Goal: Task Accomplishment & Management: Use online tool/utility

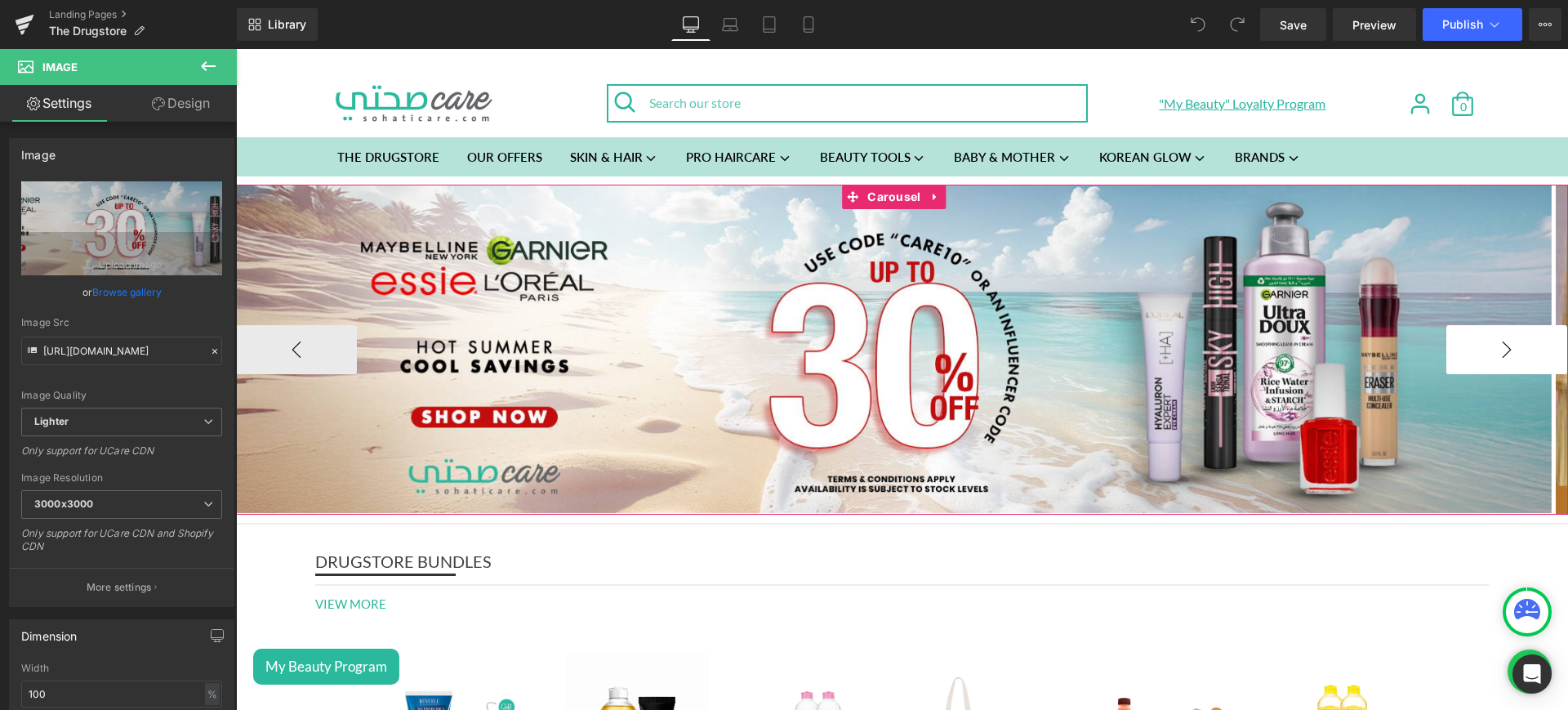
click at [1492, 368] on button "›" at bounding box center [1506, 350] width 121 height 49
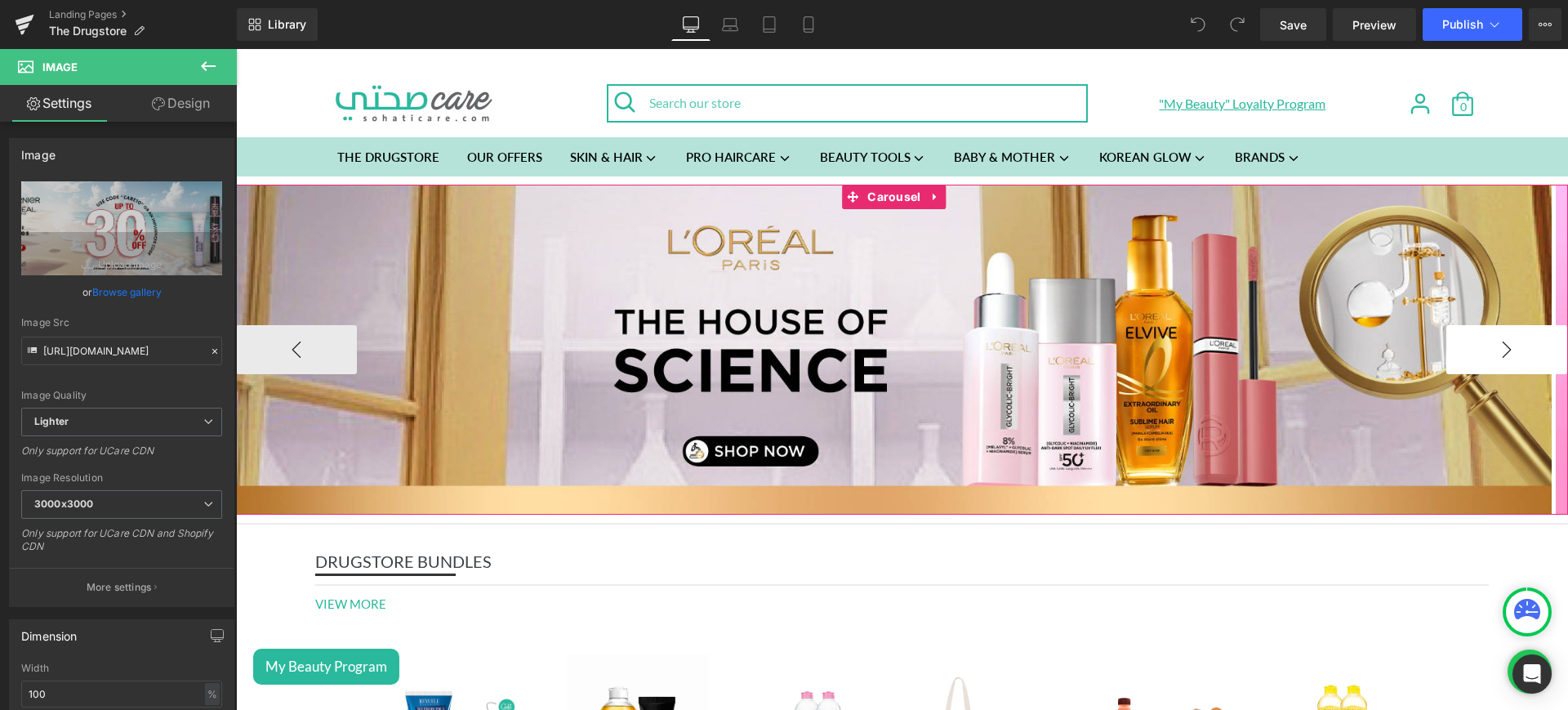
click at [1511, 338] on button "›" at bounding box center [1506, 350] width 121 height 49
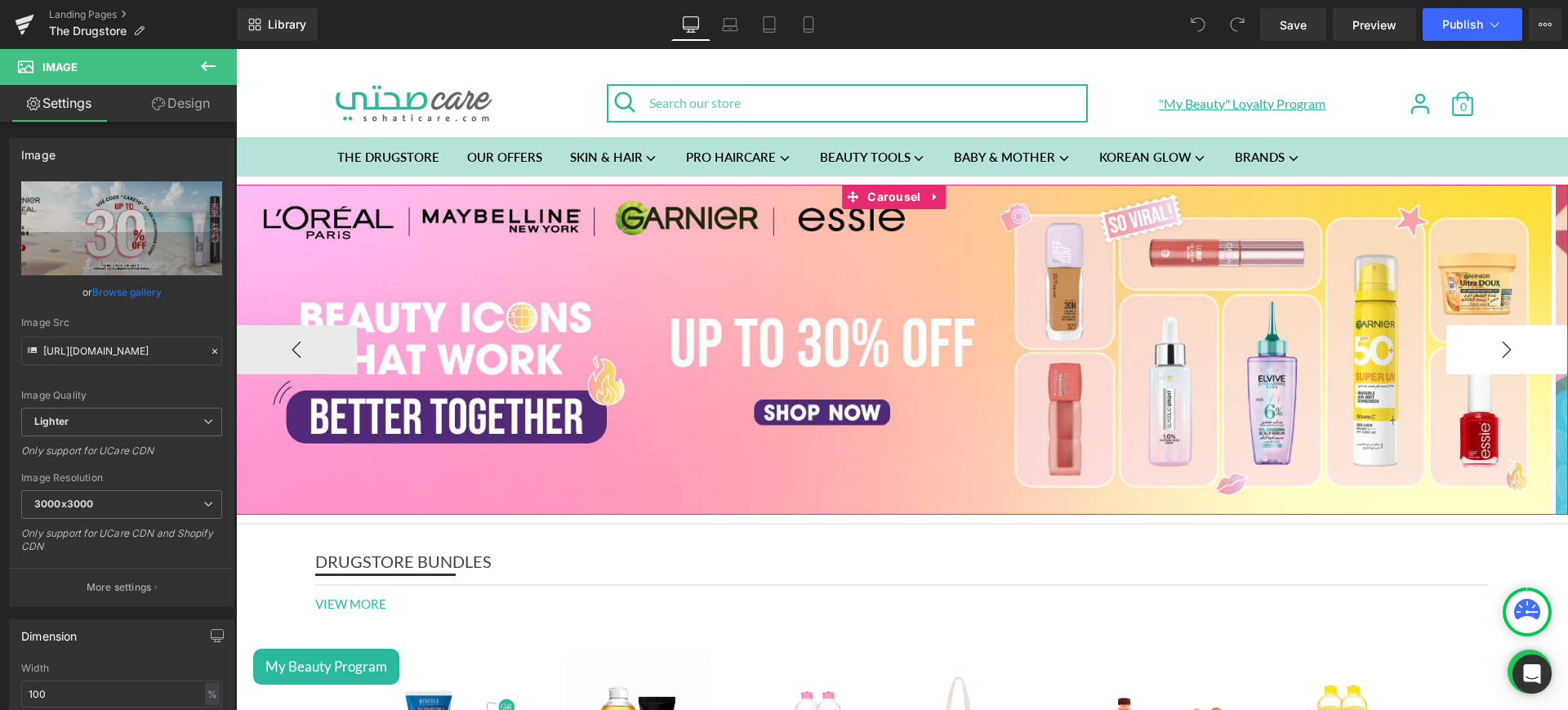
click at [1462, 356] on button "›" at bounding box center [1506, 350] width 121 height 49
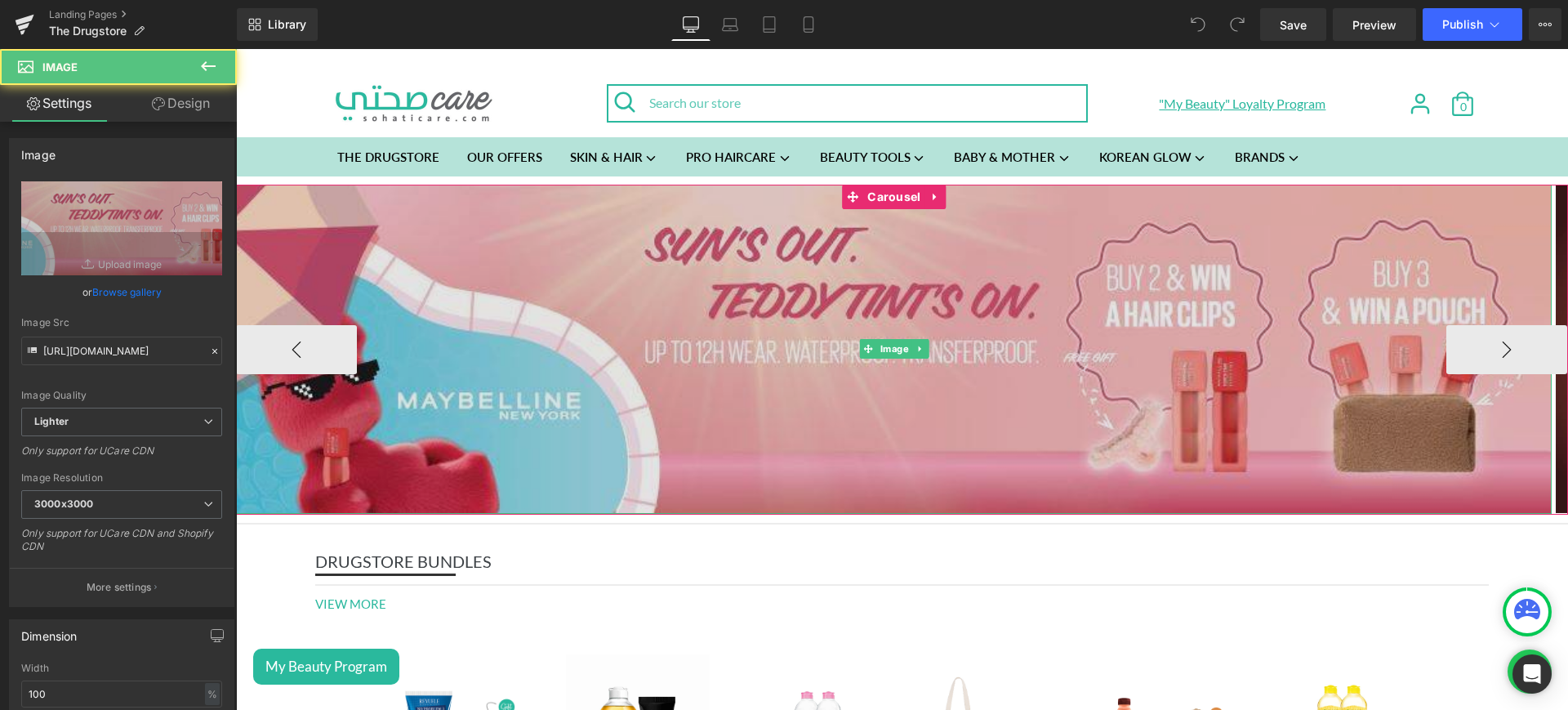
click at [914, 326] on img at bounding box center [894, 350] width 1316 height 330
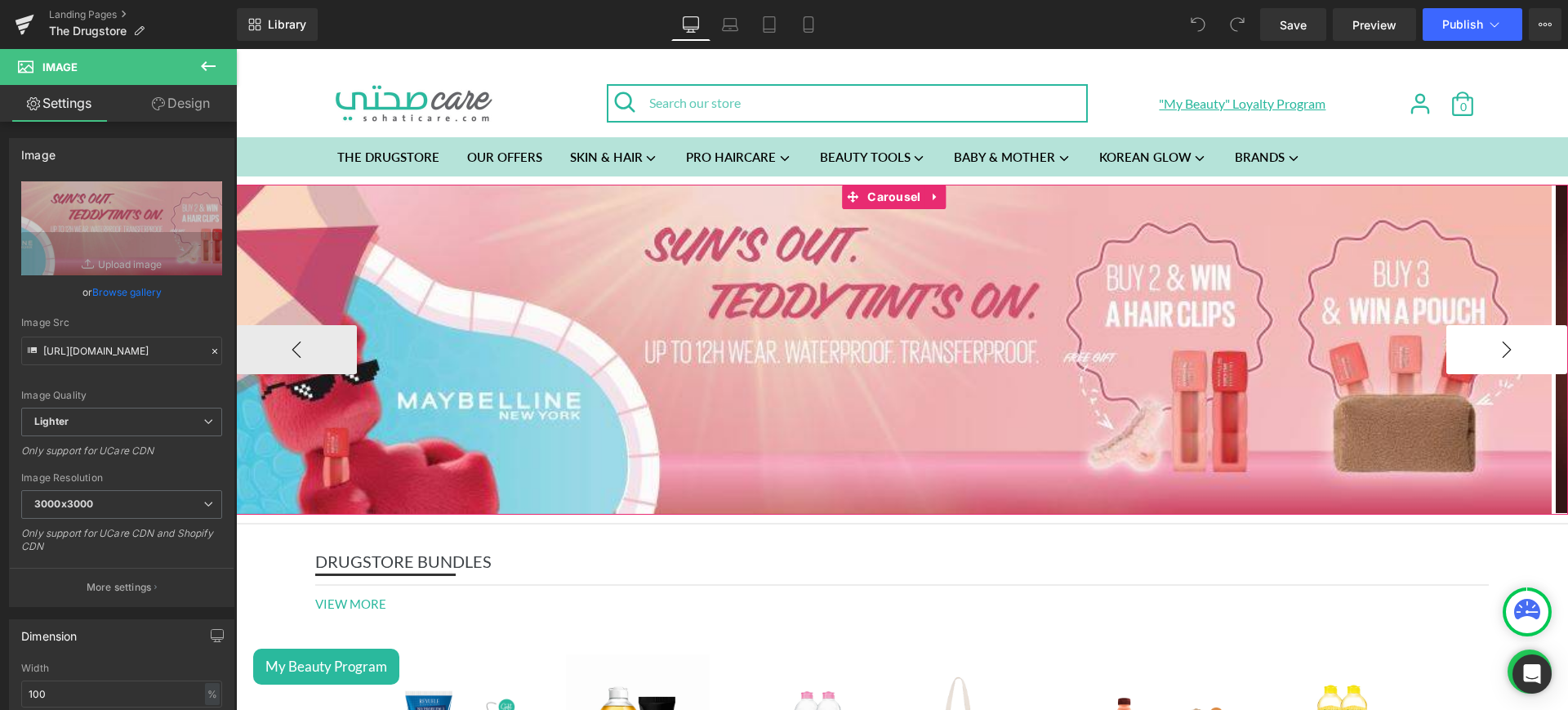
click at [1460, 345] on button "›" at bounding box center [1506, 350] width 121 height 49
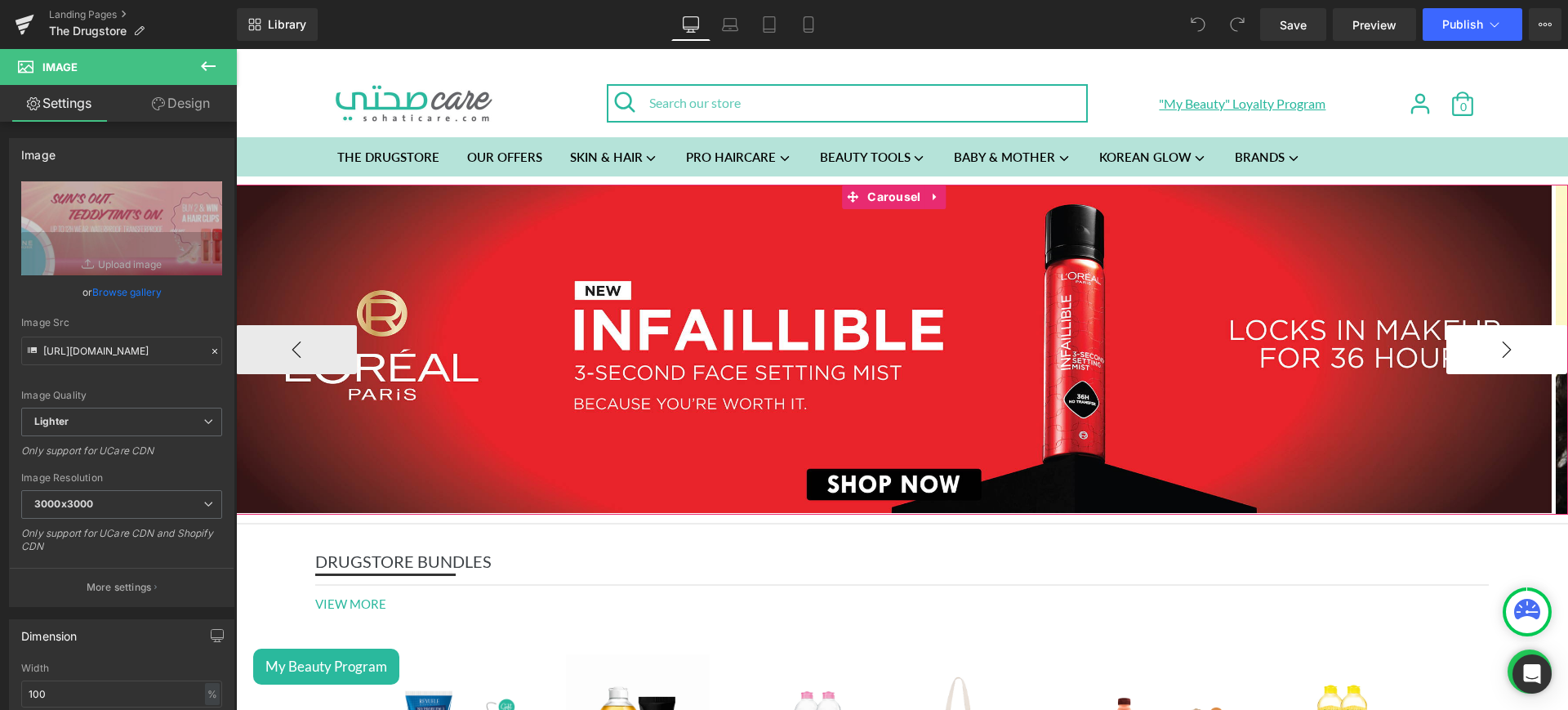
click at [1460, 345] on button "›" at bounding box center [1506, 350] width 121 height 49
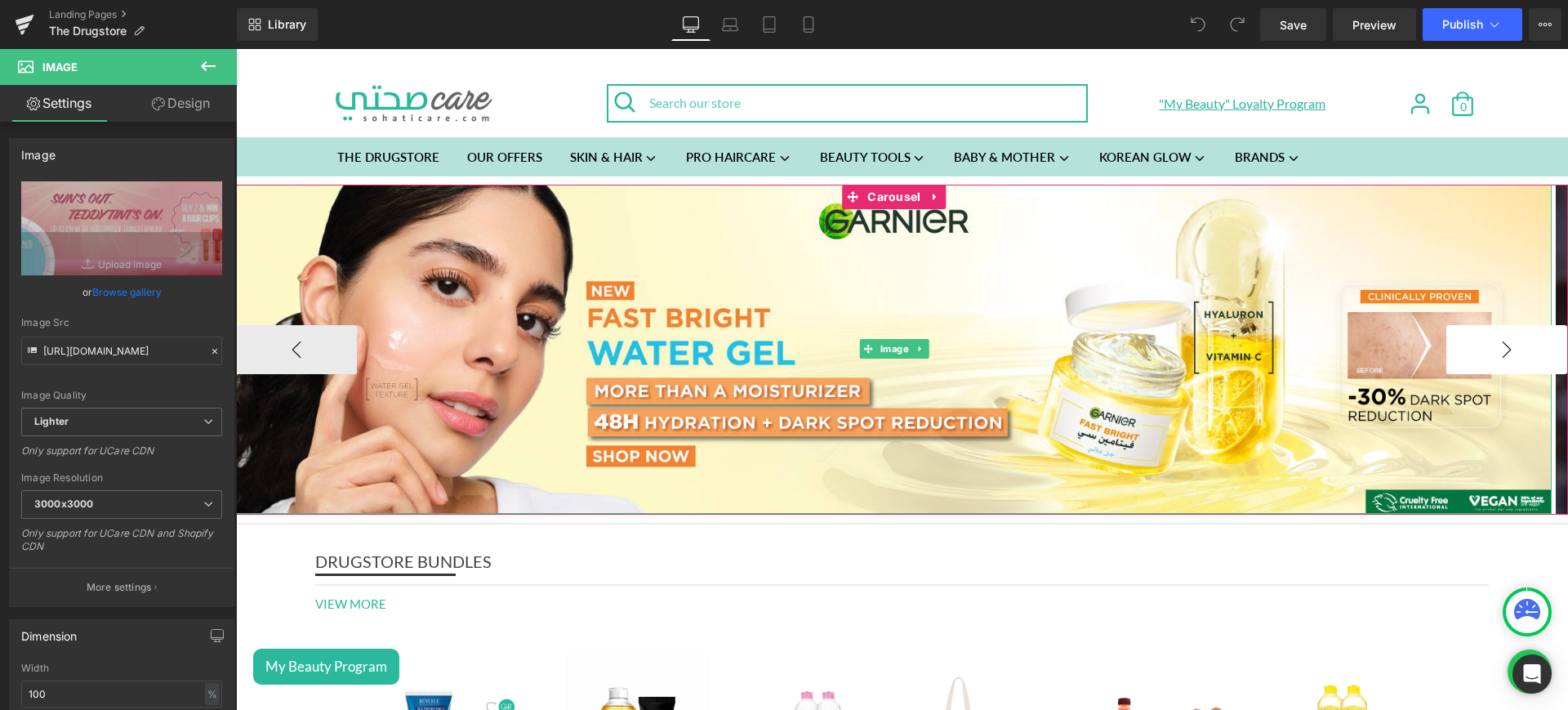
click at [1460, 345] on button "›" at bounding box center [1506, 350] width 121 height 49
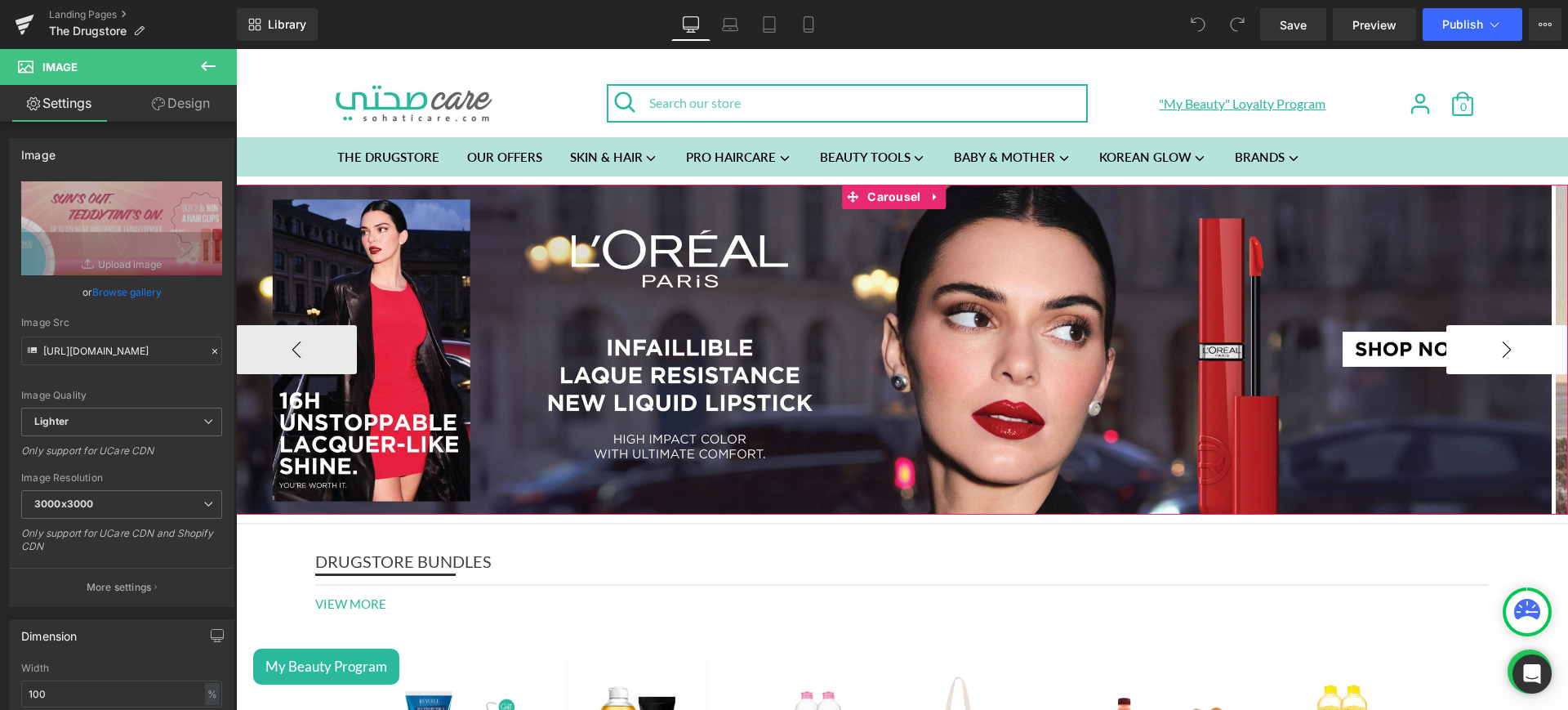
click at [1460, 345] on button "›" at bounding box center [1506, 350] width 121 height 49
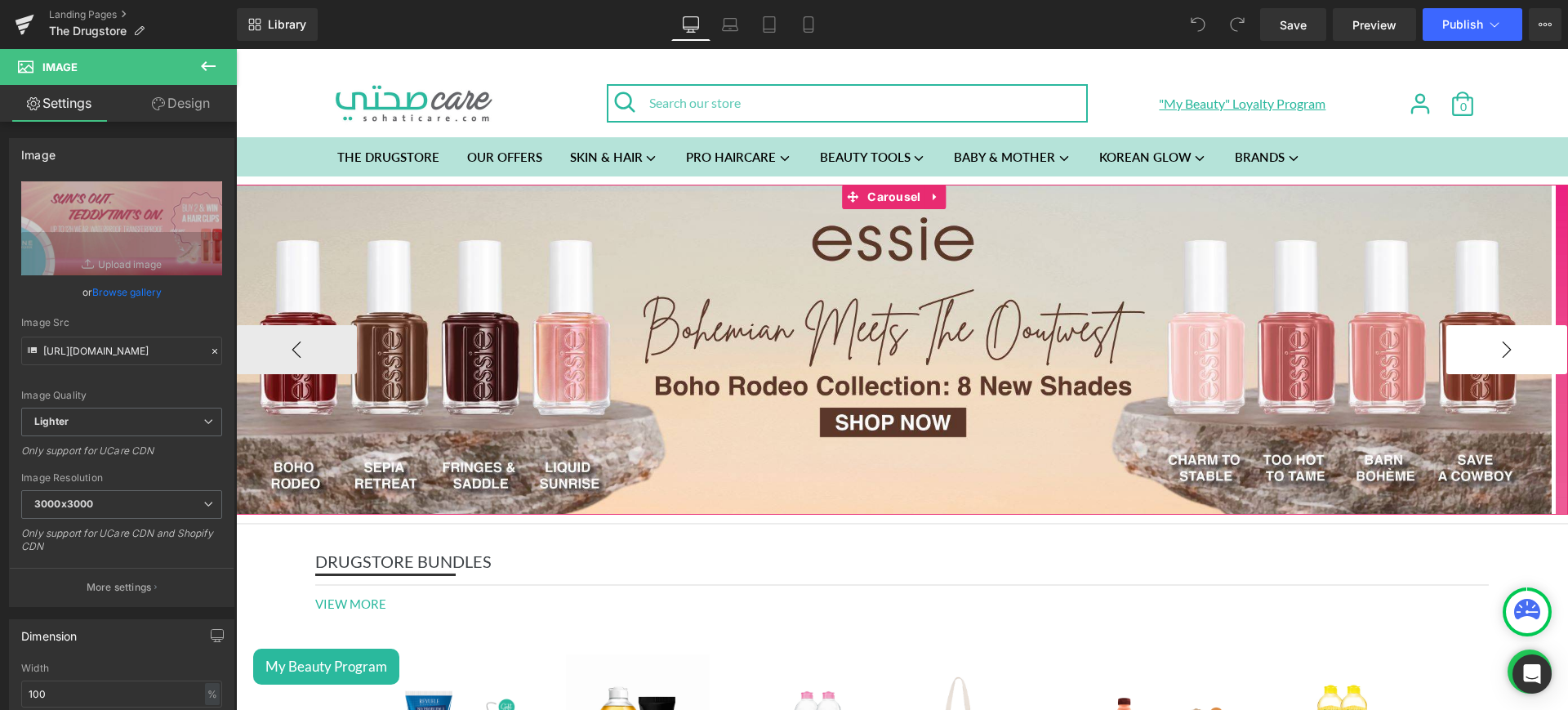
click at [1460, 345] on button "›" at bounding box center [1506, 350] width 121 height 49
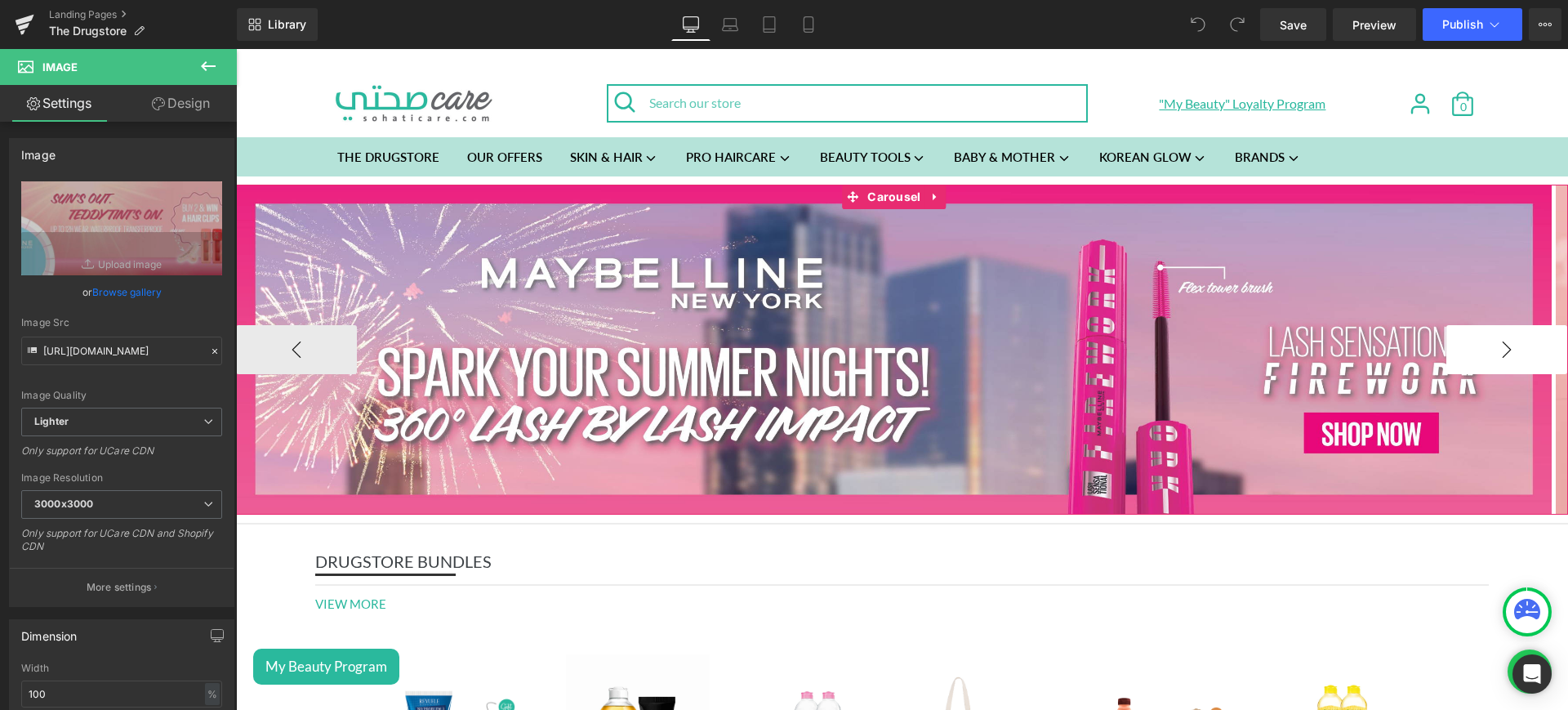
click at [1460, 345] on button "›" at bounding box center [1506, 350] width 121 height 49
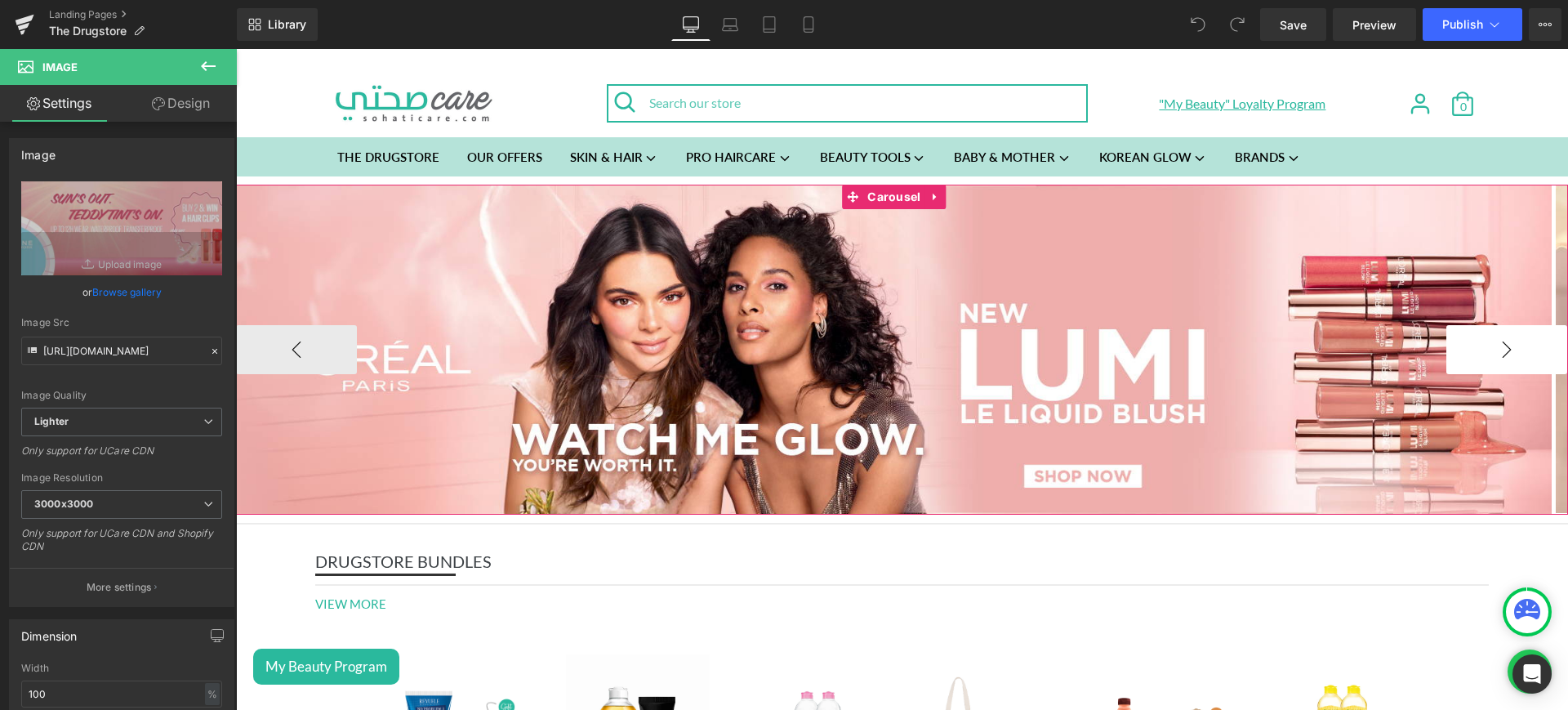
click at [1460, 345] on button "›" at bounding box center [1506, 350] width 121 height 49
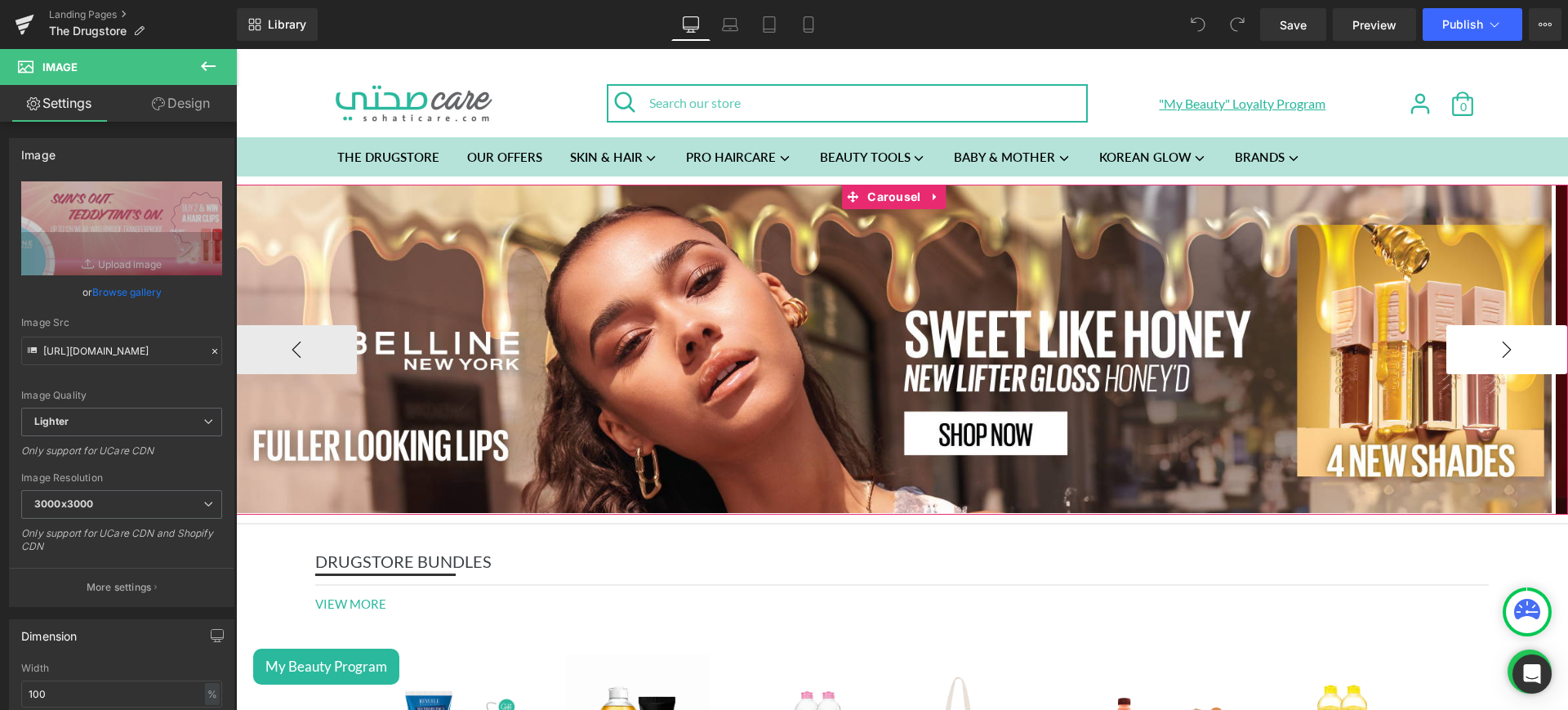
click at [1460, 345] on button "›" at bounding box center [1506, 350] width 121 height 49
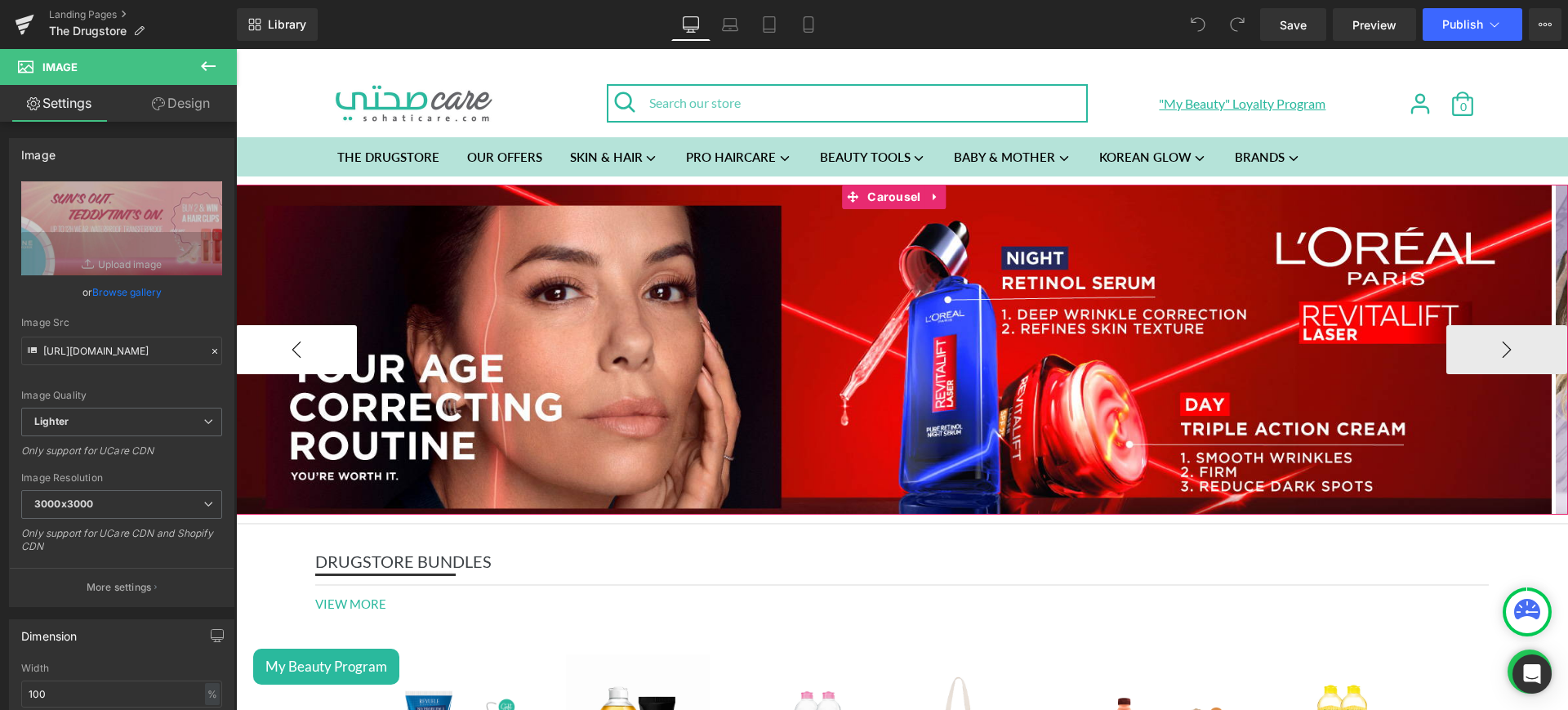
click at [317, 352] on button "‹" at bounding box center [296, 350] width 121 height 49
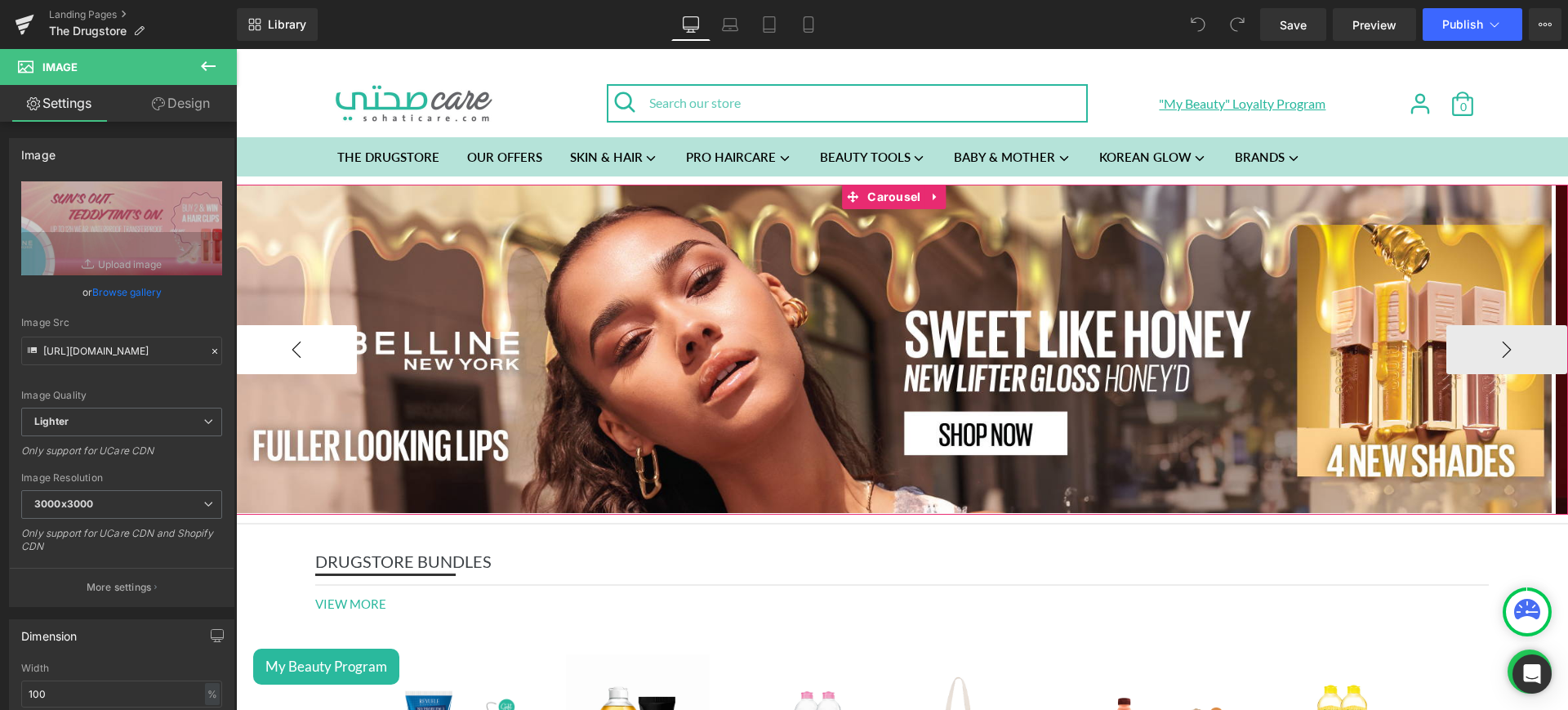
click at [317, 352] on button "‹" at bounding box center [296, 350] width 121 height 49
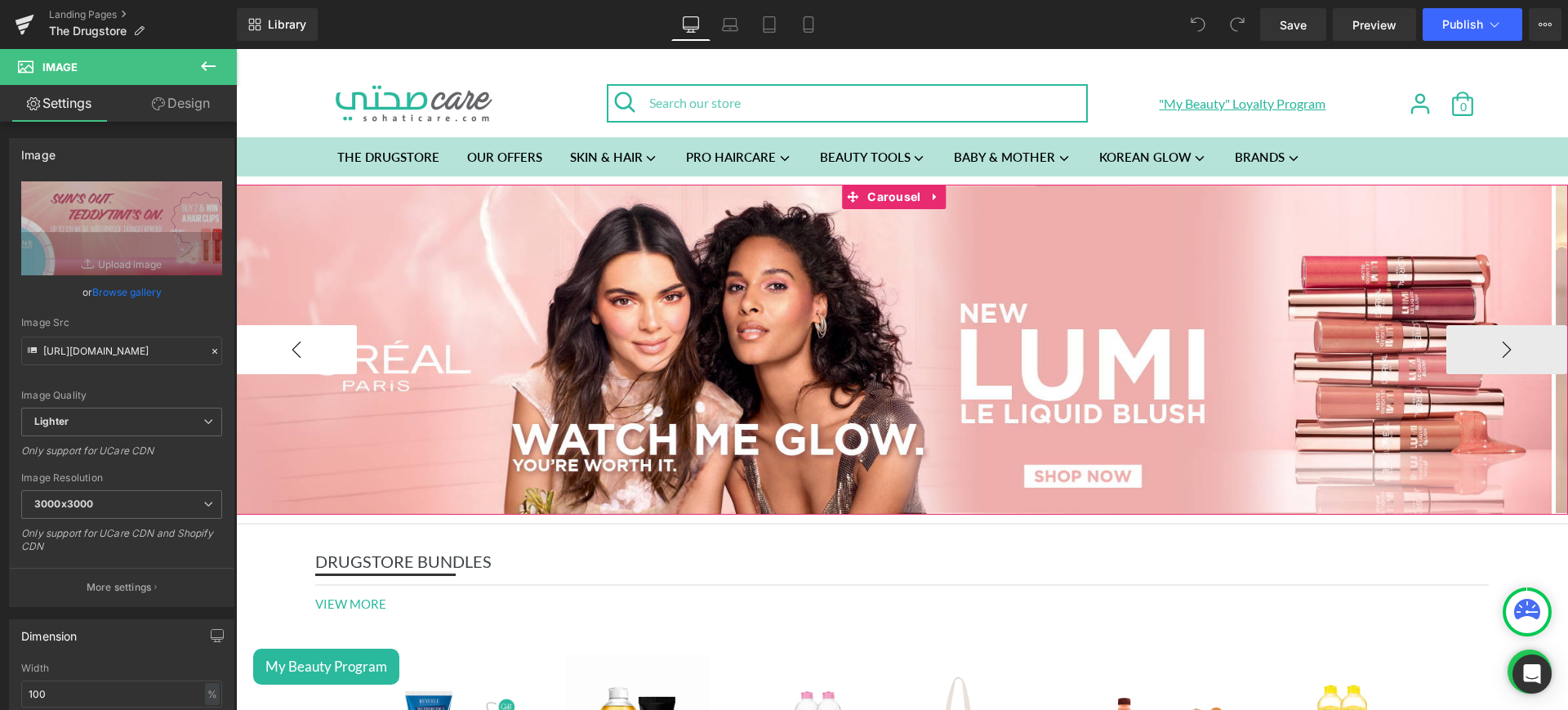
click at [317, 352] on button "‹" at bounding box center [296, 350] width 121 height 49
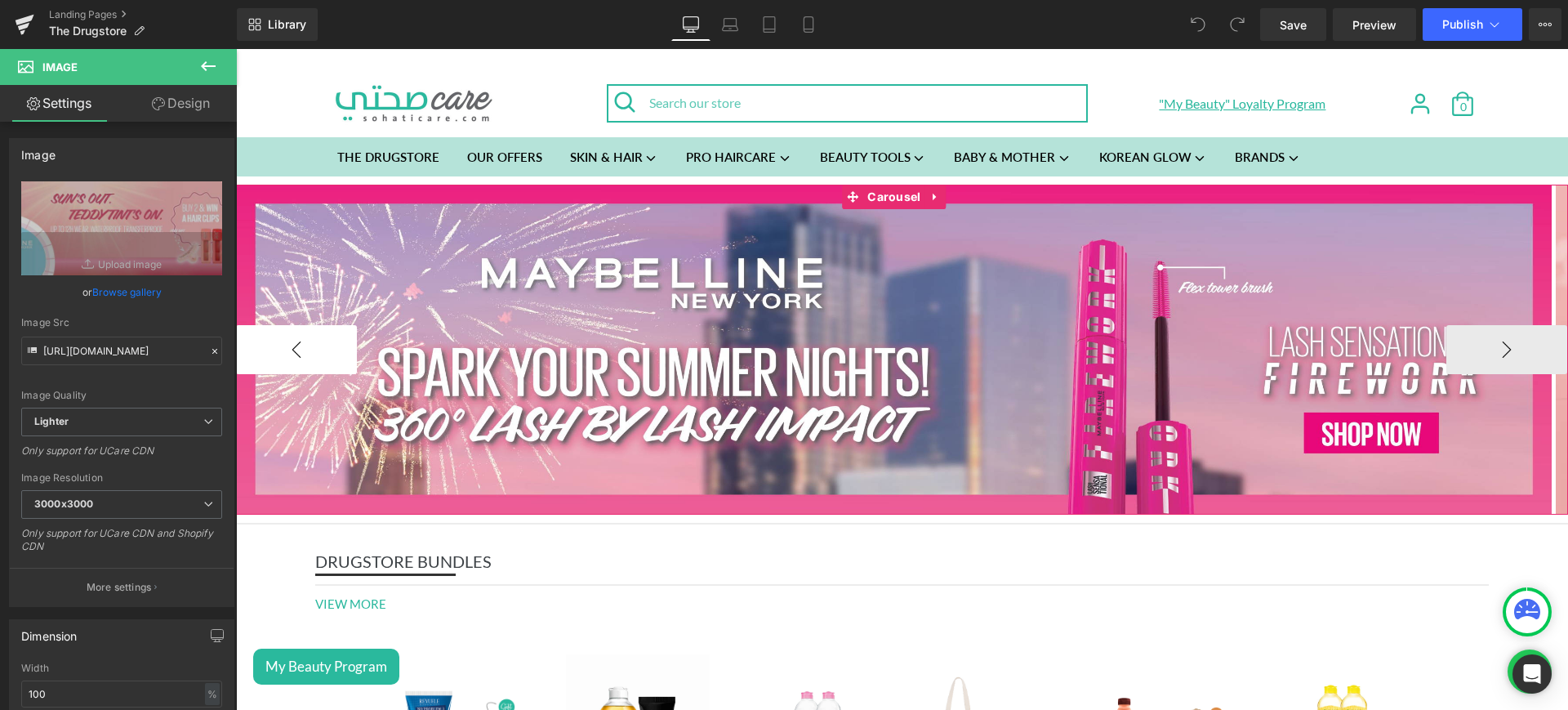
click at [317, 352] on button "‹" at bounding box center [296, 350] width 121 height 49
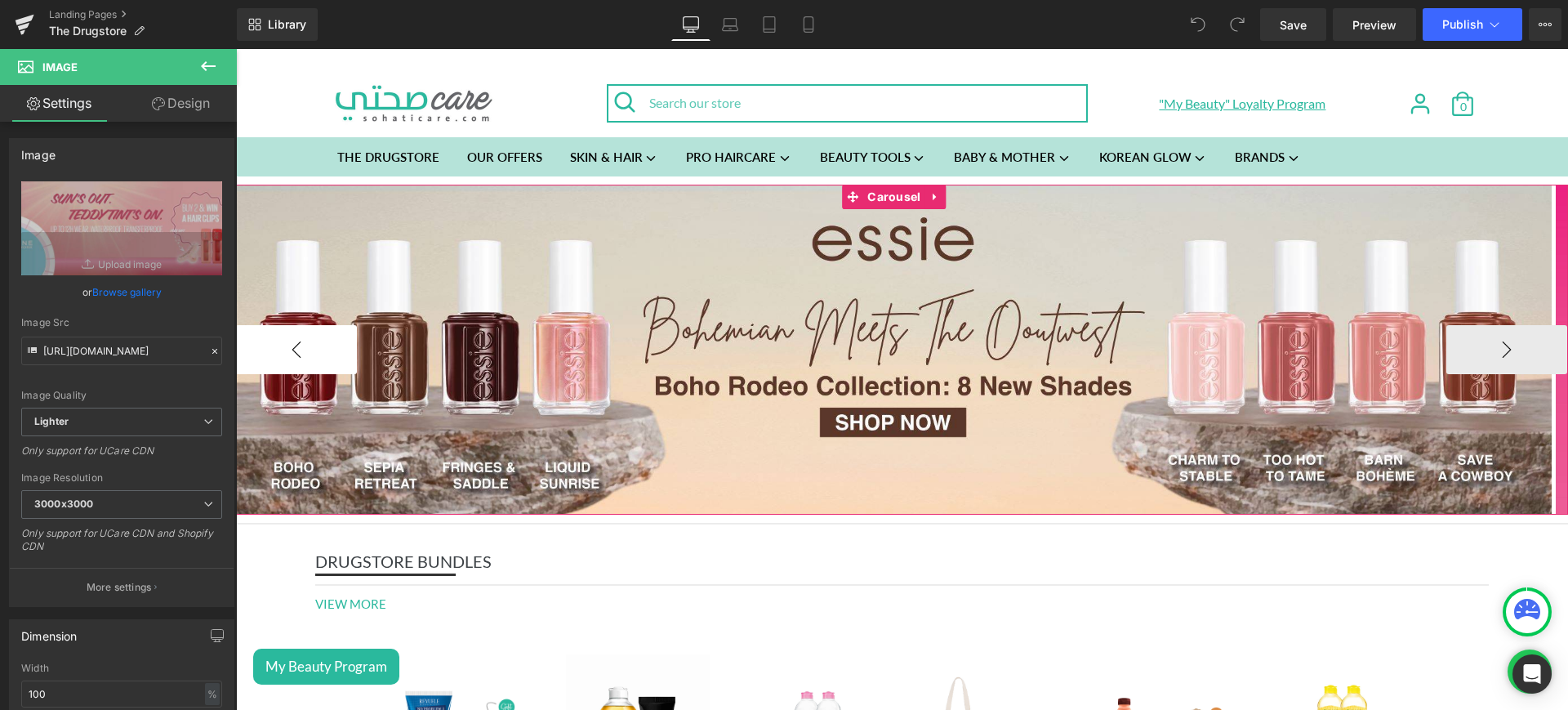
click at [317, 352] on button "‹" at bounding box center [296, 350] width 121 height 49
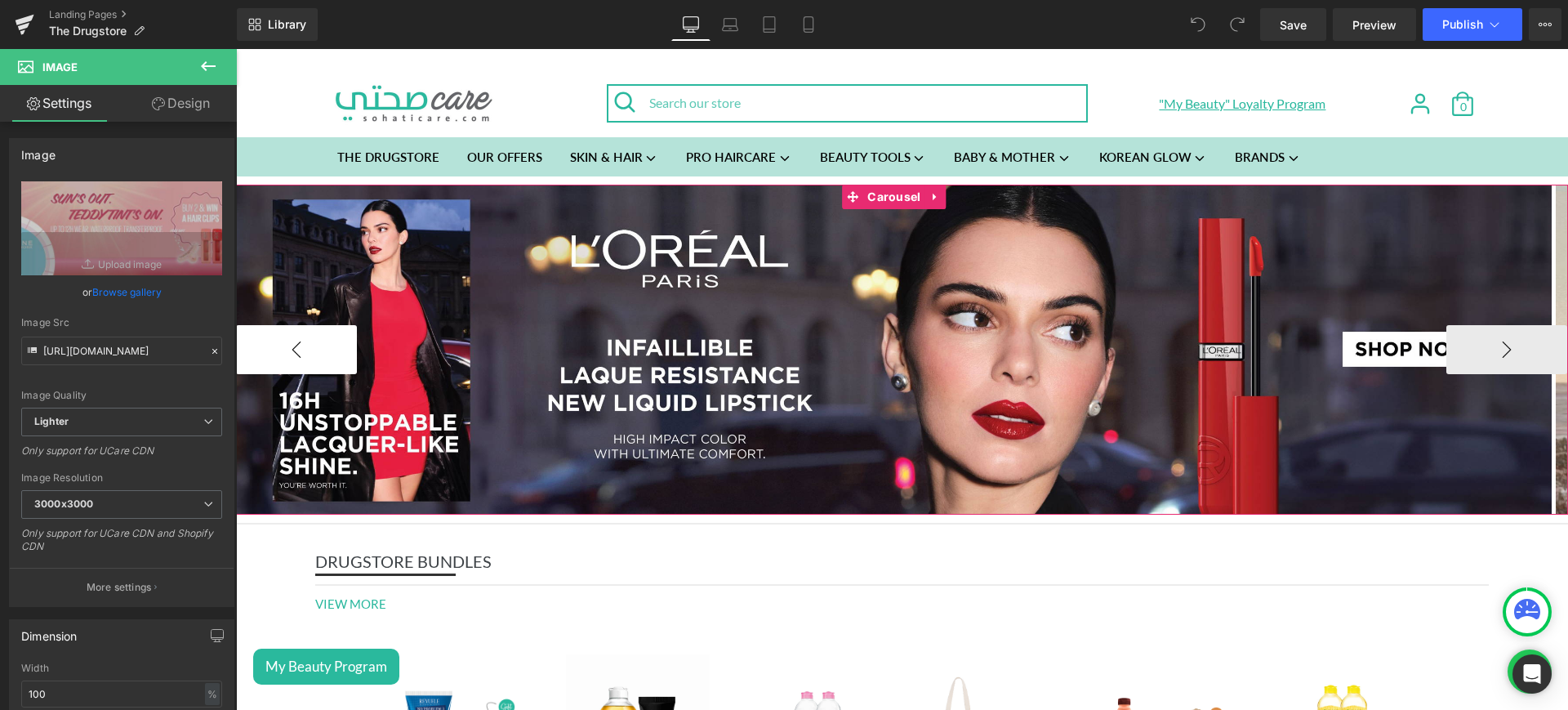
click at [317, 352] on button "‹" at bounding box center [296, 350] width 121 height 49
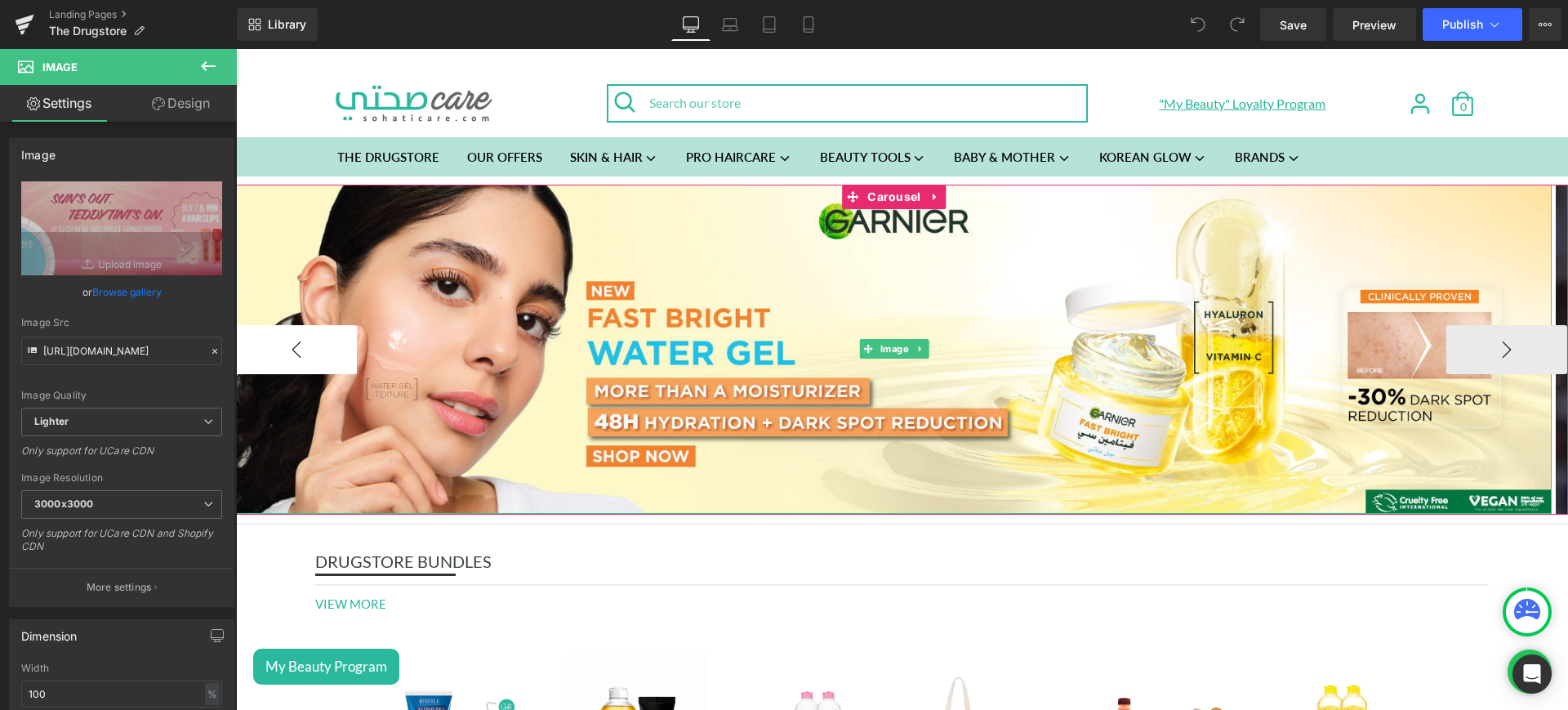
click at [317, 352] on button "‹" at bounding box center [296, 350] width 121 height 49
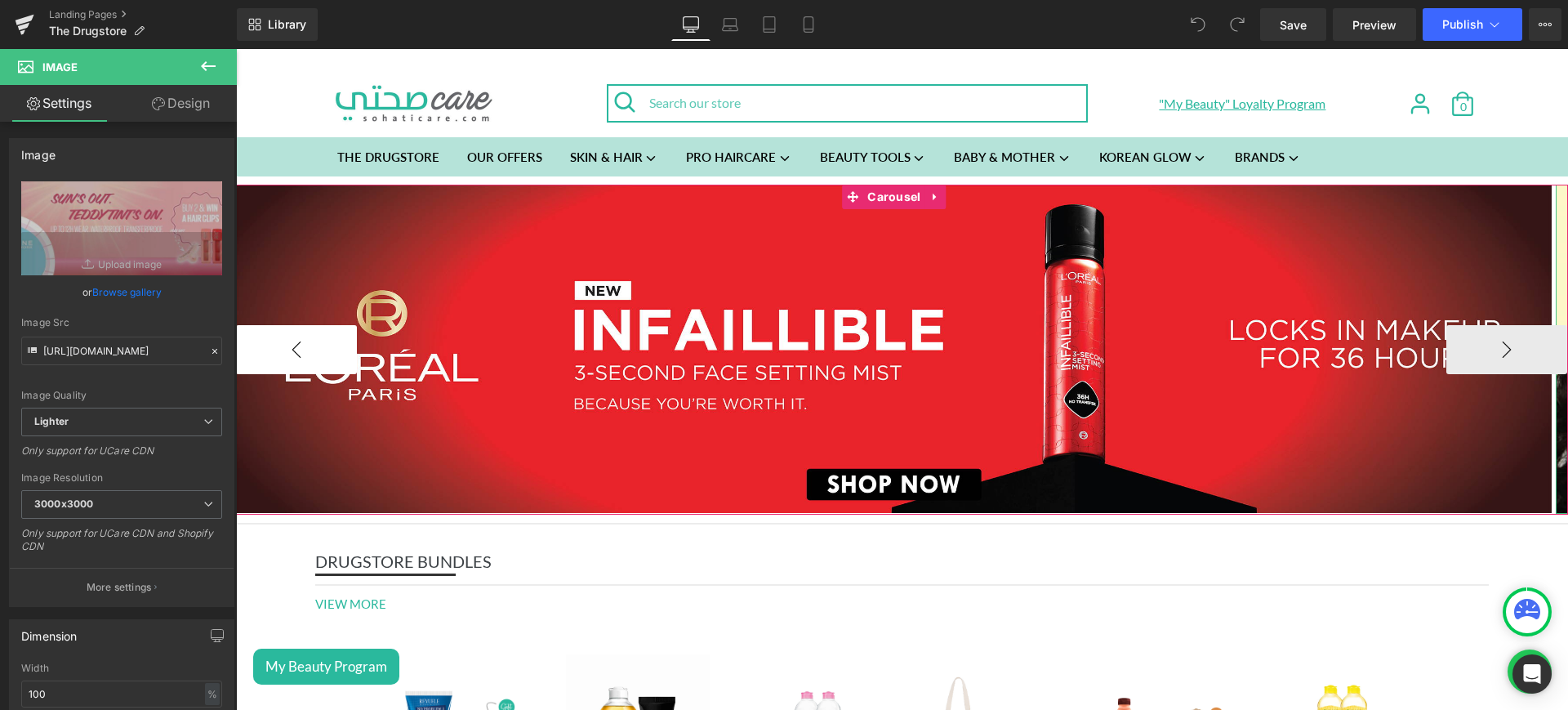
click at [317, 352] on button "‹" at bounding box center [296, 350] width 121 height 49
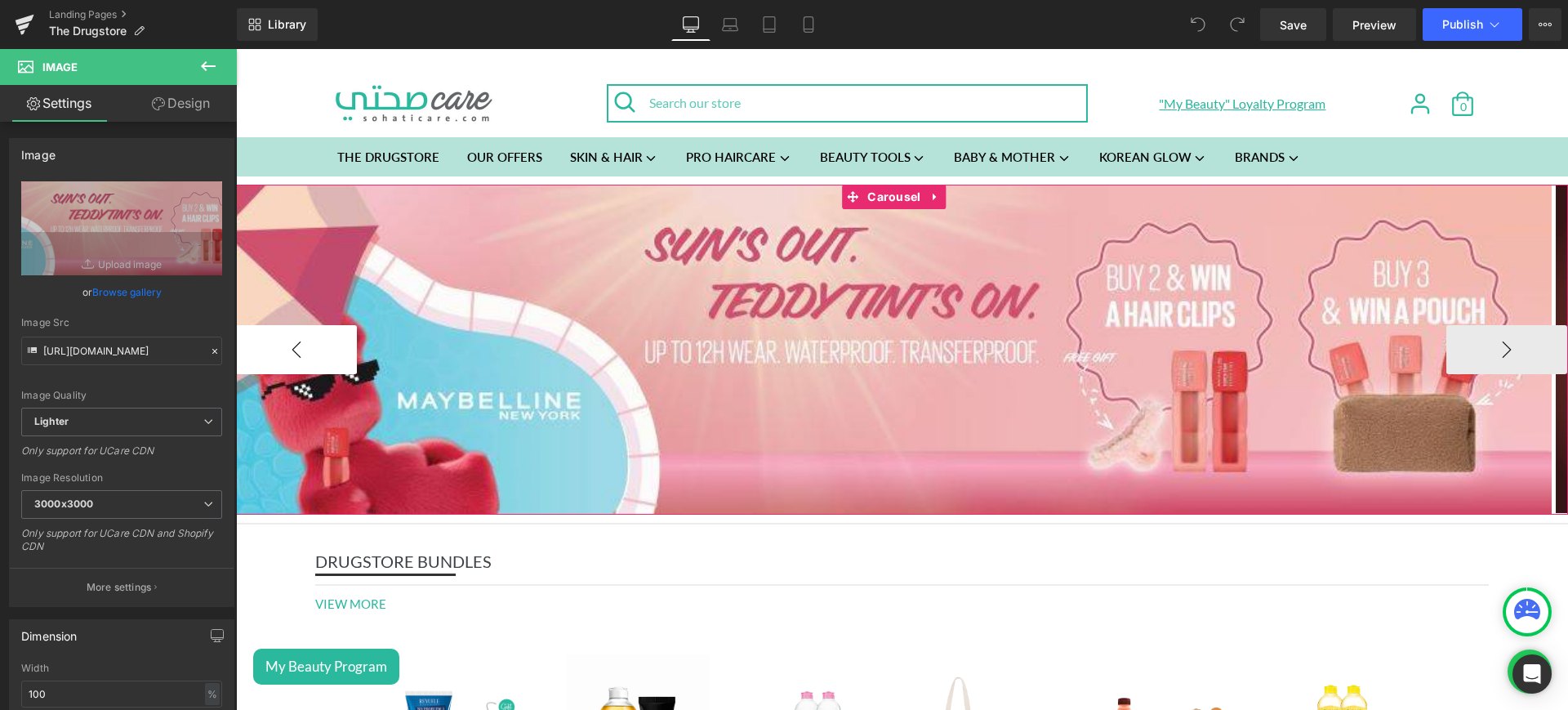
click at [317, 352] on button "‹" at bounding box center [296, 350] width 121 height 49
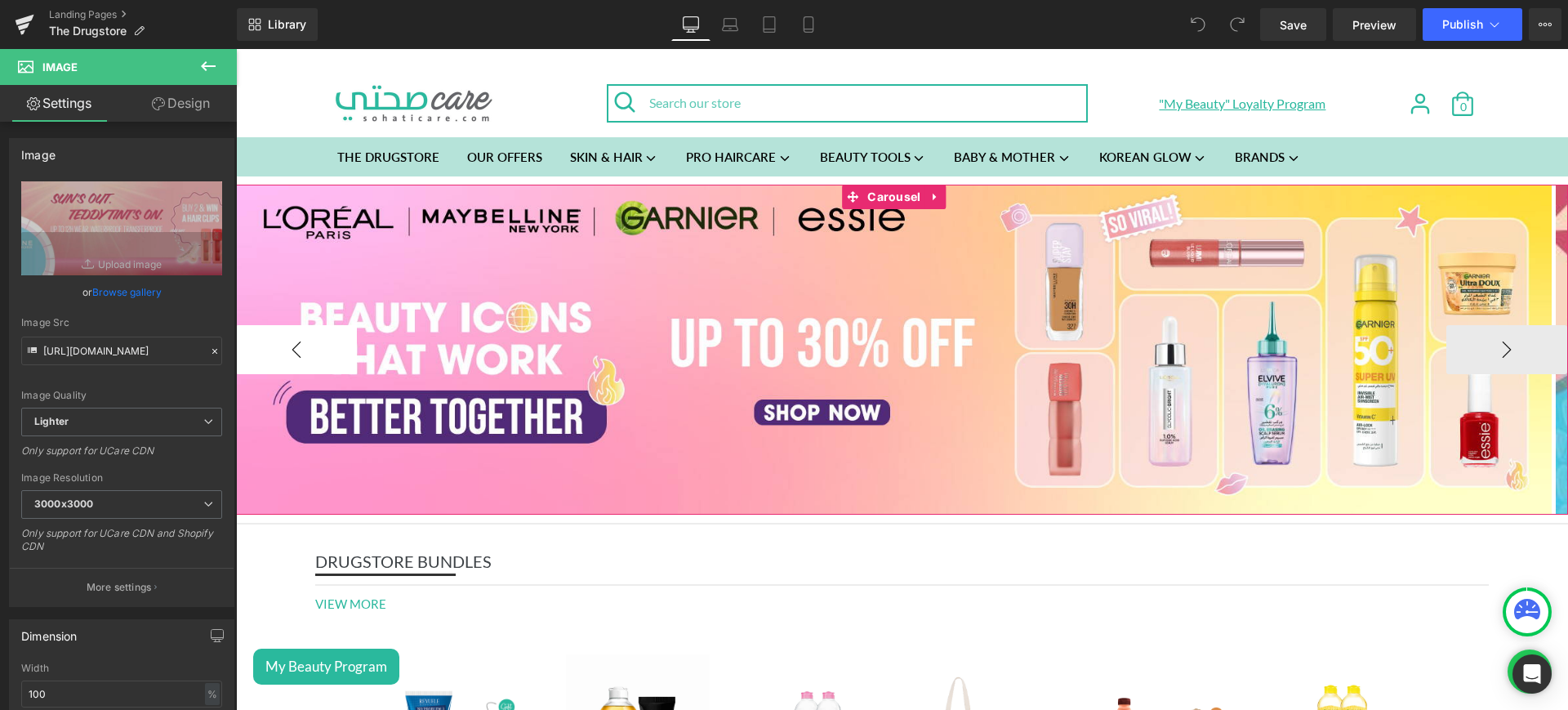
click at [339, 336] on button "‹" at bounding box center [296, 350] width 121 height 49
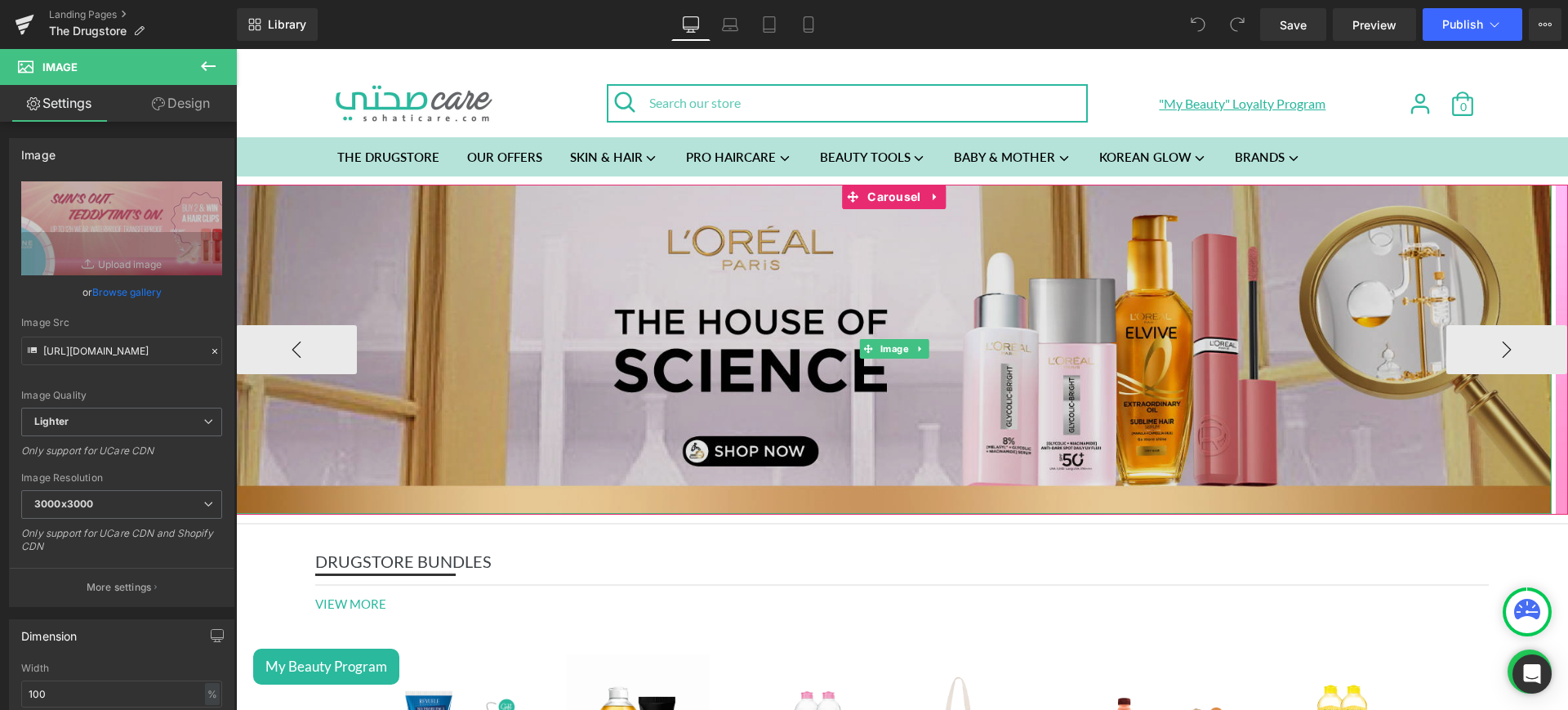
click at [534, 321] on img at bounding box center [894, 350] width 1316 height 329
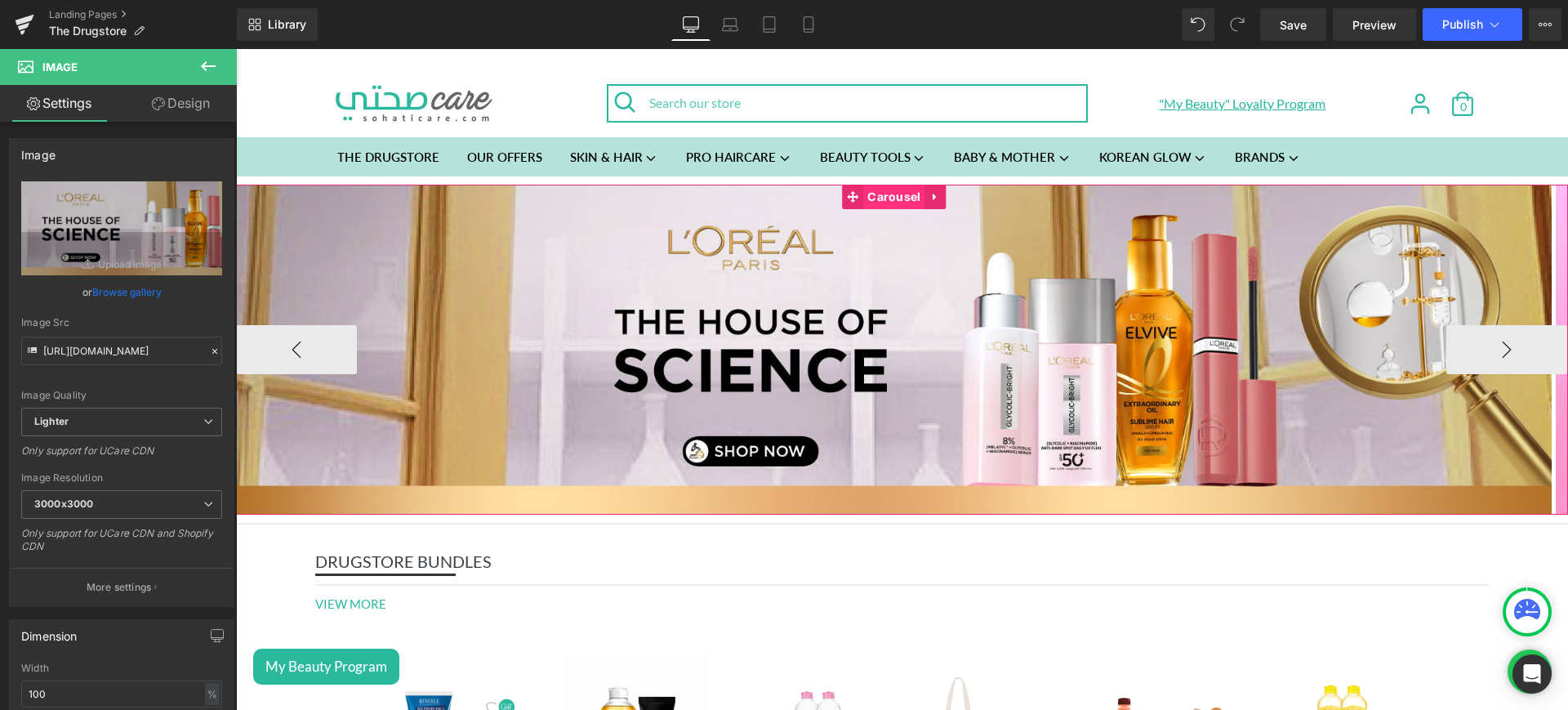
click at [877, 196] on span "Carousel" at bounding box center [893, 197] width 62 height 24
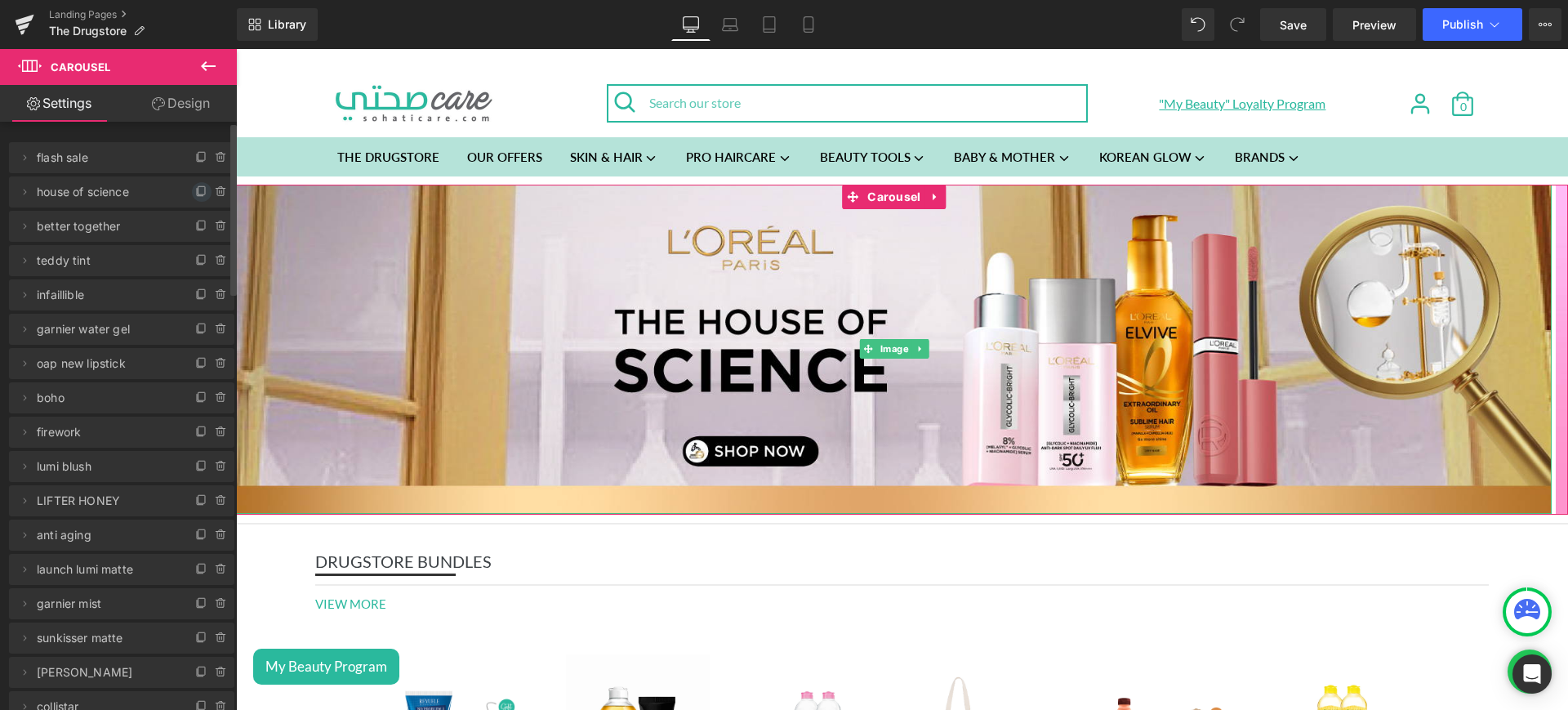
click at [195, 194] on icon at bounding box center [201, 192] width 13 height 13
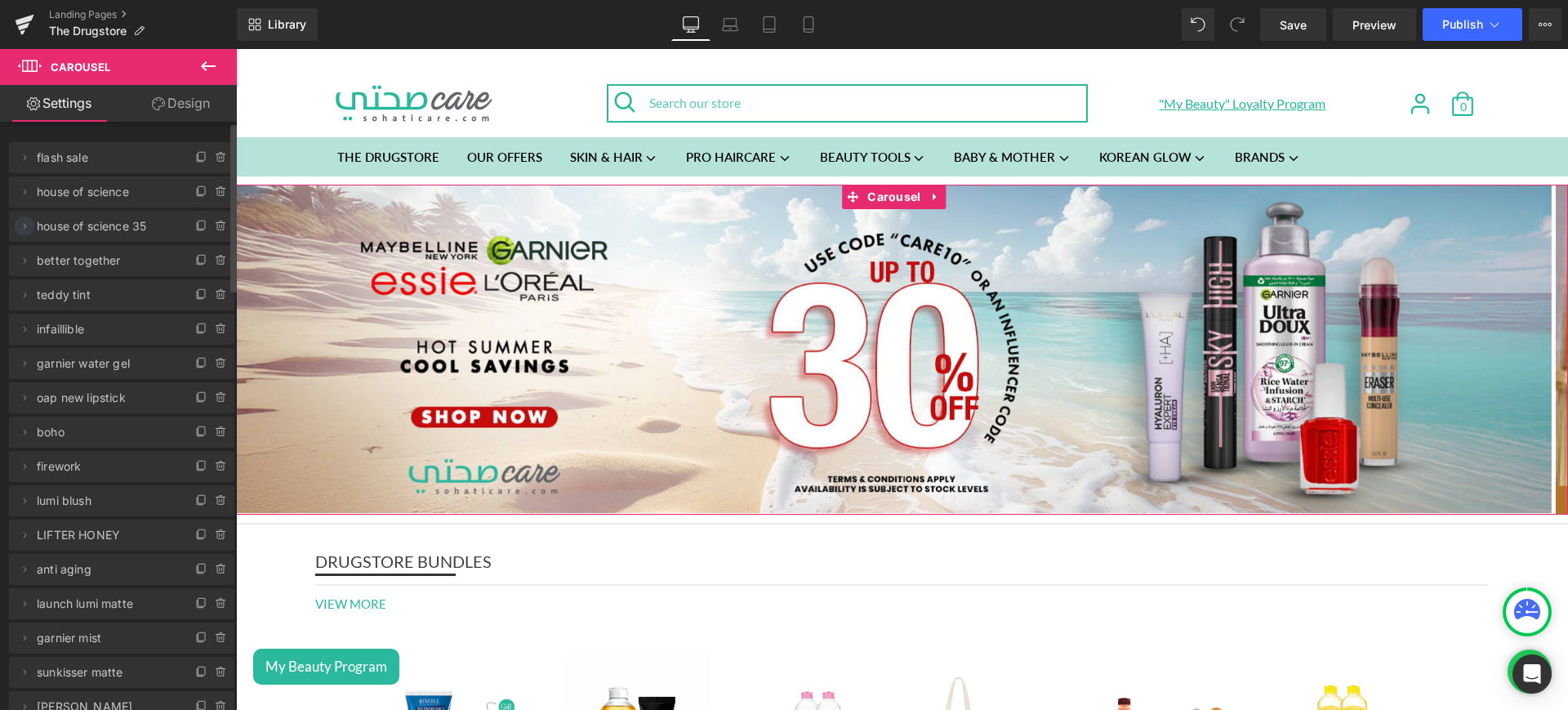
click at [25, 225] on icon at bounding box center [24, 225] width 13 height 13
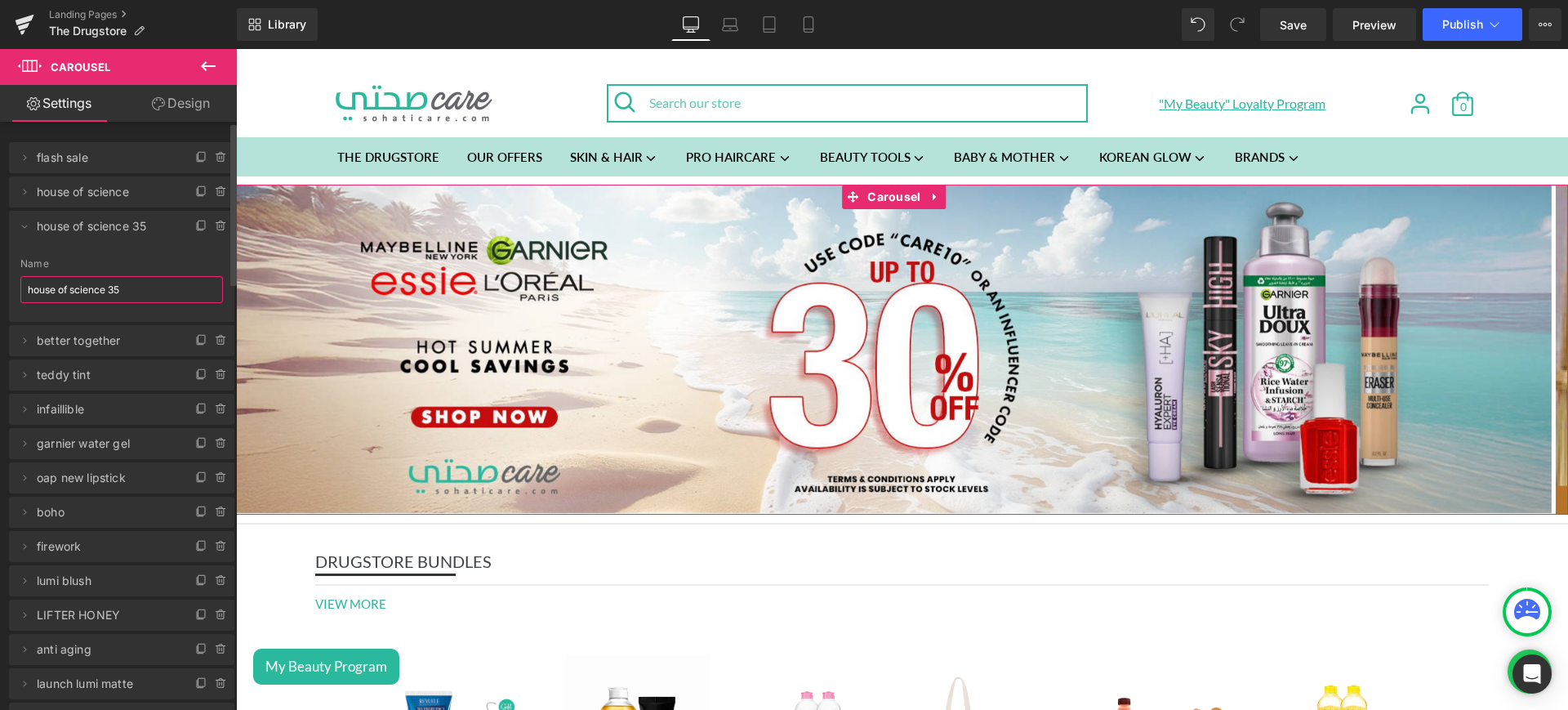
click at [139, 302] on input "house of science 35" at bounding box center [122, 290] width 203 height 27
type input "girl math"
click at [31, 231] on span at bounding box center [24, 225] width 19 height 19
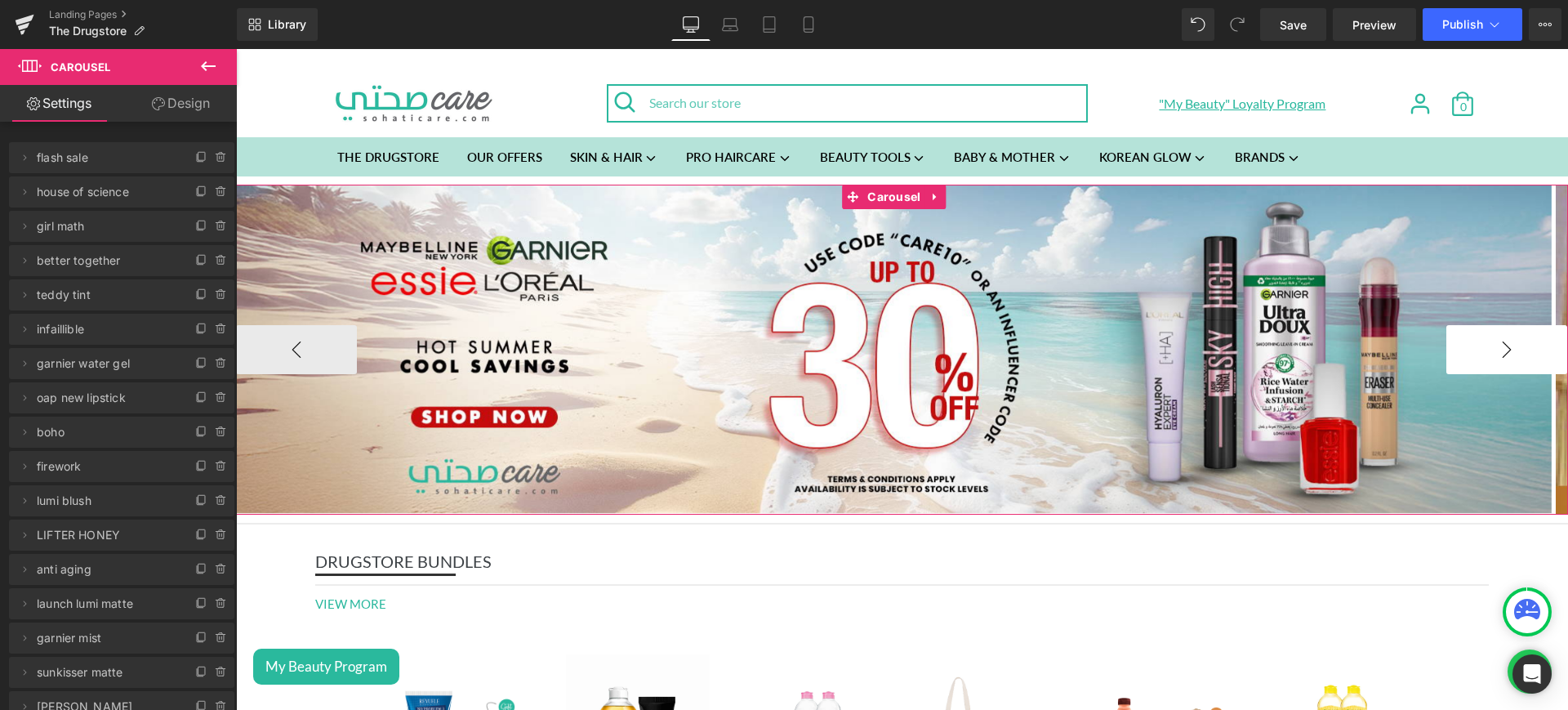
click at [1489, 335] on button "›" at bounding box center [1506, 350] width 121 height 49
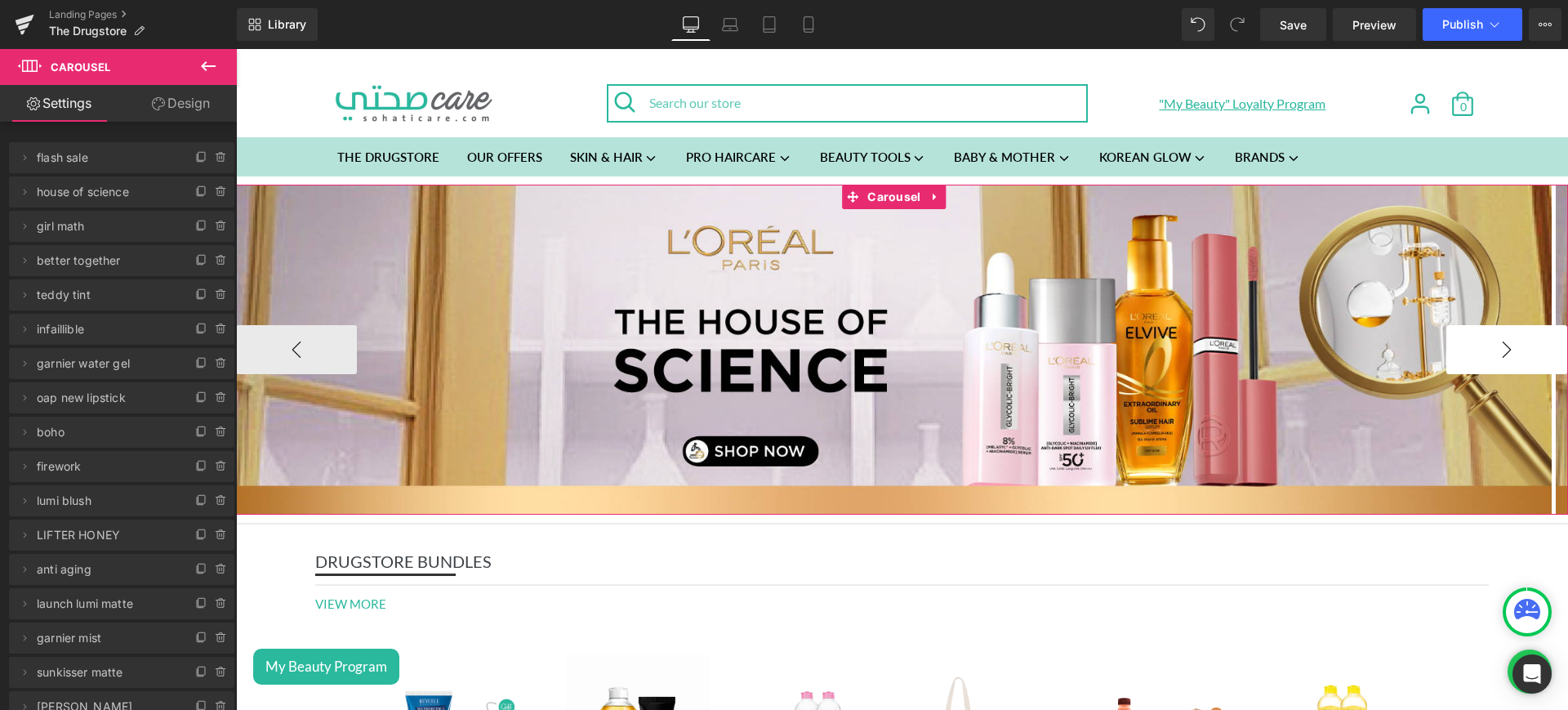
click at [1489, 335] on button "›" at bounding box center [1506, 350] width 121 height 49
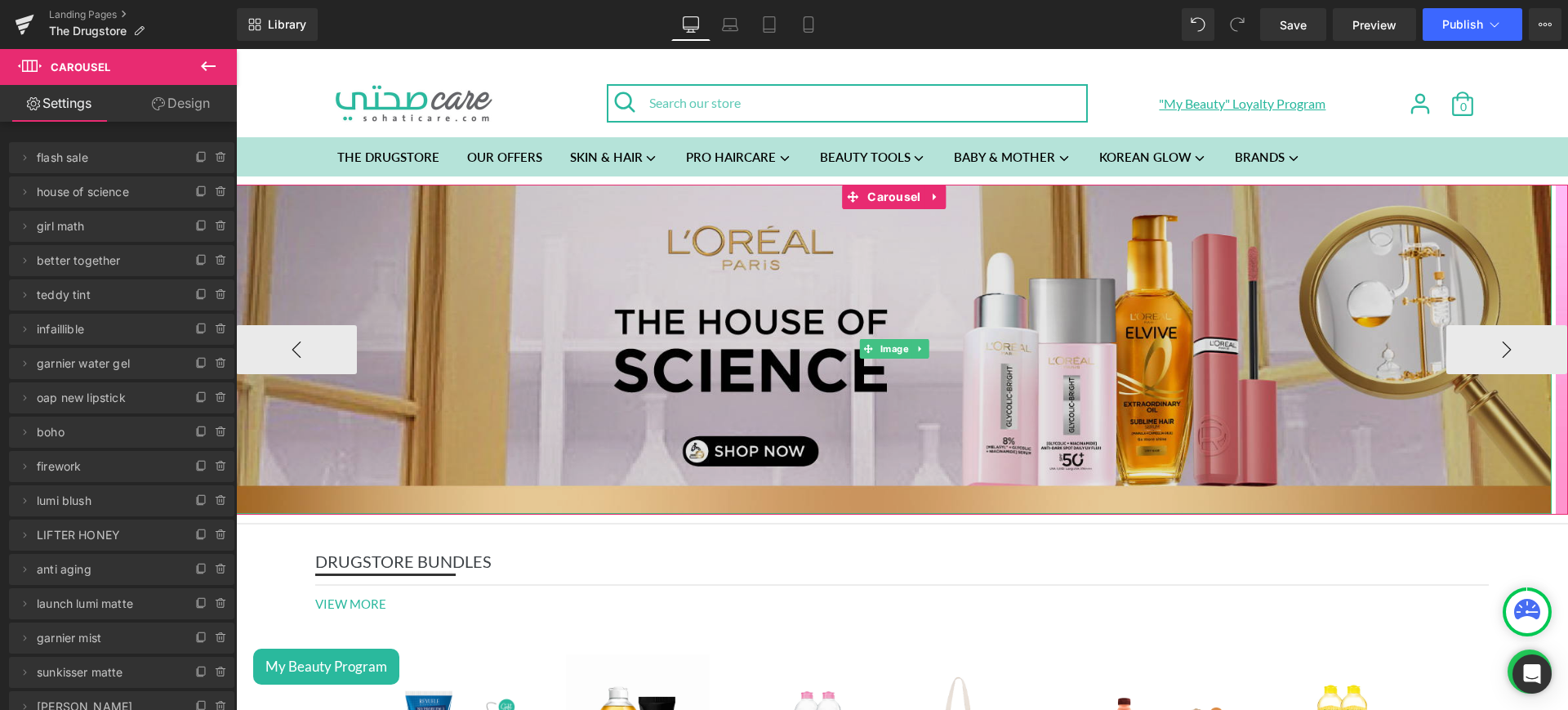
click at [721, 281] on img at bounding box center [894, 350] width 1316 height 329
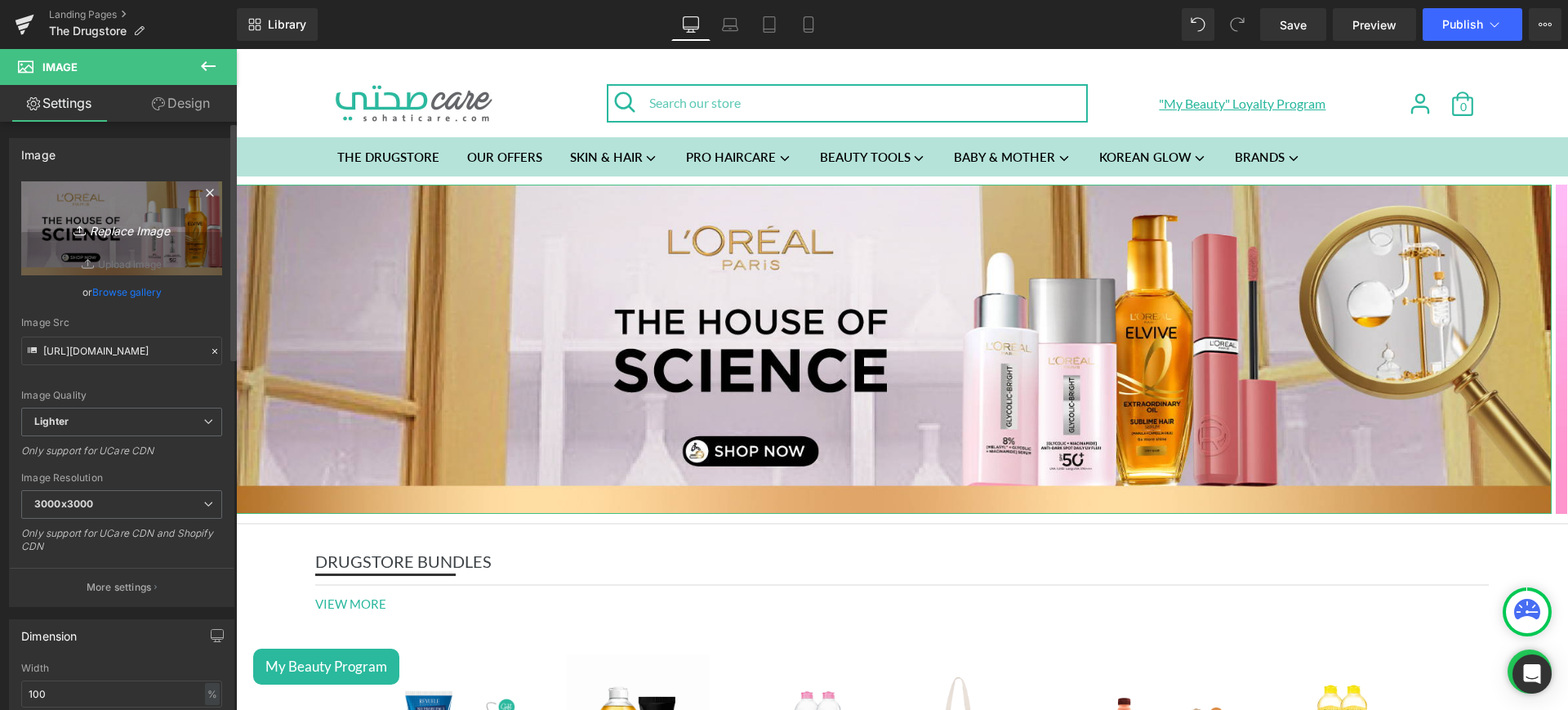
click at [106, 233] on icon "Replace Image" at bounding box center [122, 228] width 131 height 20
type input "C:\fakepath\math web.jpg"
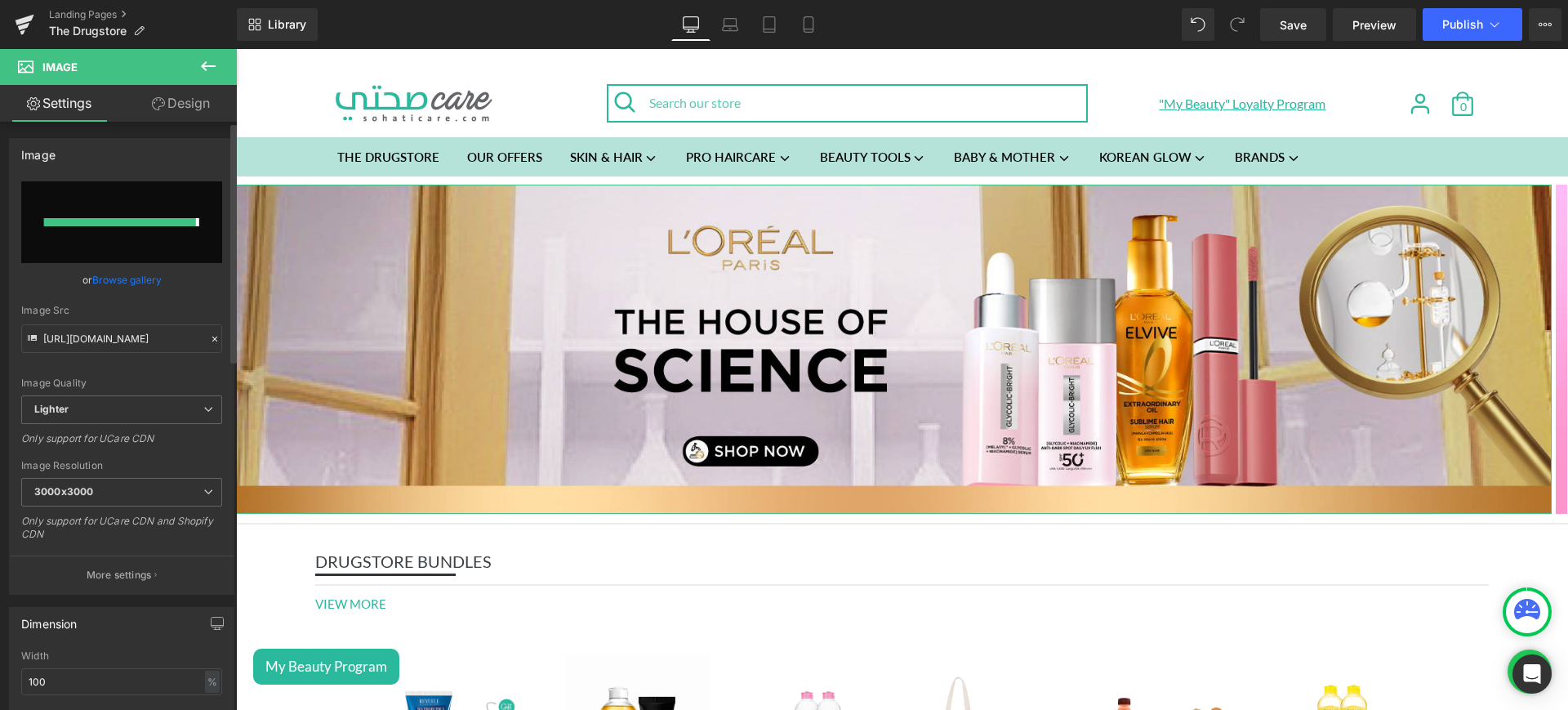
type input "[URL][DOMAIN_NAME]"
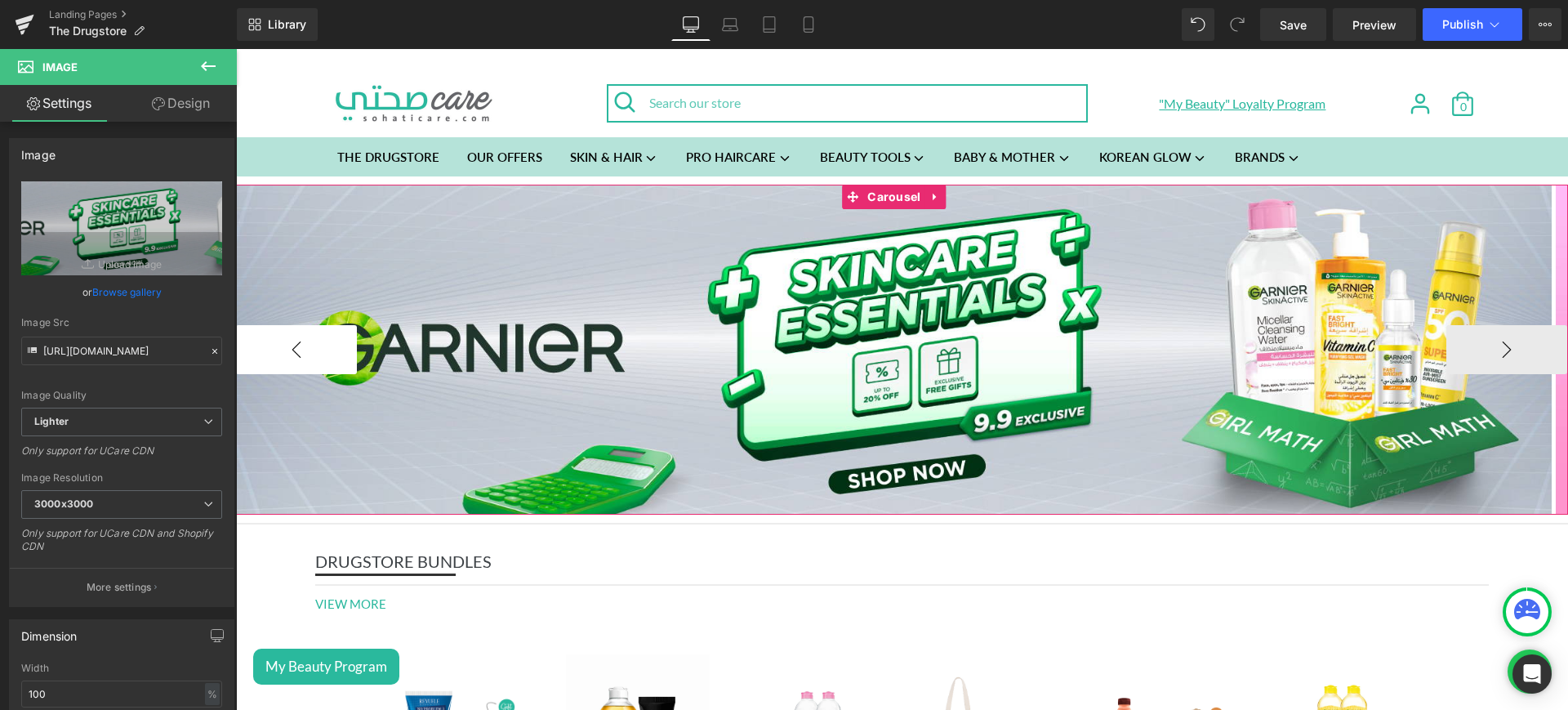
click at [295, 352] on button "‹" at bounding box center [296, 350] width 121 height 49
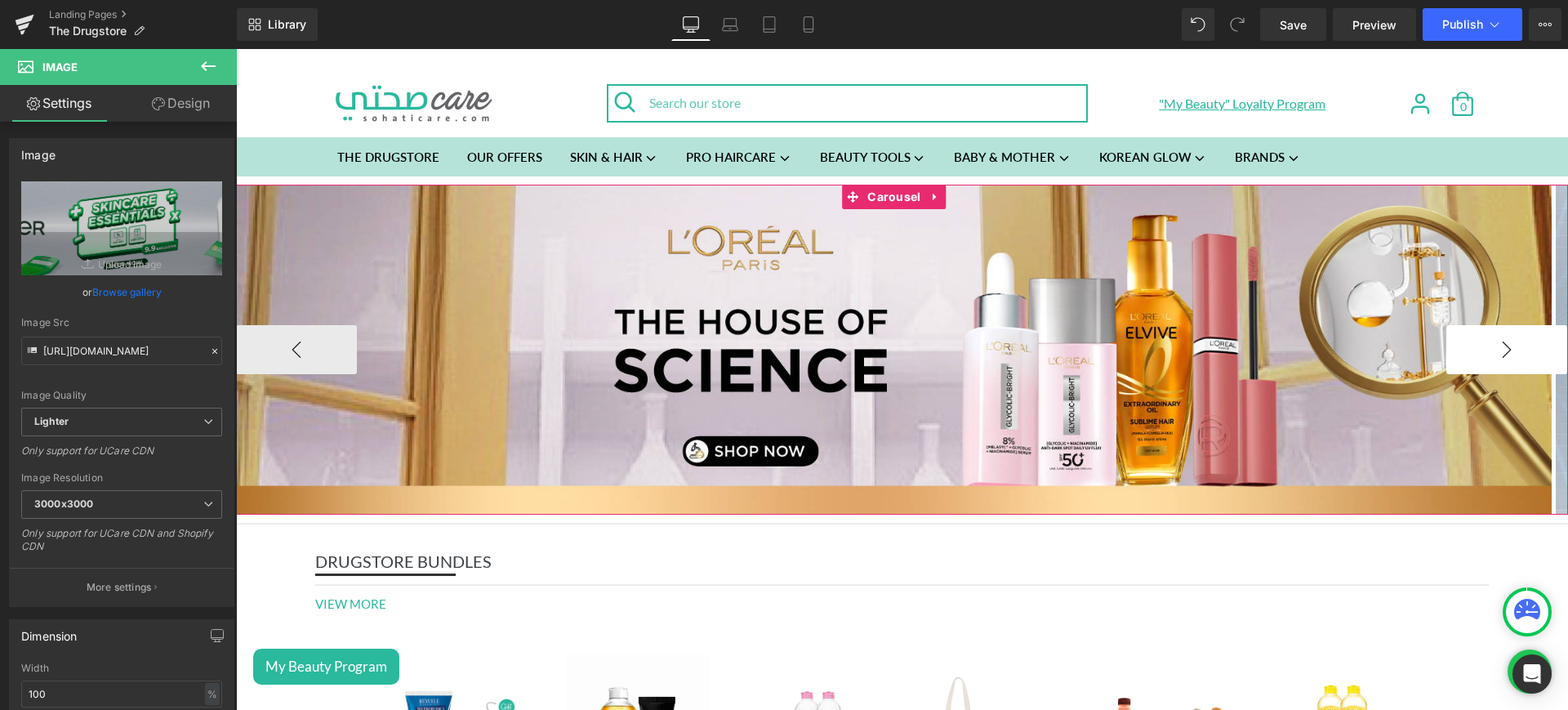
click at [1446, 359] on button "›" at bounding box center [1506, 350] width 121 height 49
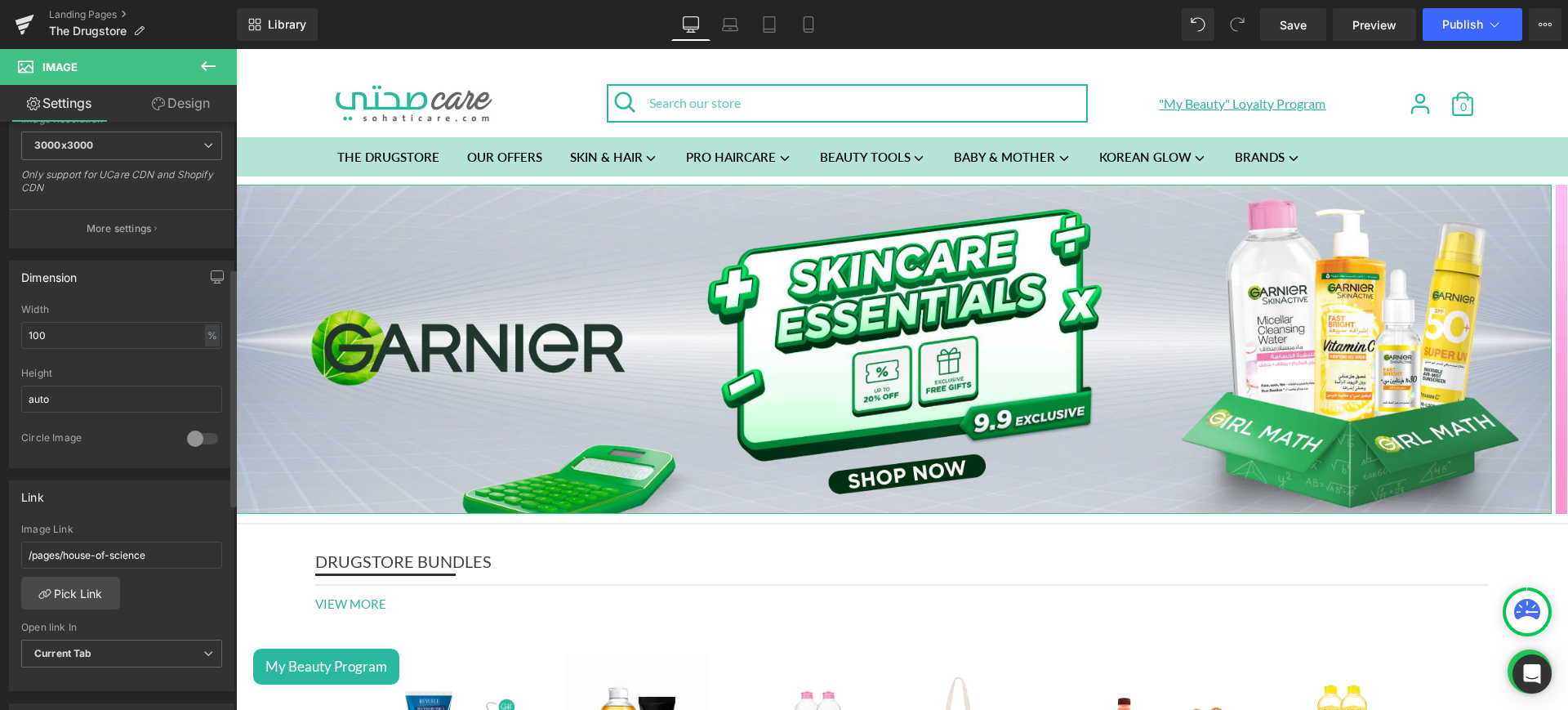
scroll to position [512, 0]
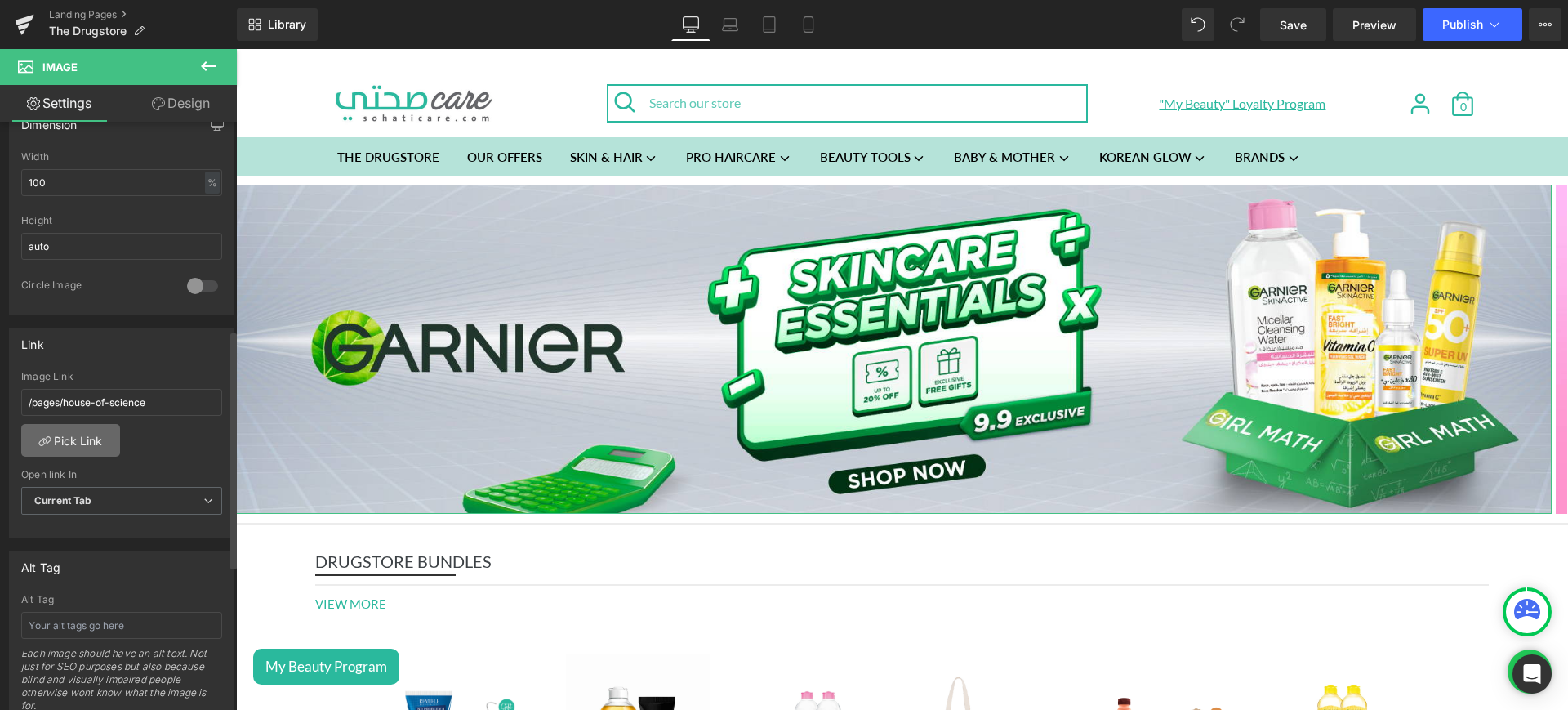
click at [86, 436] on link "Pick Link" at bounding box center [70, 440] width 99 height 33
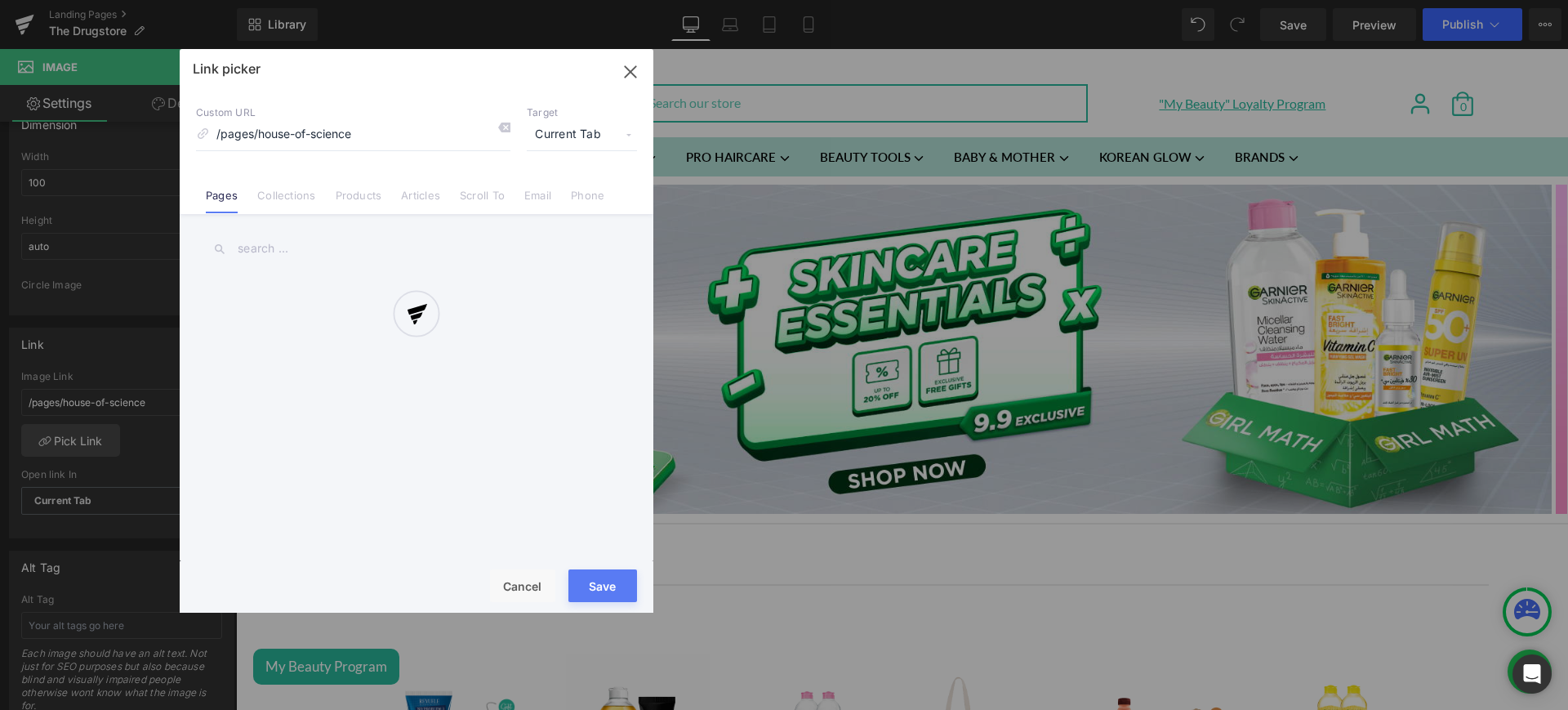
click at [280, 207] on div at bounding box center [416, 330] width 474 height 563
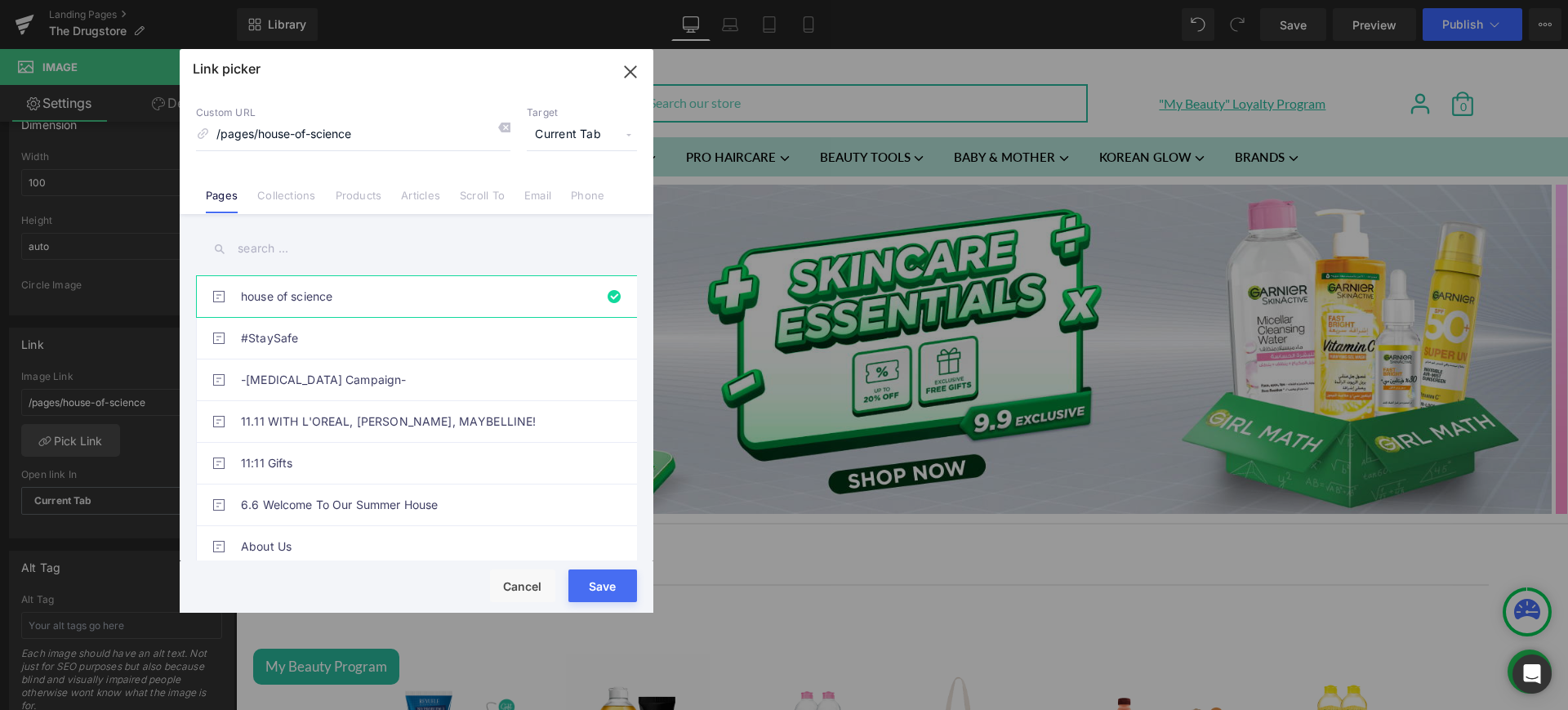
click at [280, 207] on link "Collections" at bounding box center [286, 200] width 58 height 24
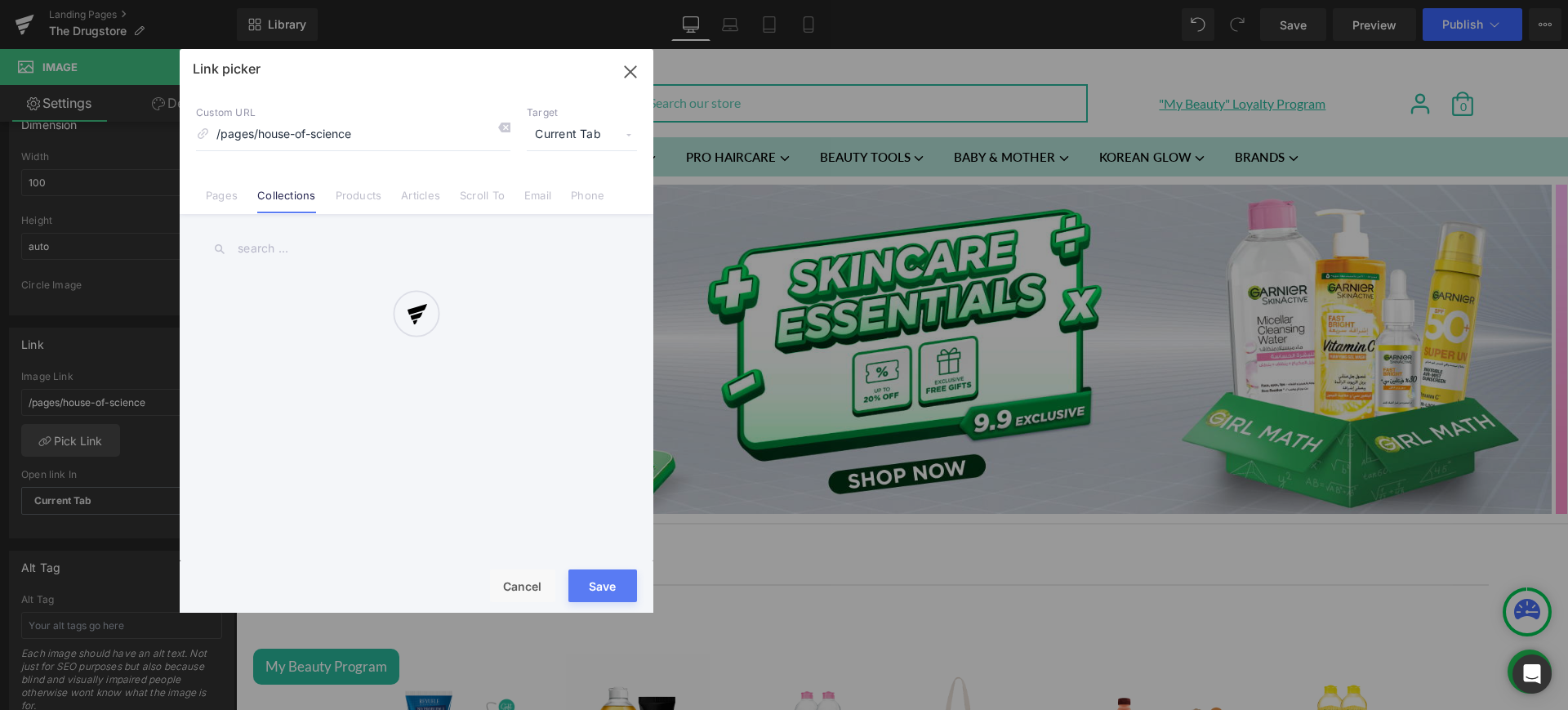
click at [283, 243] on div at bounding box center [416, 330] width 474 height 563
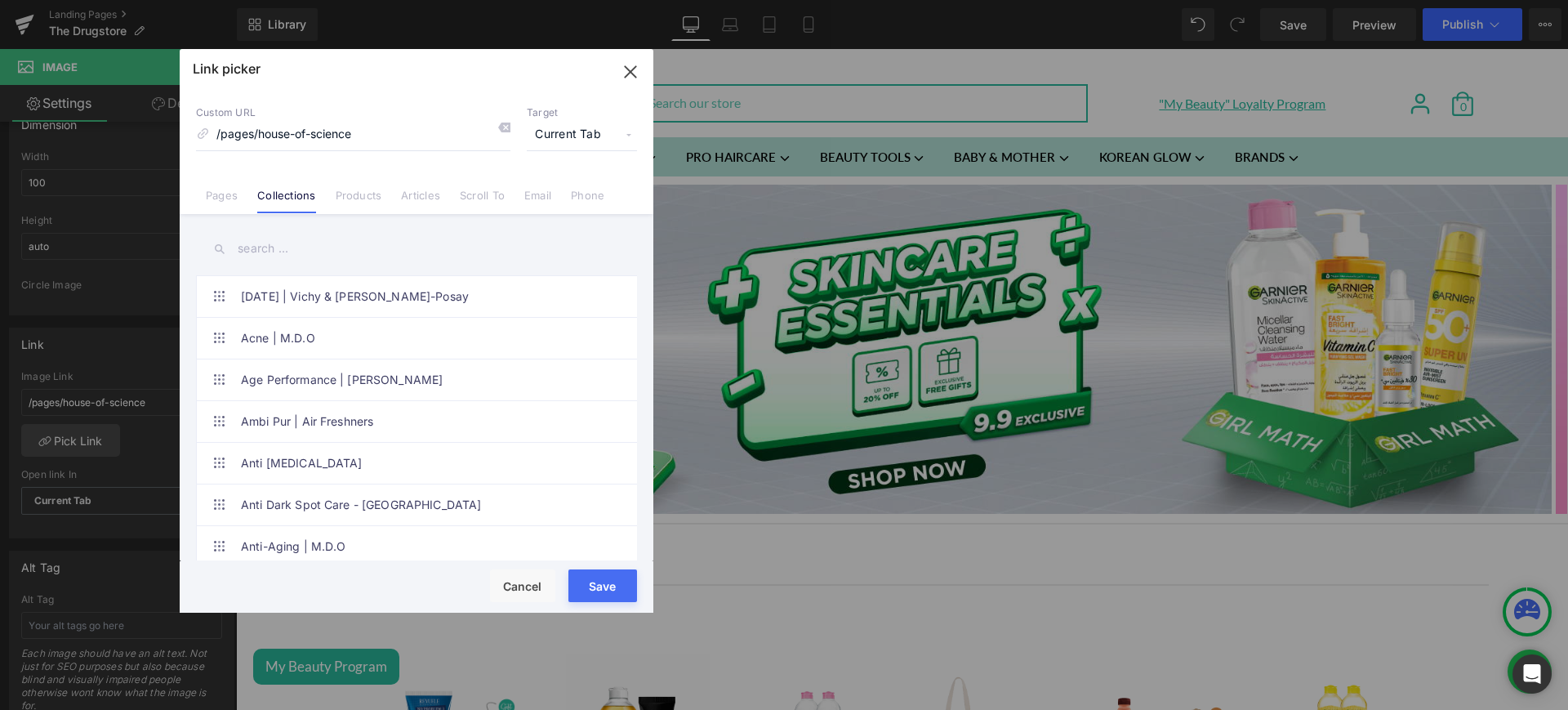
click at [267, 248] on input "text" at bounding box center [416, 249] width 441 height 37
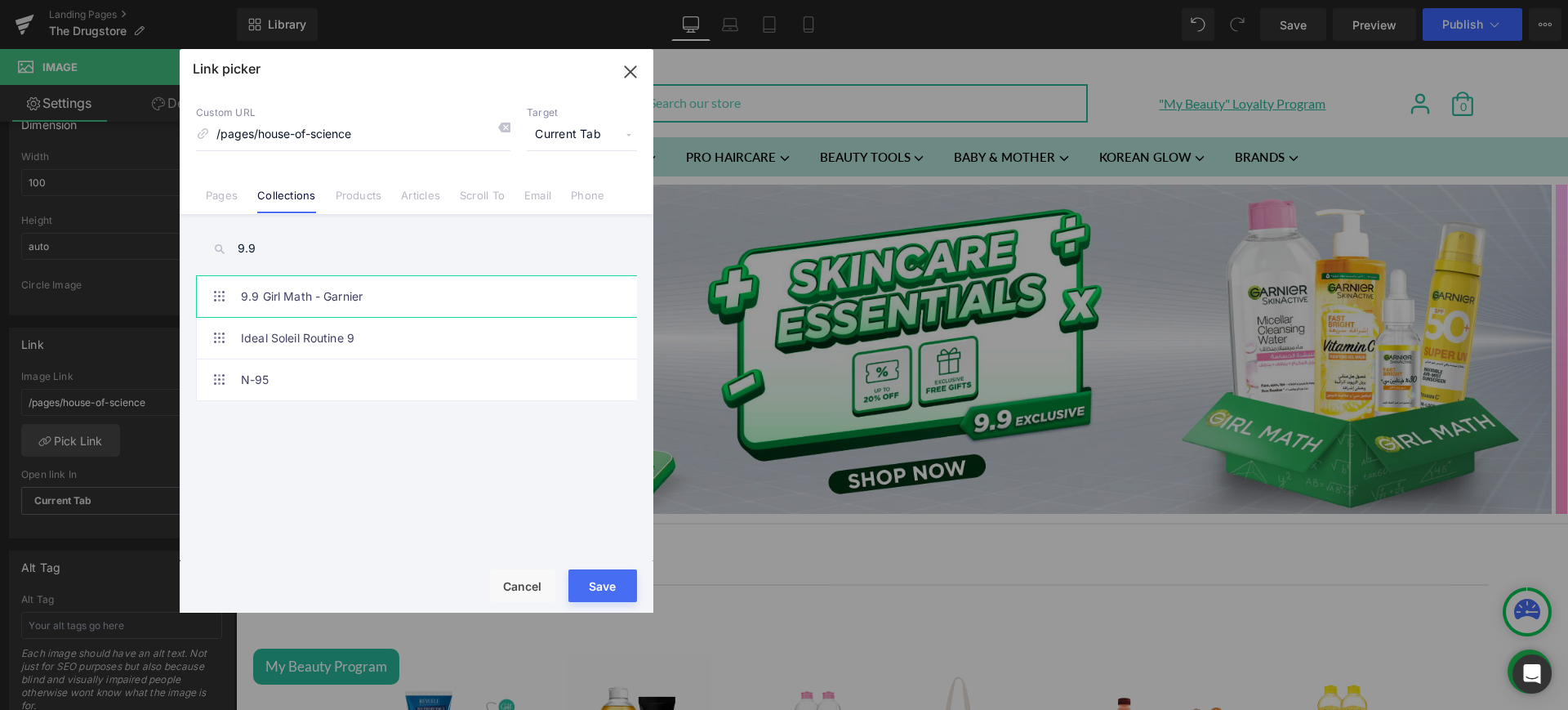
type input "9.9"
click at [318, 294] on link "9.9 Girl Math - Garnier" at bounding box center [420, 296] width 360 height 41
type input "/collections/9-9-girl-math-garnier"
click at [607, 583] on button "Save" at bounding box center [602, 585] width 68 height 33
type input "/collections/9-9-girl-math-garnier"
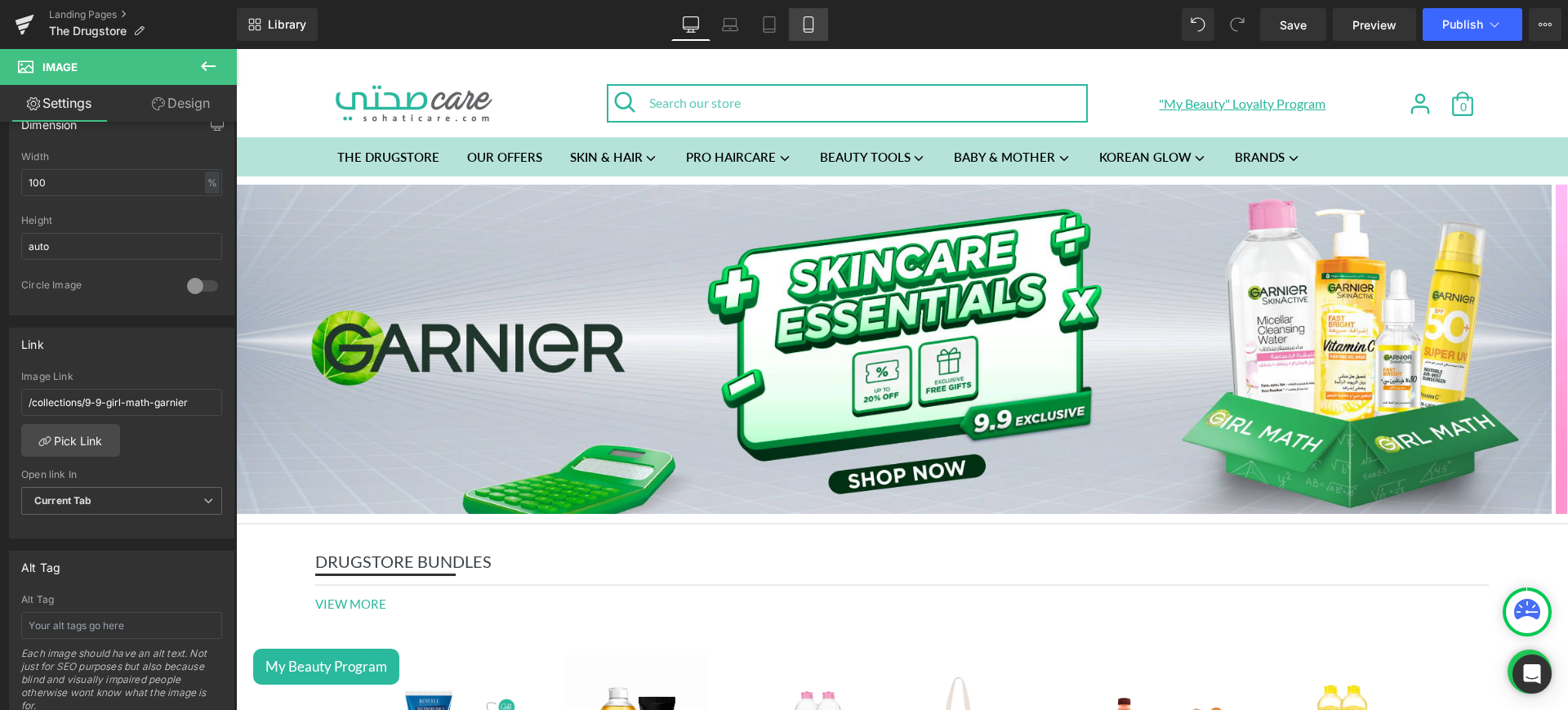
click at [807, 36] on link "Mobile" at bounding box center [808, 24] width 39 height 33
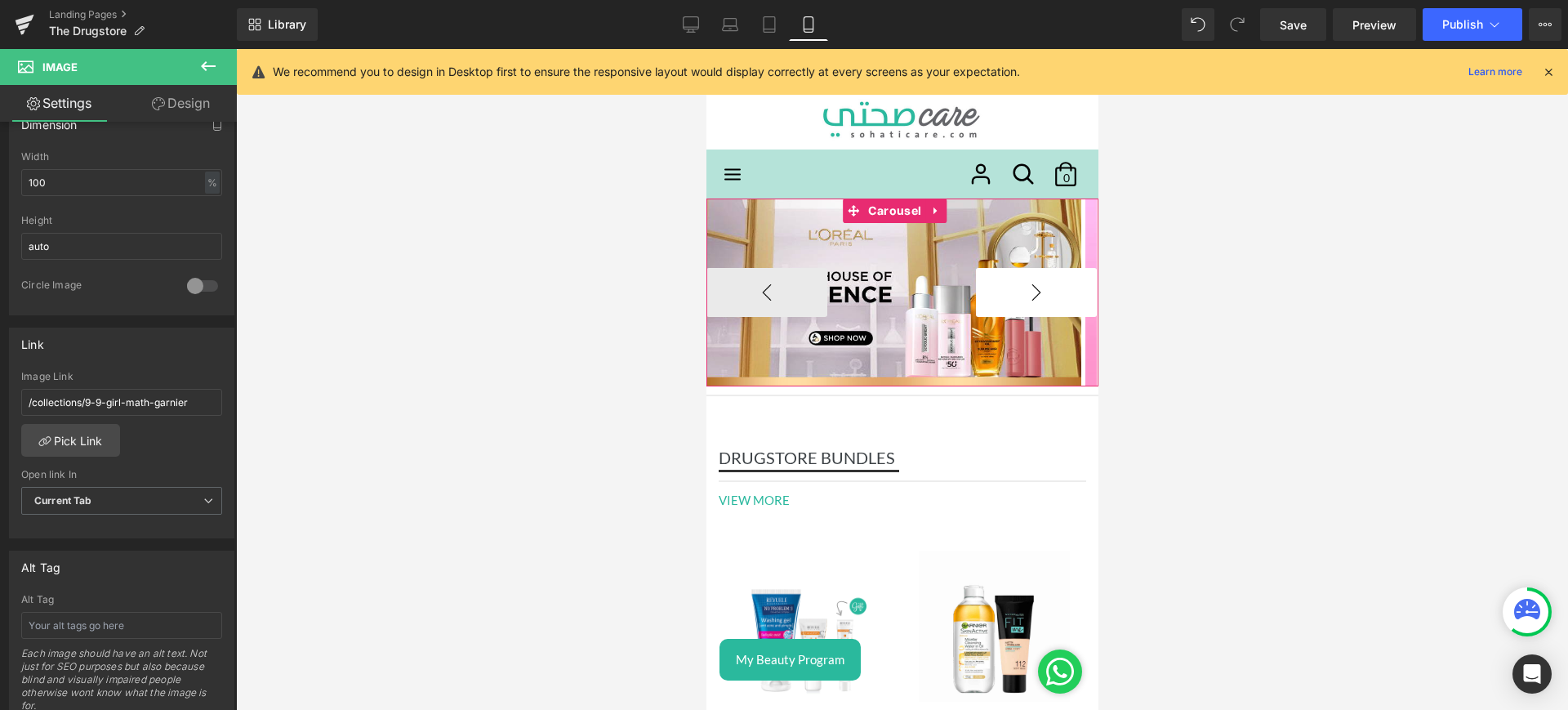
click at [1020, 279] on button "›" at bounding box center [1035, 292] width 121 height 49
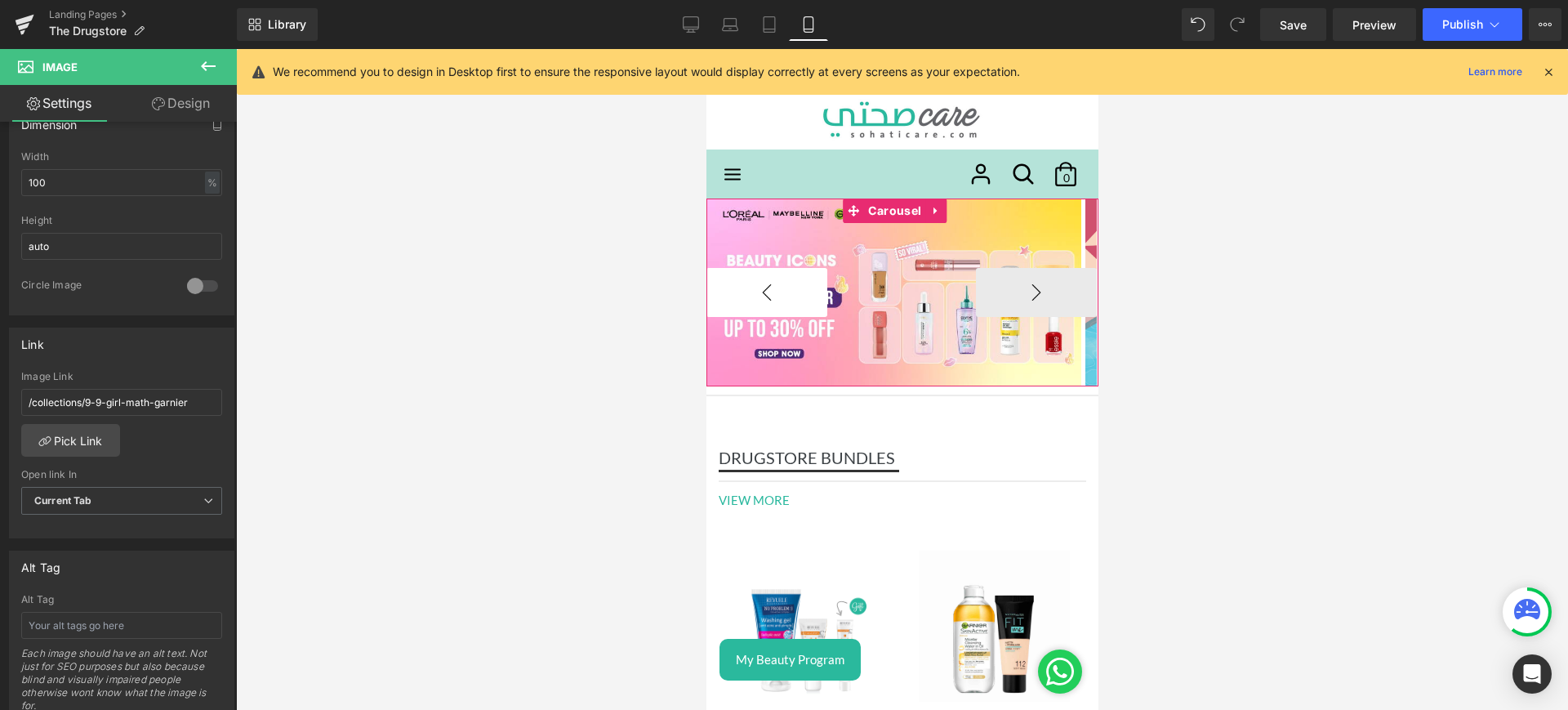
click at [759, 294] on button "‹" at bounding box center [766, 292] width 121 height 49
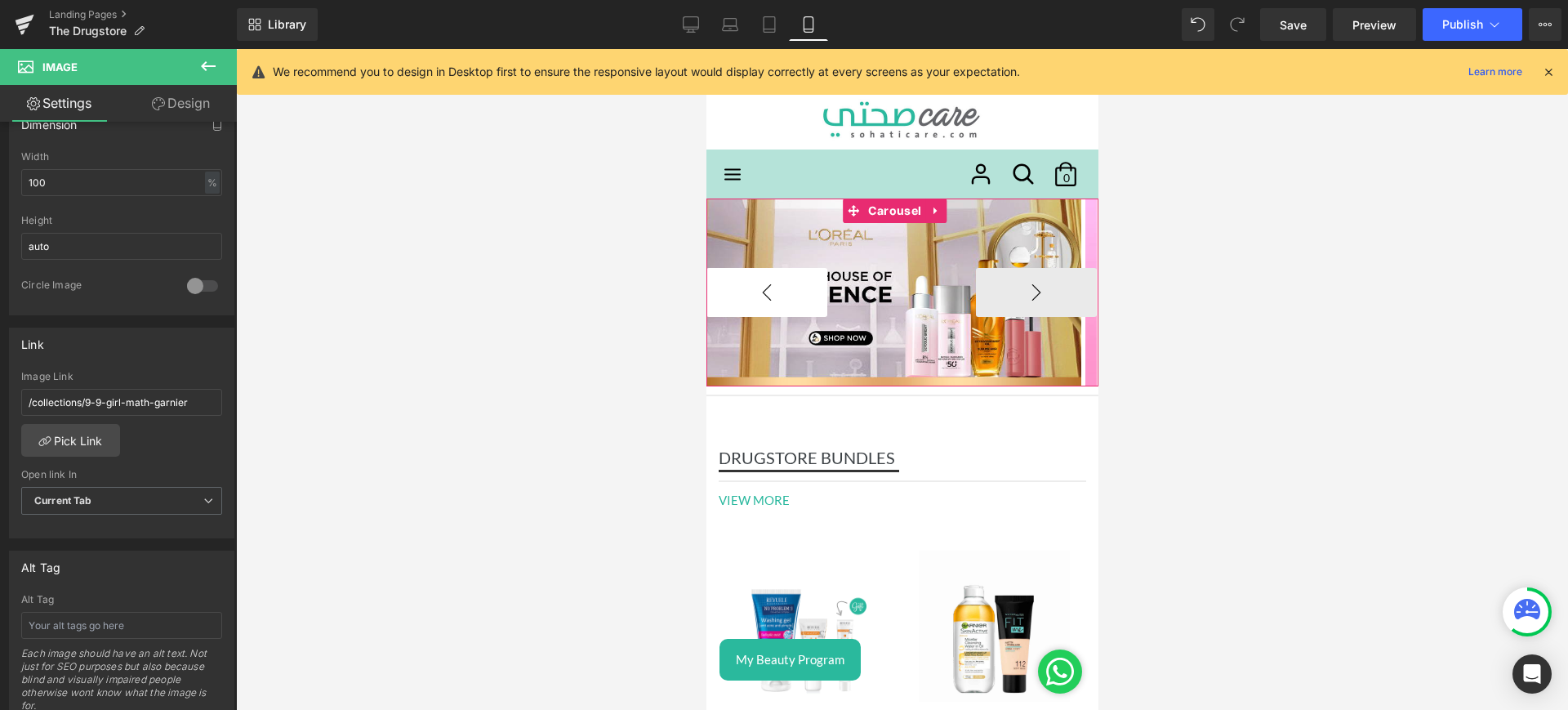
click at [759, 294] on button "‹" at bounding box center [766, 292] width 121 height 49
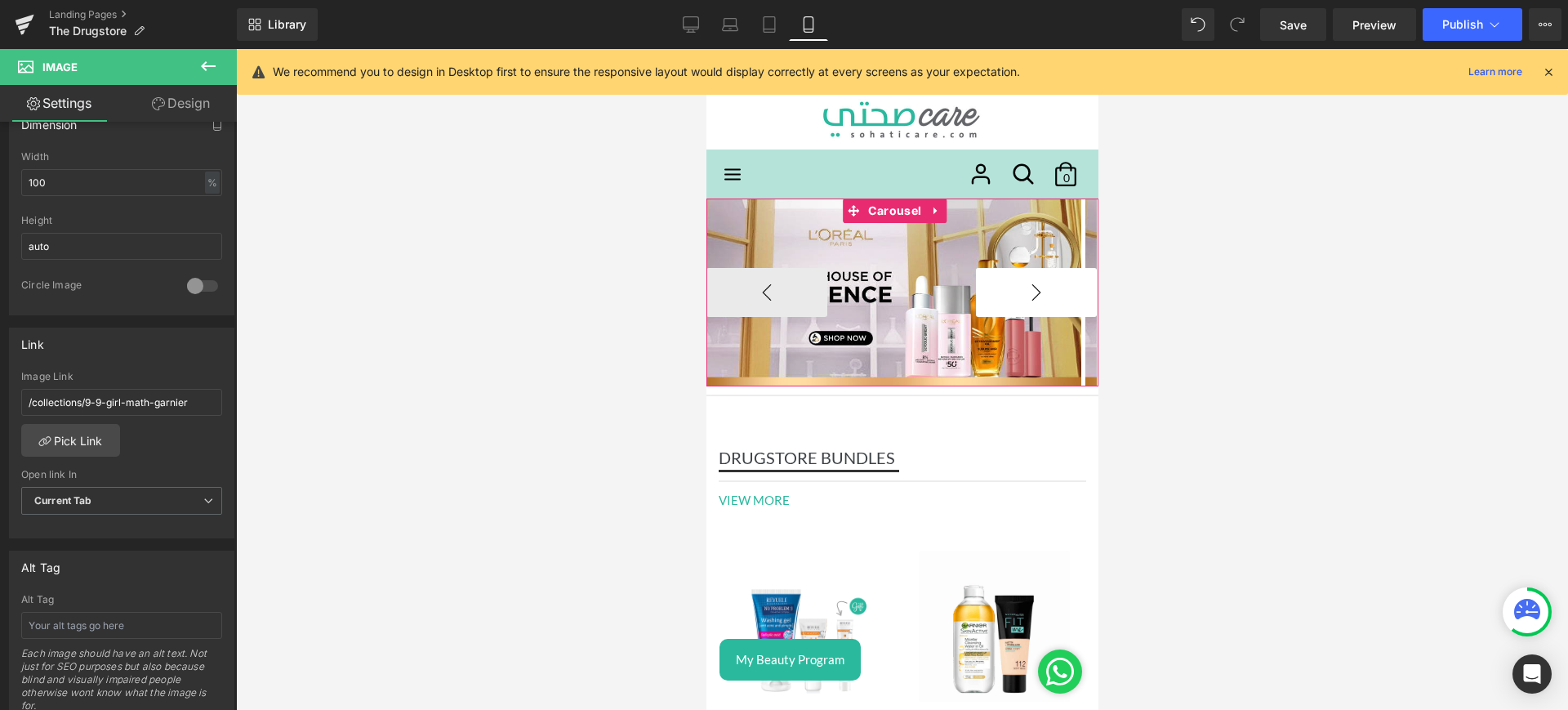
click at [1009, 295] on button "›" at bounding box center [1035, 292] width 121 height 49
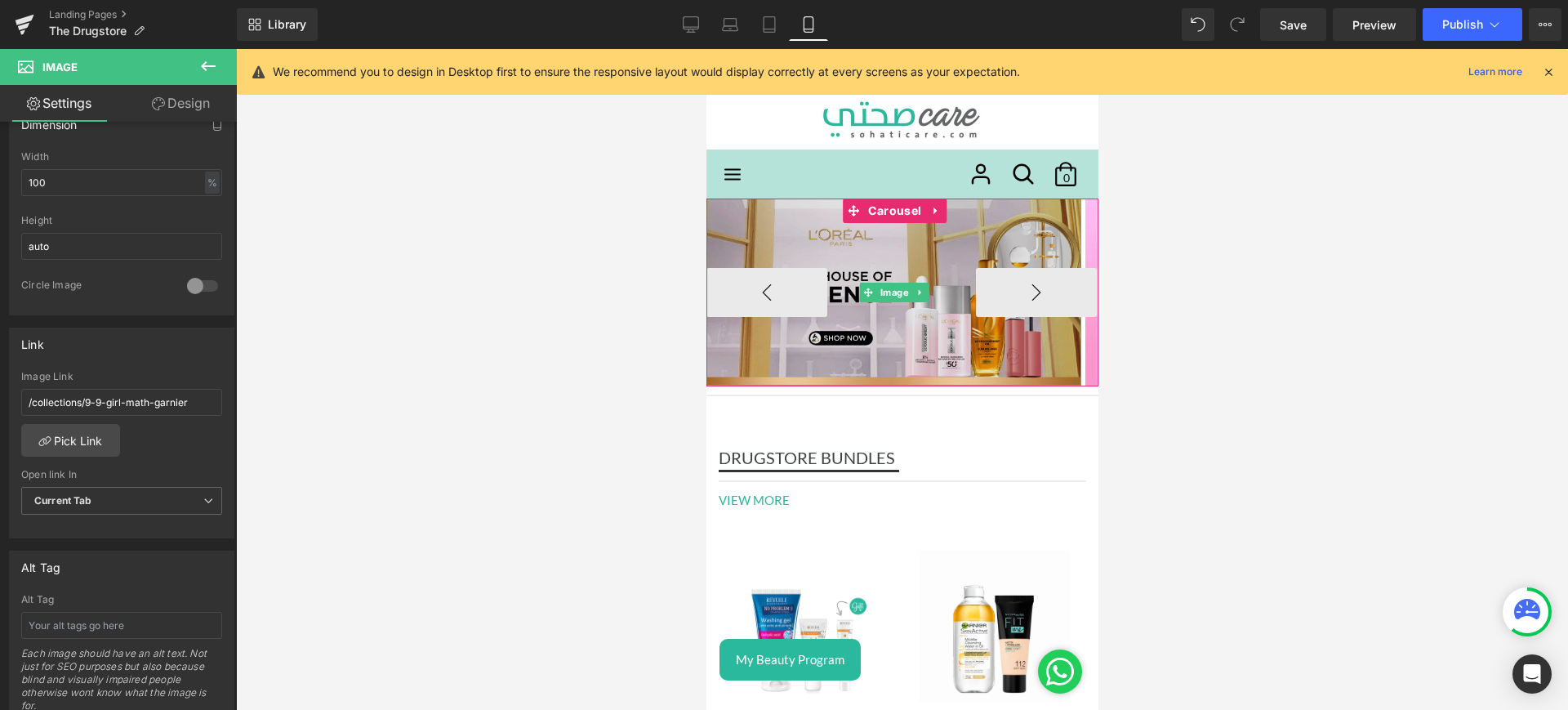
click at [876, 232] on img at bounding box center [893, 292] width 375 height 187
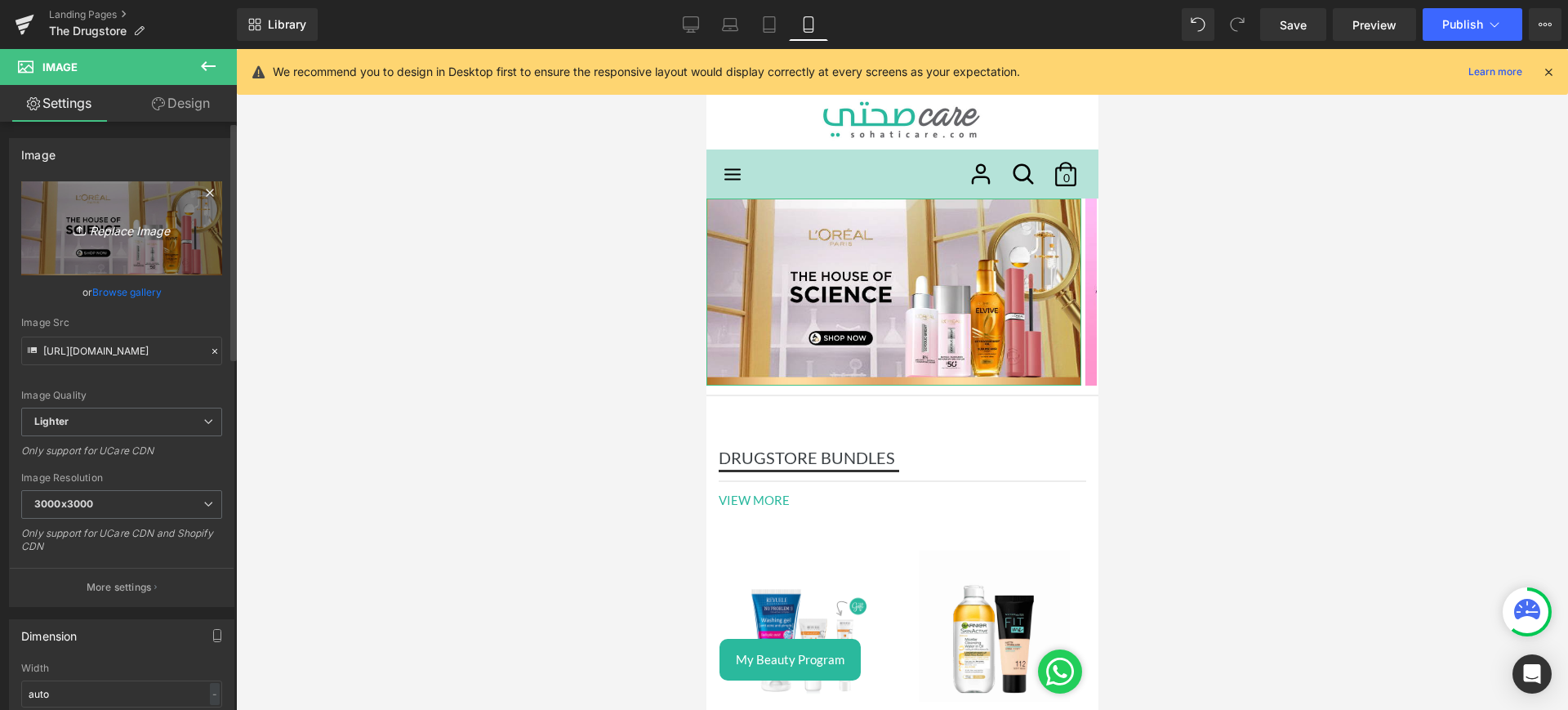
click at [98, 228] on icon "Replace Image" at bounding box center [122, 228] width 131 height 20
type input "C:\fakepath\math mob.jpg"
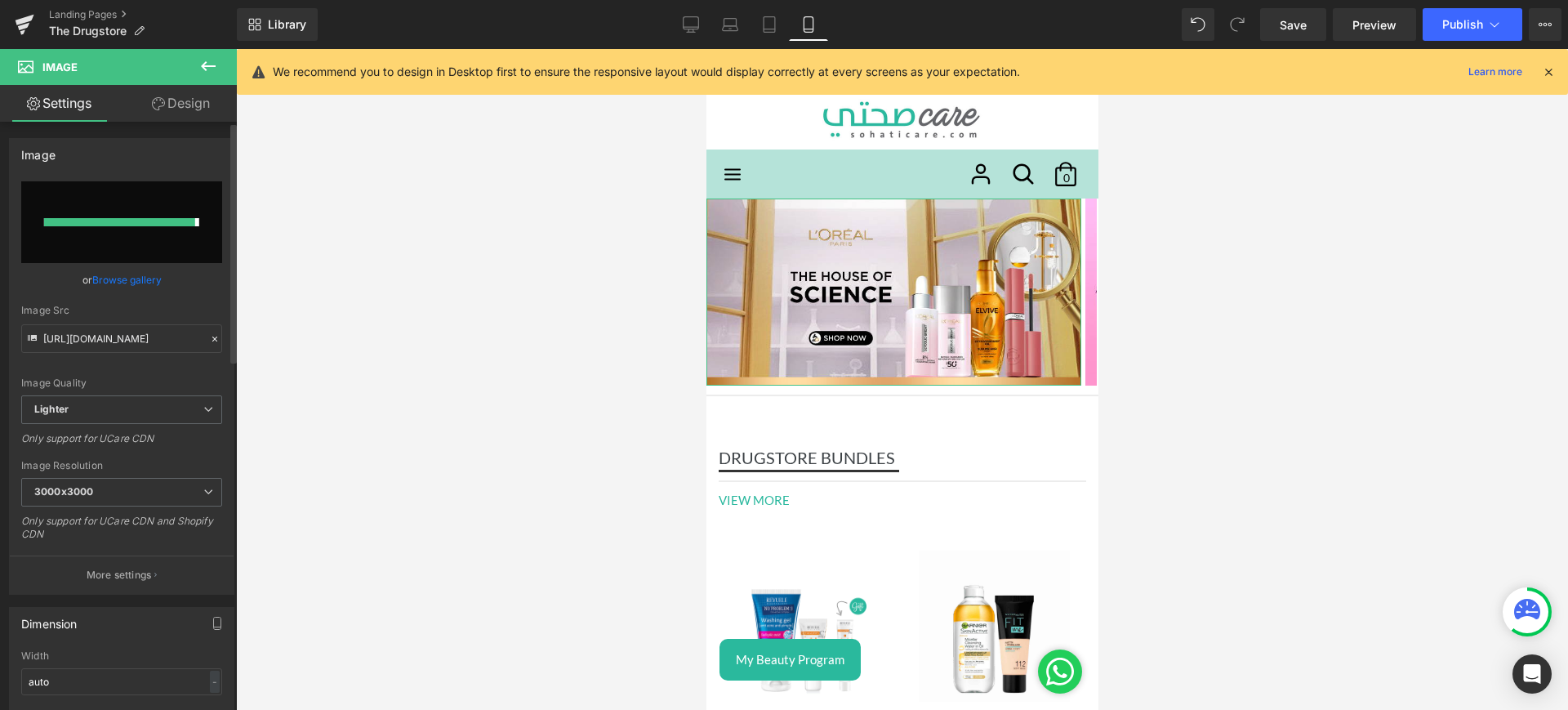
type input "[URL][DOMAIN_NAME]"
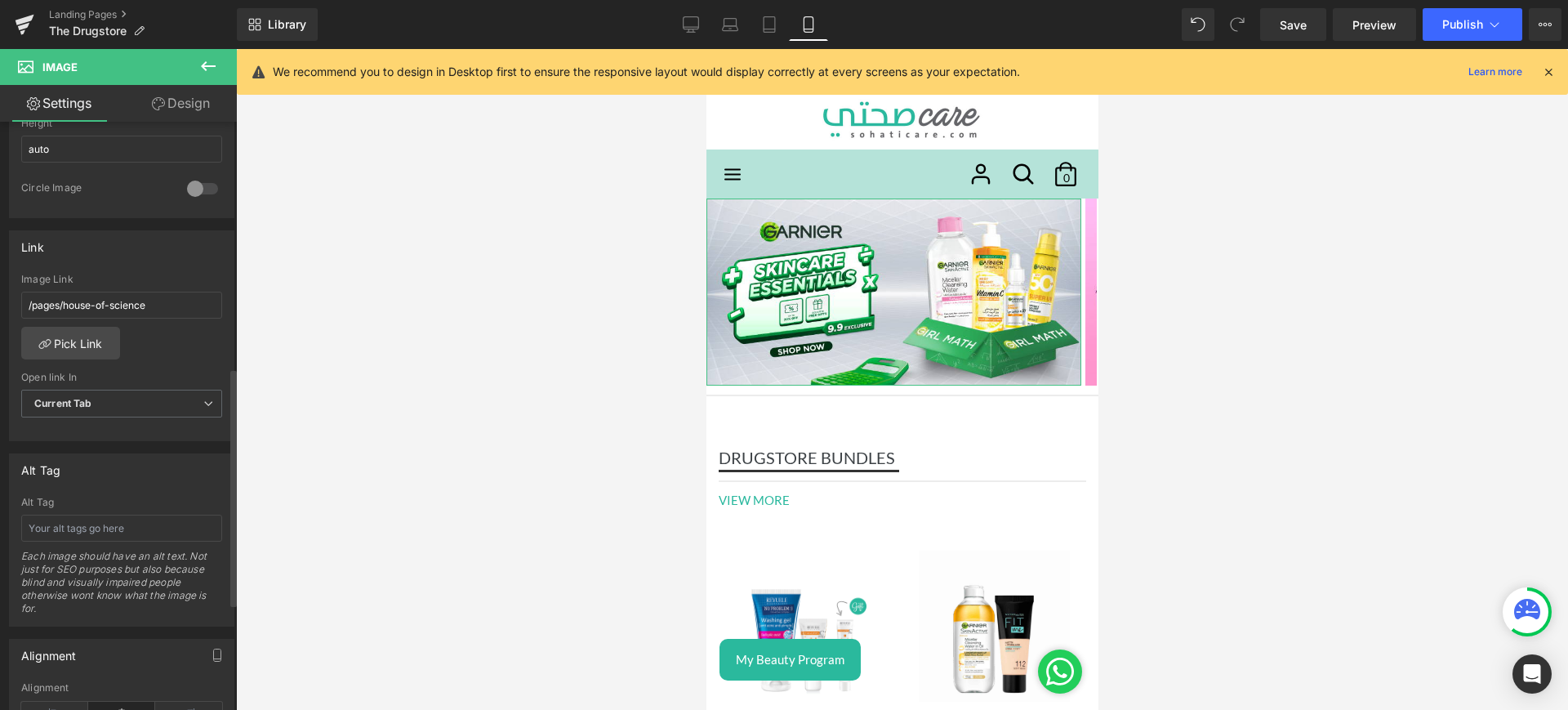
scroll to position [610, 0]
click at [79, 341] on link "Pick Link" at bounding box center [70, 342] width 99 height 33
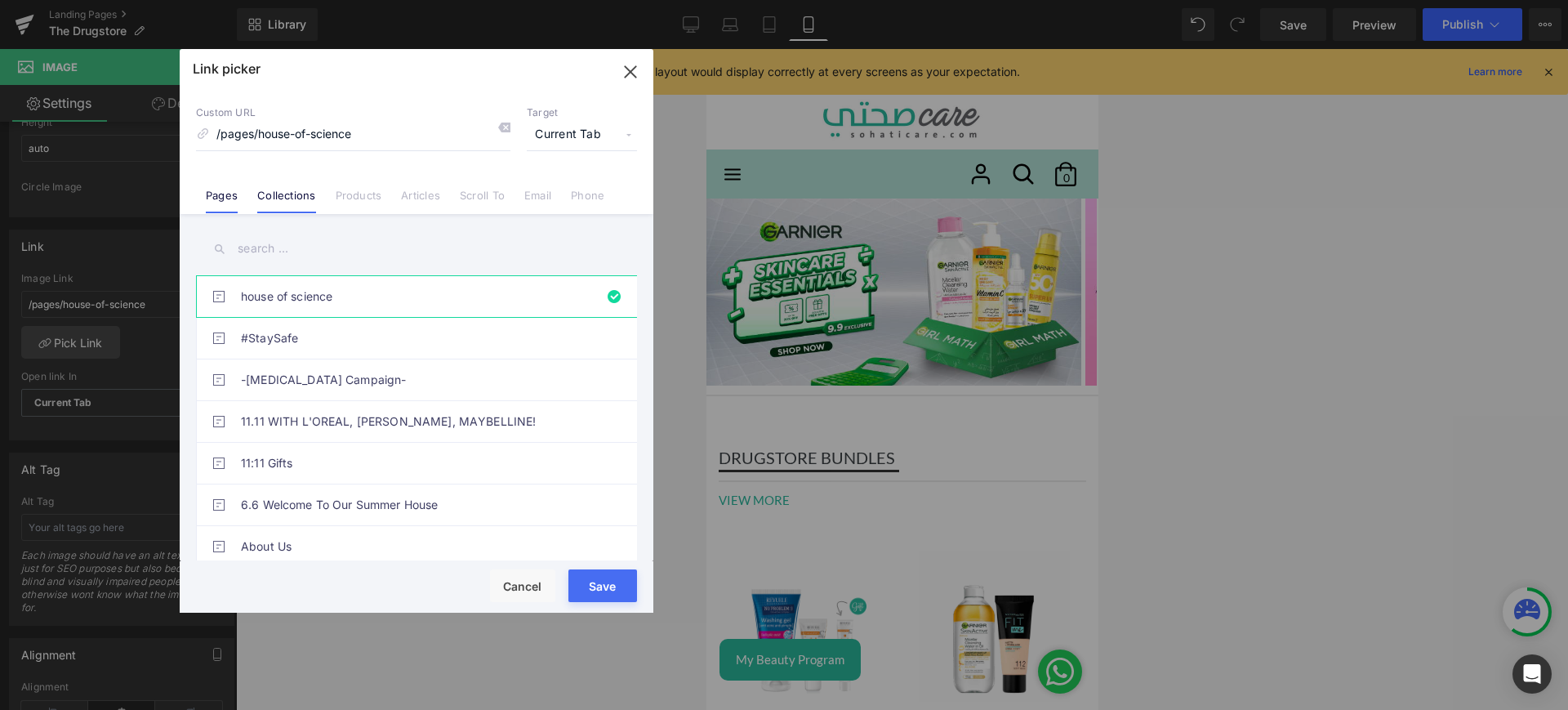
click at [291, 192] on link "Collections" at bounding box center [286, 200] width 58 height 24
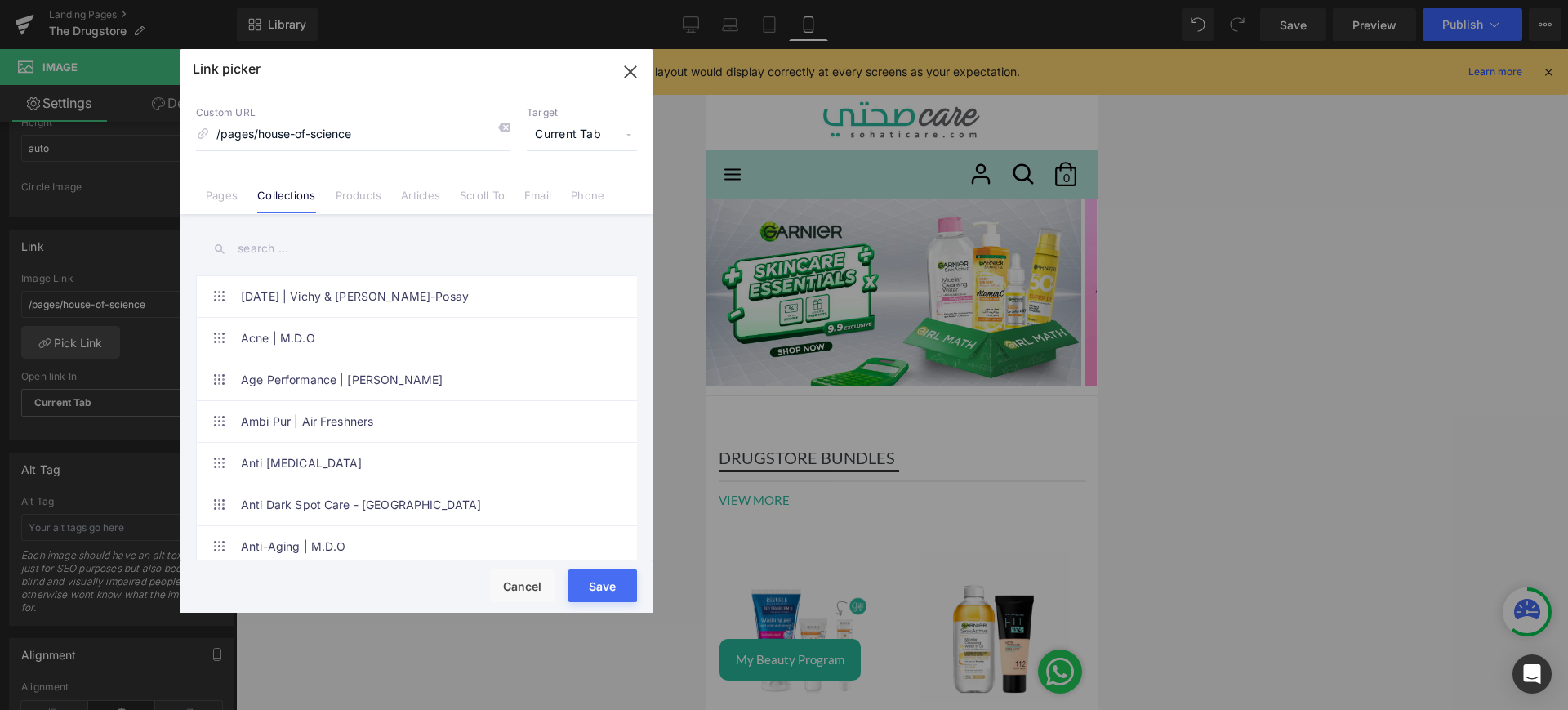
click at [287, 259] on input "text" at bounding box center [416, 249] width 441 height 37
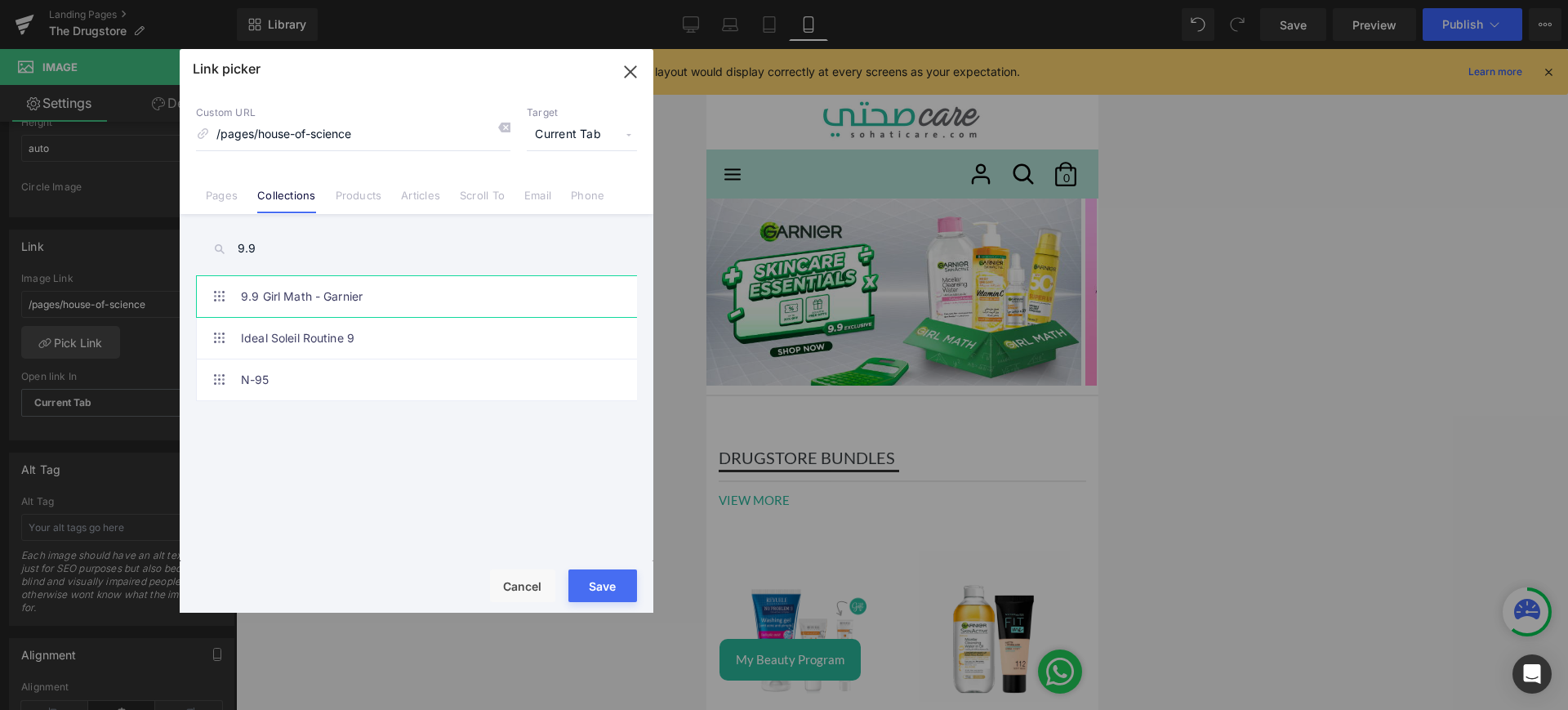
type input "9.9"
click at [334, 306] on link "9.9 Girl Math - Garnier" at bounding box center [420, 296] width 360 height 41
type input "/collections/9-9-girl-math-garnier"
click at [606, 572] on button "Save" at bounding box center [602, 585] width 68 height 33
type input "/collections/9-9-girl-math-garnier"
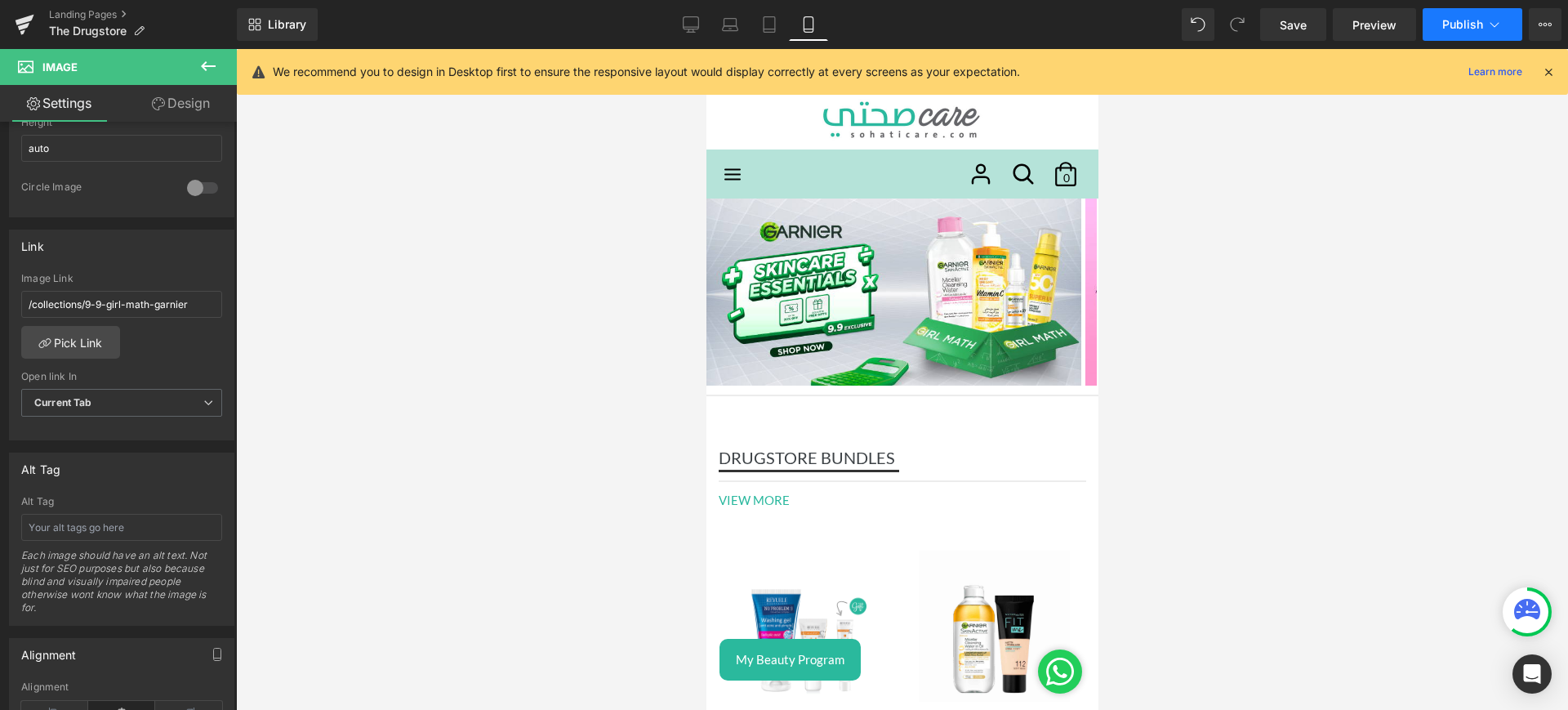
click at [1461, 18] on span "Publish" at bounding box center [1462, 24] width 41 height 13
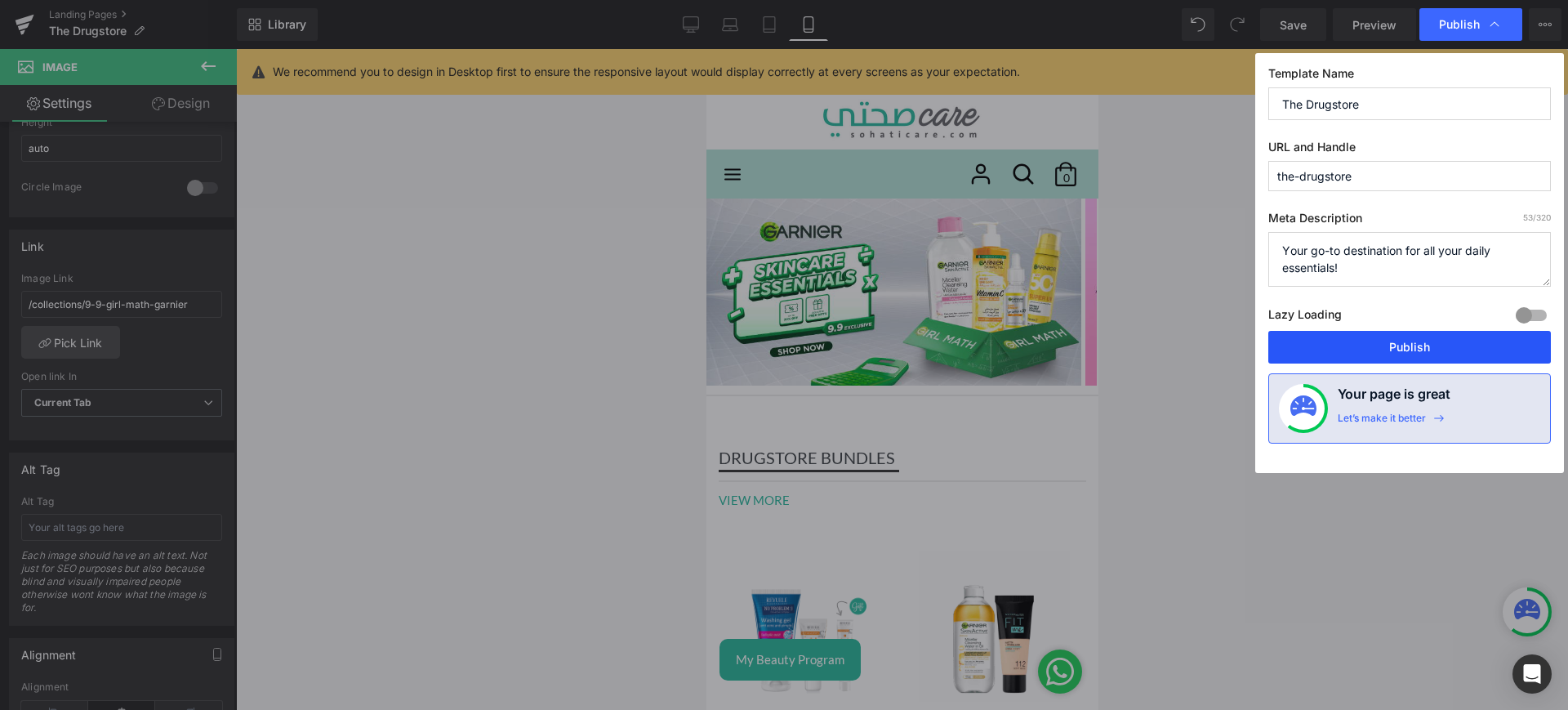
drag, startPoint x: 1347, startPoint y: 344, endPoint x: 99, endPoint y: 355, distance: 1248.0
click at [1347, 344] on button "Publish" at bounding box center [1409, 347] width 283 height 33
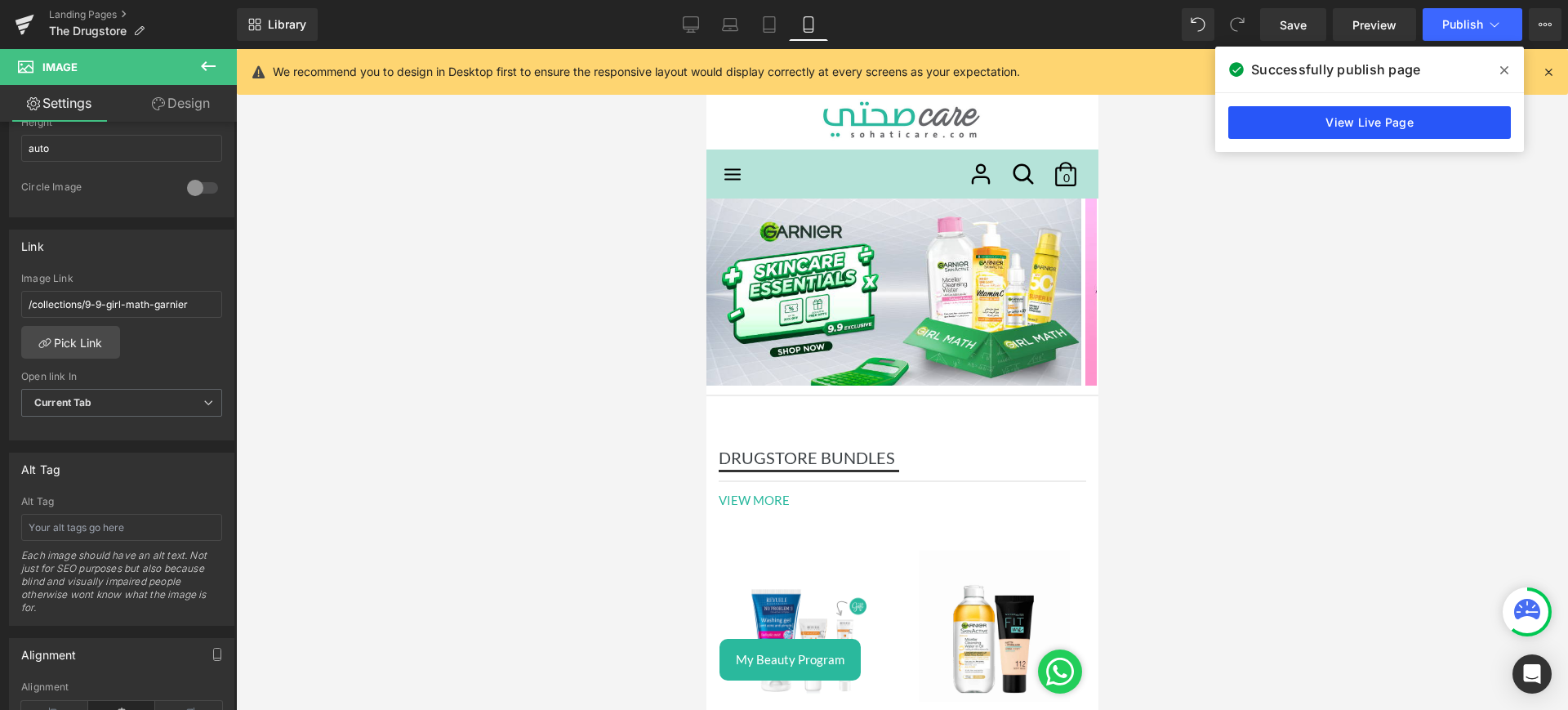
click at [1344, 110] on link "View Live Page" at bounding box center [1370, 122] width 283 height 33
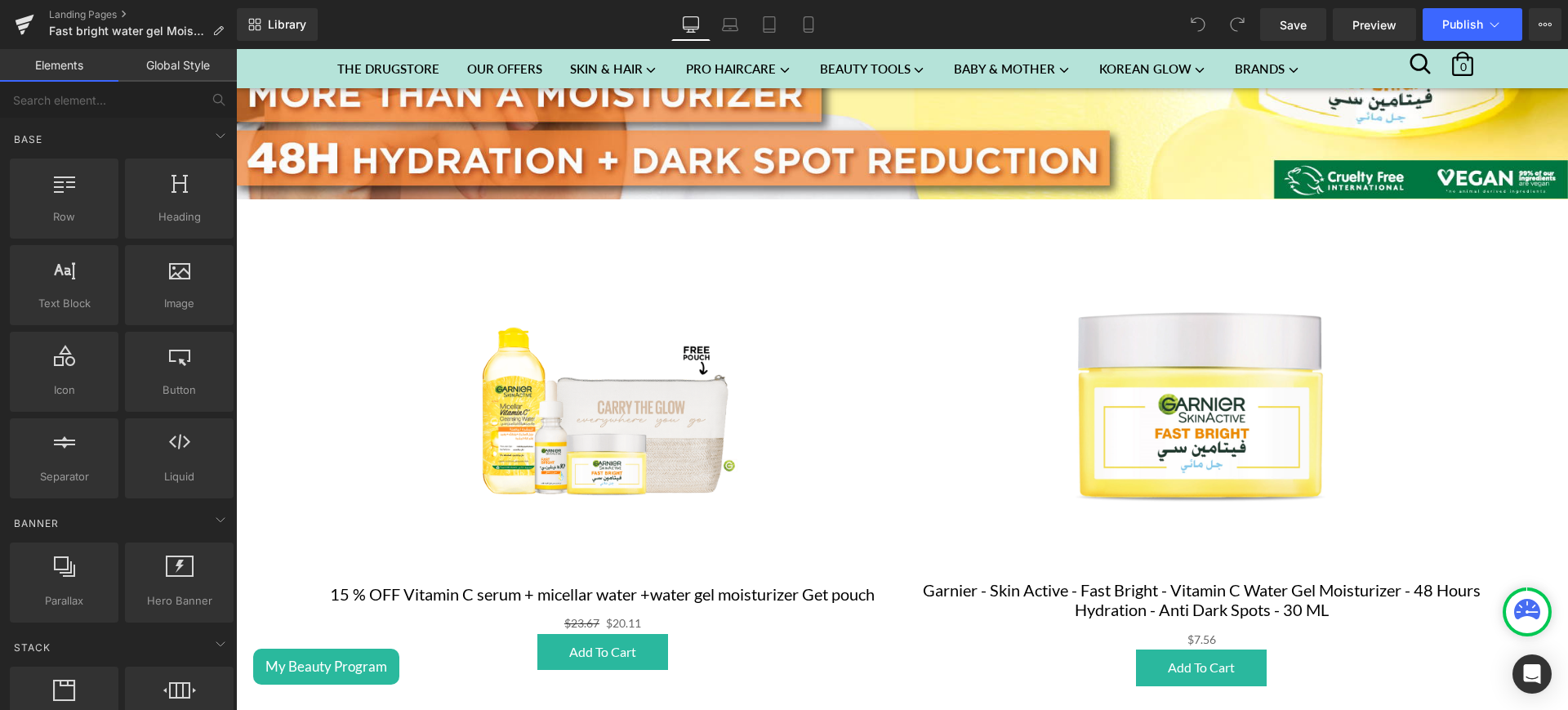
scroll to position [588, 0]
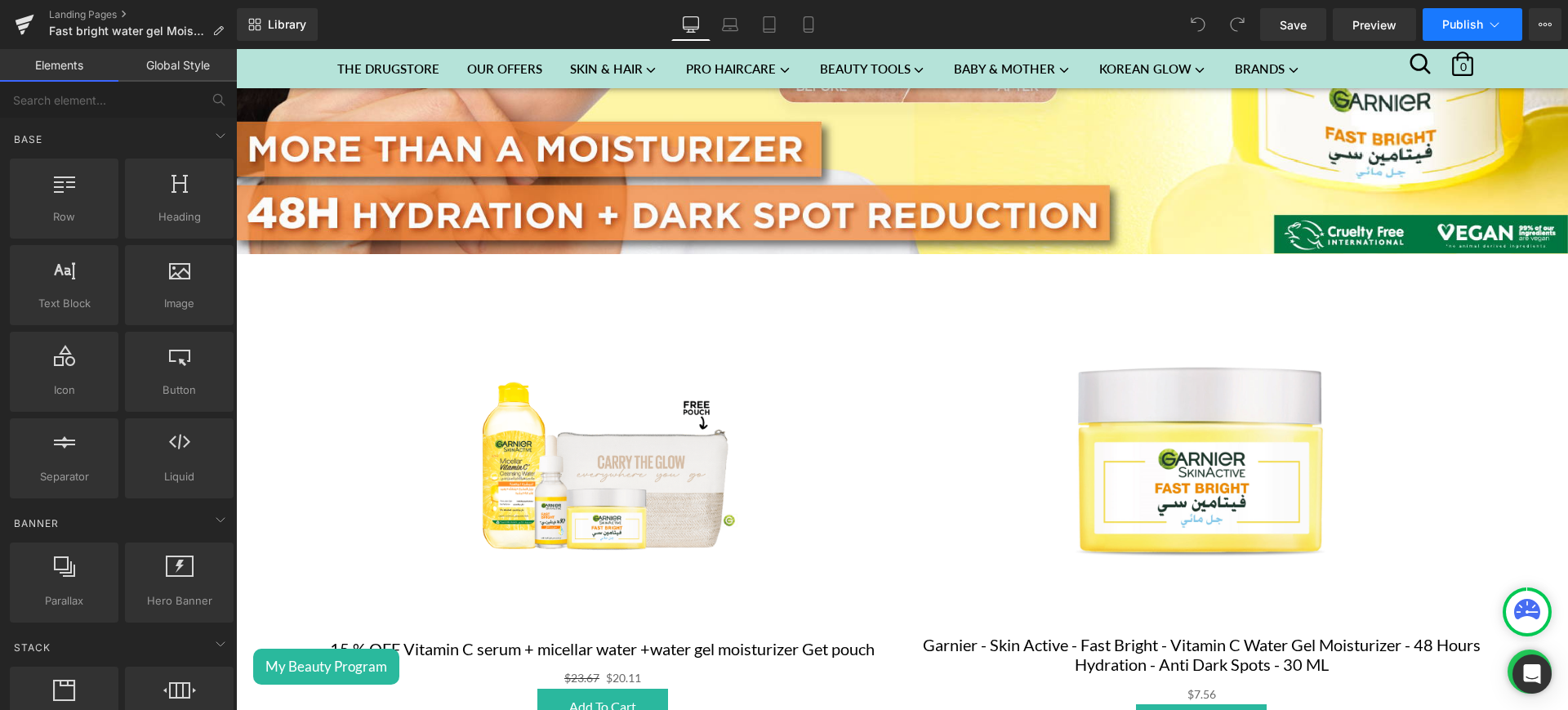
click at [1462, 19] on span "Publish" at bounding box center [1462, 24] width 41 height 13
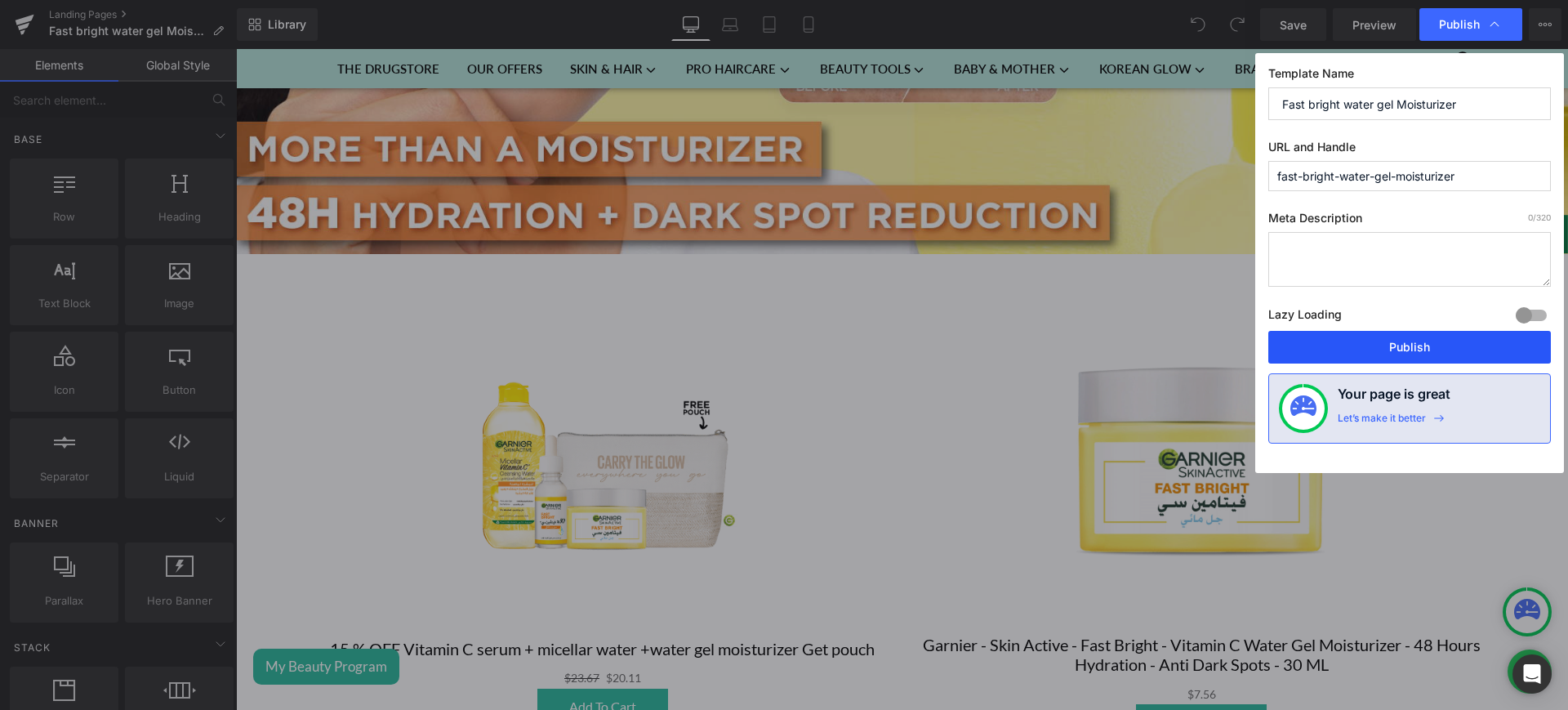
click at [1338, 341] on button "Publish" at bounding box center [1409, 347] width 283 height 33
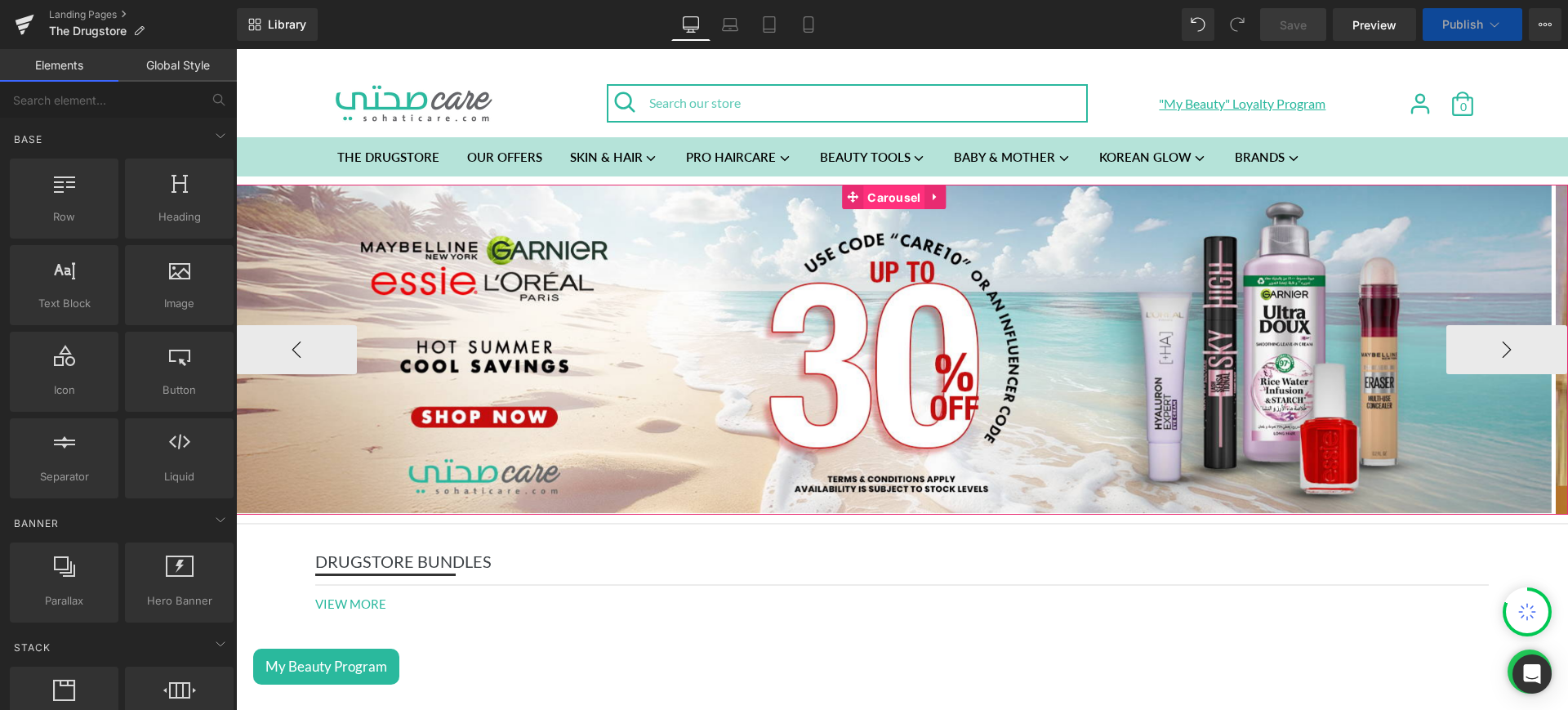
click at [891, 198] on span "Carousel" at bounding box center [893, 198] width 62 height 24
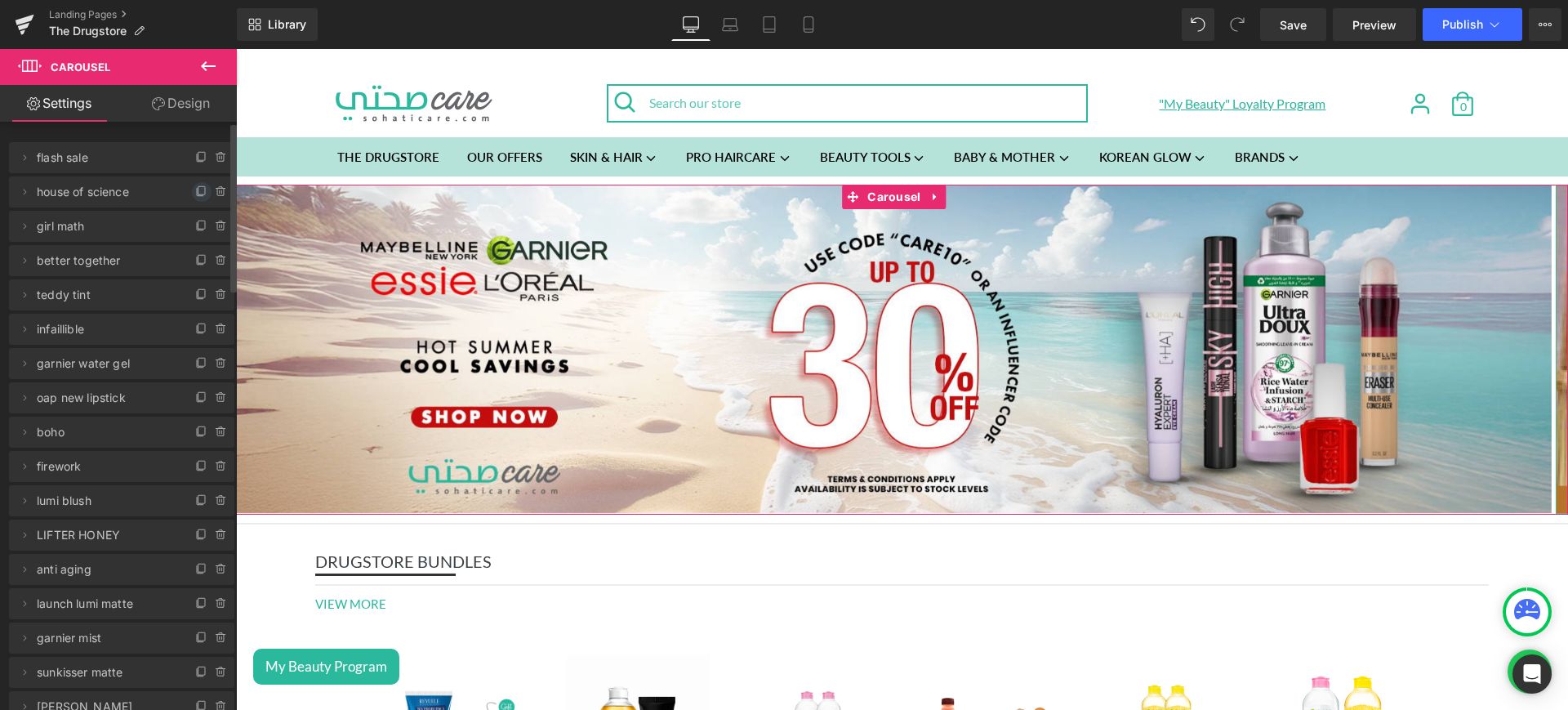
click at [195, 197] on icon at bounding box center [201, 192] width 13 height 13
click at [30, 224] on icon at bounding box center [24, 225] width 13 height 13
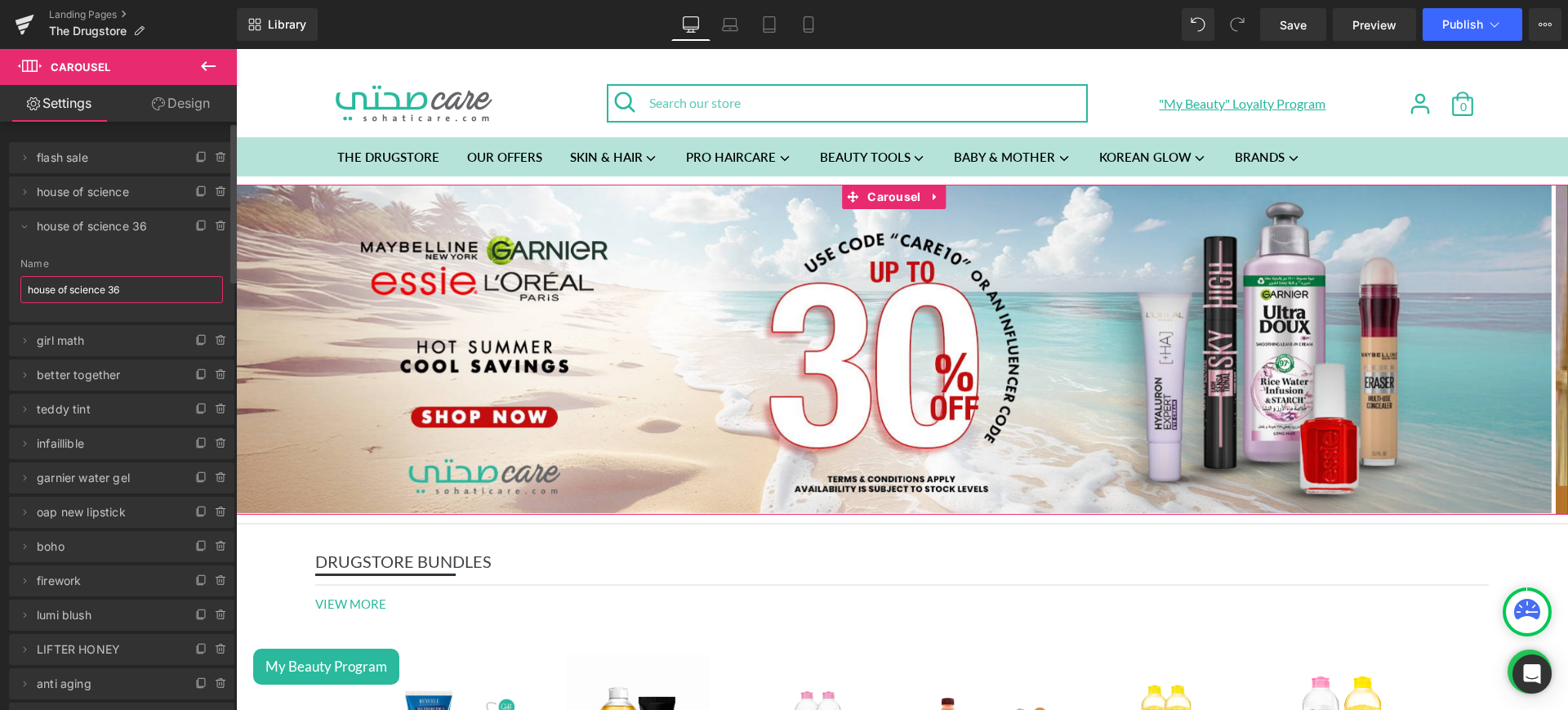
click at [101, 292] on input "house of science 36" at bounding box center [122, 290] width 203 height 27
type input "end of summer"
click at [30, 225] on icon at bounding box center [24, 225] width 13 height 13
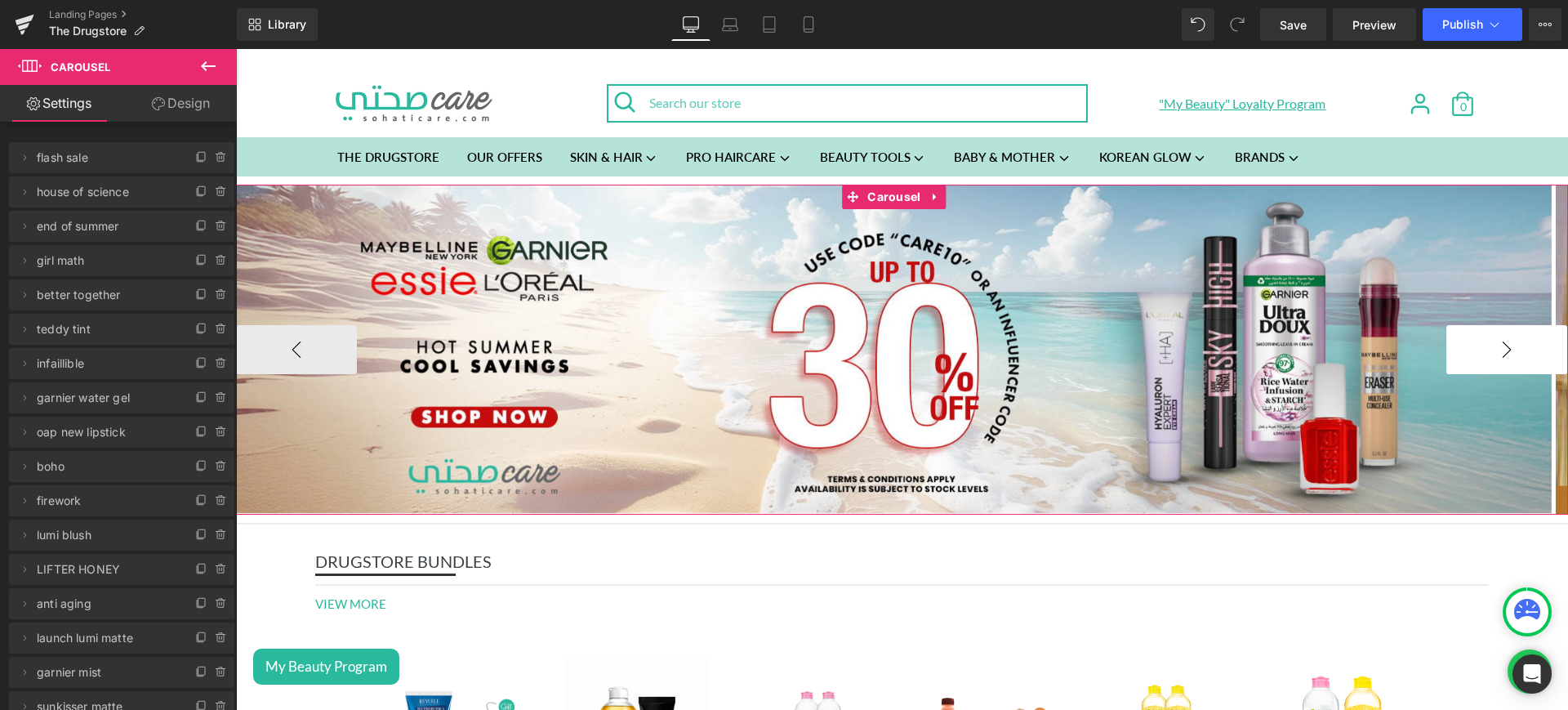
click at [1512, 351] on button "›" at bounding box center [1506, 350] width 121 height 49
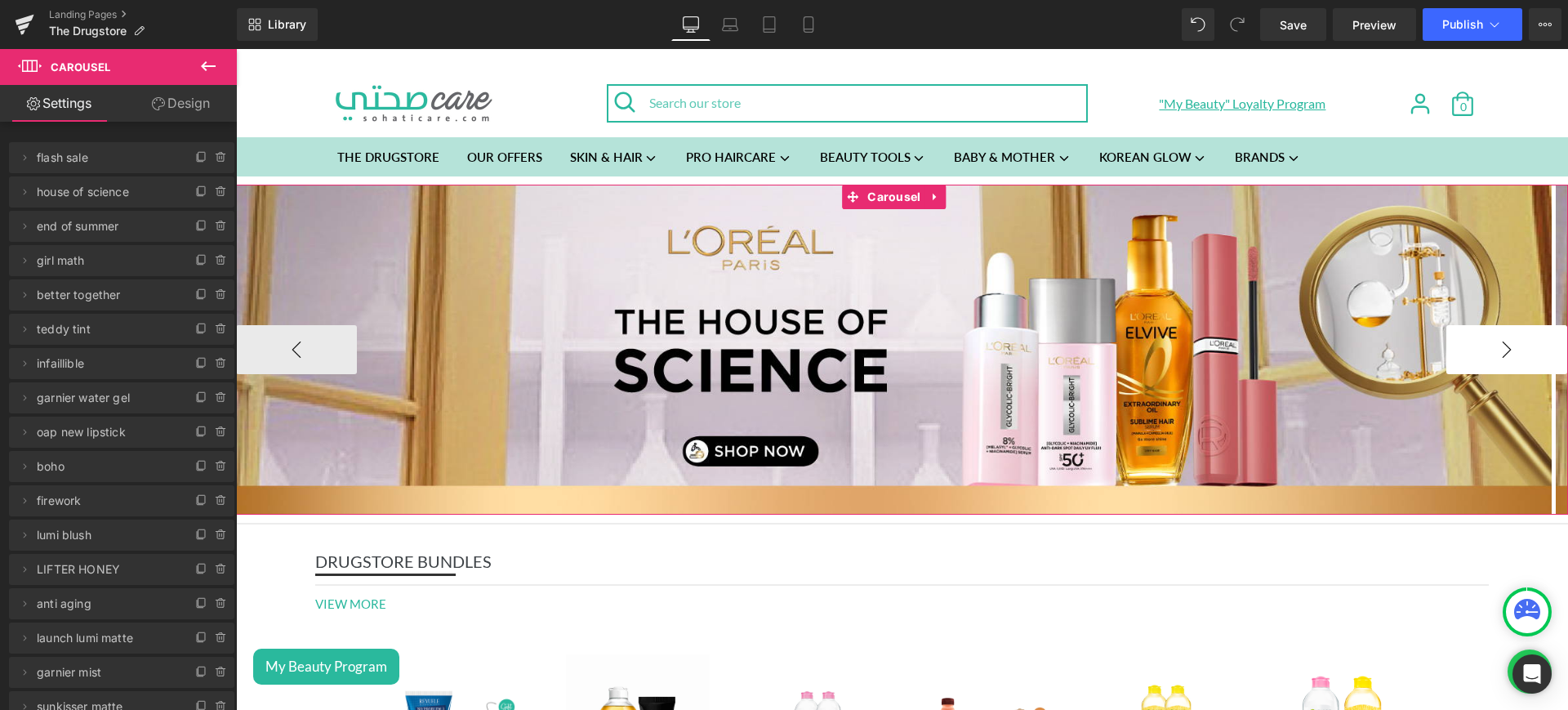
click at [1512, 351] on button "›" at bounding box center [1506, 350] width 121 height 49
click at [900, 344] on span "Image" at bounding box center [894, 348] width 35 height 19
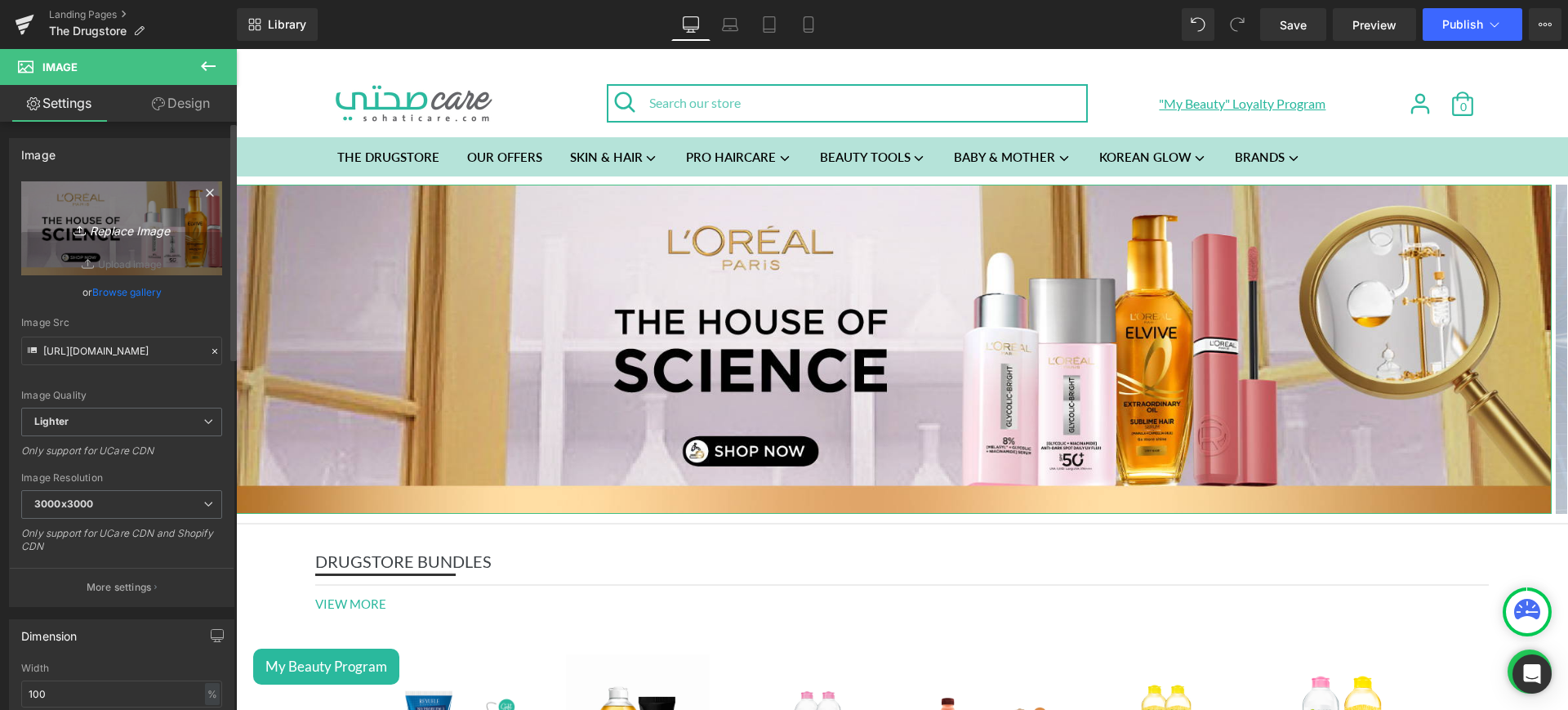
click at [110, 222] on icon "Replace Image" at bounding box center [122, 228] width 131 height 20
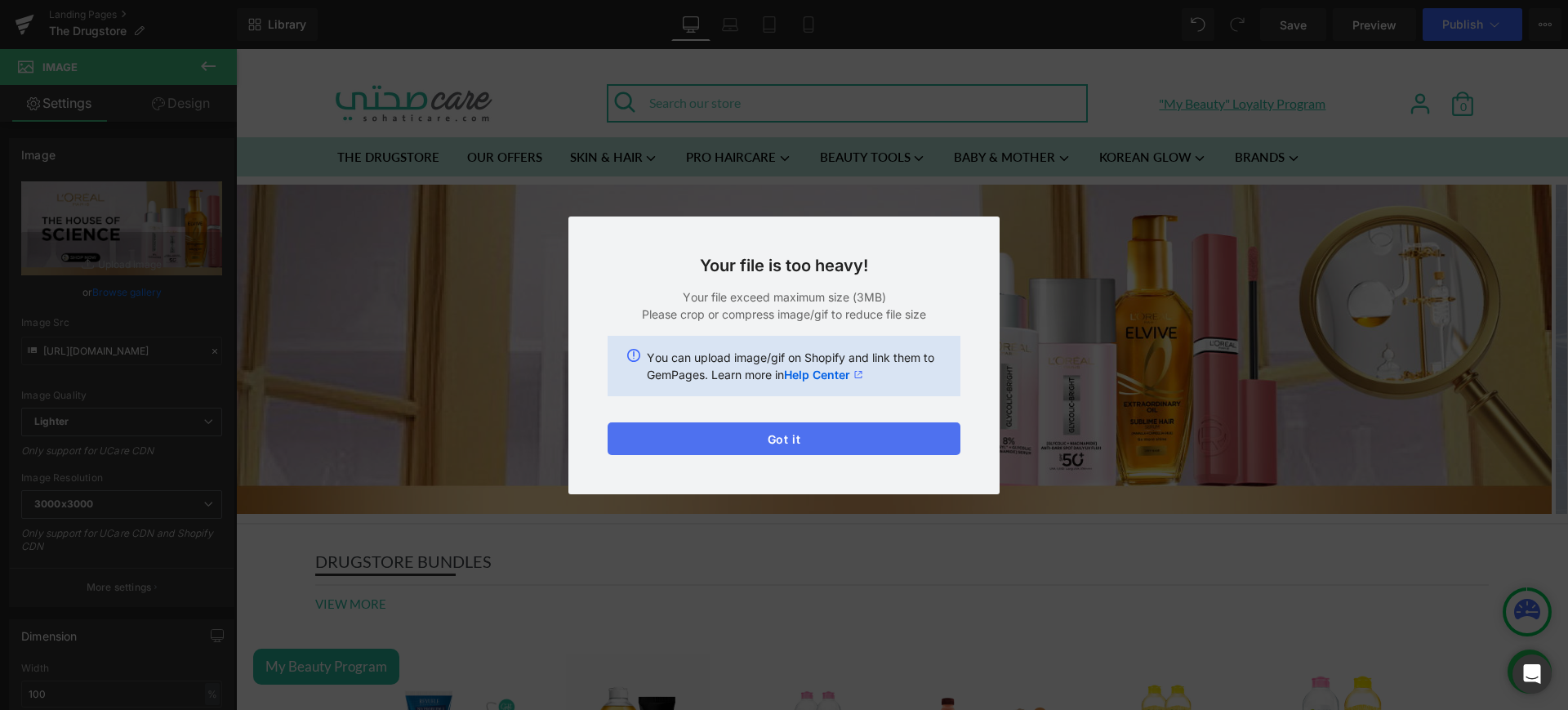
click at [817, 422] on button "Got it" at bounding box center [784, 438] width 353 height 33
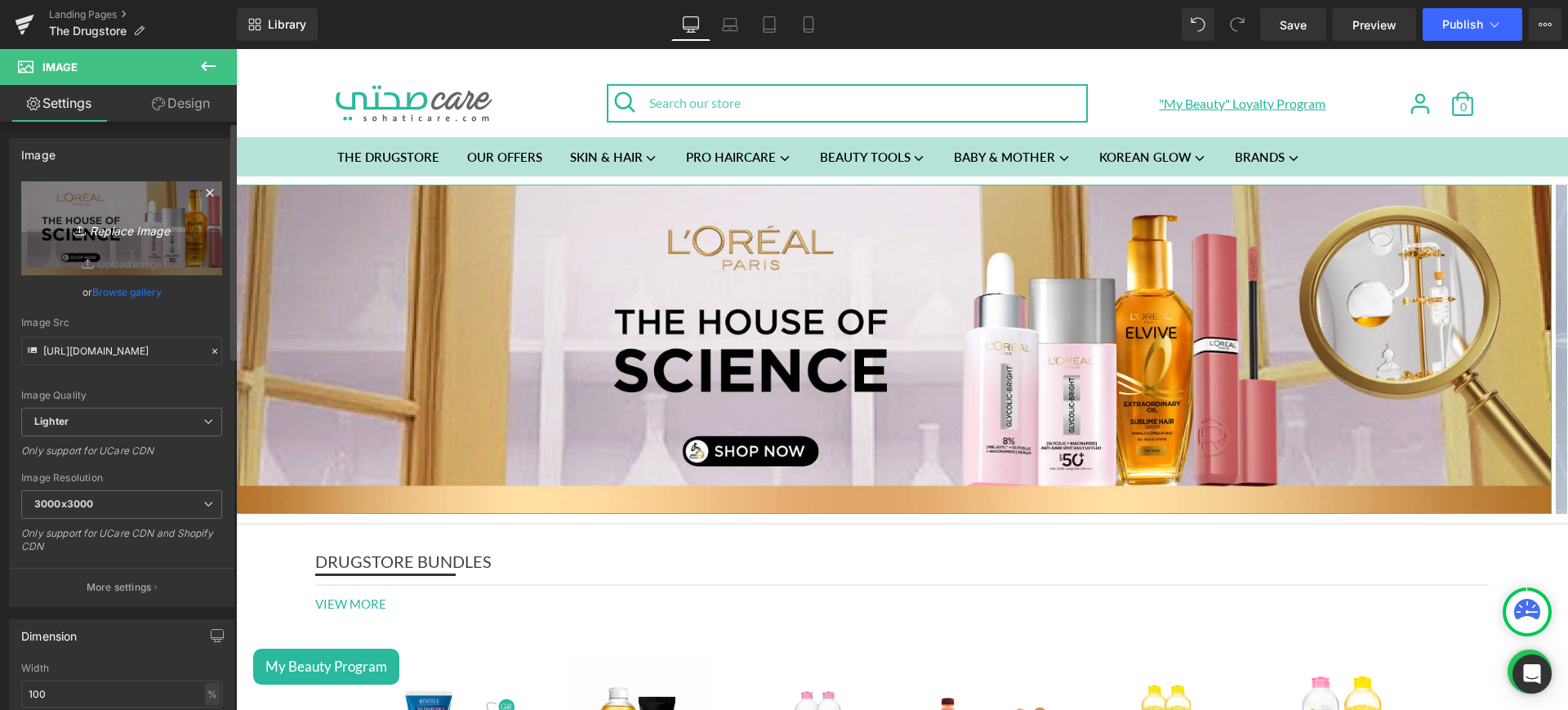
click at [114, 228] on icon "Replace Image" at bounding box center [122, 228] width 131 height 20
click at [131, 232] on icon "Replace Image" at bounding box center [122, 228] width 131 height 20
type input "C:\fakepath\end mob.jpg"
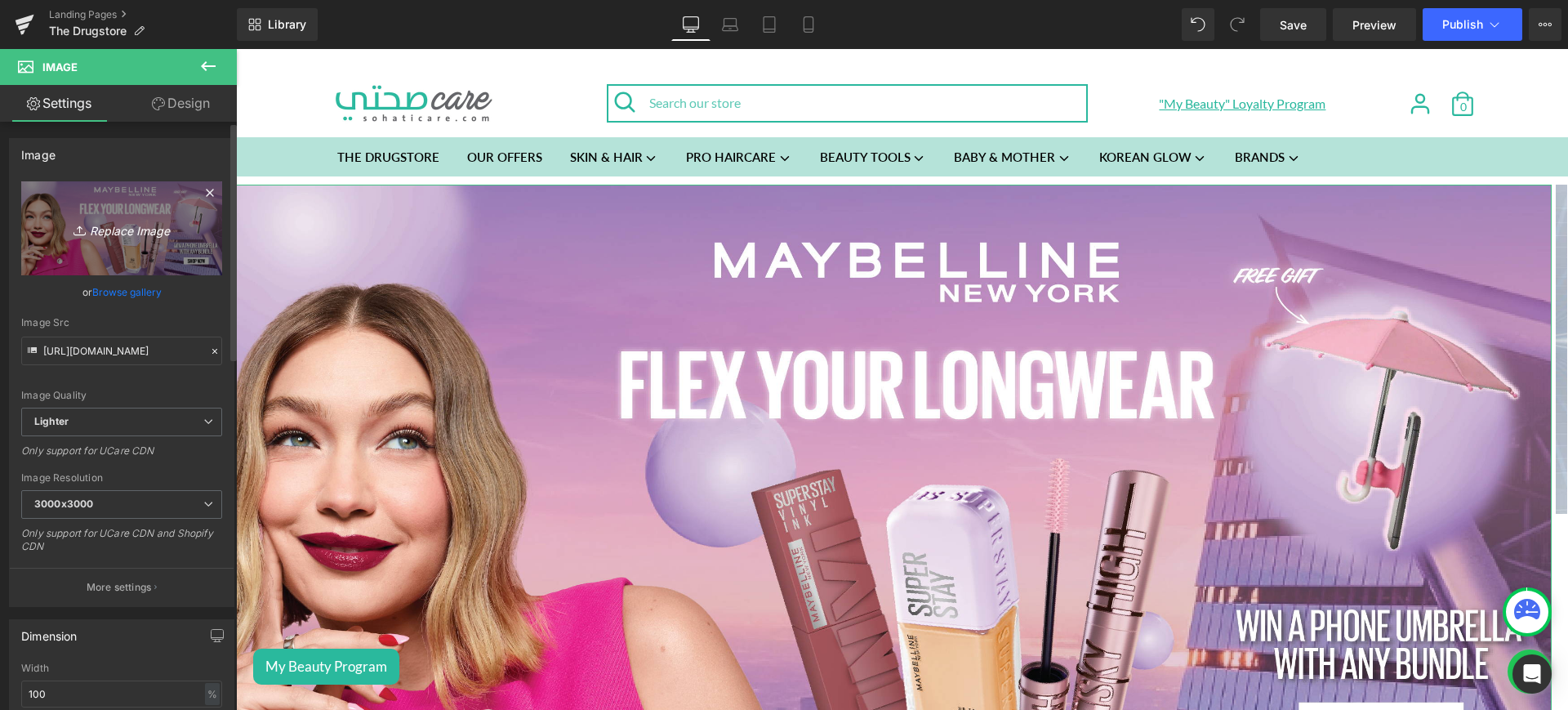
click at [116, 218] on icon "Replace Image" at bounding box center [122, 228] width 131 height 20
type input "C:\fakepath\end web.jpg"
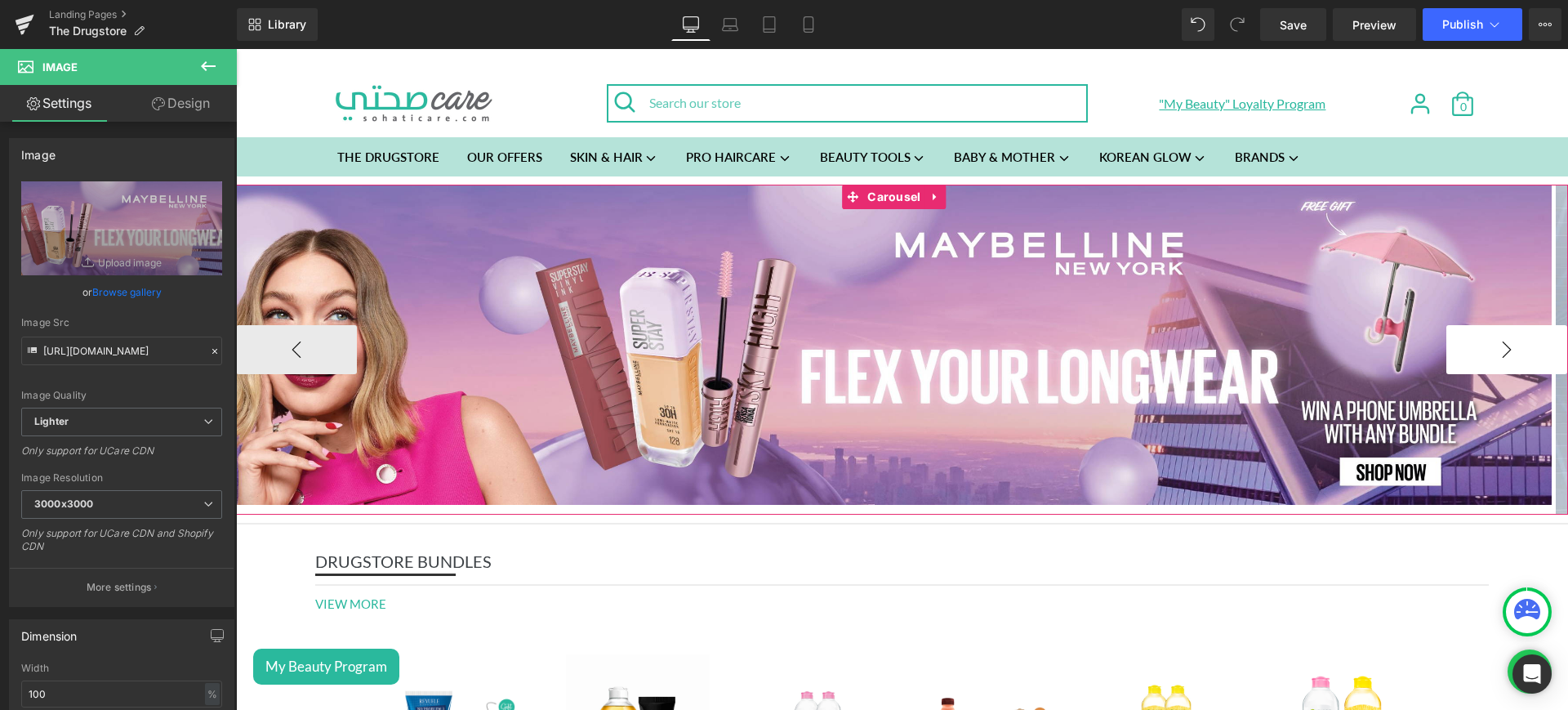
click at [1471, 348] on button "›" at bounding box center [1506, 350] width 121 height 49
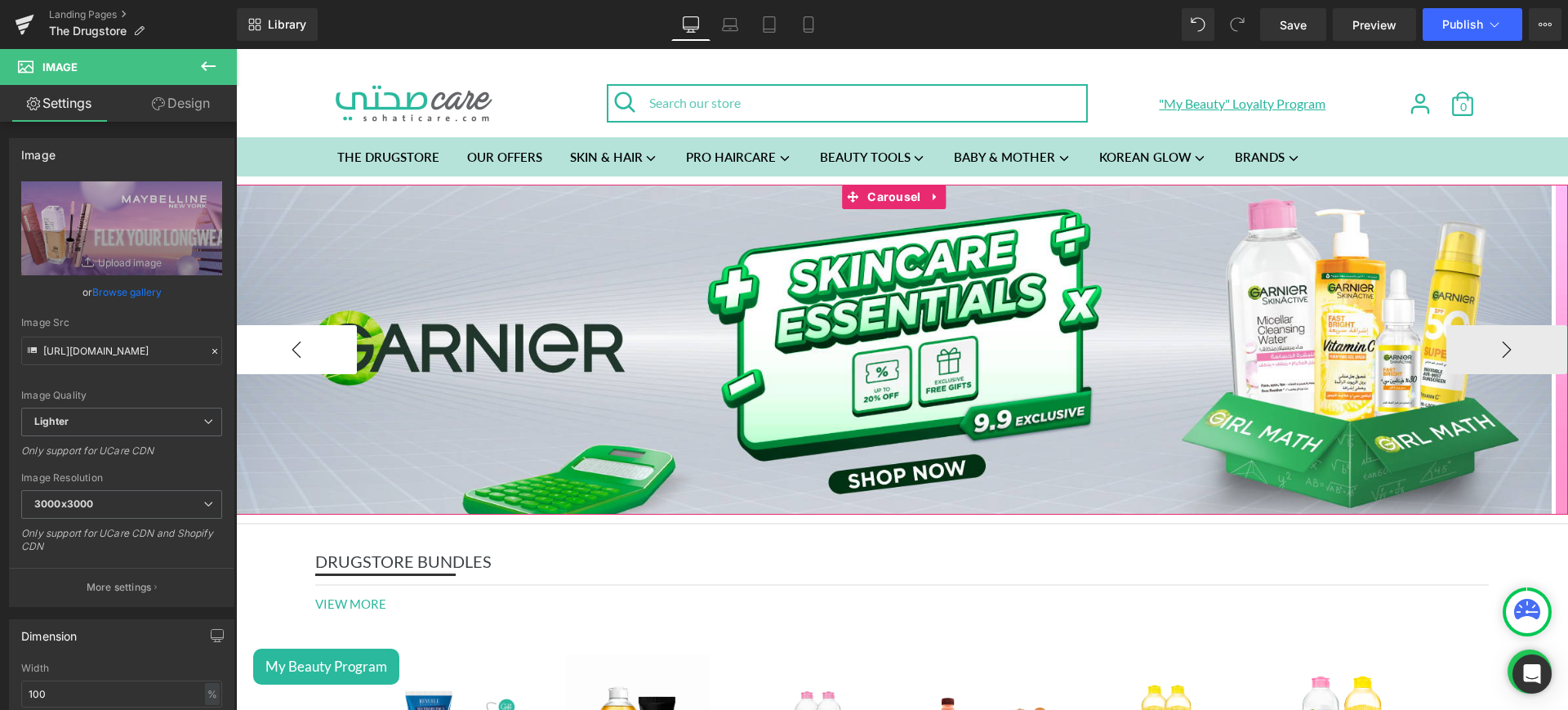
click at [301, 349] on button "‹" at bounding box center [296, 350] width 121 height 49
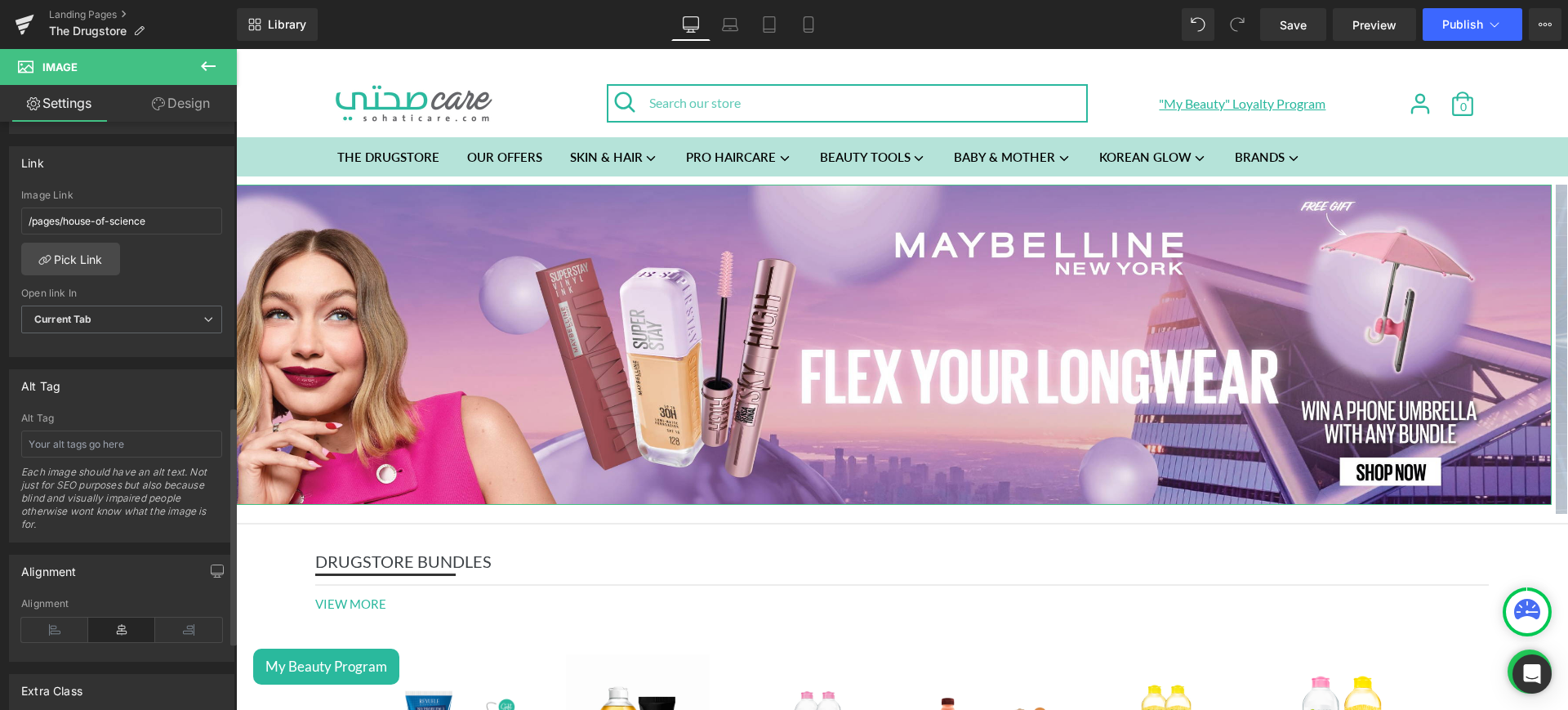
scroll to position [699, 0]
click at [93, 252] on link "Pick Link" at bounding box center [70, 252] width 99 height 33
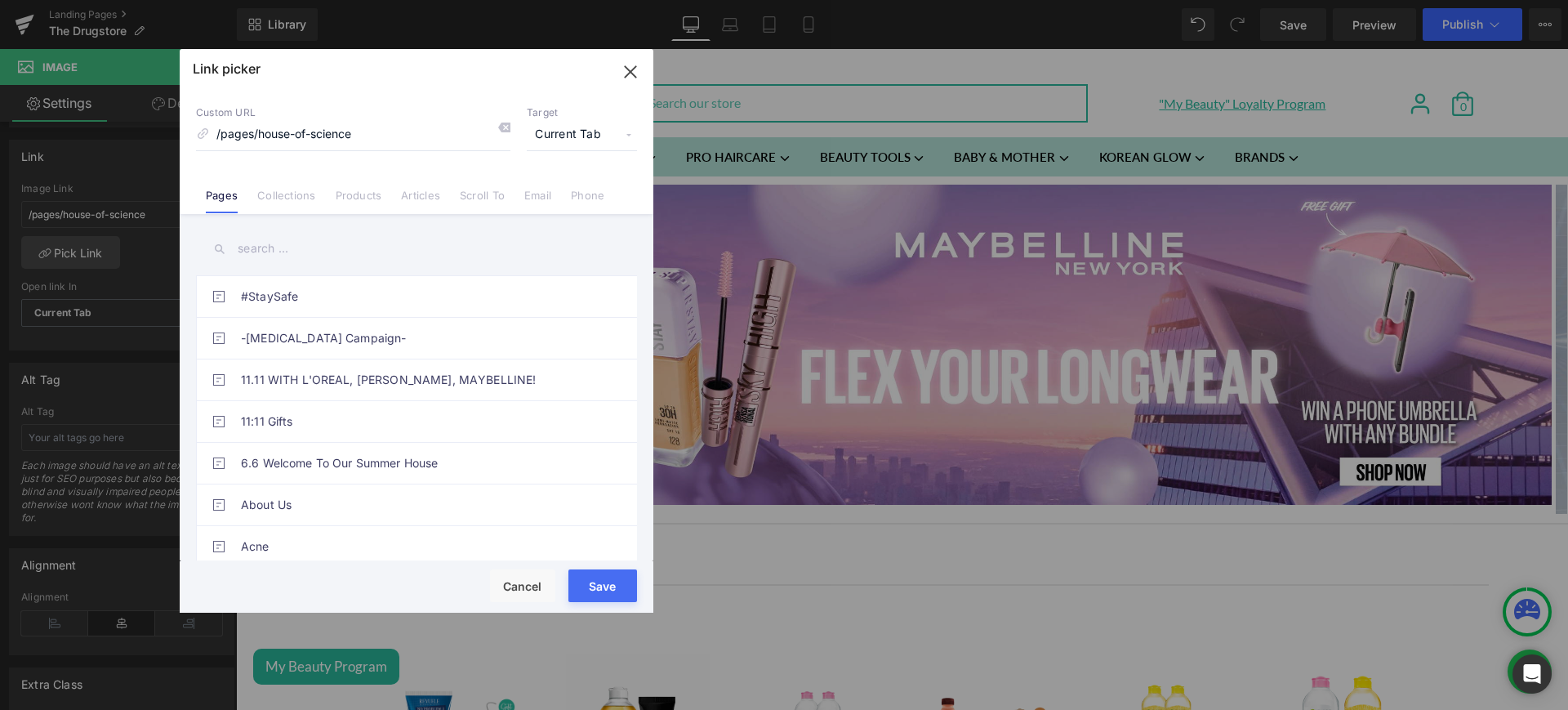
click at [281, 196] on div "Link picker Back to Library Insert Custom URL /pages/house-of-science Target Cu…" at bounding box center [416, 330] width 474 height 563
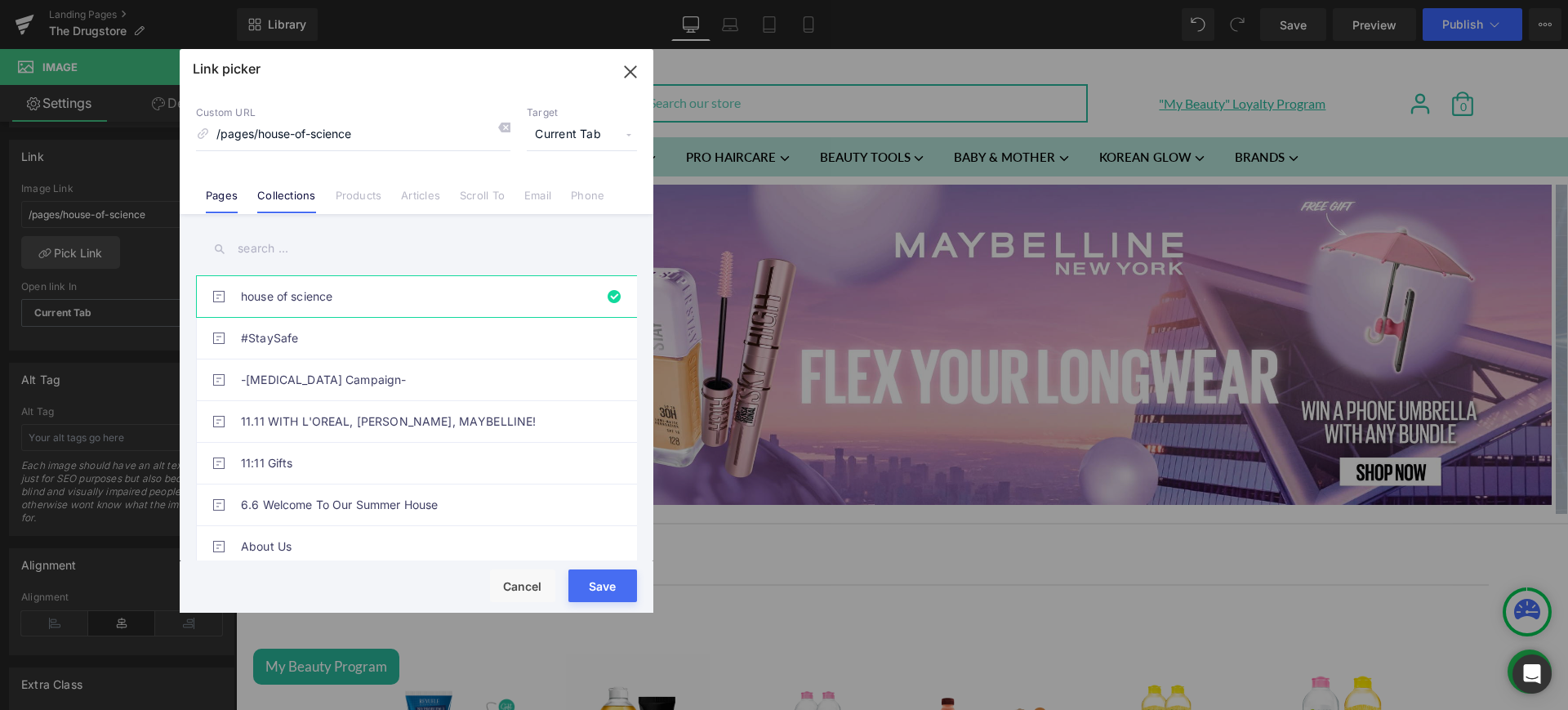
click at [277, 190] on link "Collections" at bounding box center [286, 200] width 58 height 24
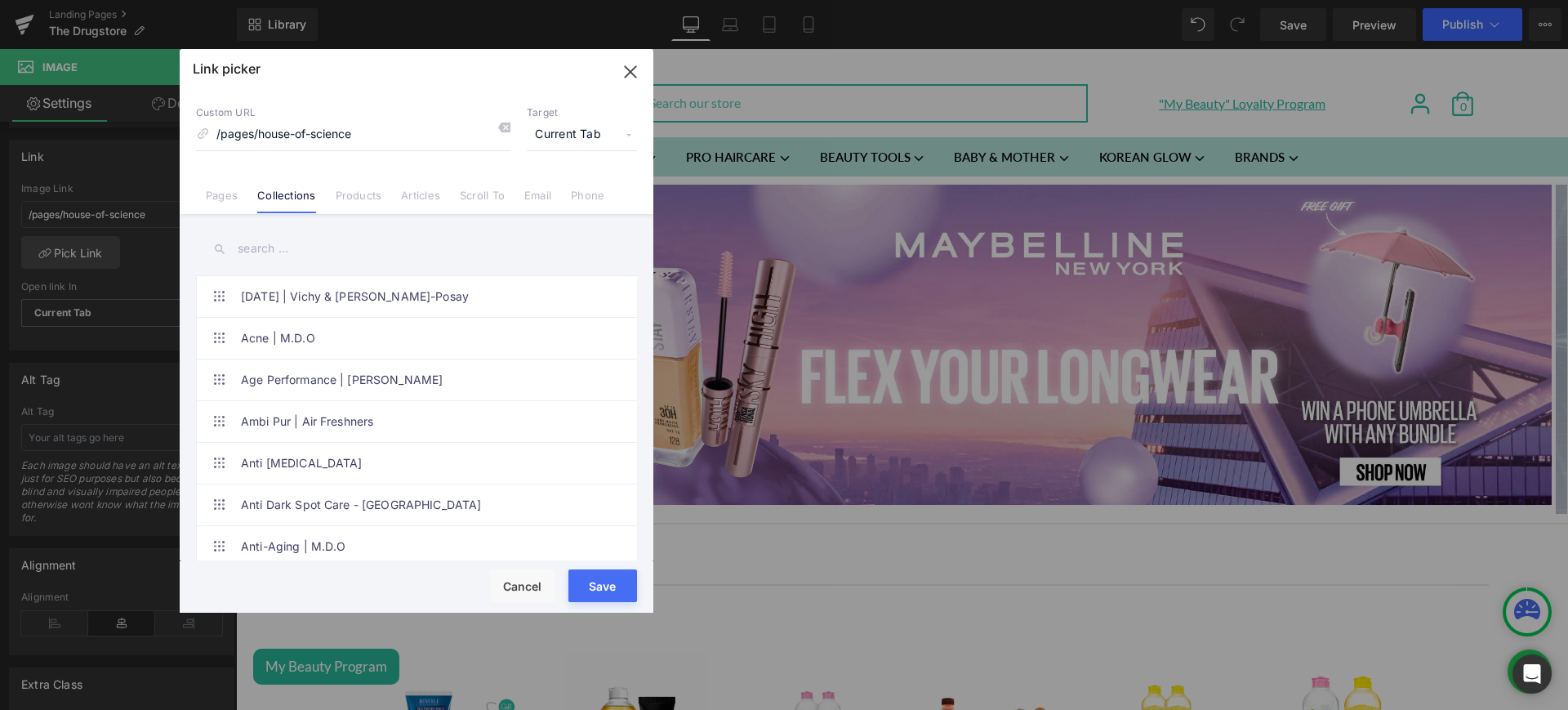
click at [269, 254] on input "text" at bounding box center [416, 249] width 441 height 37
paste input "End Of Summer - Maybelline New York"
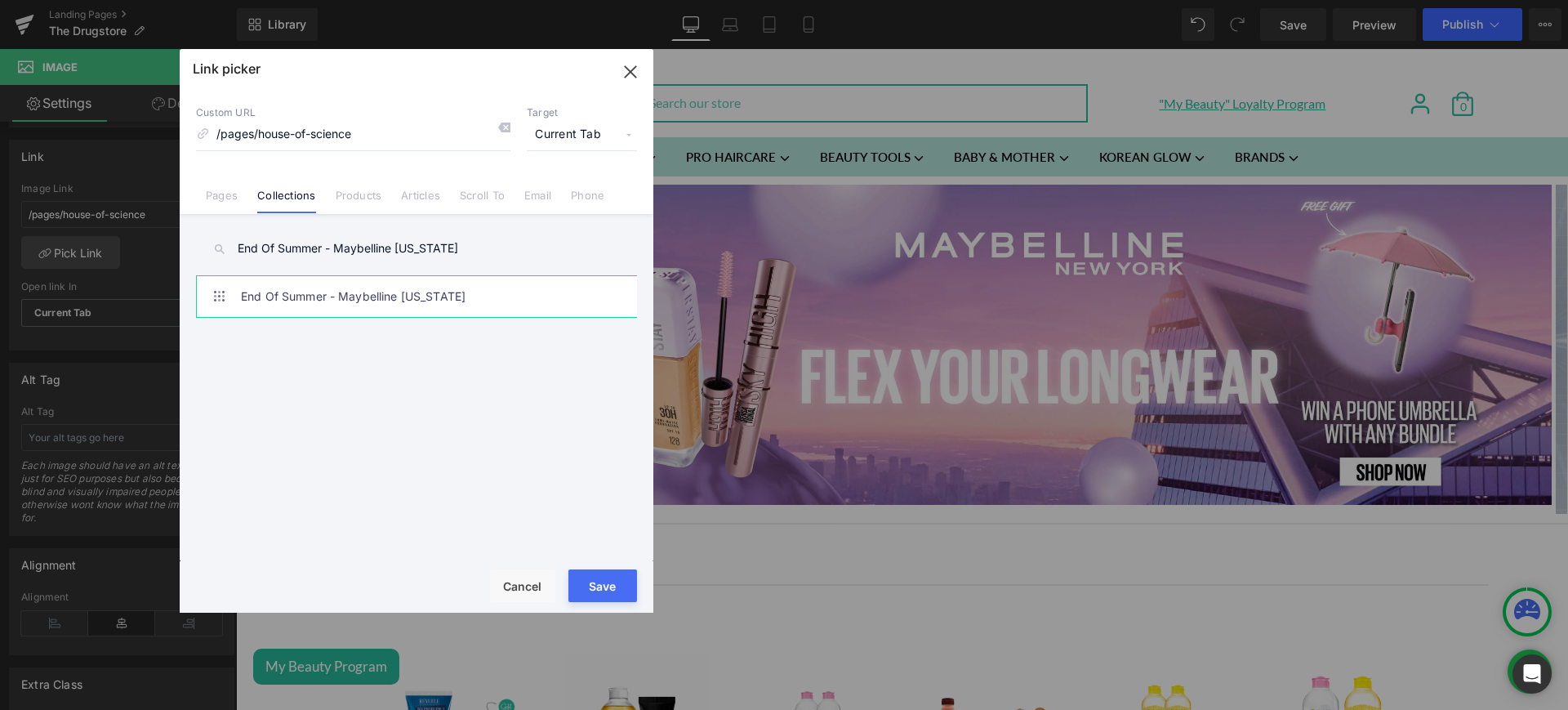
type input "End Of Summer - Maybelline New York"
click at [363, 303] on link "End Of Summer - Maybelline New York" at bounding box center [420, 296] width 360 height 41
click at [597, 587] on button "Save" at bounding box center [602, 585] width 68 height 33
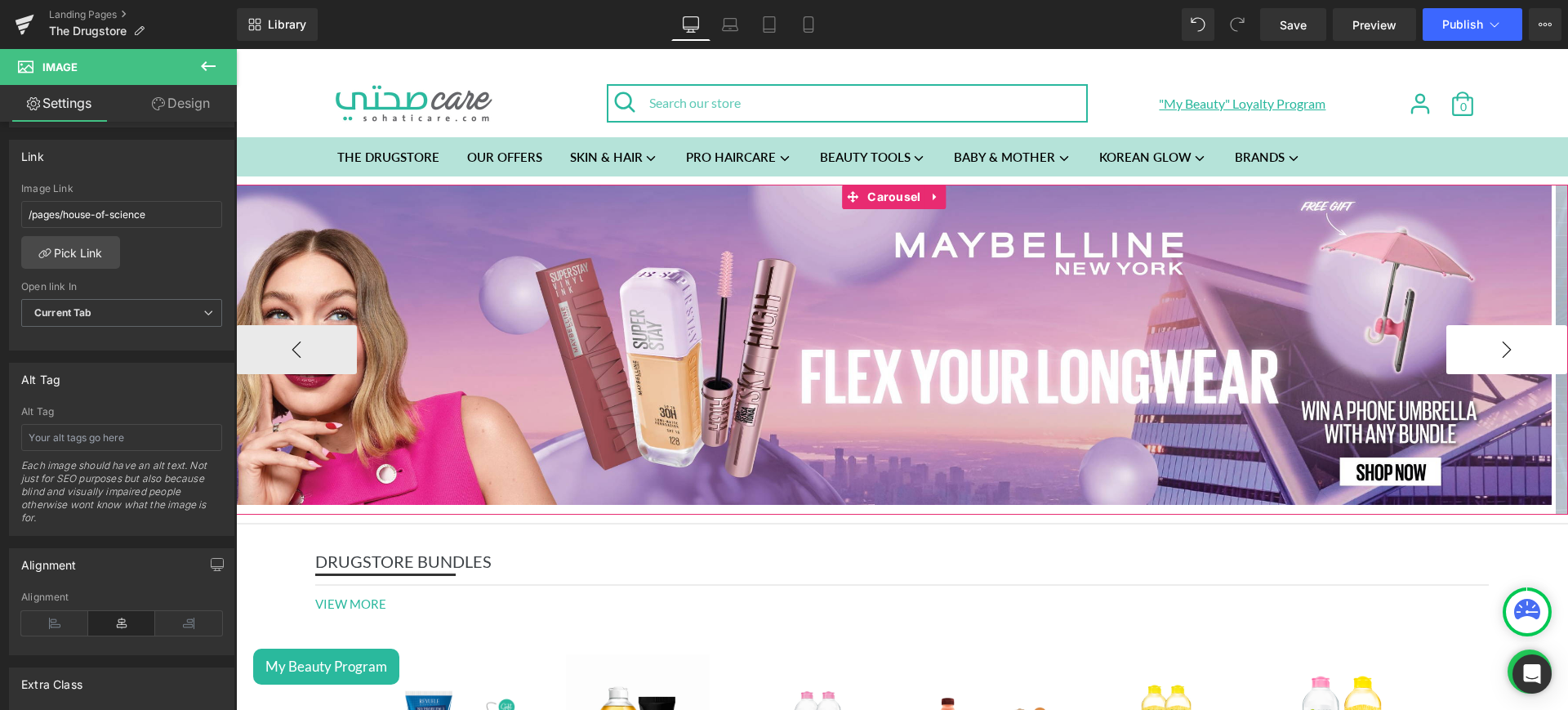
click at [1471, 349] on button "›" at bounding box center [1506, 350] width 121 height 49
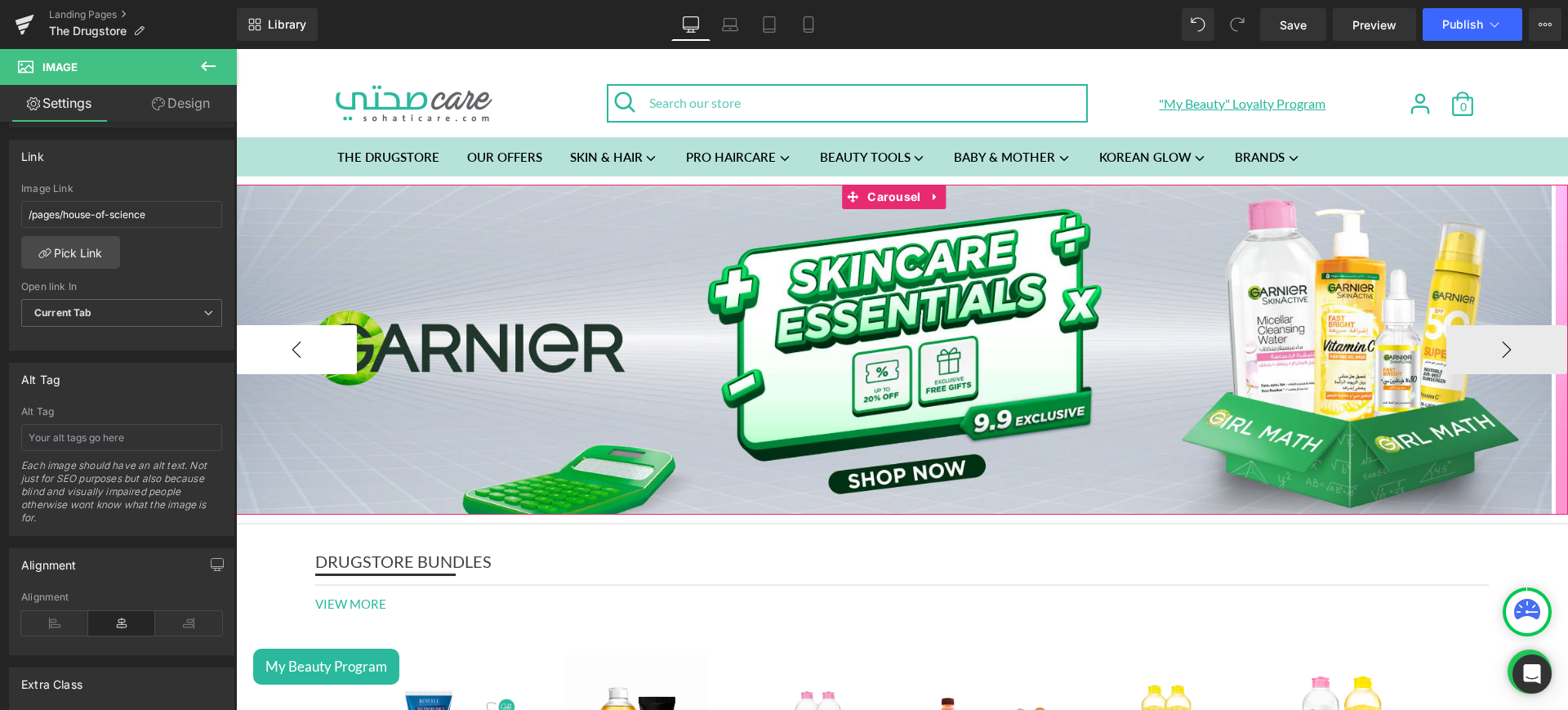
click at [296, 345] on button "‹" at bounding box center [296, 350] width 121 height 49
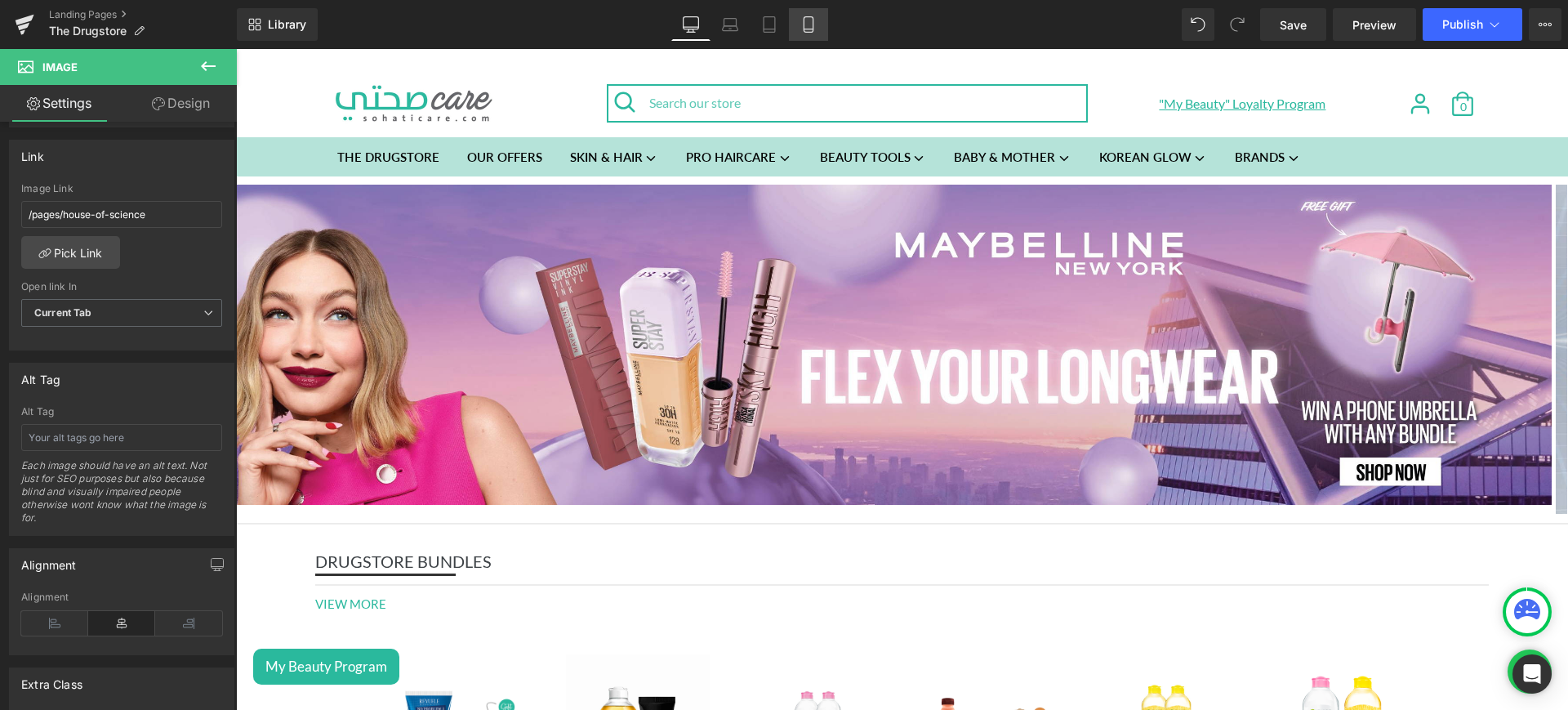
click at [812, 25] on icon at bounding box center [808, 24] width 16 height 16
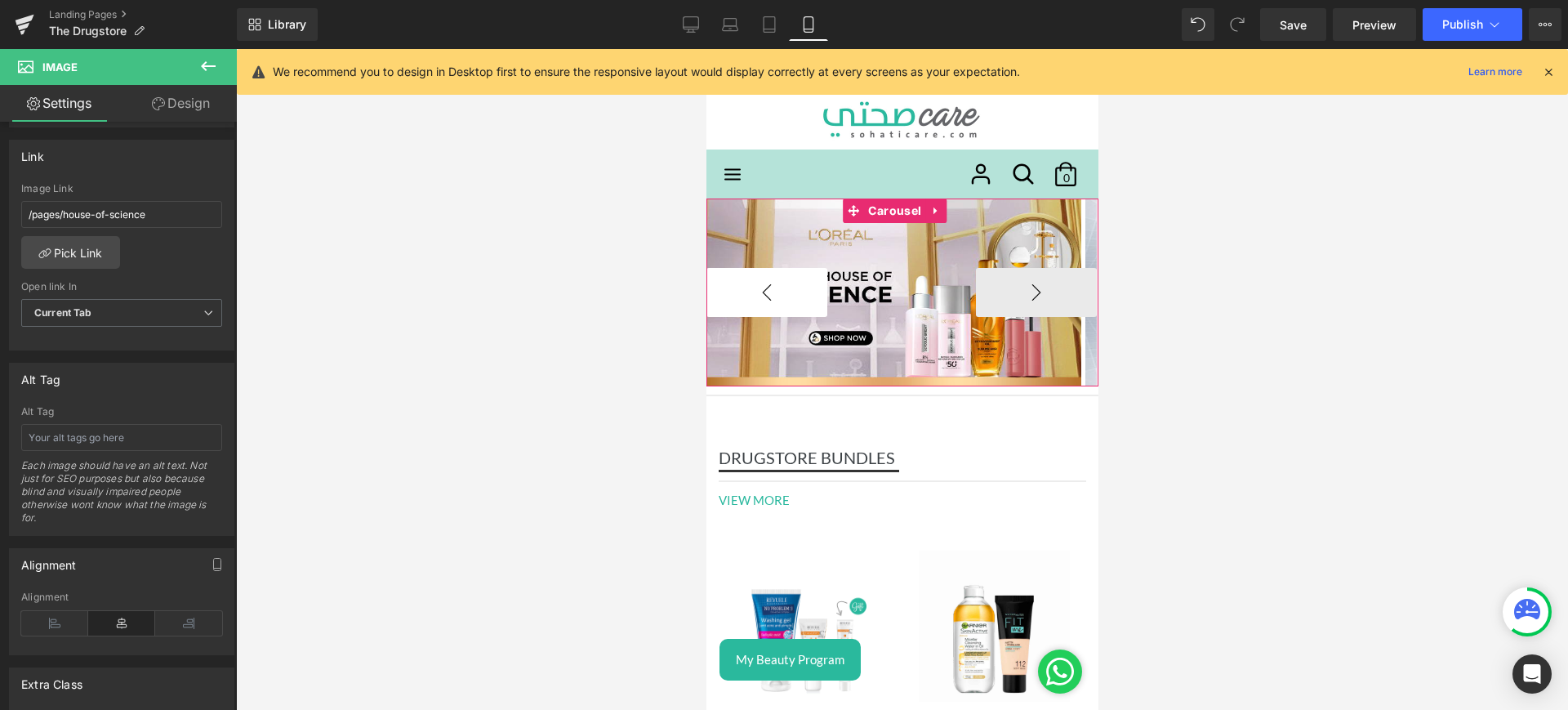
click at [780, 293] on button "‹" at bounding box center [766, 292] width 121 height 49
click at [1015, 287] on button "›" at bounding box center [1035, 292] width 121 height 49
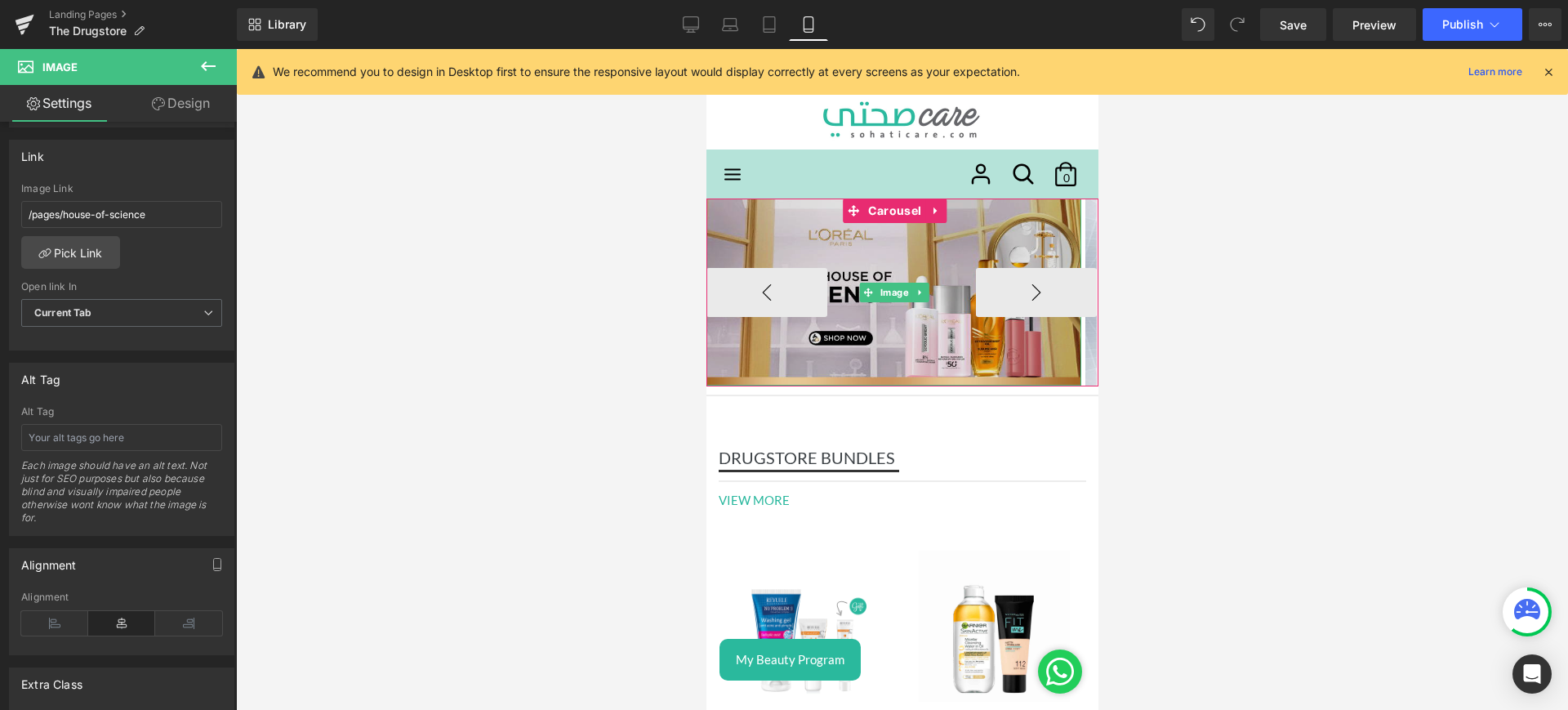
click at [873, 253] on img at bounding box center [893, 292] width 375 height 187
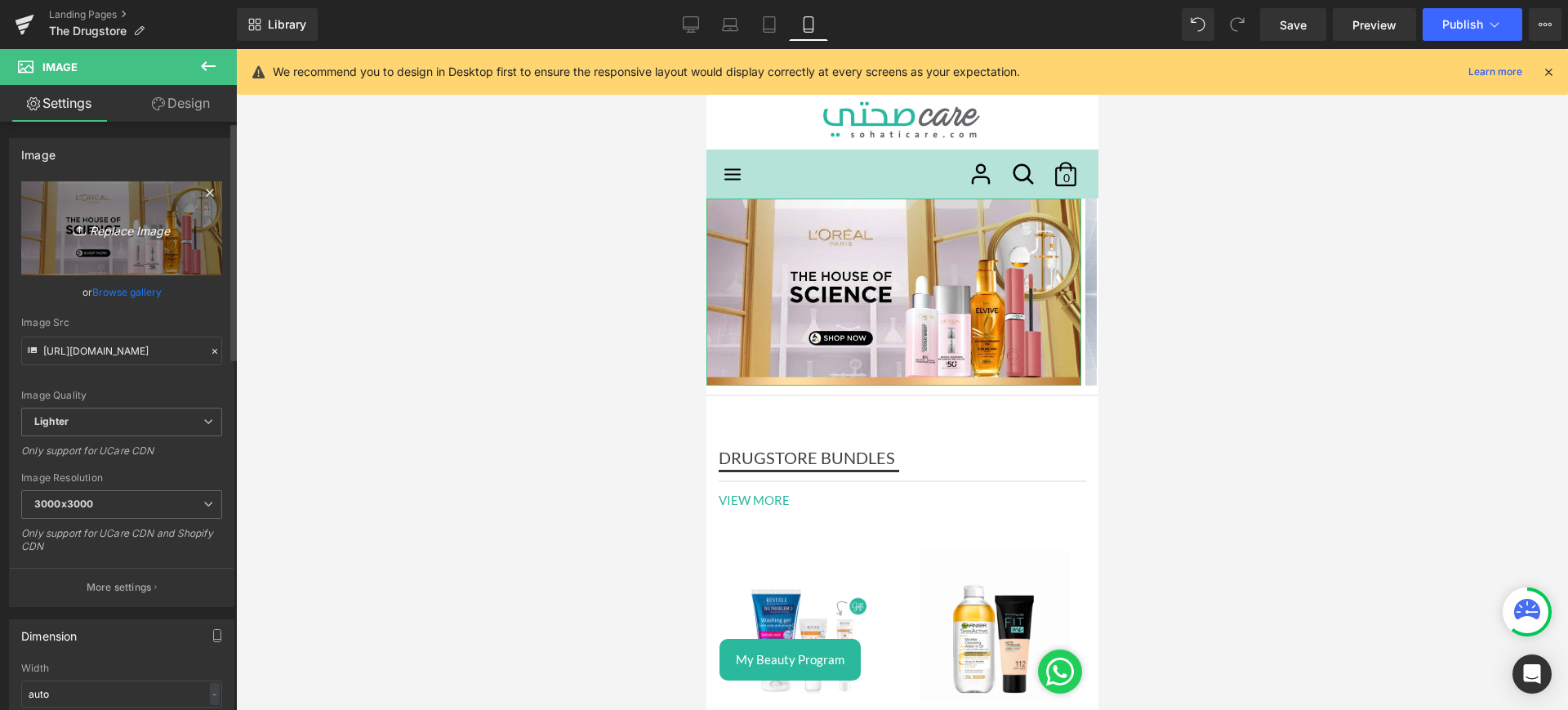
click at [111, 230] on icon "Replace Image" at bounding box center [122, 228] width 131 height 20
type input "C:\fakepath\end mob.jpg"
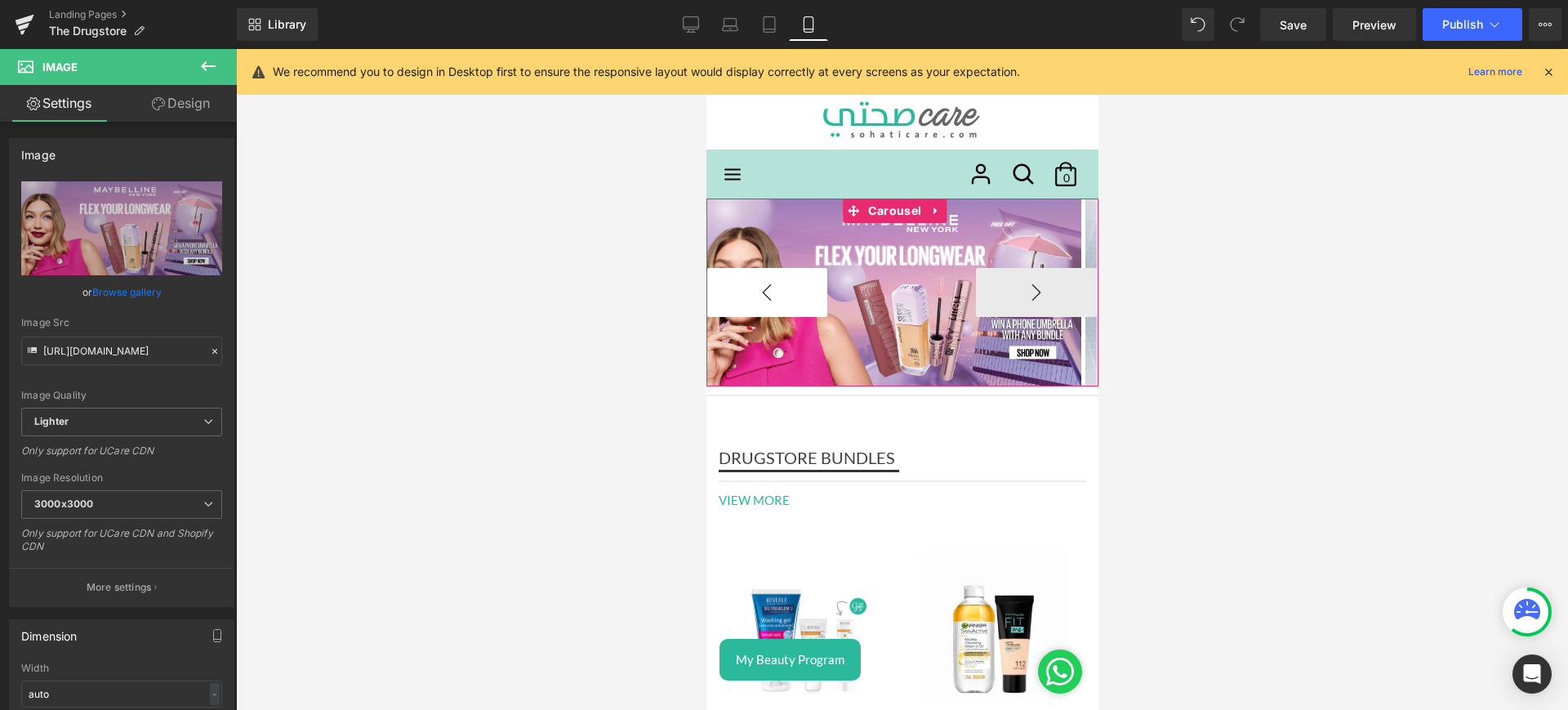
click at [746, 299] on button "‹" at bounding box center [766, 292] width 121 height 49
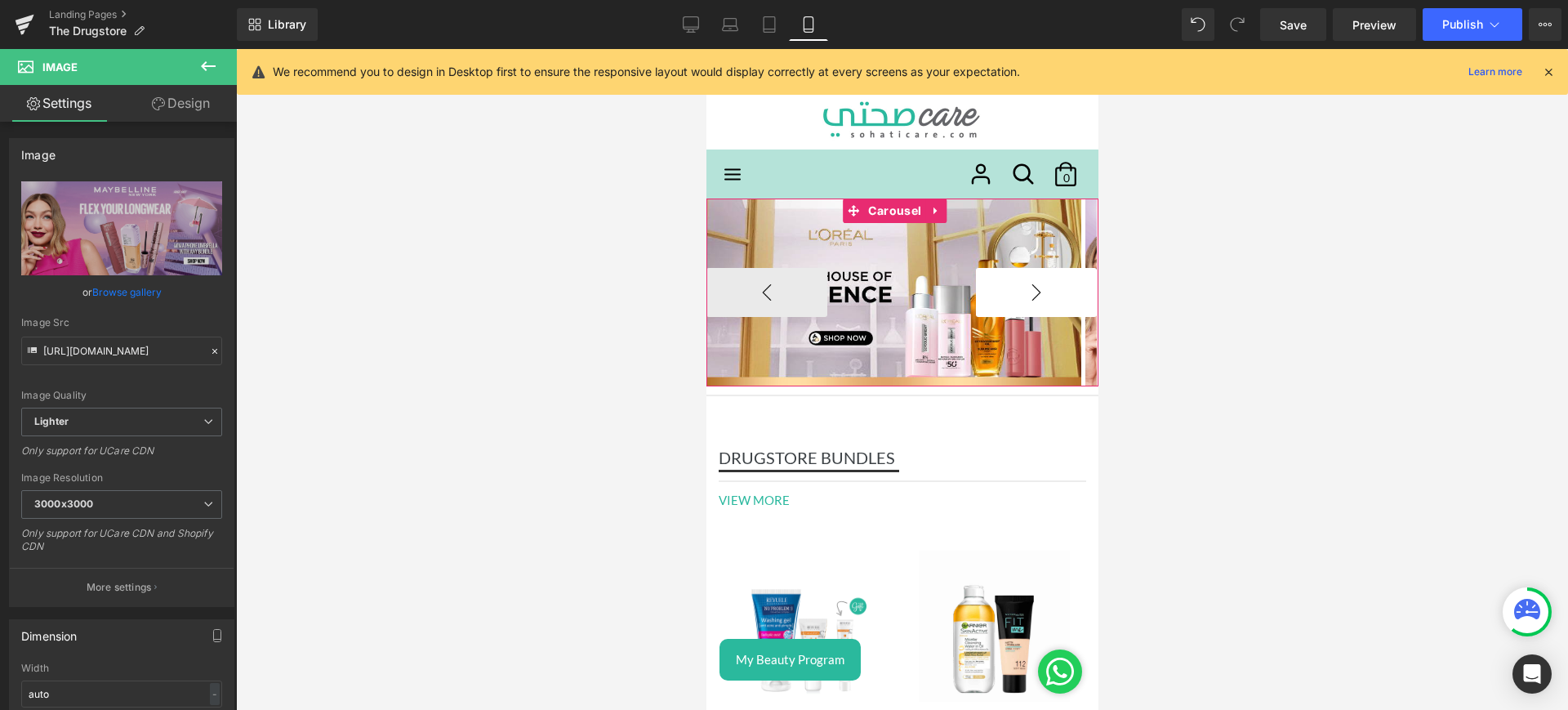
click at [1020, 281] on button "›" at bounding box center [1035, 292] width 121 height 49
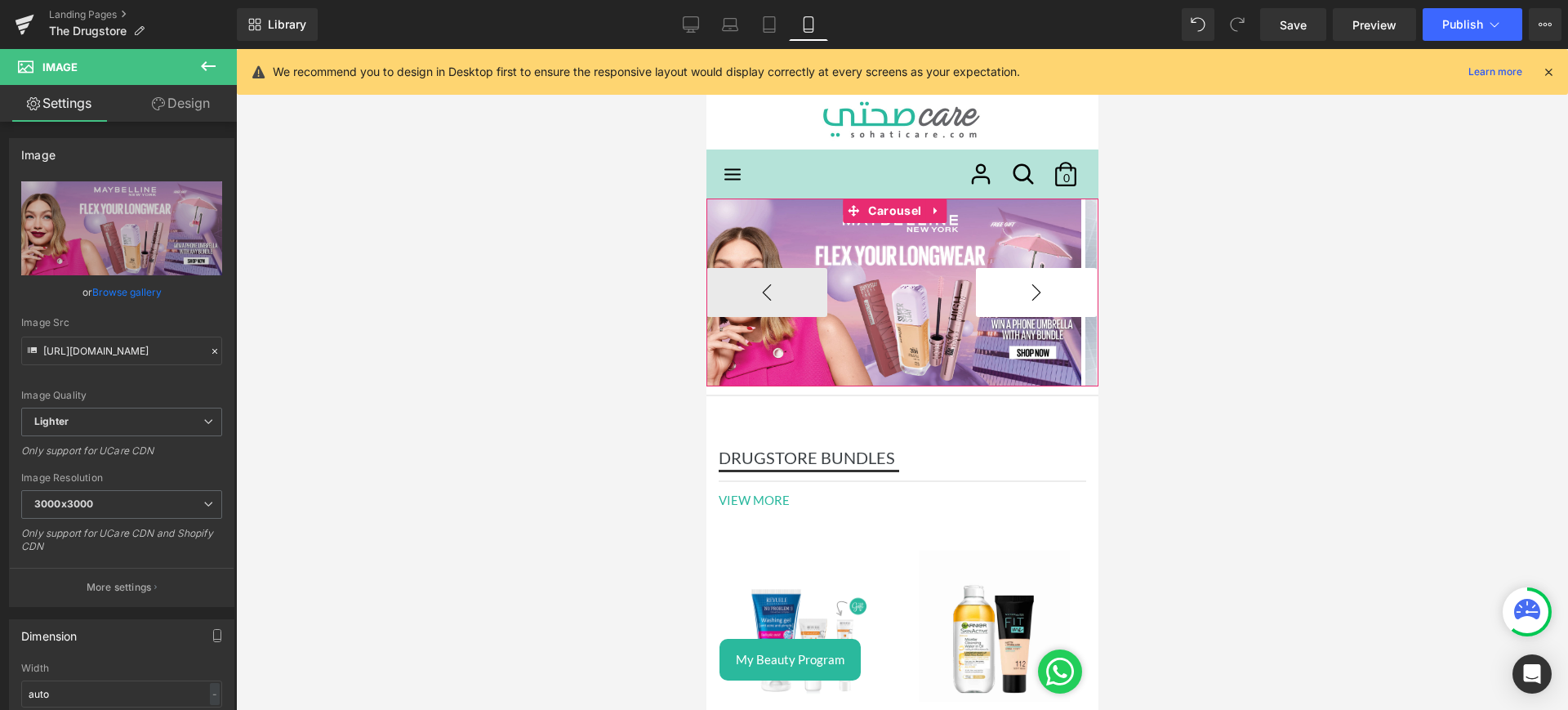
click at [1034, 291] on button "›" at bounding box center [1035, 292] width 121 height 49
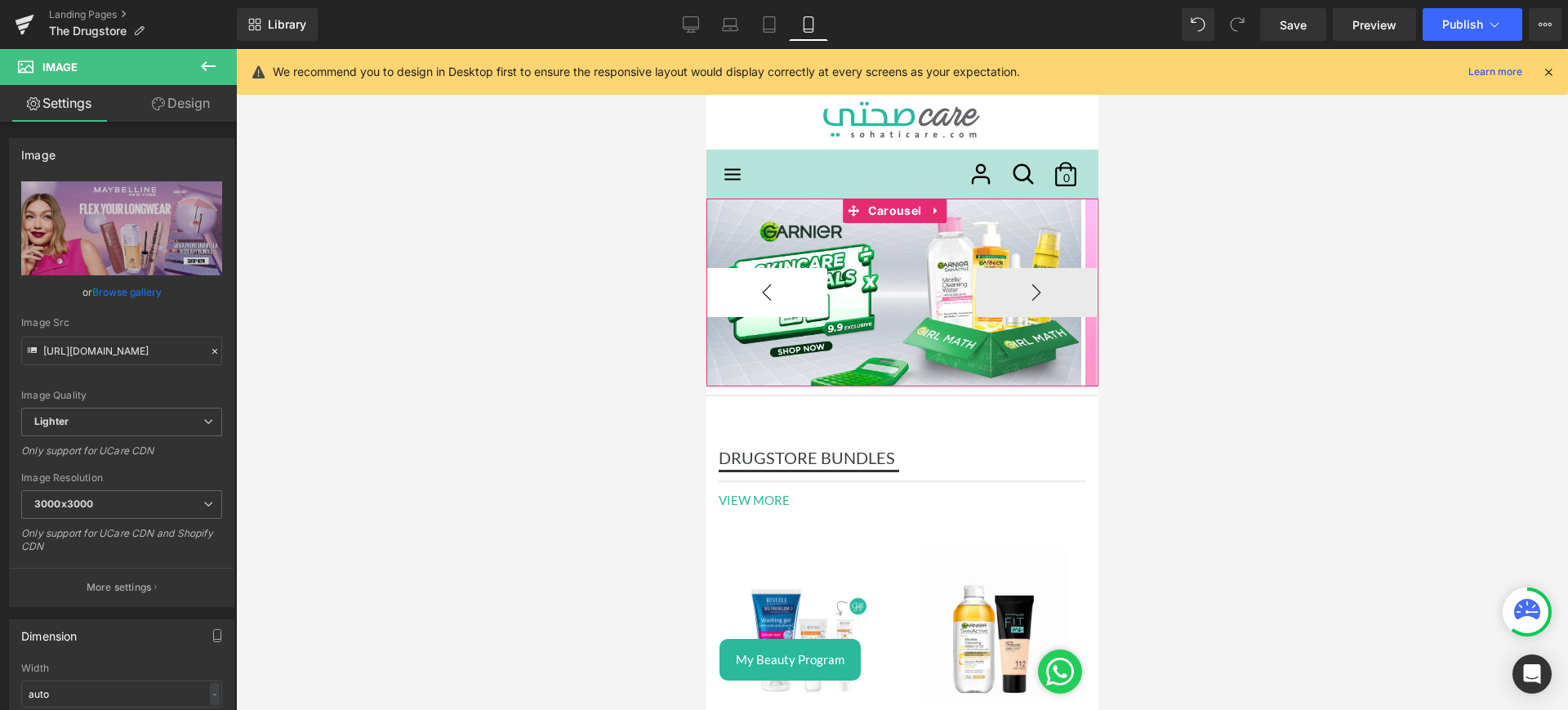
click at [750, 306] on button "‹" at bounding box center [766, 292] width 121 height 49
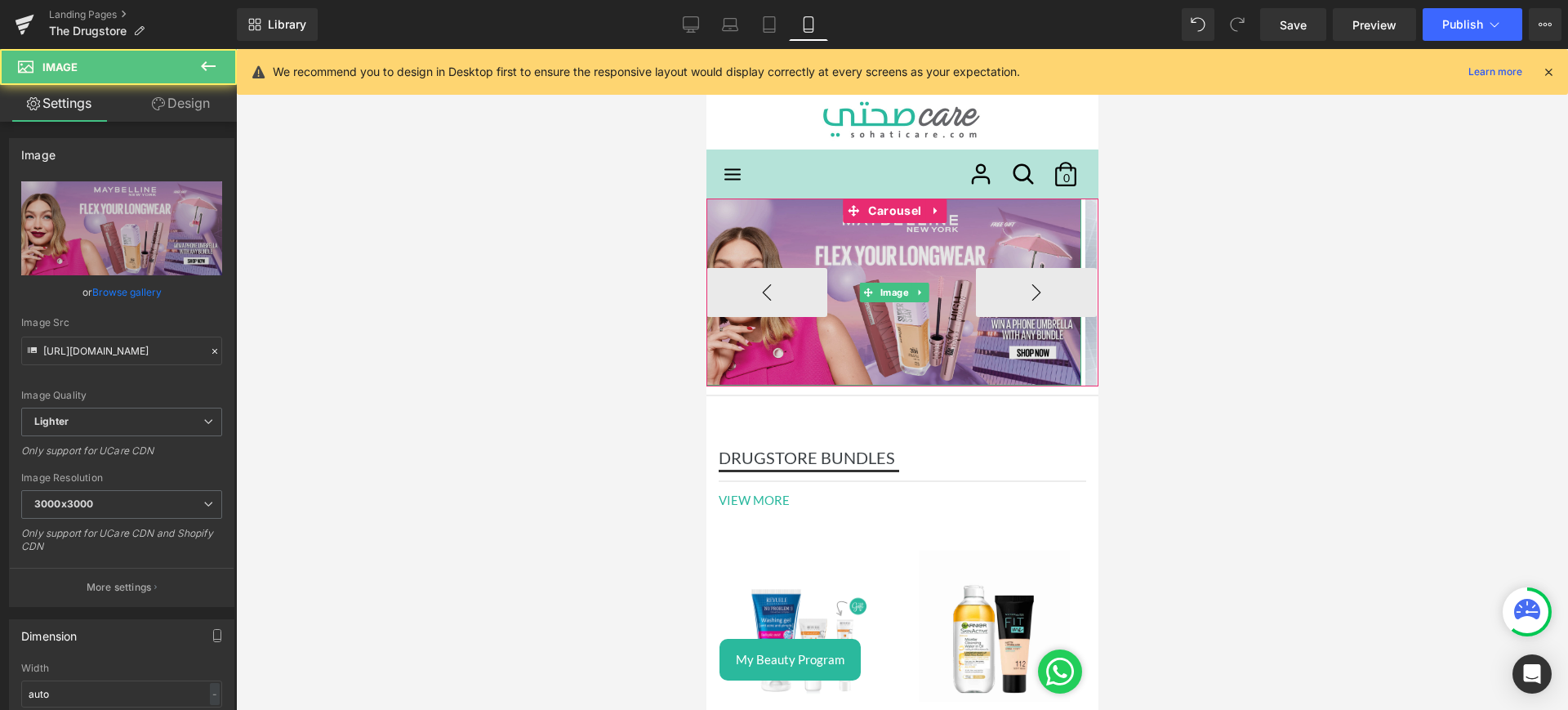
click at [837, 246] on img at bounding box center [893, 292] width 375 height 187
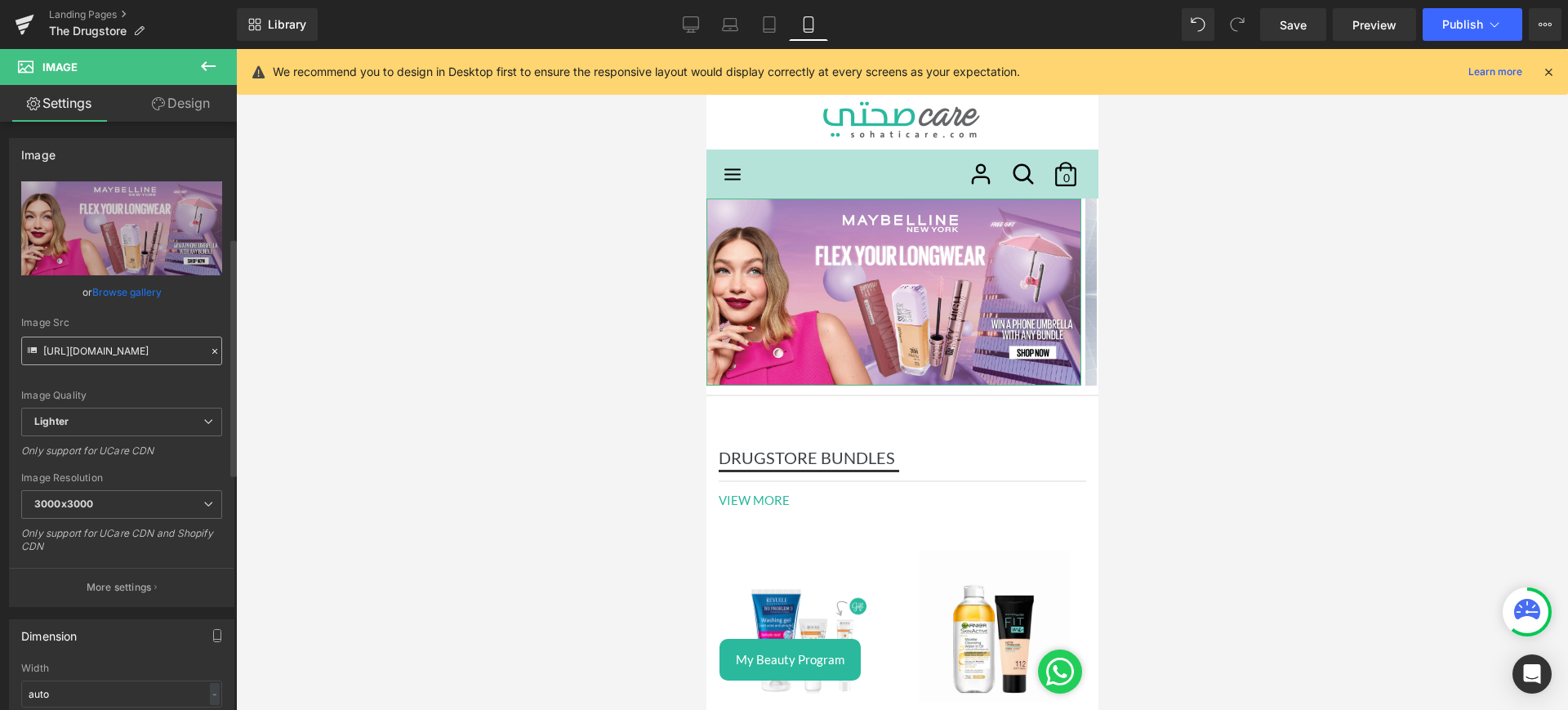
scroll to position [453, 0]
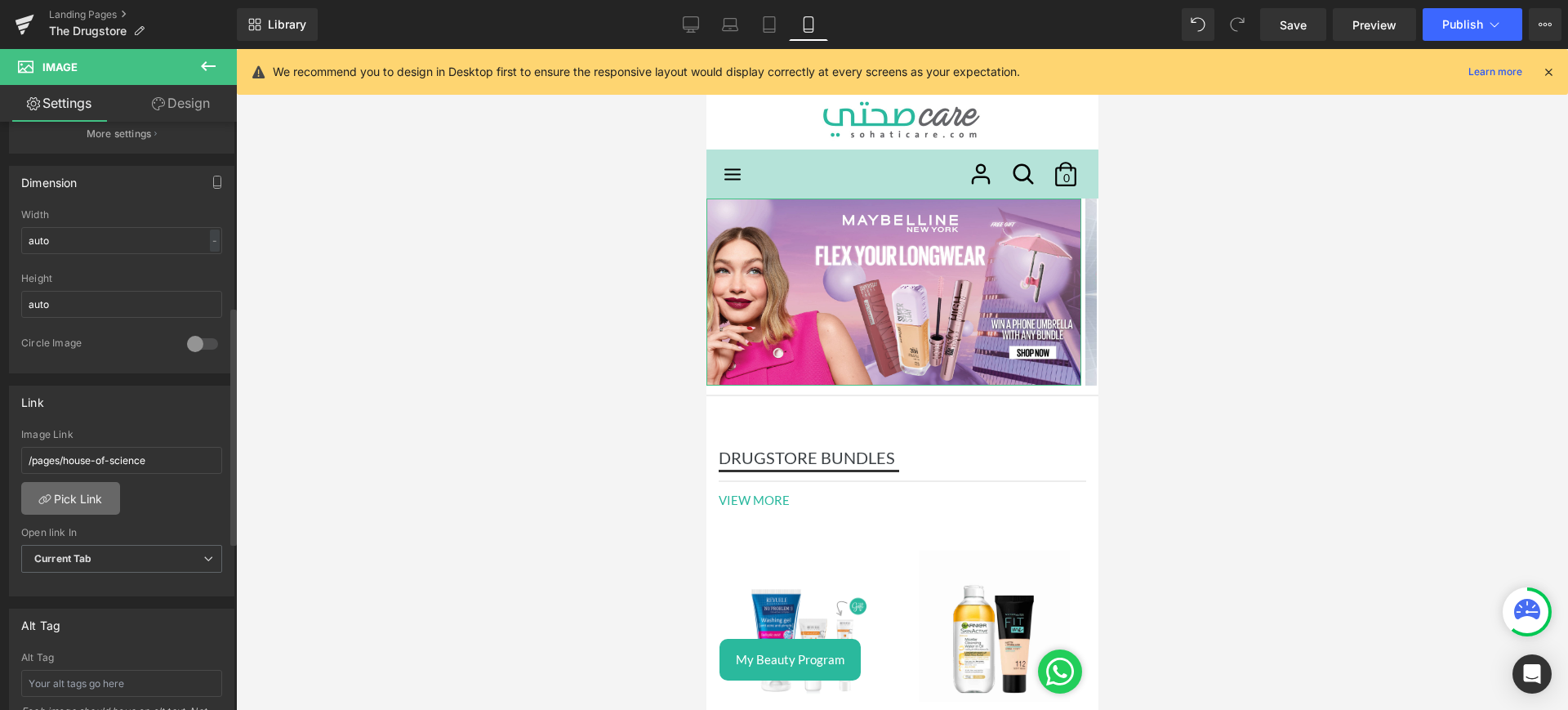
click at [84, 509] on link "Pick Link" at bounding box center [70, 498] width 99 height 33
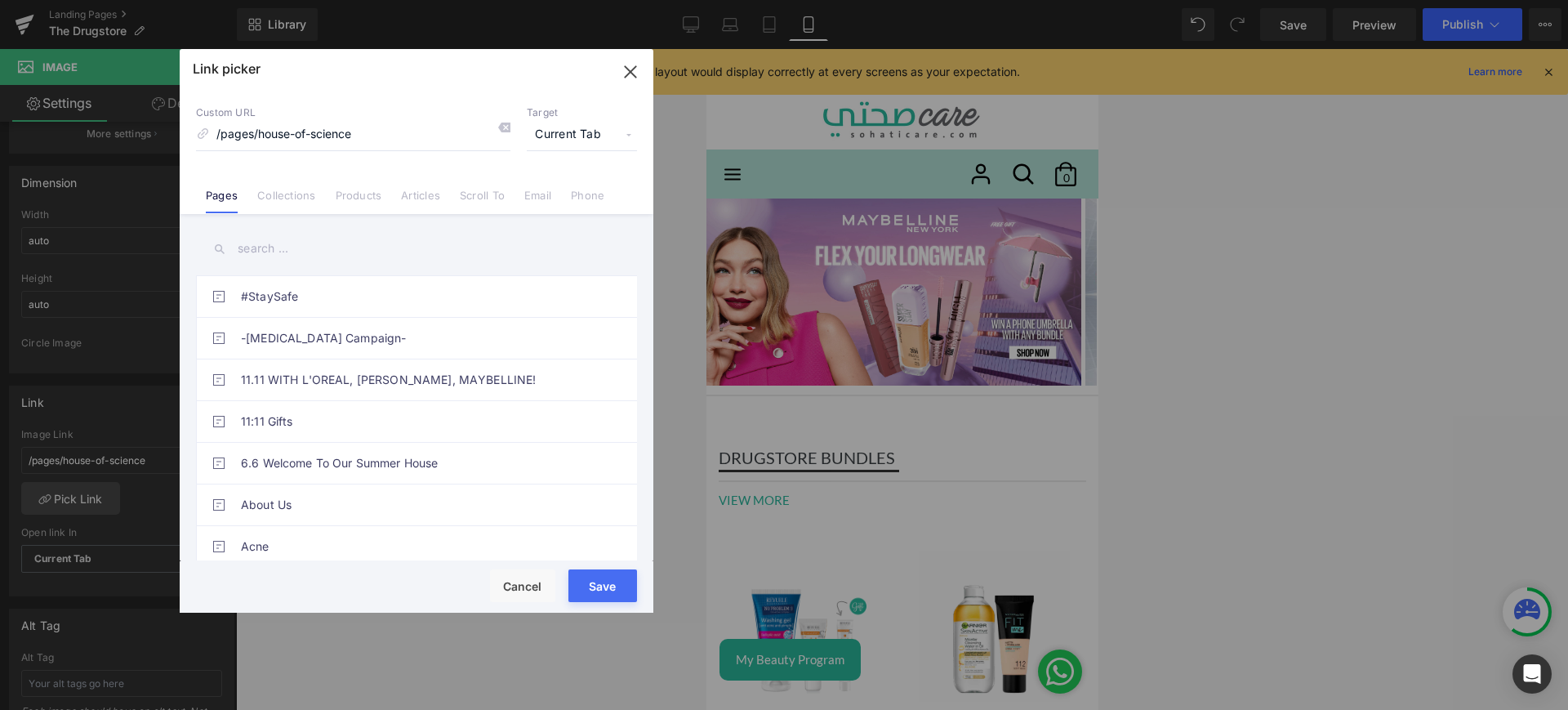
click at [285, 191] on link "Collections" at bounding box center [286, 200] width 58 height 24
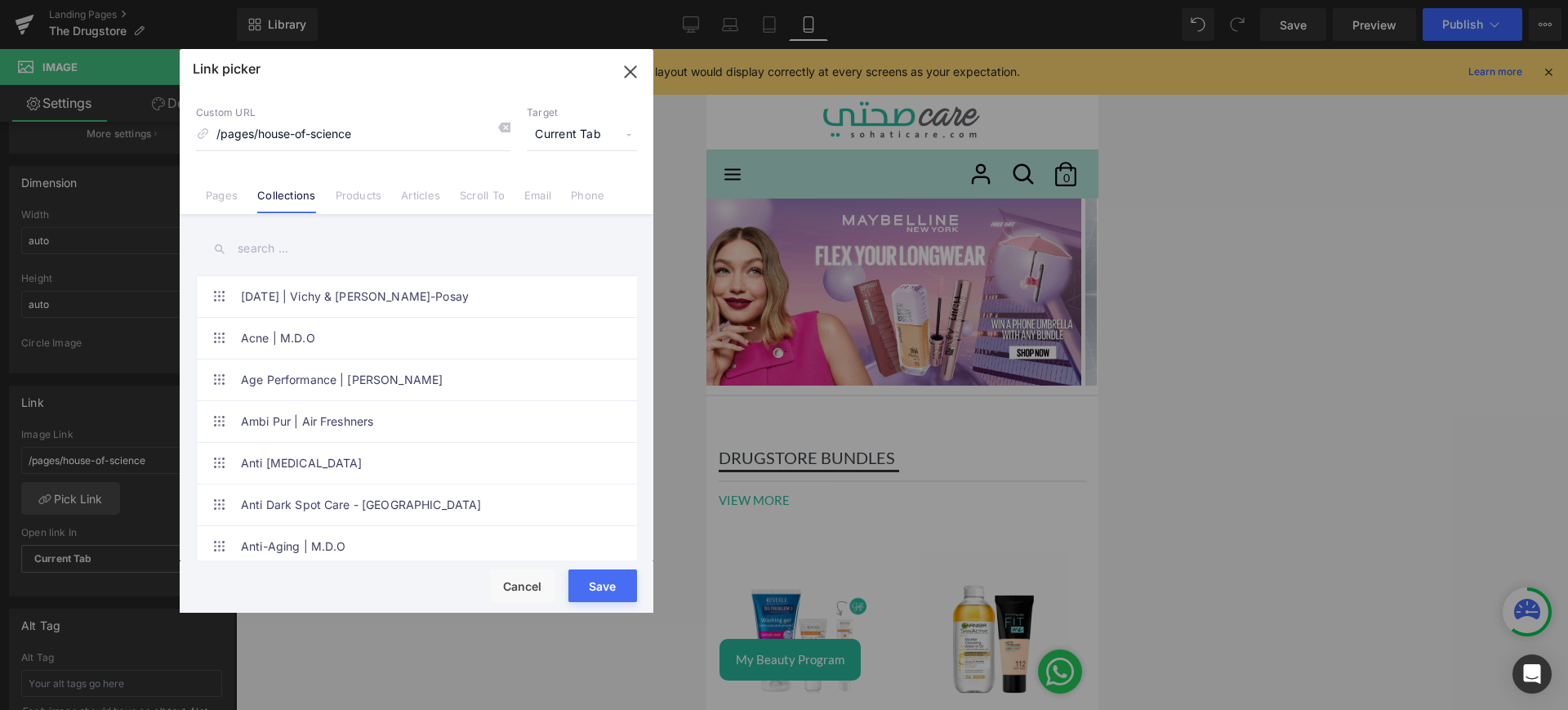
click at [266, 252] on input "text" at bounding box center [416, 249] width 441 height 37
paste input "End Of Summer - Maybelline New York"
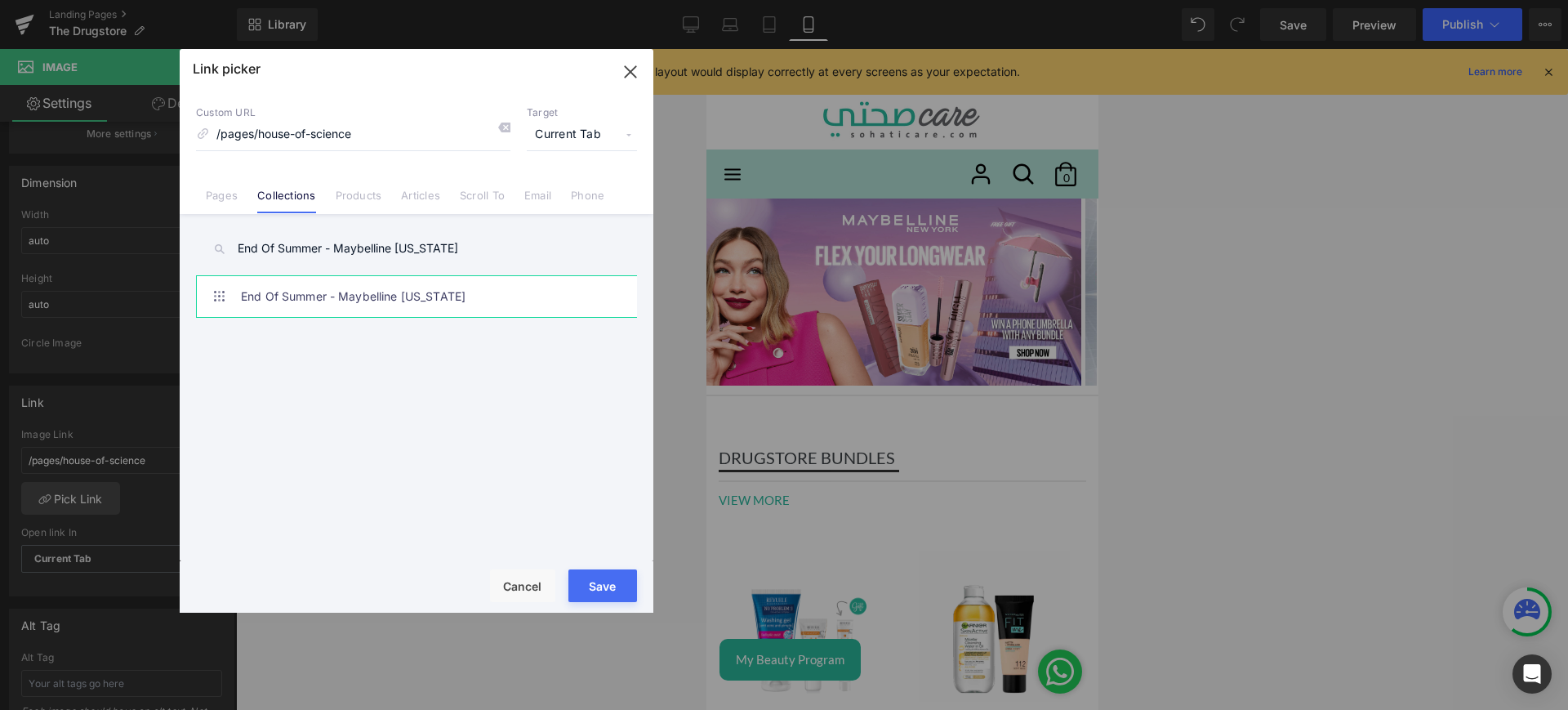
type input "End Of Summer - Maybelline New York"
click at [390, 290] on link "End Of Summer - Maybelline New York" at bounding box center [420, 296] width 360 height 41
click at [610, 591] on button "Save" at bounding box center [602, 585] width 68 height 33
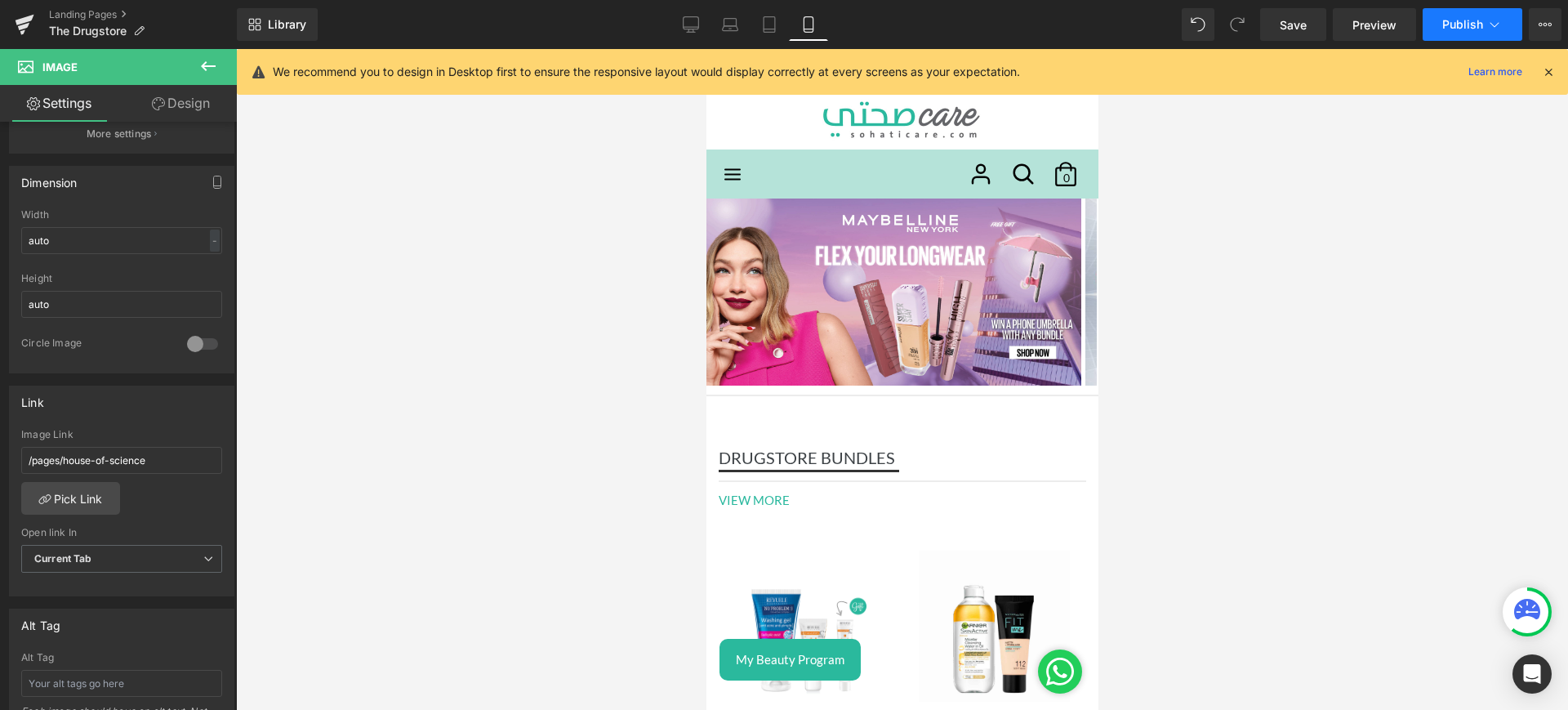
click at [1457, 14] on button "Publish" at bounding box center [1473, 24] width 100 height 33
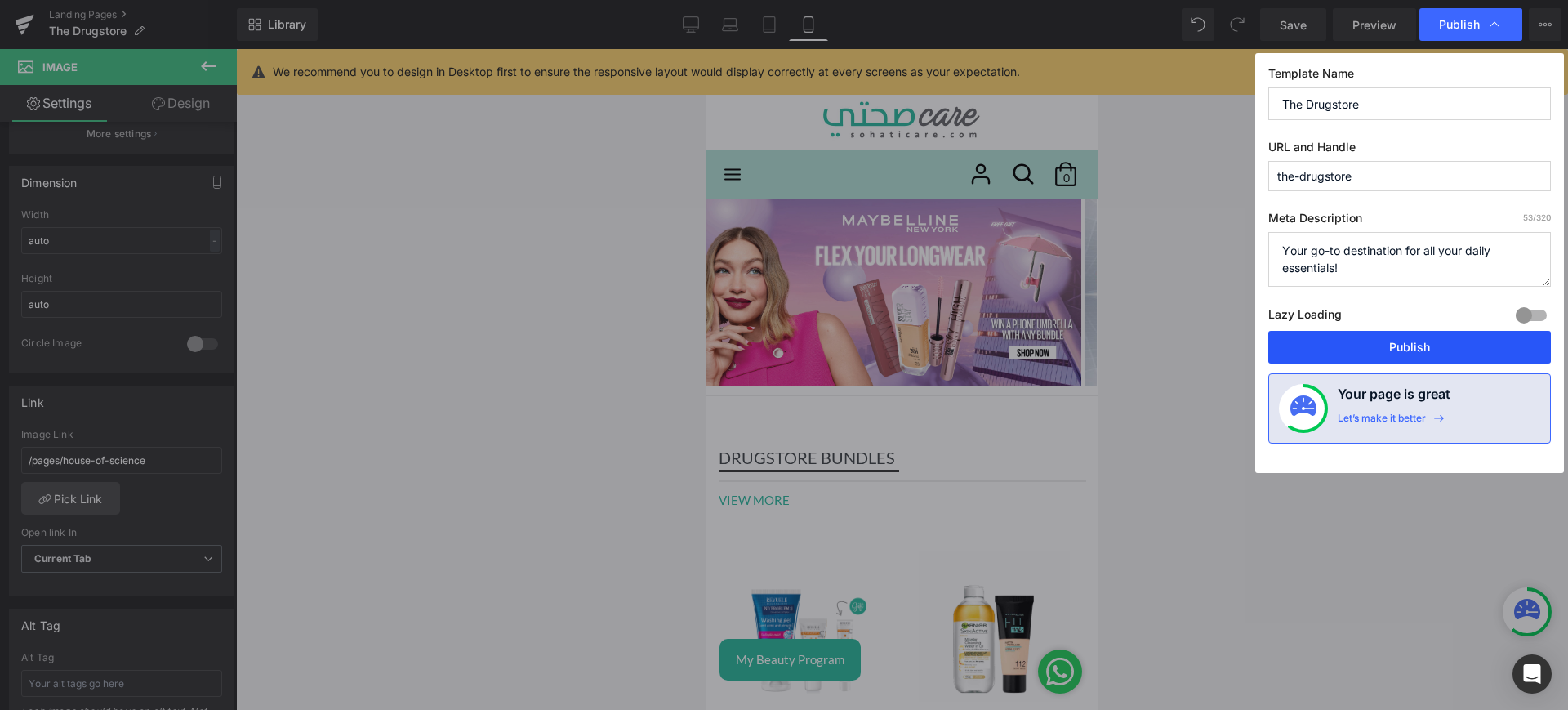
click at [1366, 352] on button "Publish" at bounding box center [1409, 347] width 283 height 33
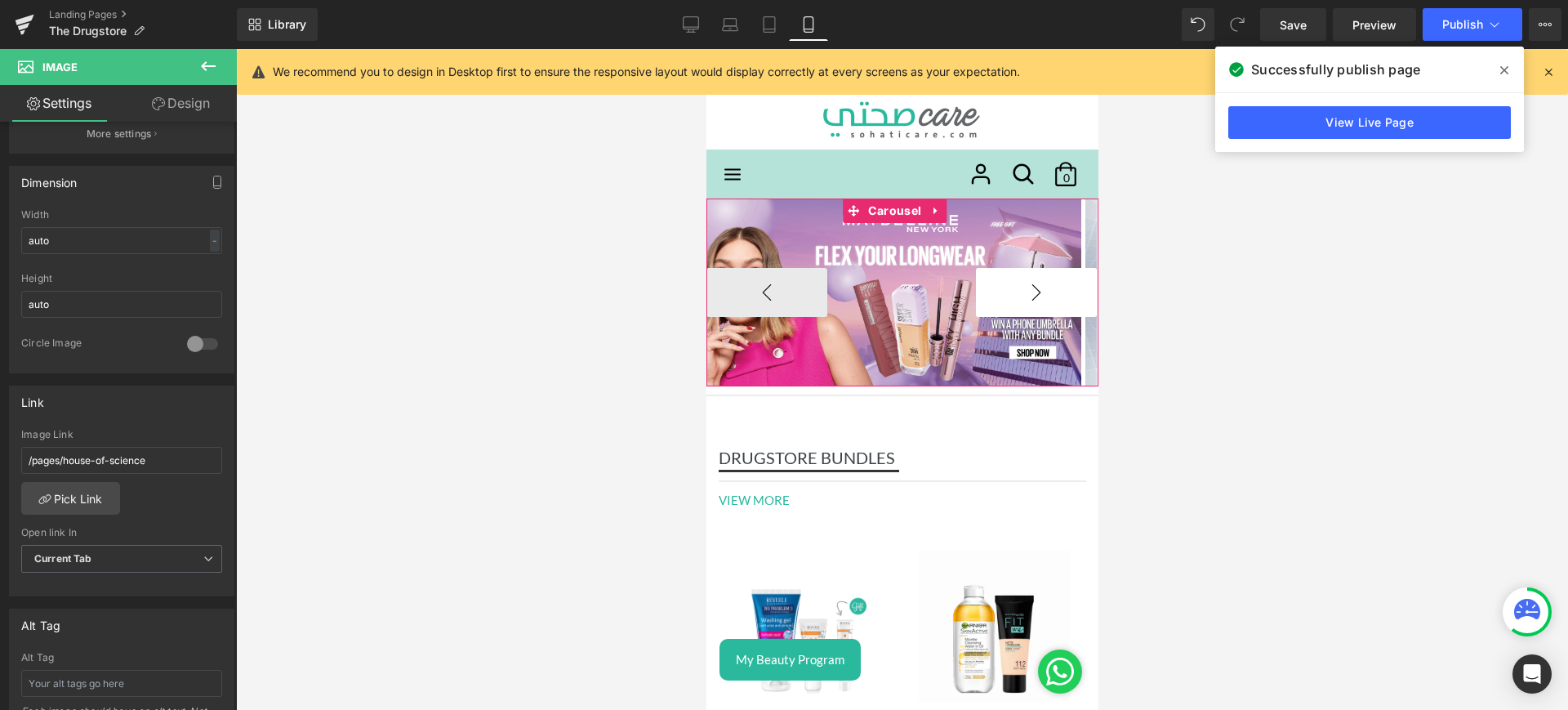
click at [1020, 294] on button "›" at bounding box center [1035, 292] width 121 height 49
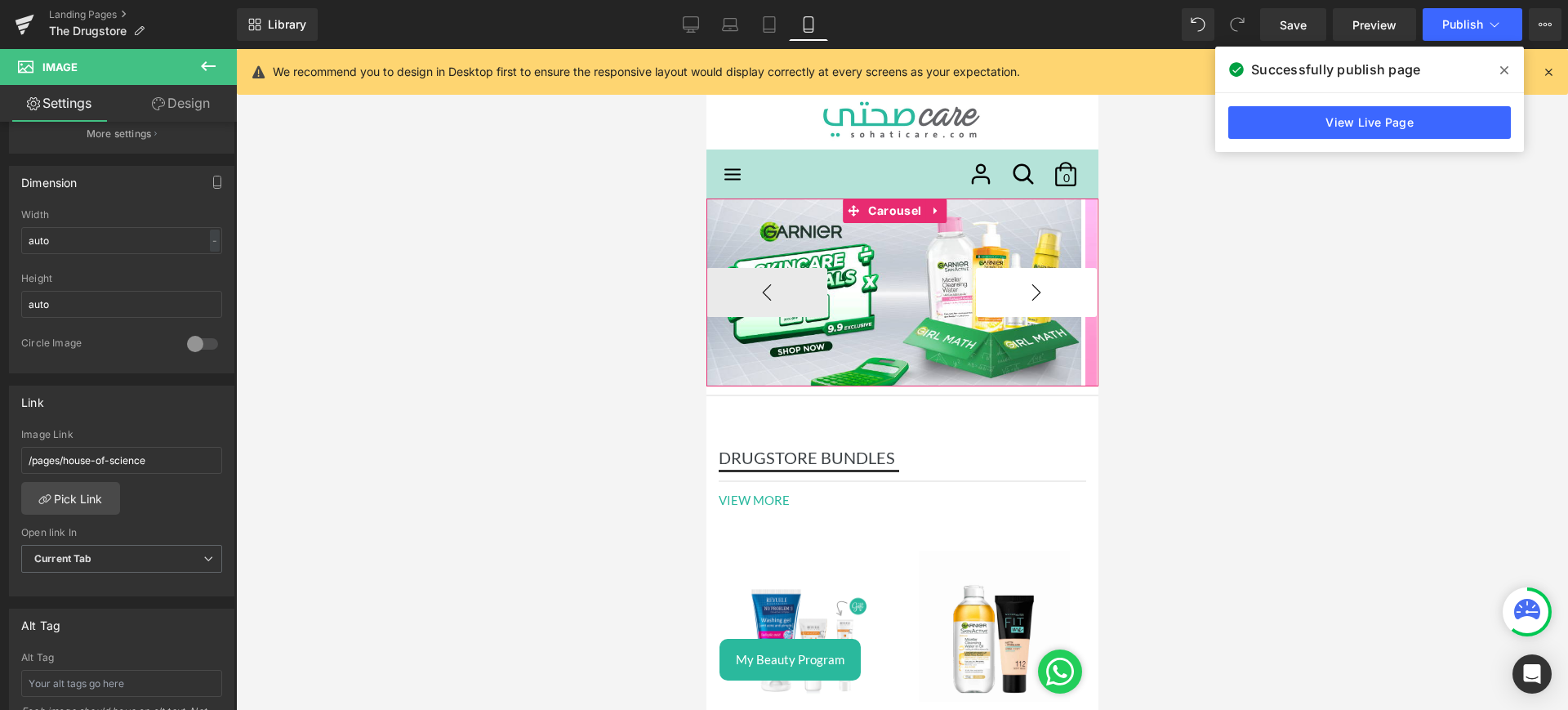
click at [1020, 294] on button "›" at bounding box center [1035, 292] width 121 height 49
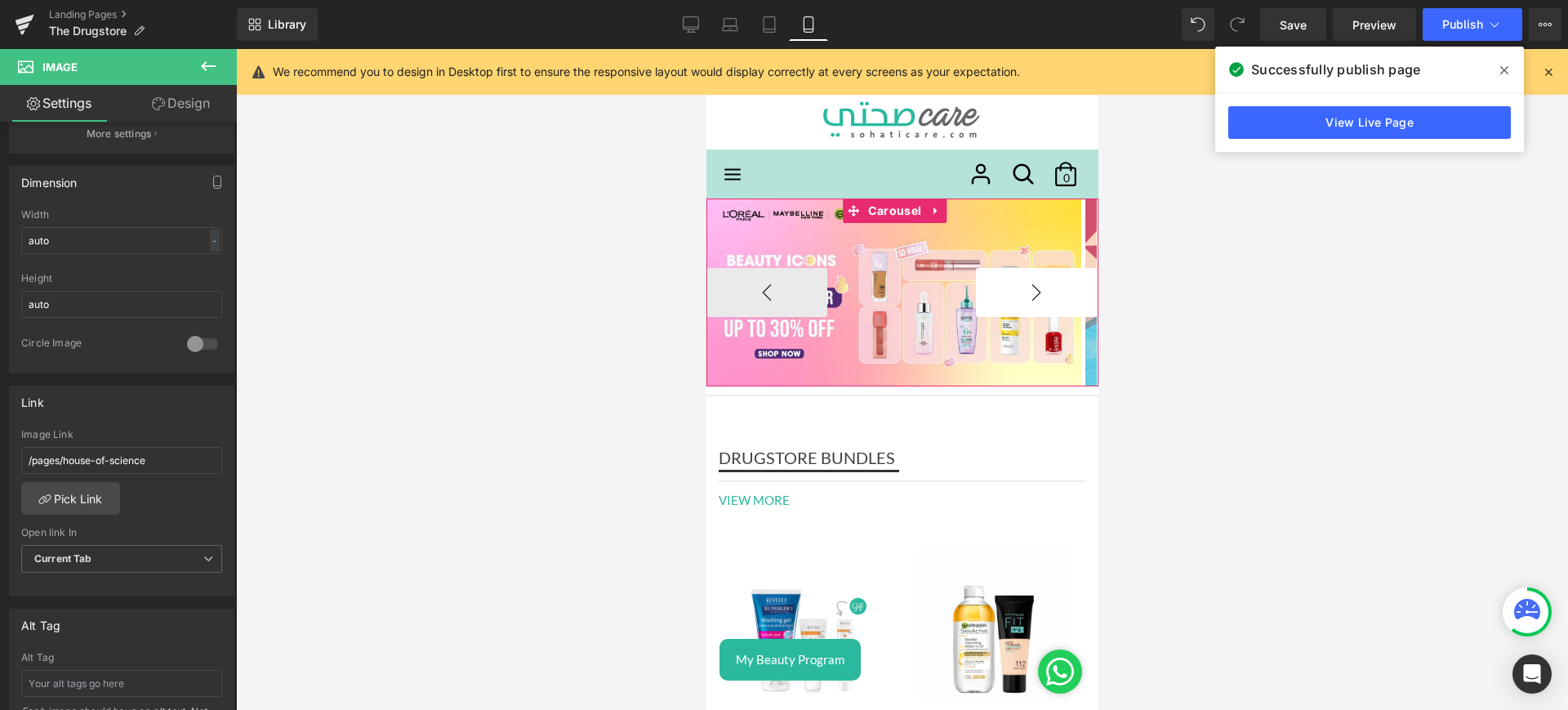
click at [1020, 294] on button "›" at bounding box center [1035, 292] width 121 height 49
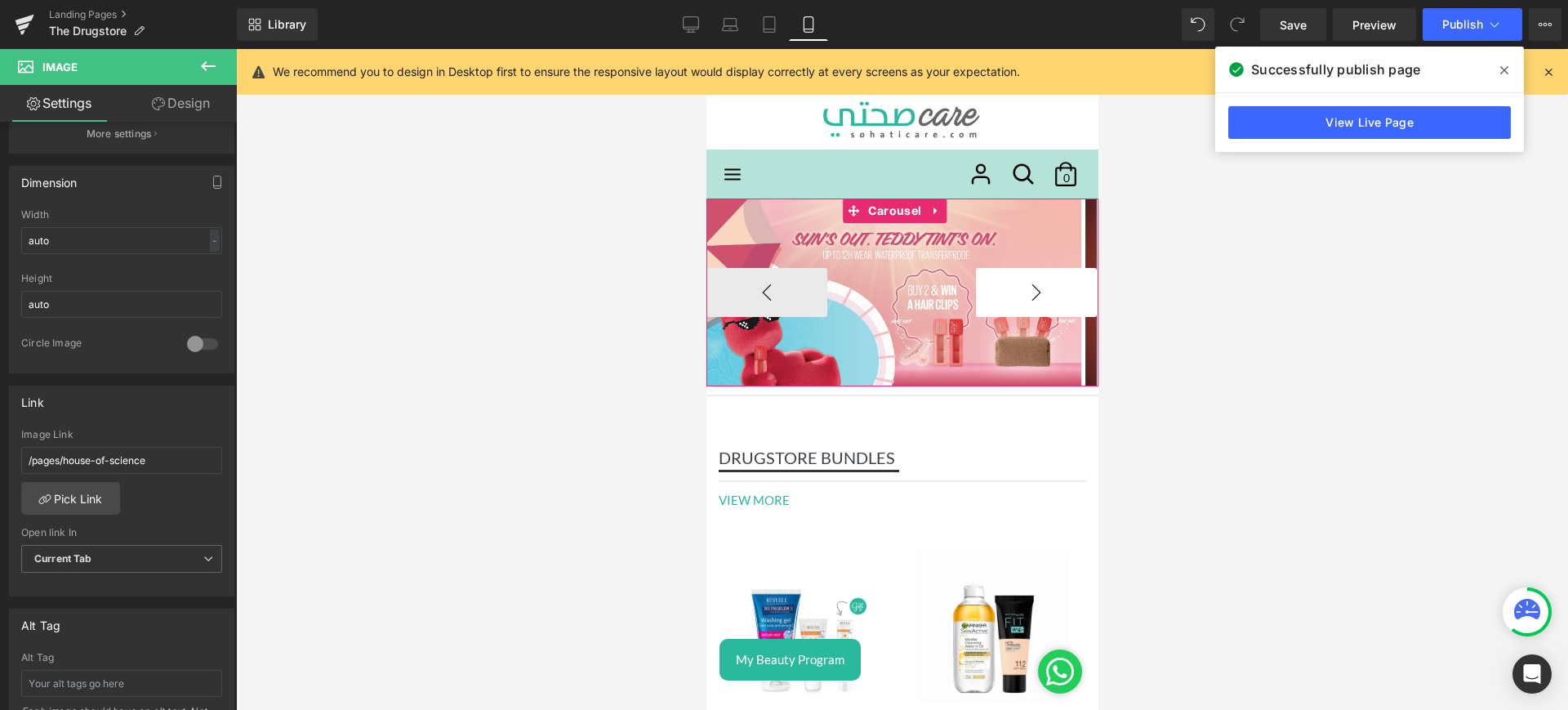
click at [1020, 294] on button "›" at bounding box center [1035, 292] width 121 height 49
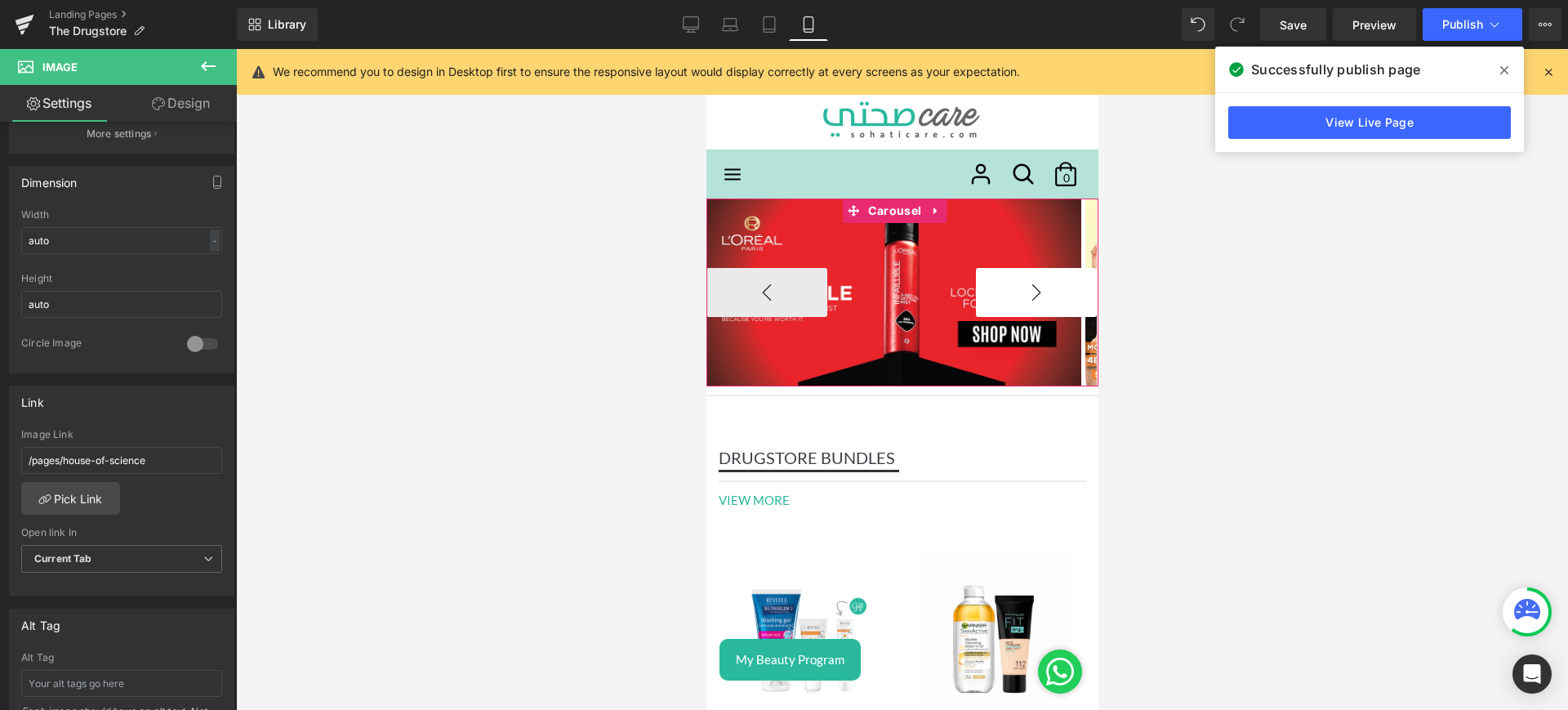
click at [1020, 294] on button "›" at bounding box center [1035, 292] width 121 height 49
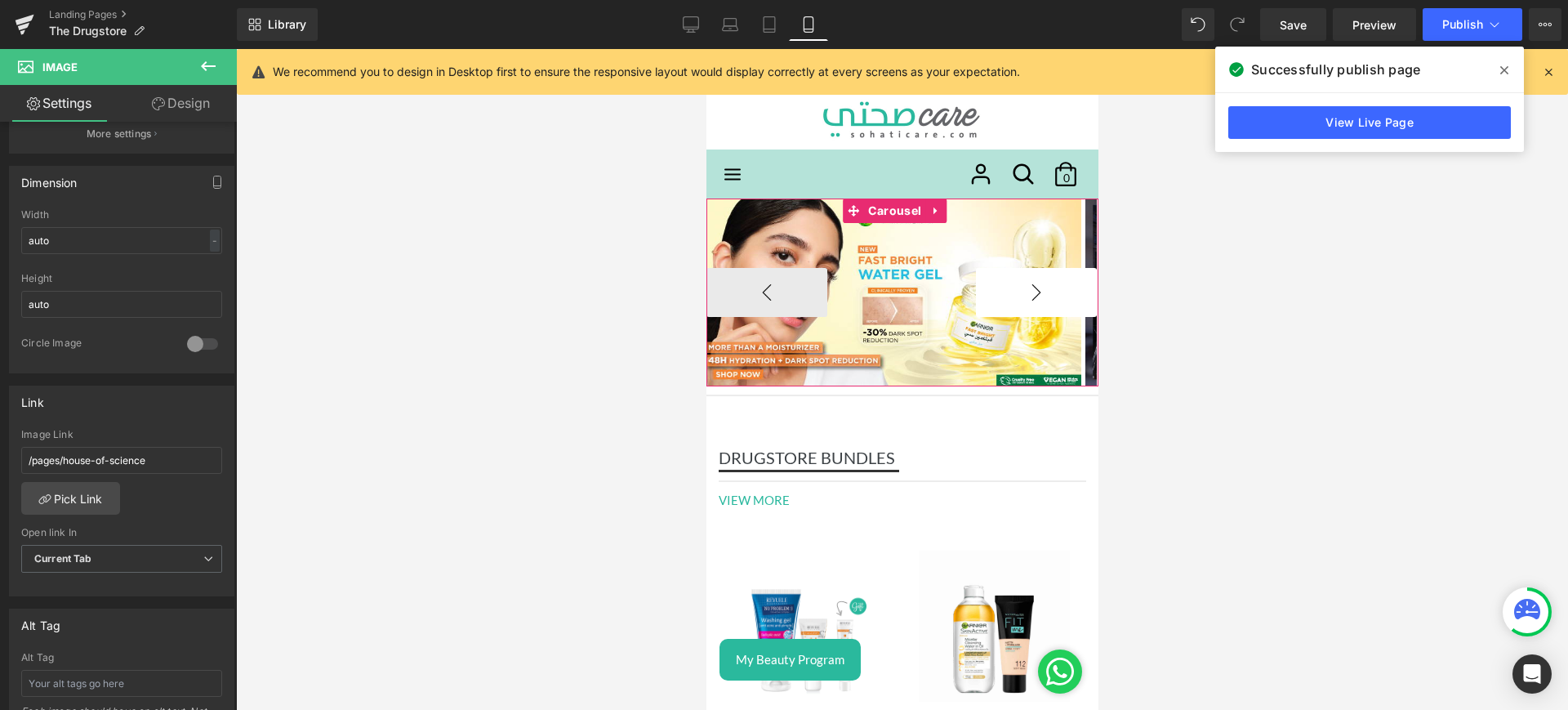
click at [1020, 294] on button "›" at bounding box center [1035, 292] width 121 height 49
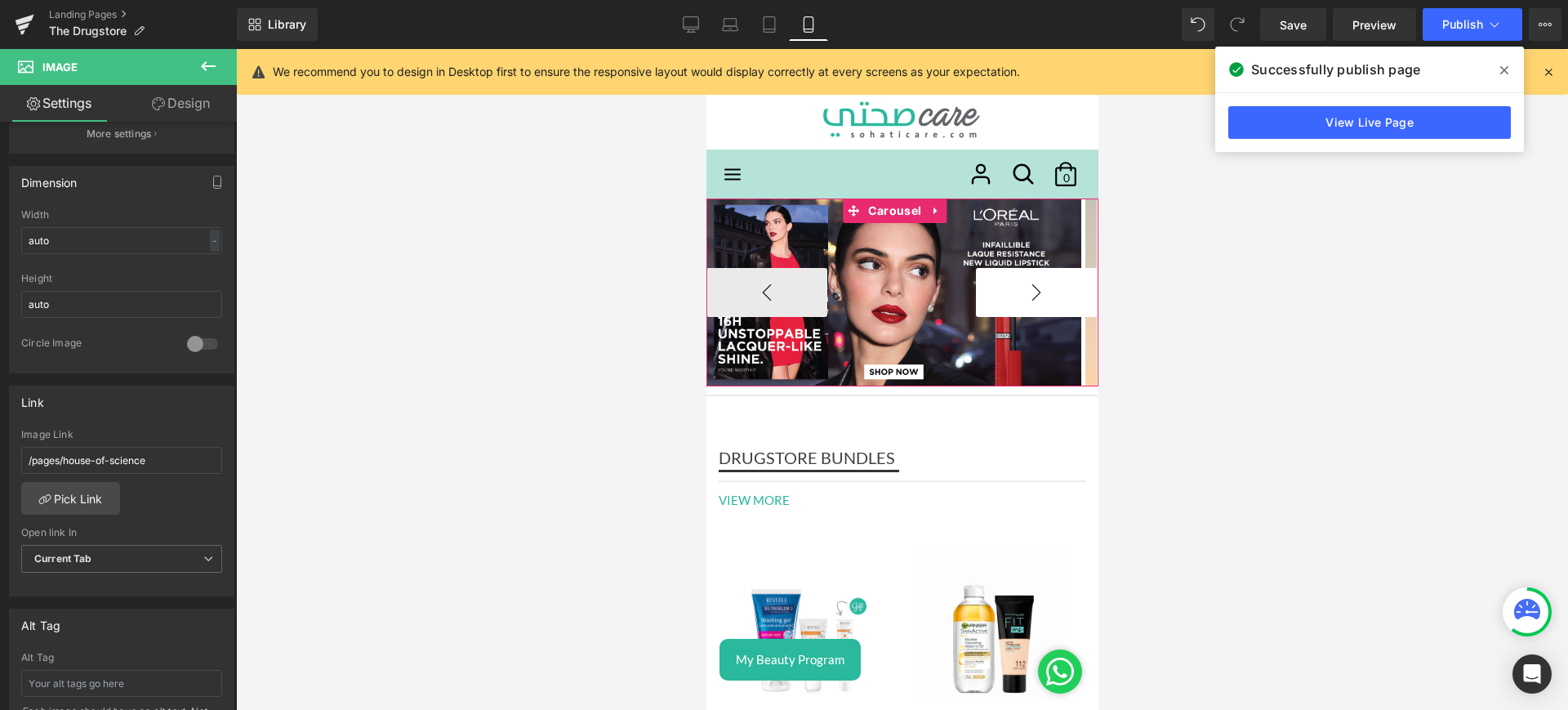
click at [1020, 294] on button "›" at bounding box center [1035, 292] width 121 height 49
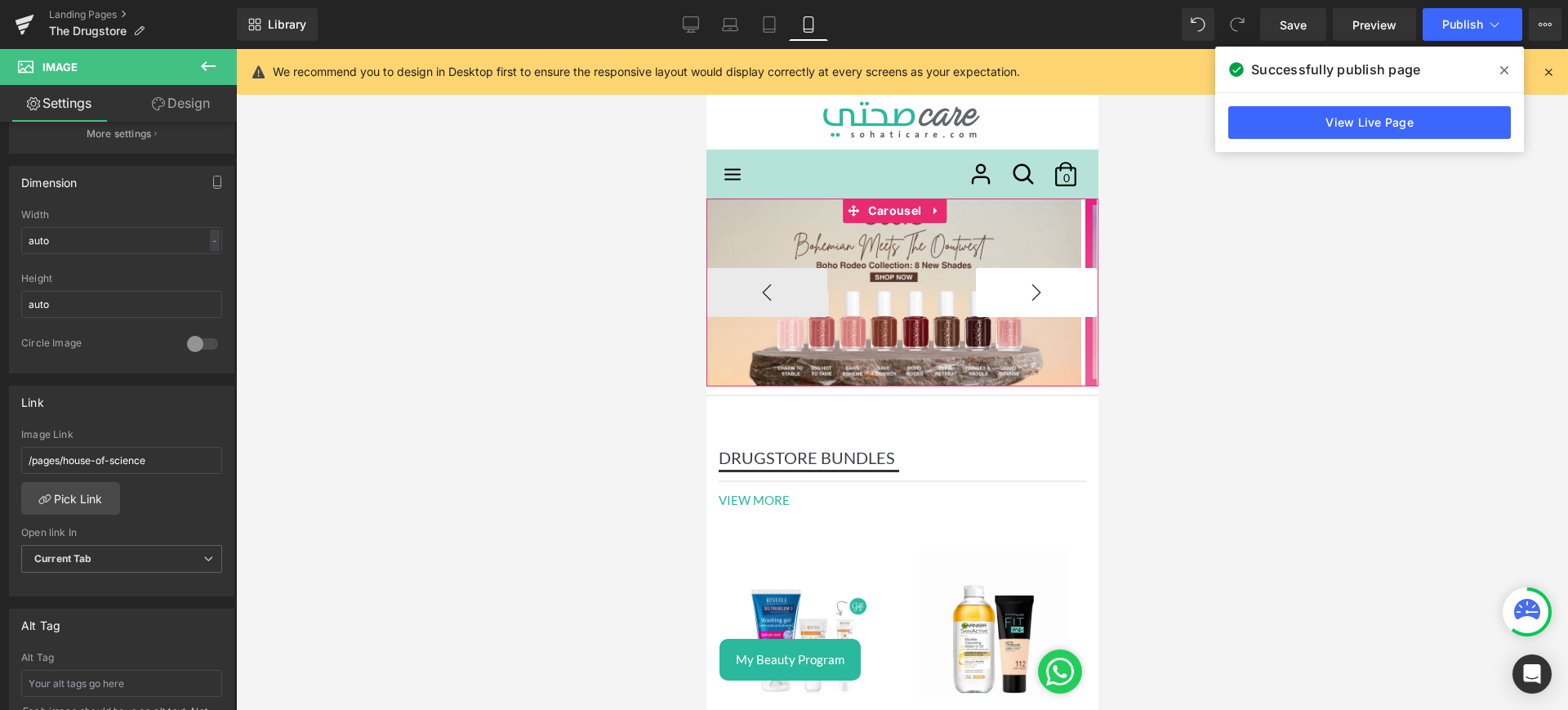
click at [1020, 294] on button "›" at bounding box center [1035, 292] width 121 height 49
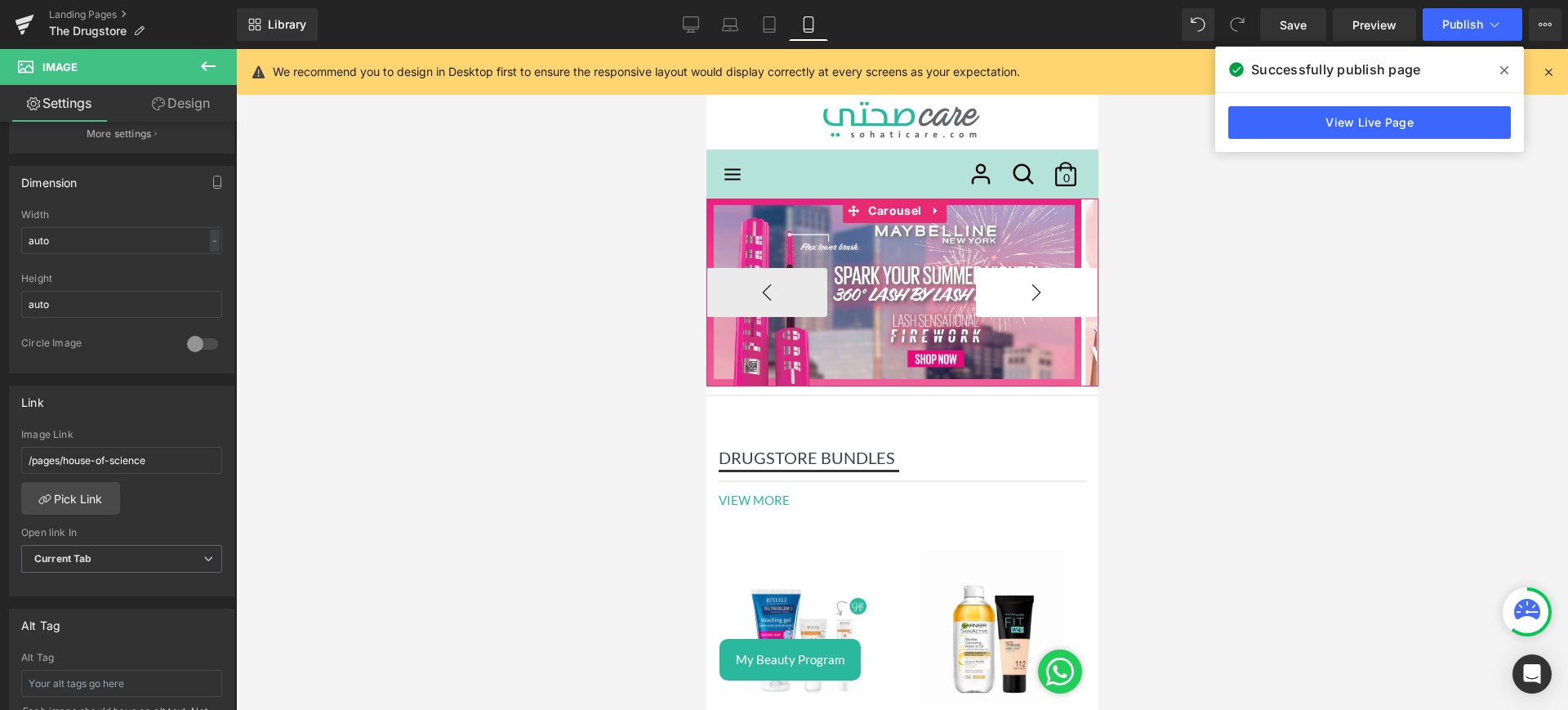
click at [1020, 294] on button "›" at bounding box center [1035, 292] width 121 height 49
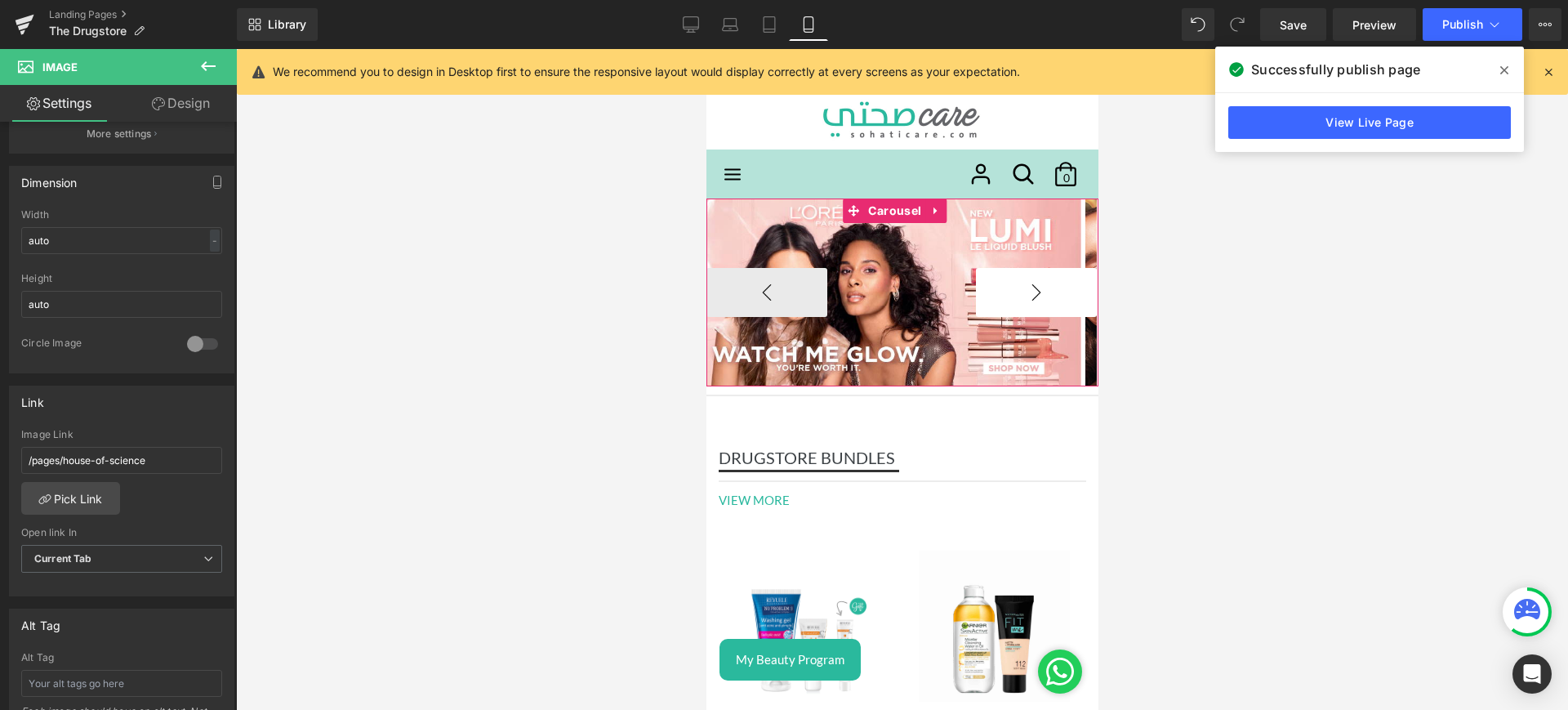
click at [1020, 294] on button "›" at bounding box center [1035, 292] width 121 height 49
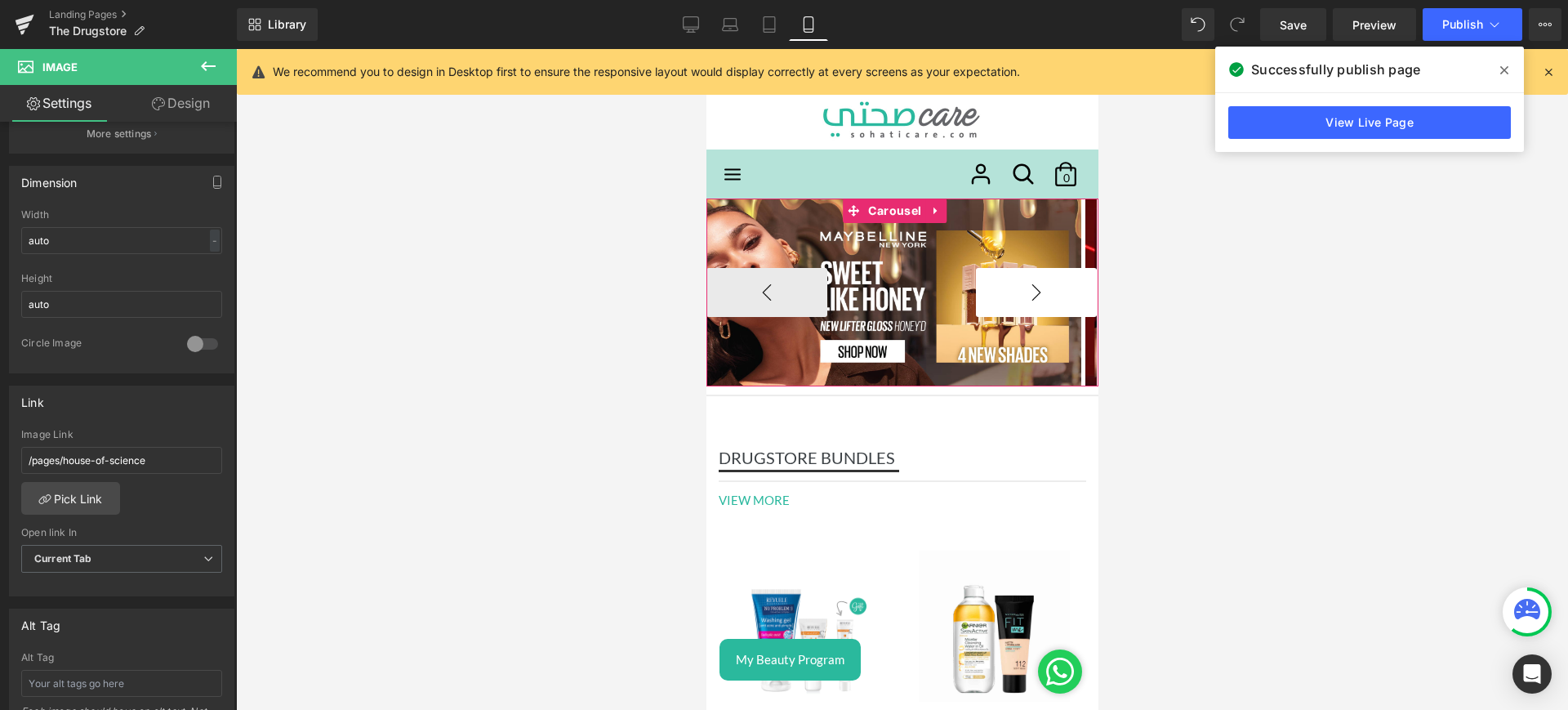
click at [1020, 294] on button "›" at bounding box center [1035, 292] width 121 height 49
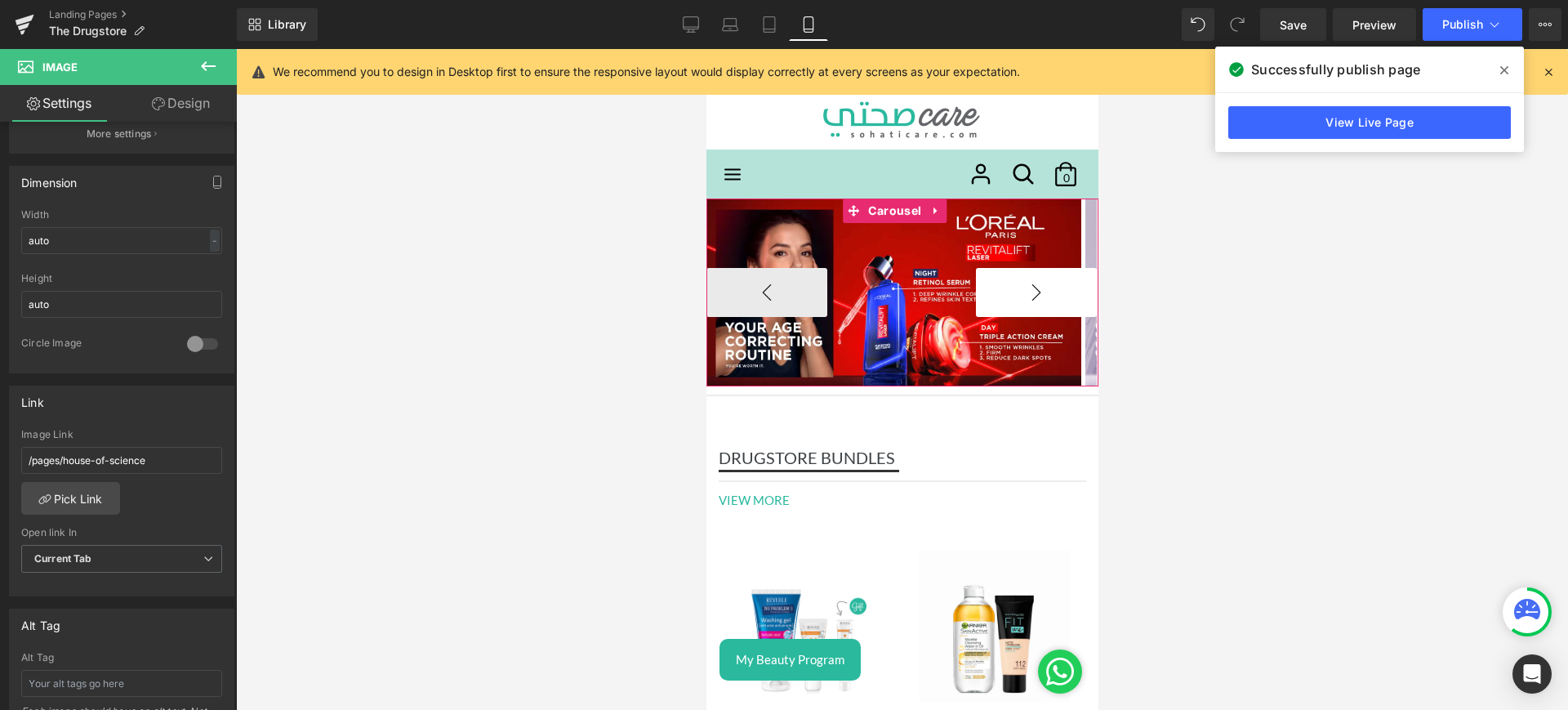
click at [1020, 294] on button "›" at bounding box center [1035, 292] width 121 height 49
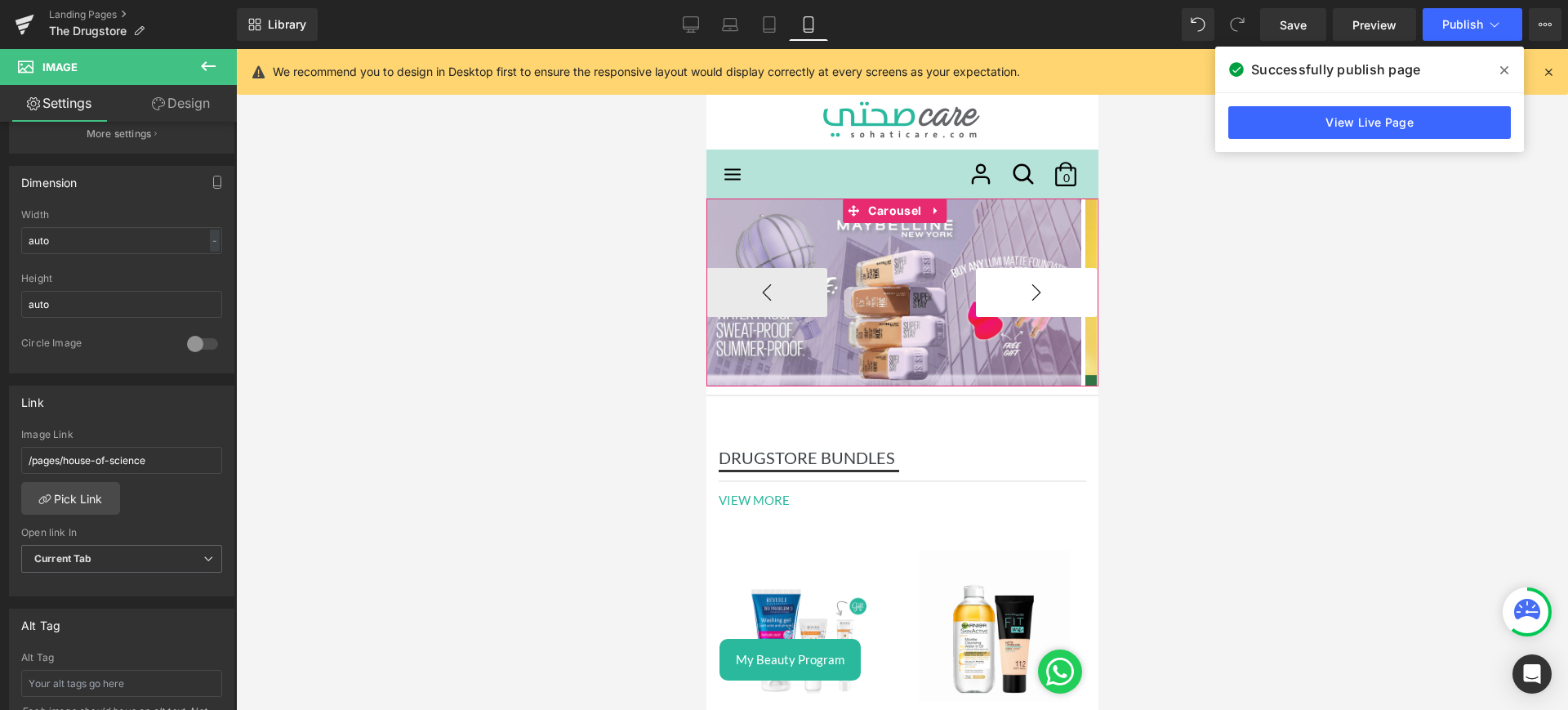
click at [1020, 294] on button "›" at bounding box center [1035, 292] width 121 height 49
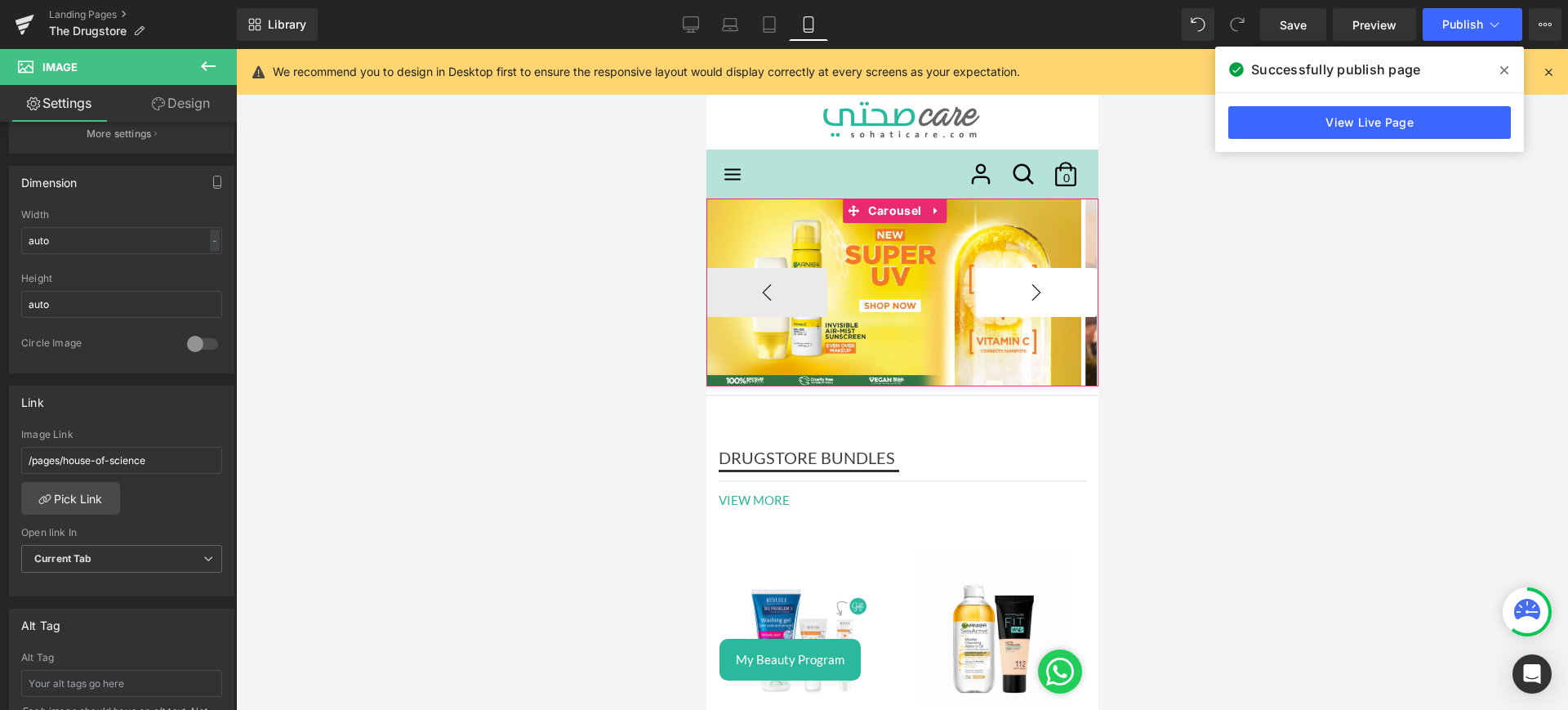
click at [1020, 294] on button "›" at bounding box center [1035, 292] width 121 height 49
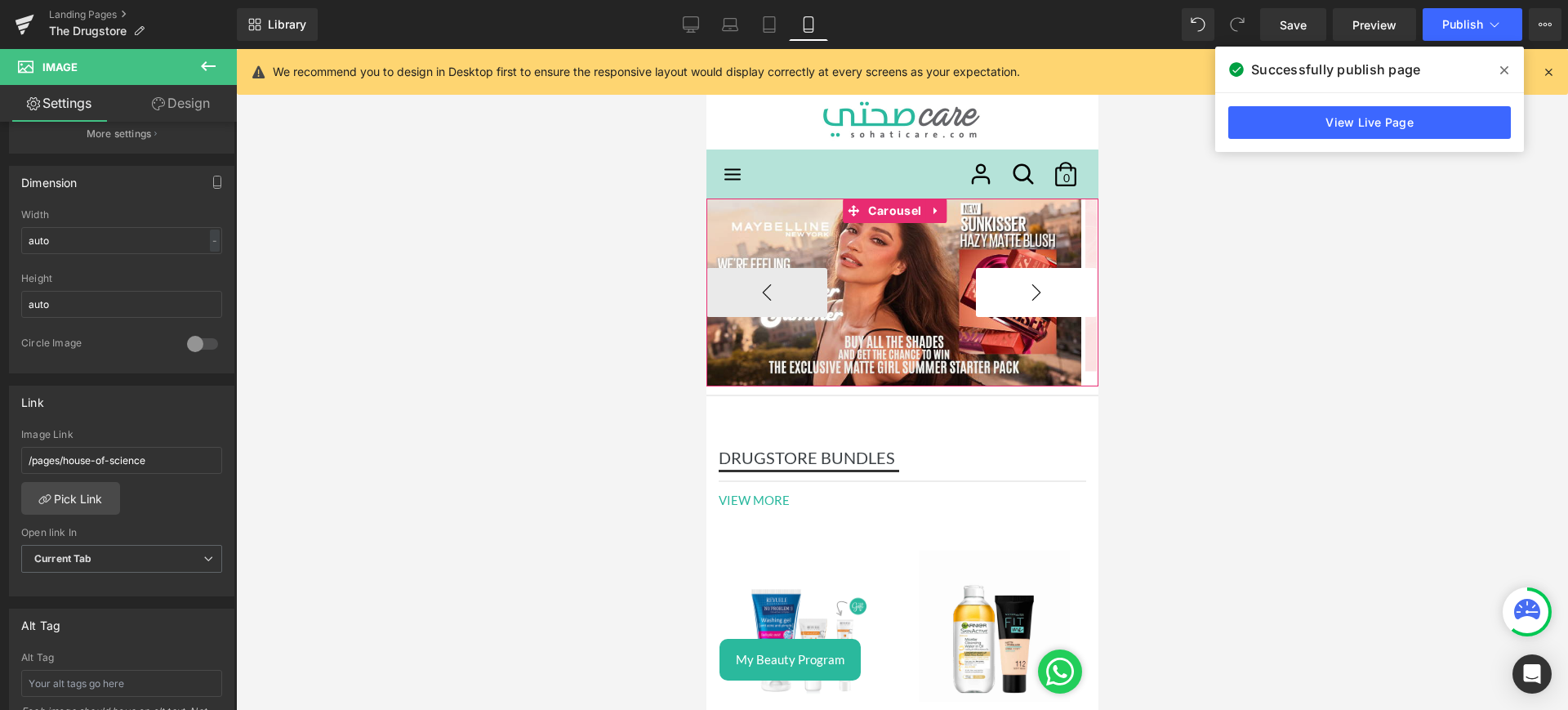
click at [1020, 294] on button "›" at bounding box center [1035, 292] width 121 height 49
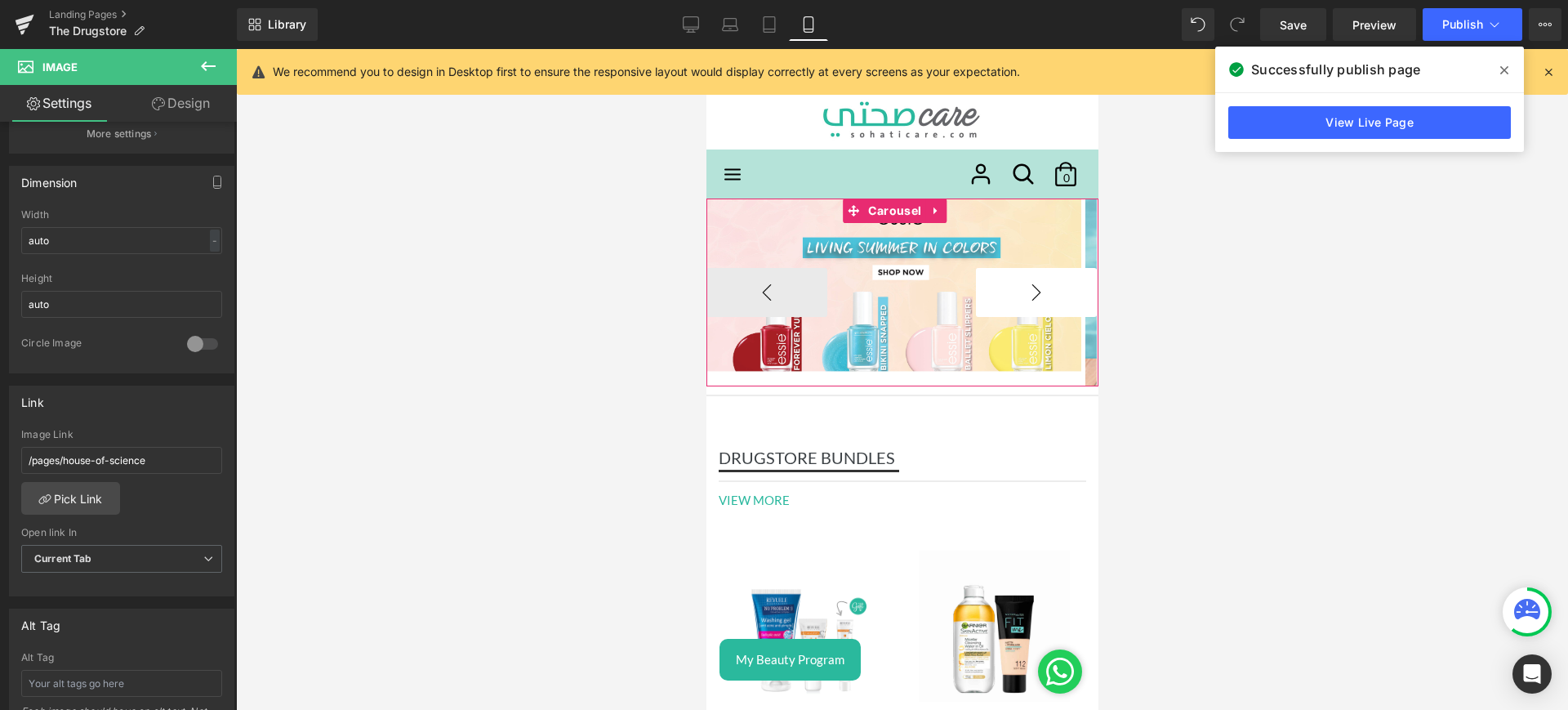
click at [1020, 294] on button "›" at bounding box center [1035, 292] width 121 height 49
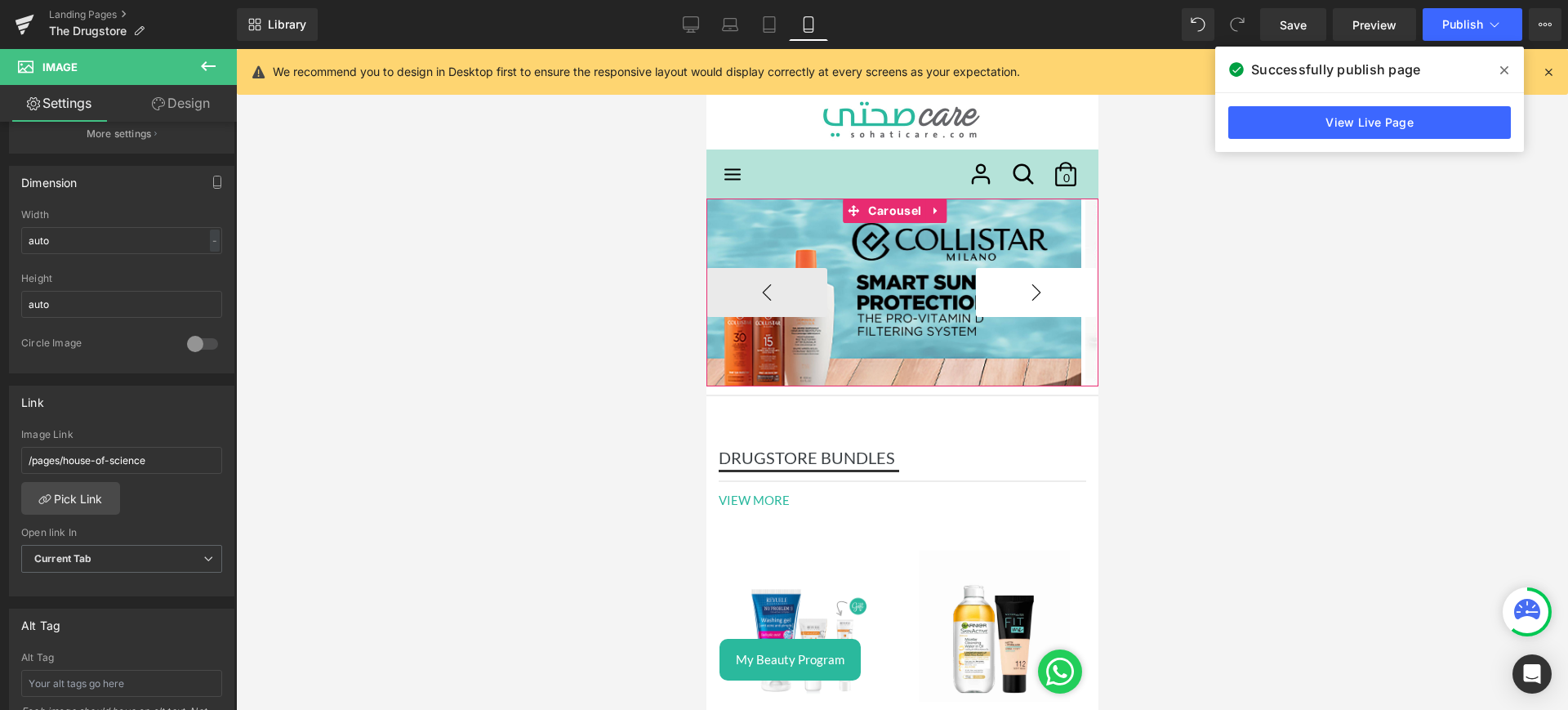
click at [1020, 294] on button "›" at bounding box center [1035, 292] width 121 height 49
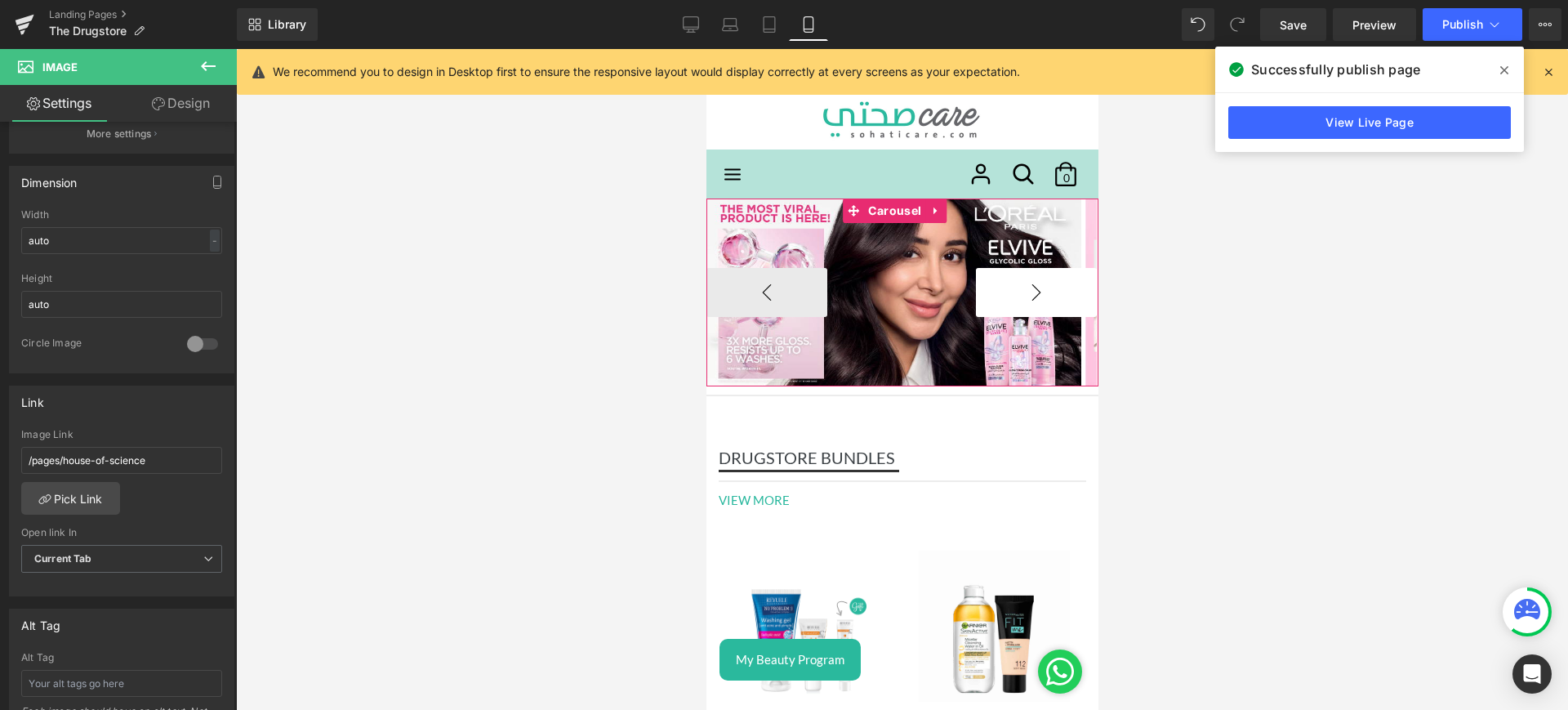
click at [1020, 294] on button "›" at bounding box center [1035, 292] width 121 height 49
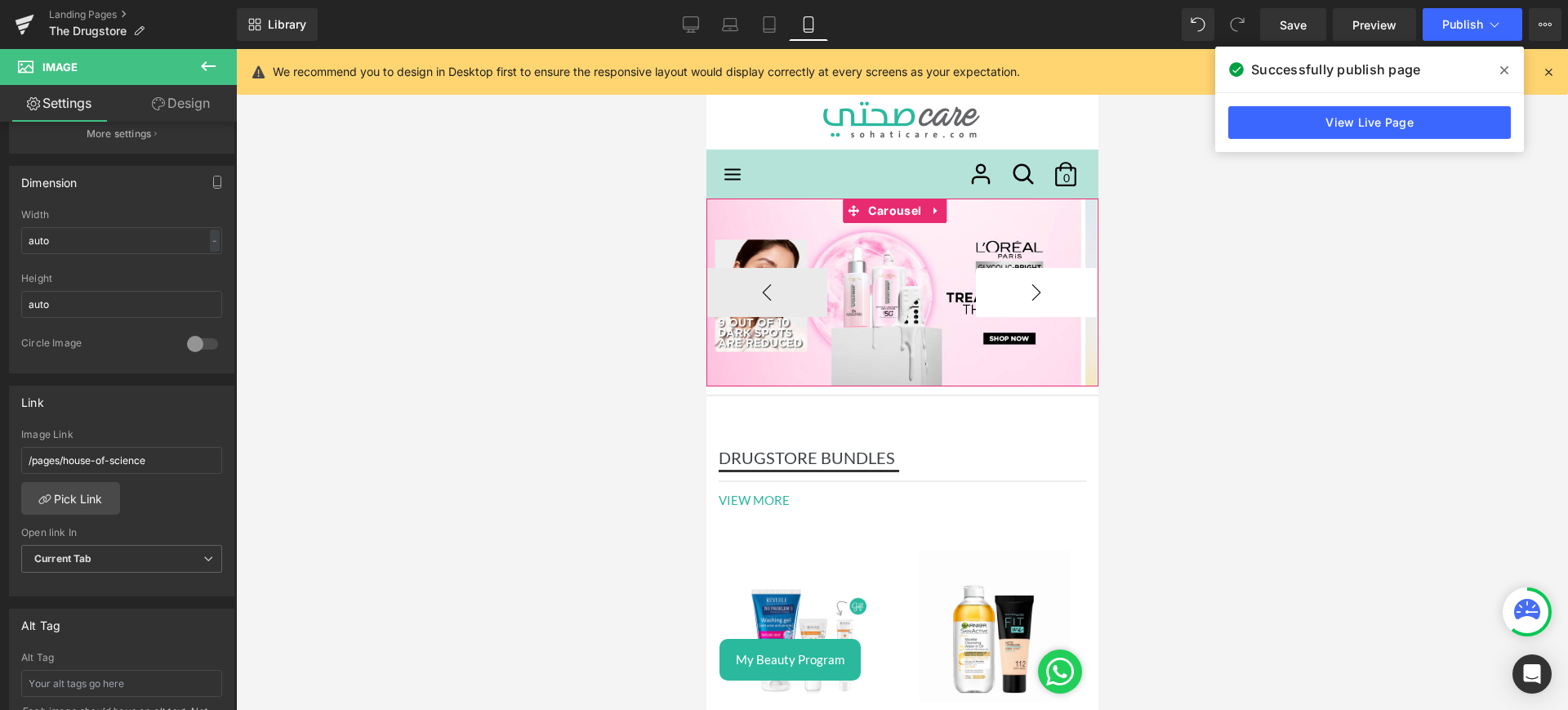
click at [1020, 294] on button "›" at bounding box center [1035, 292] width 121 height 49
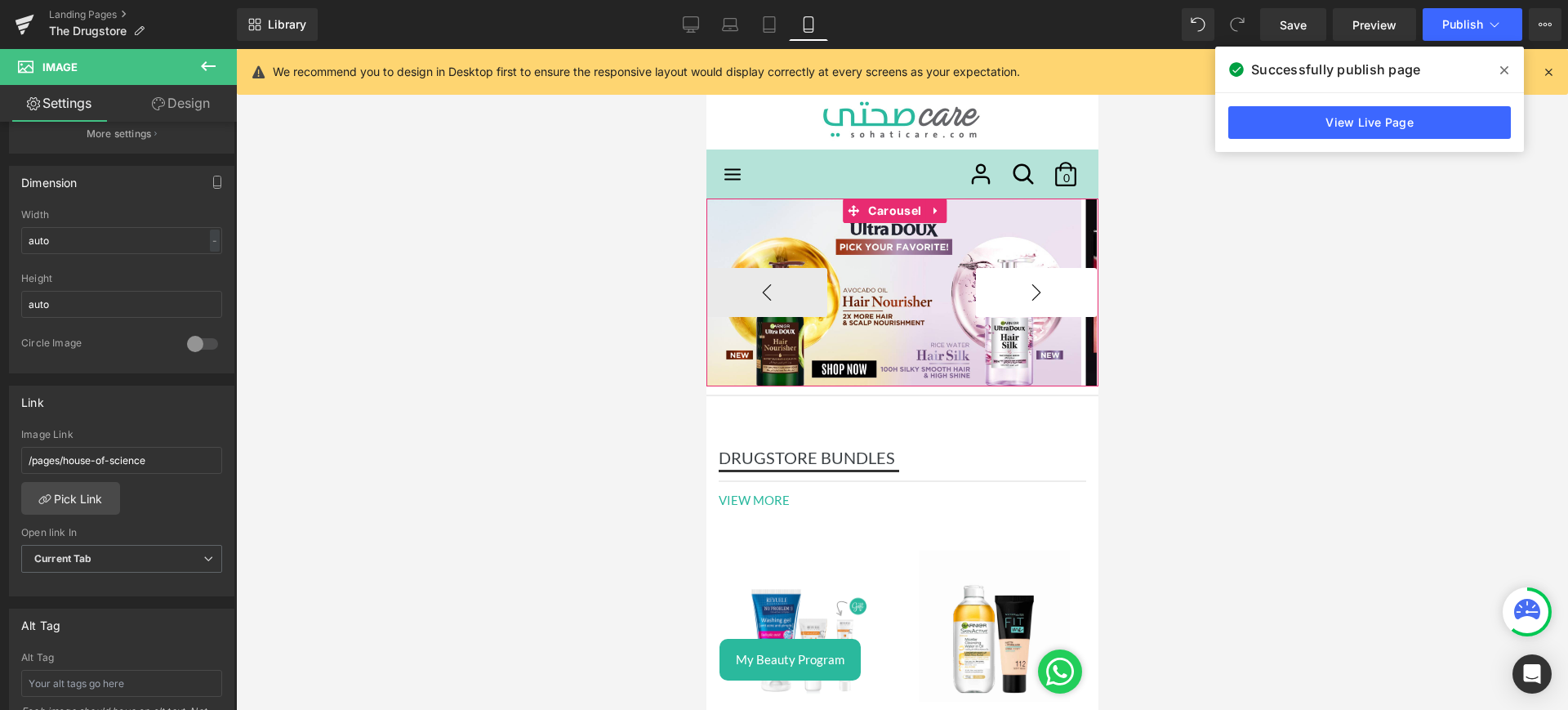
click at [1020, 294] on button "›" at bounding box center [1035, 292] width 121 height 49
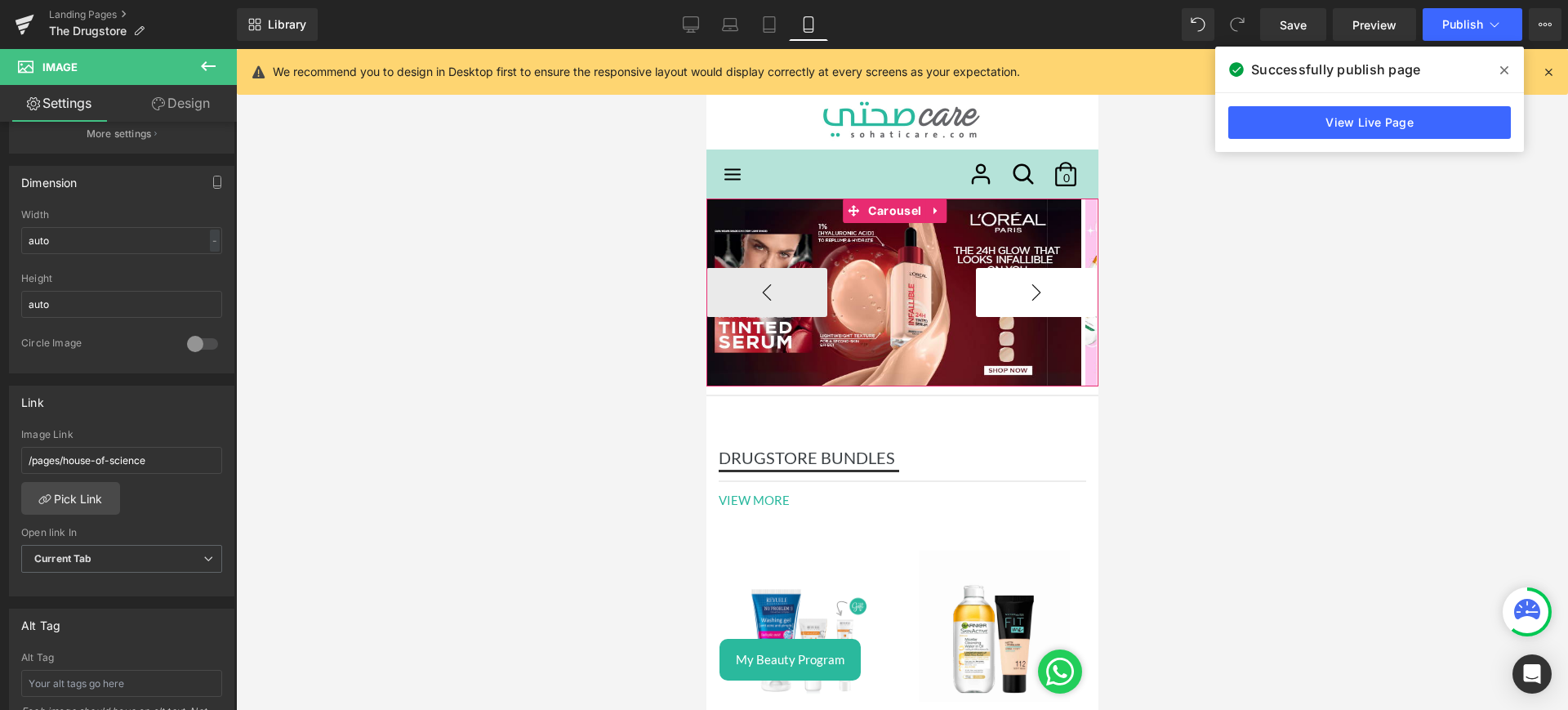
click at [1020, 294] on button "›" at bounding box center [1035, 292] width 121 height 49
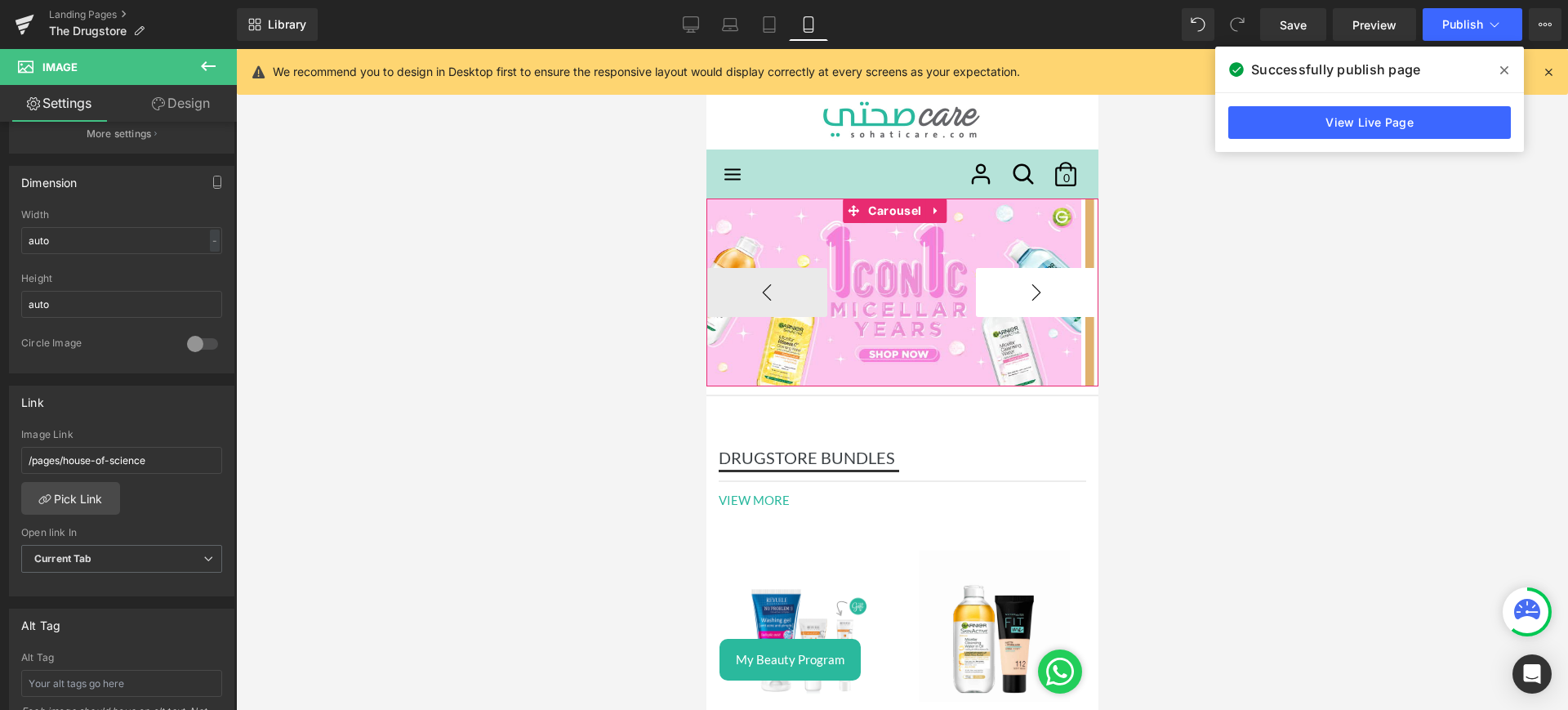
click at [1020, 294] on button "›" at bounding box center [1035, 292] width 121 height 49
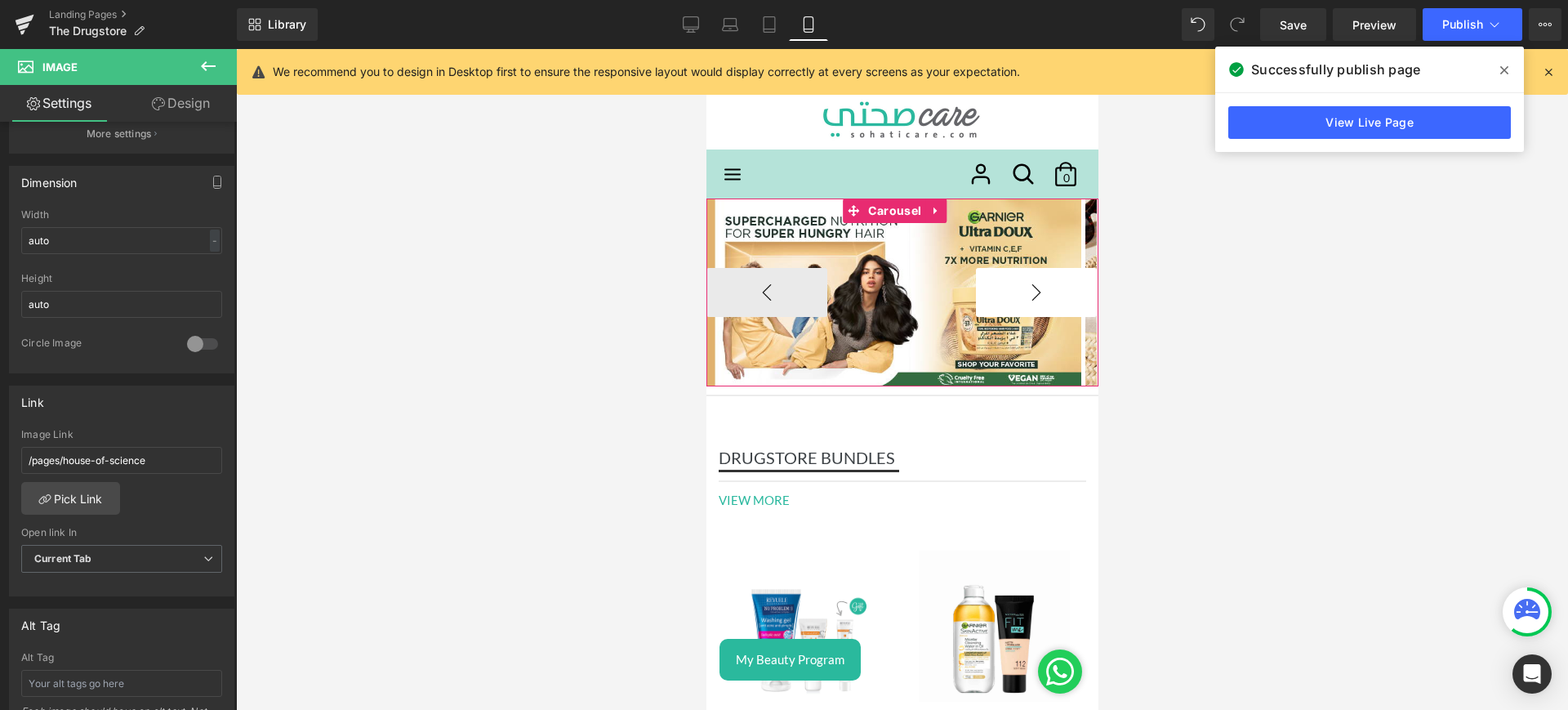
click at [1020, 294] on button "›" at bounding box center [1035, 292] width 121 height 49
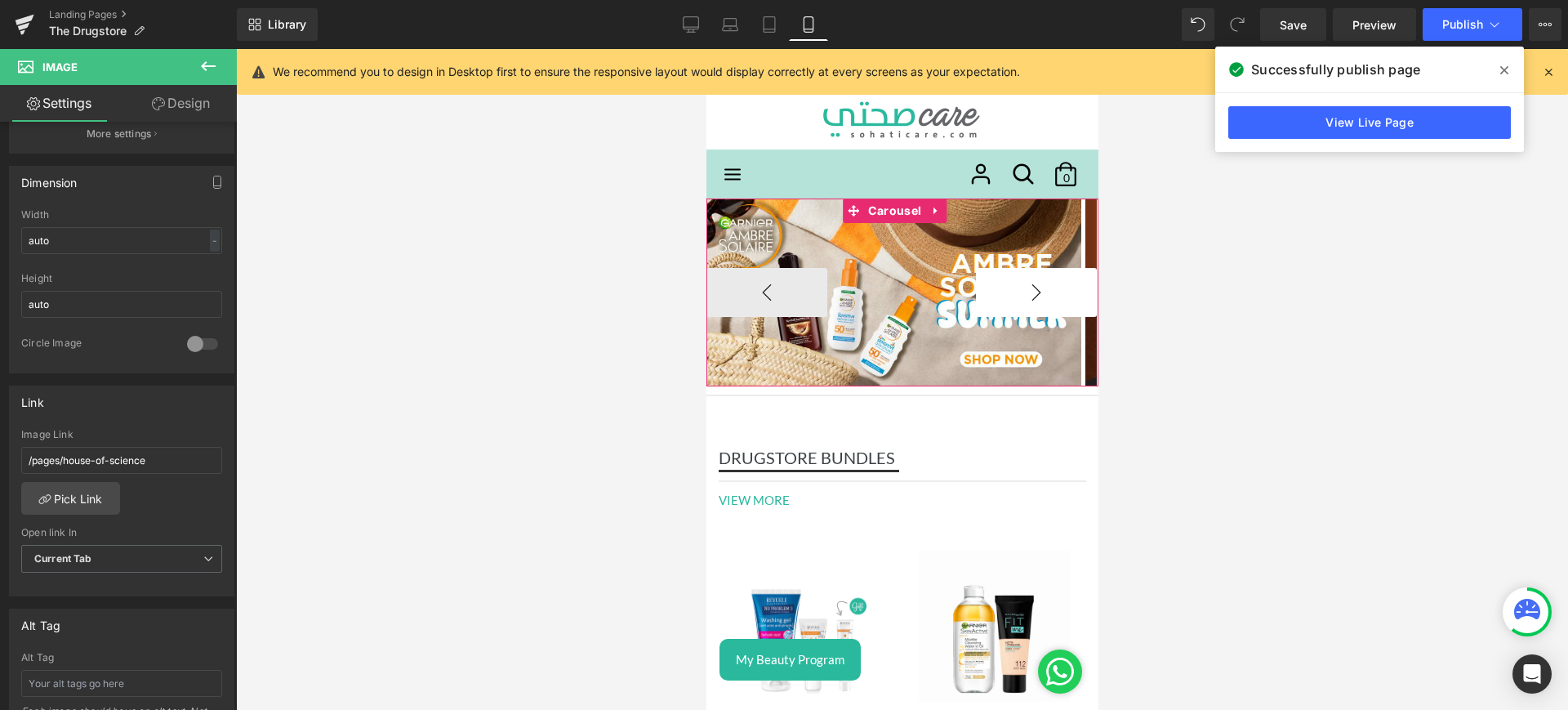
click at [1020, 294] on button "›" at bounding box center [1035, 292] width 121 height 49
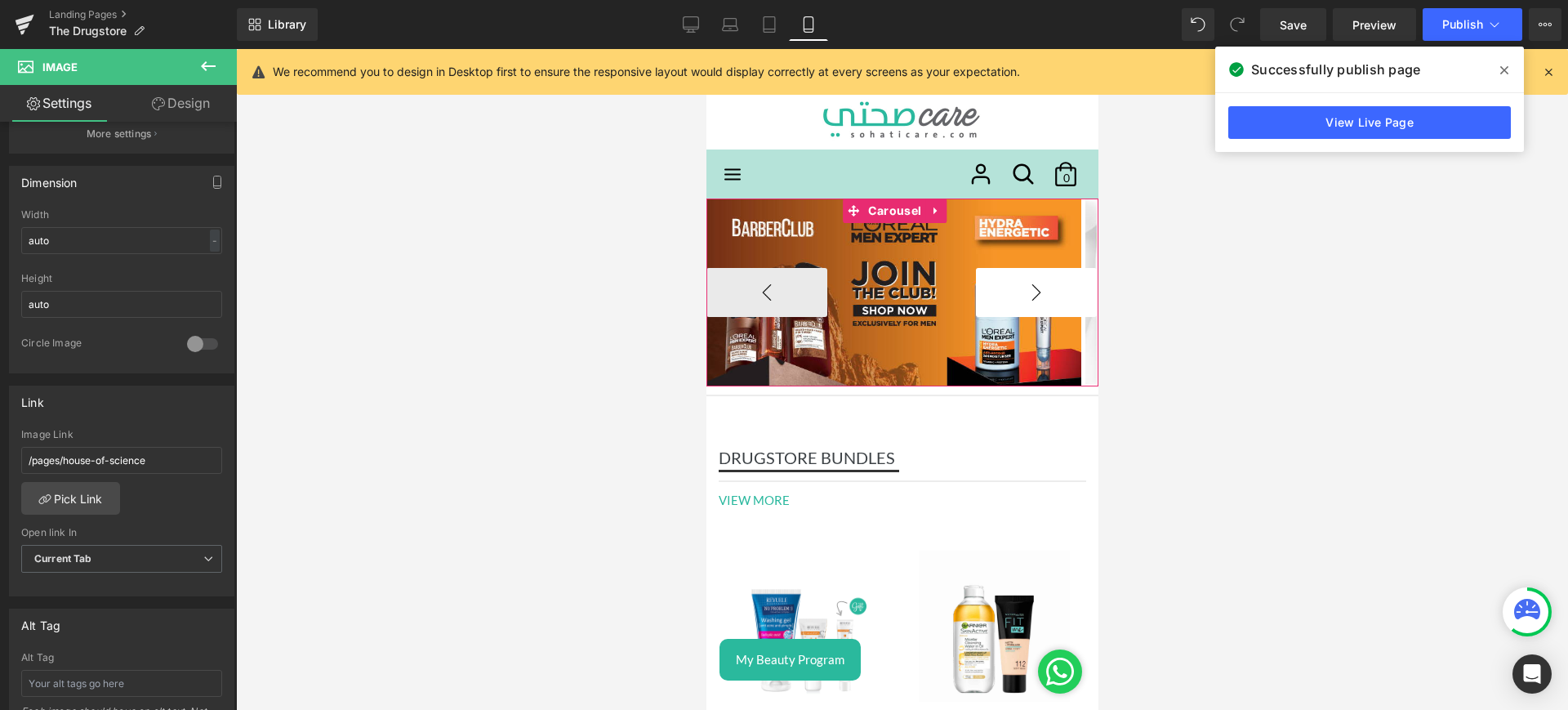
click at [1020, 294] on button "›" at bounding box center [1035, 292] width 121 height 49
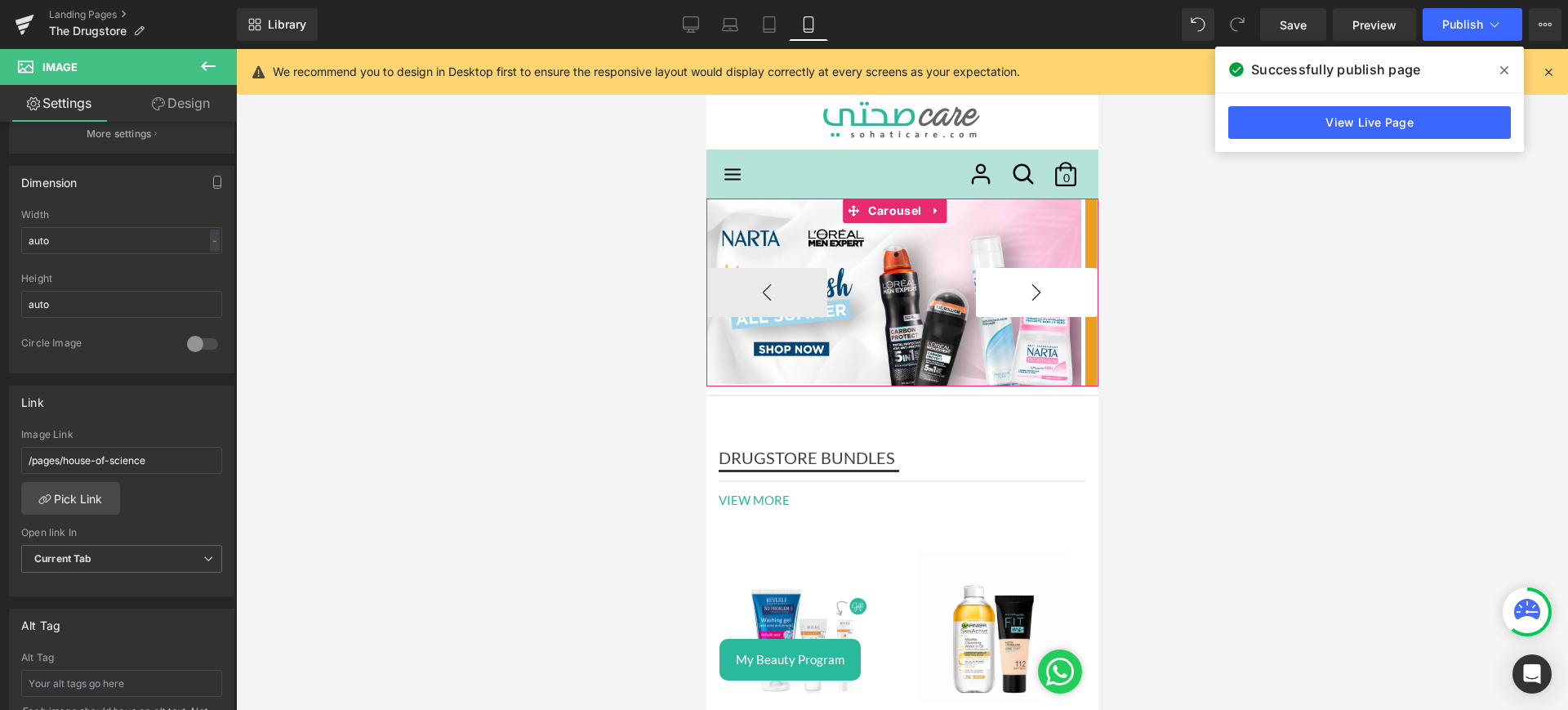
click at [1020, 294] on button "›" at bounding box center [1035, 292] width 121 height 49
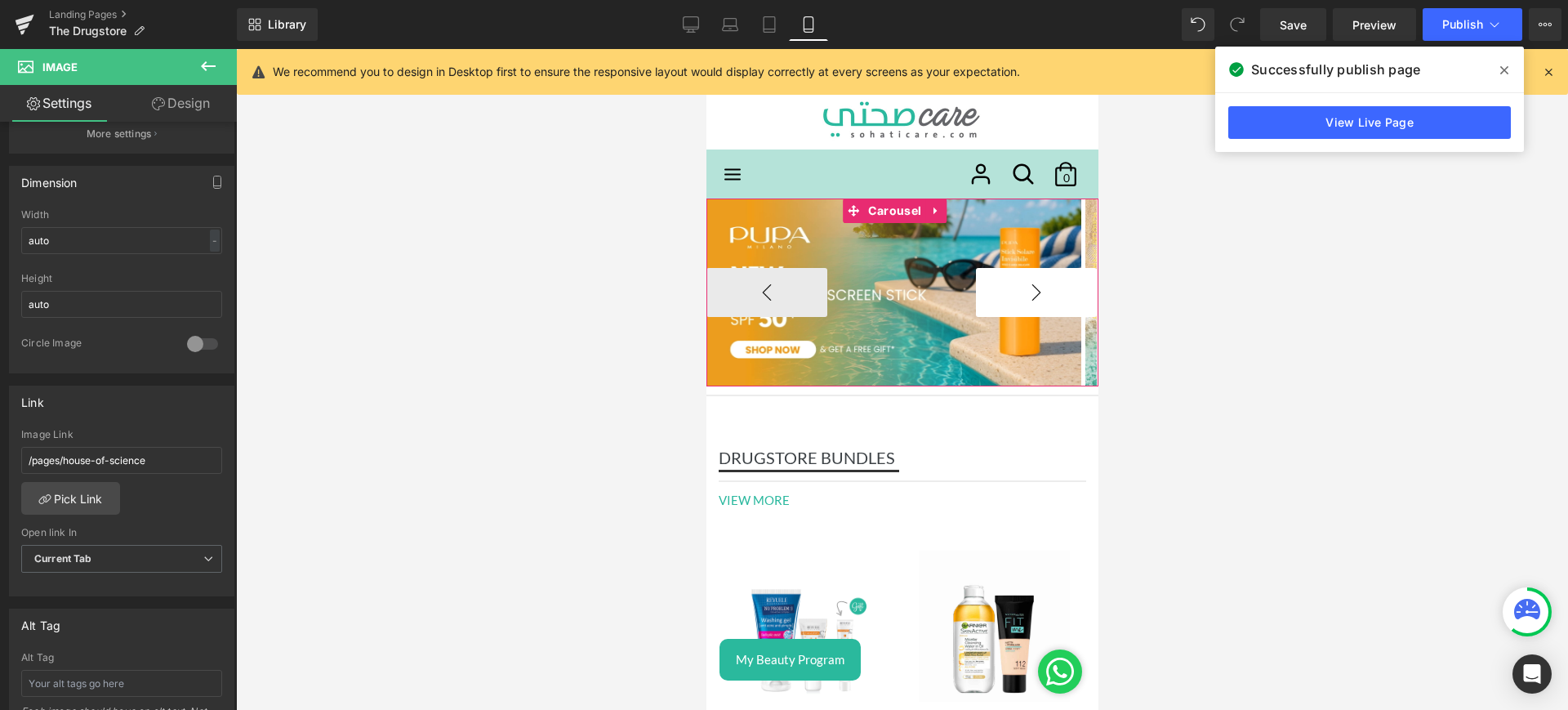
click at [1020, 294] on button "›" at bounding box center [1035, 292] width 121 height 49
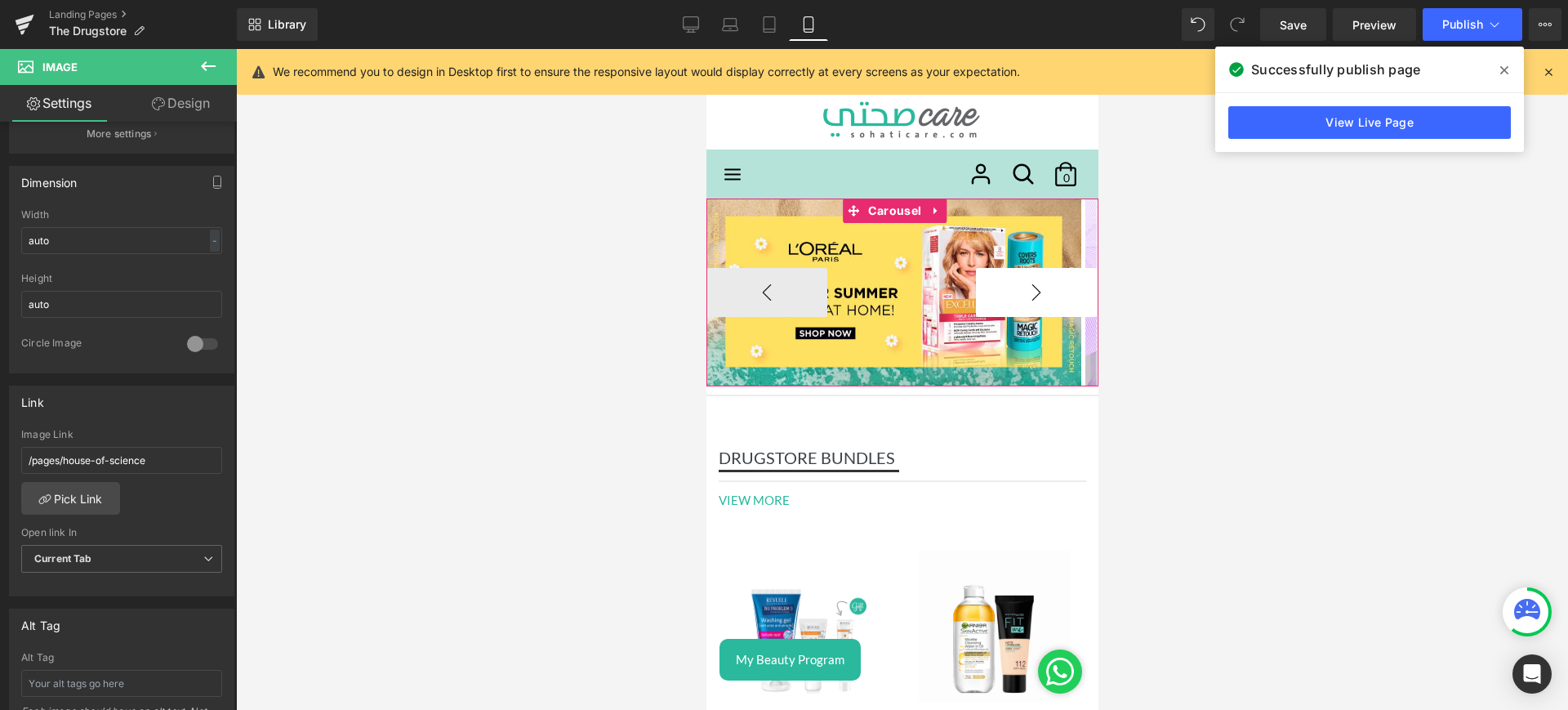
click at [1020, 294] on button "›" at bounding box center [1035, 292] width 121 height 49
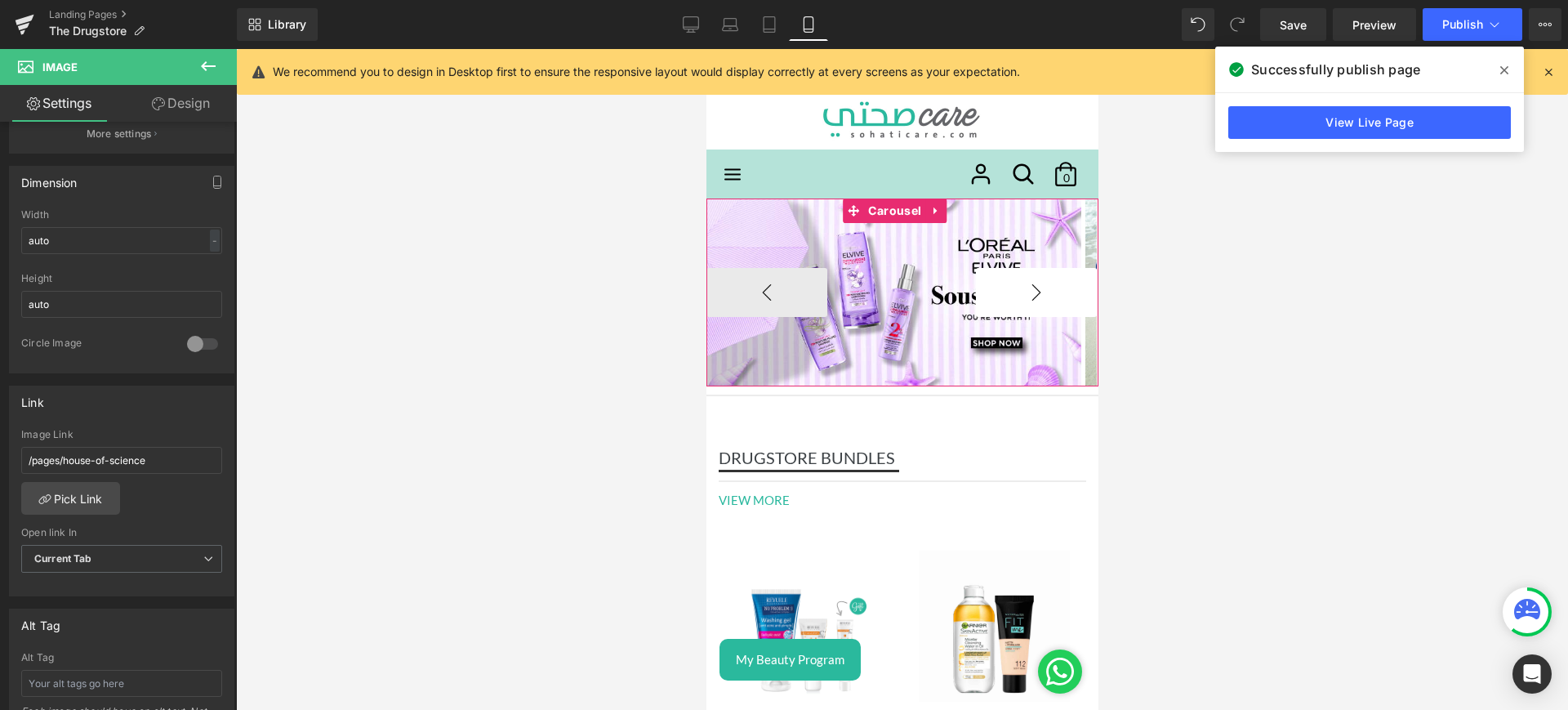
click at [1020, 294] on button "›" at bounding box center [1035, 292] width 121 height 49
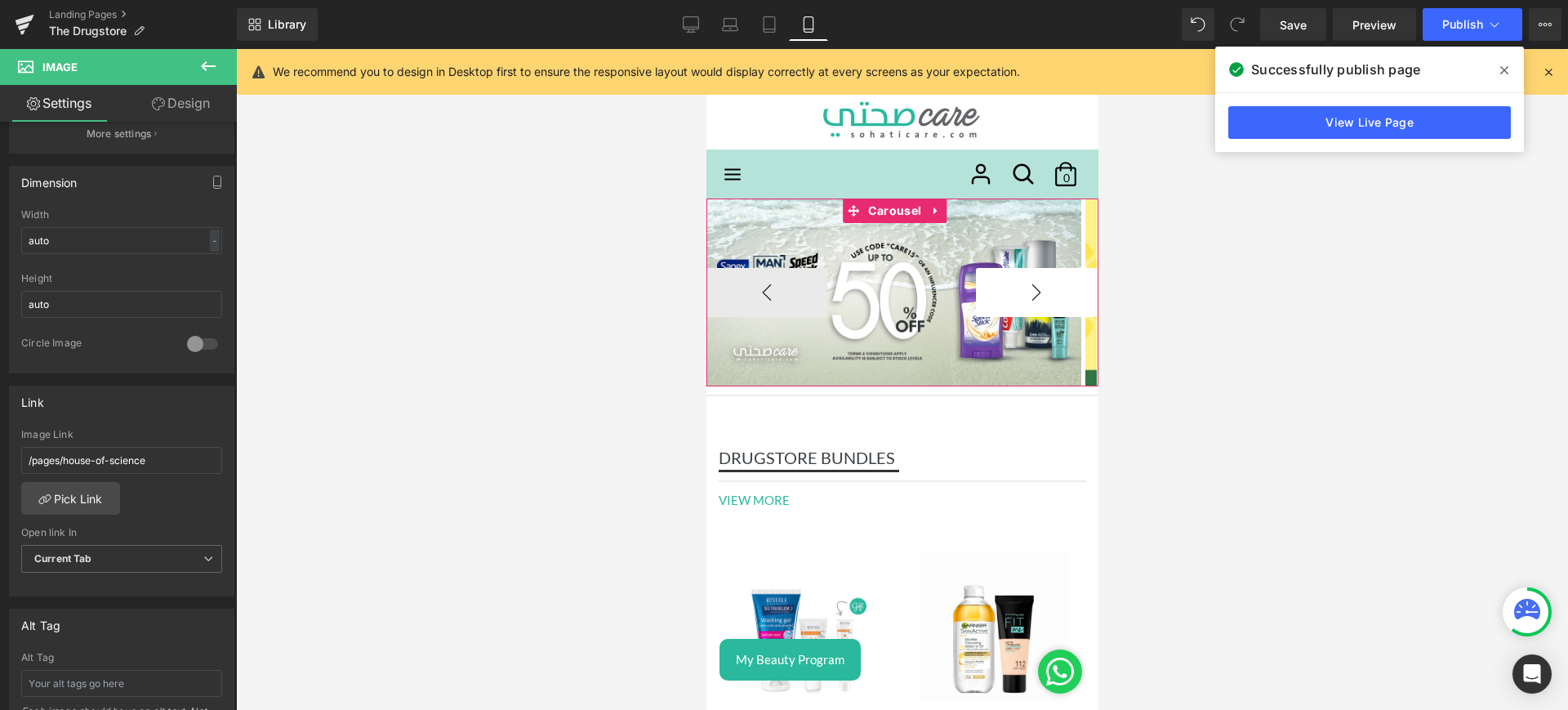
click at [1020, 294] on button "›" at bounding box center [1035, 292] width 121 height 49
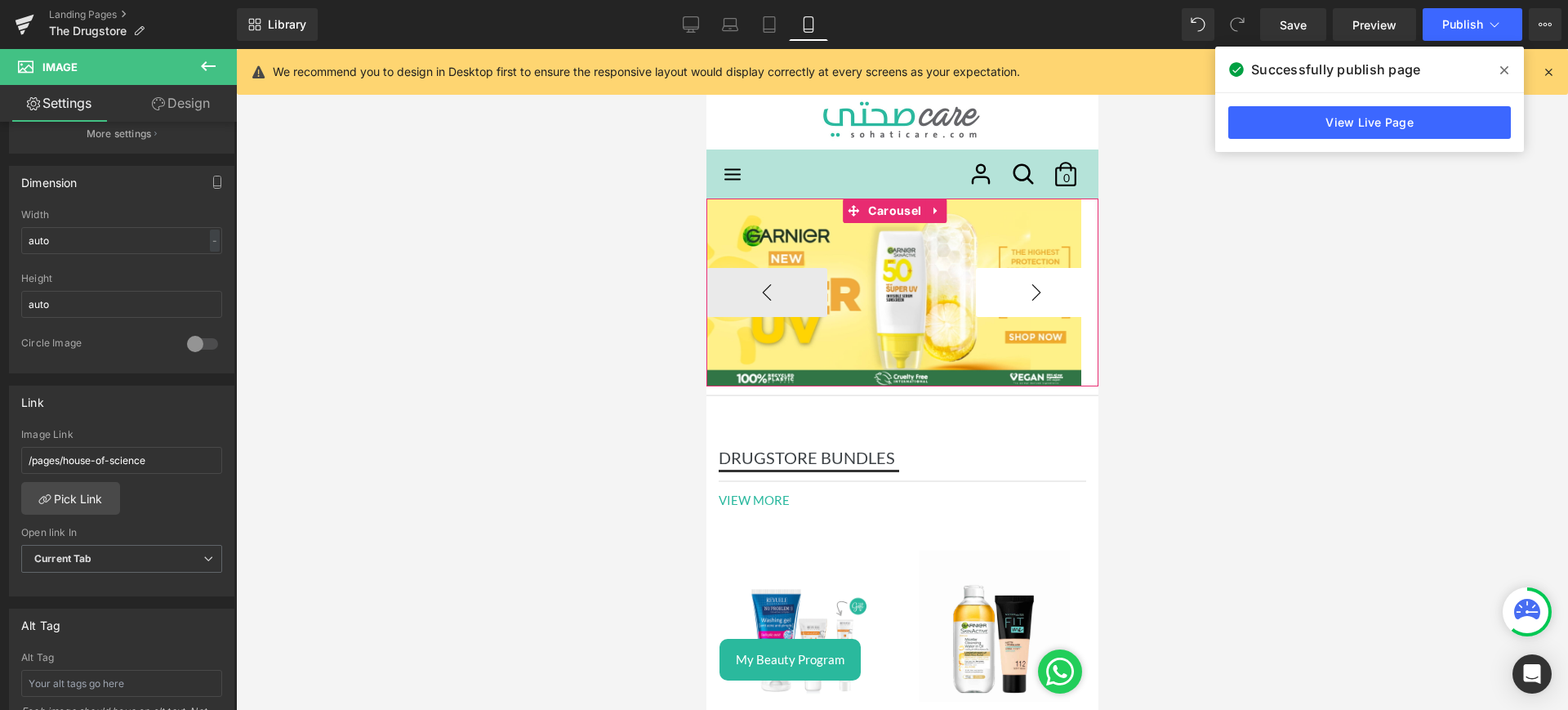
click at [1020, 294] on button "›" at bounding box center [1035, 292] width 121 height 49
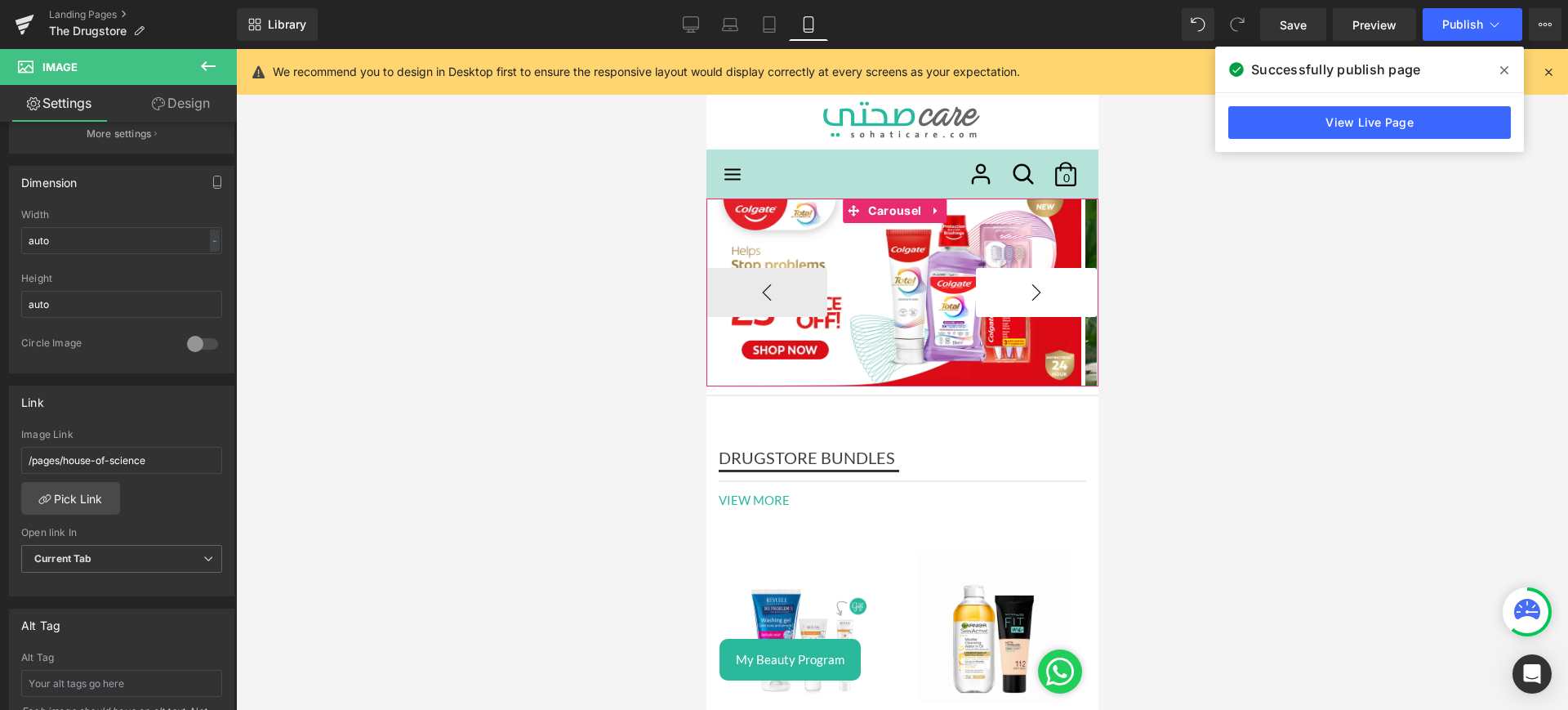
click at [1020, 294] on button "›" at bounding box center [1035, 292] width 121 height 49
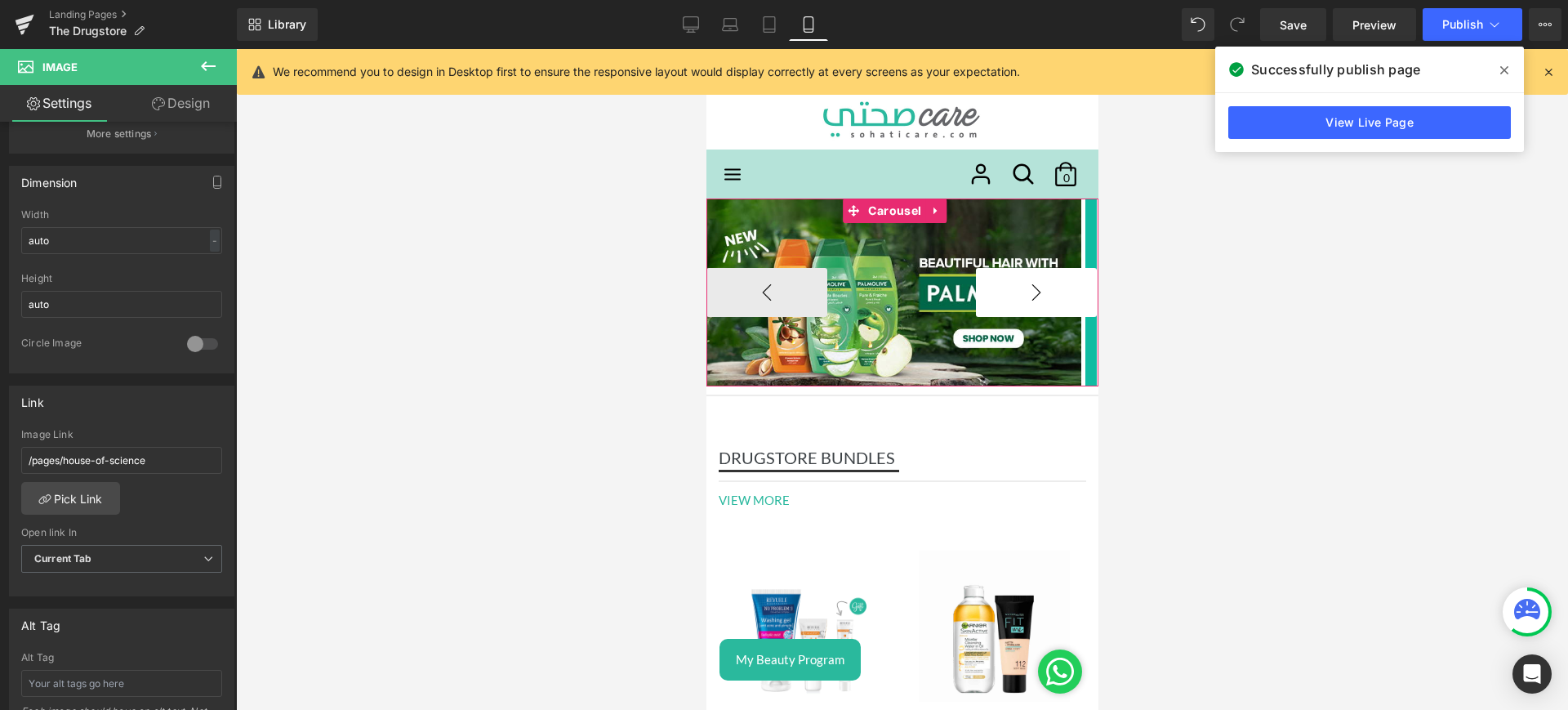
click at [1020, 294] on button "›" at bounding box center [1035, 292] width 121 height 49
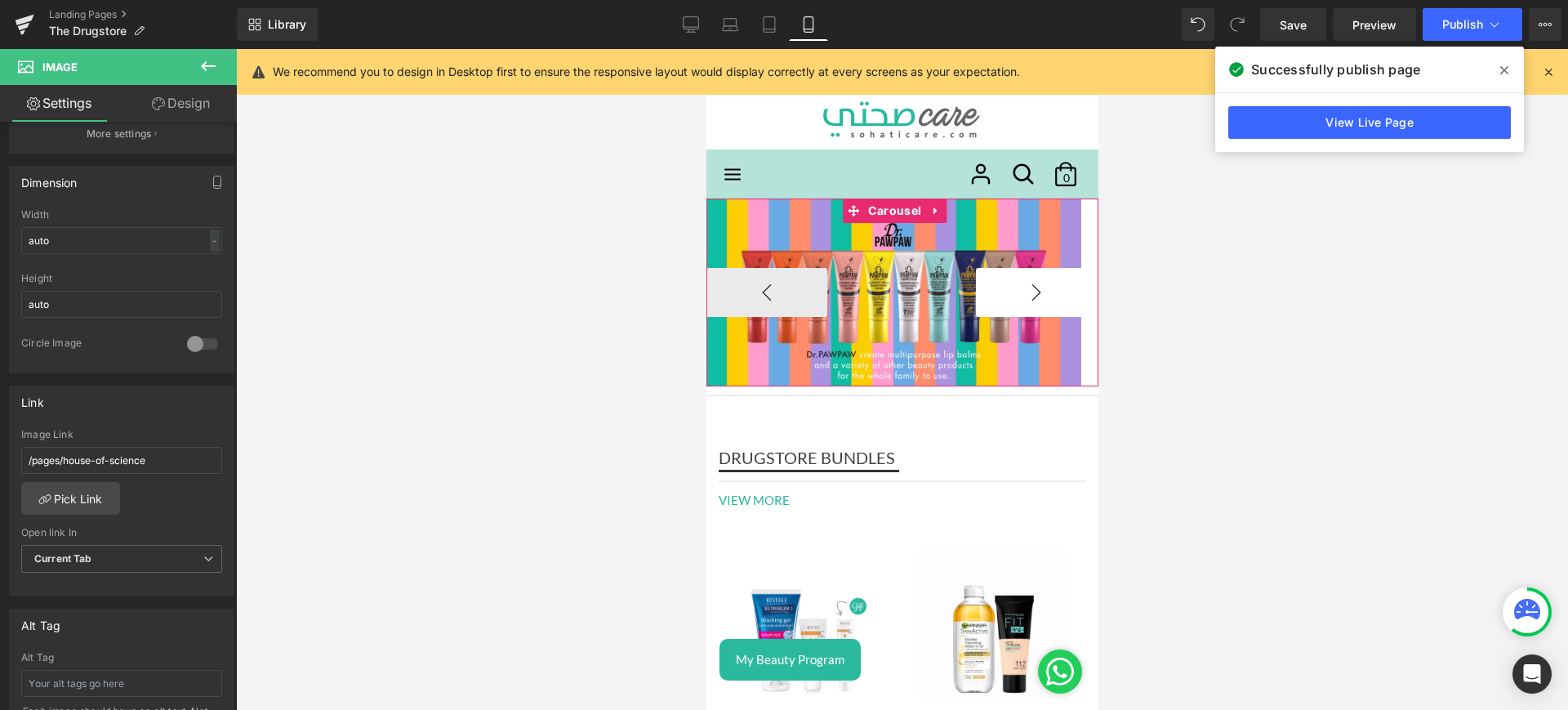
click at [1020, 294] on button "›" at bounding box center [1035, 292] width 121 height 49
